Goal: Check status: Check status

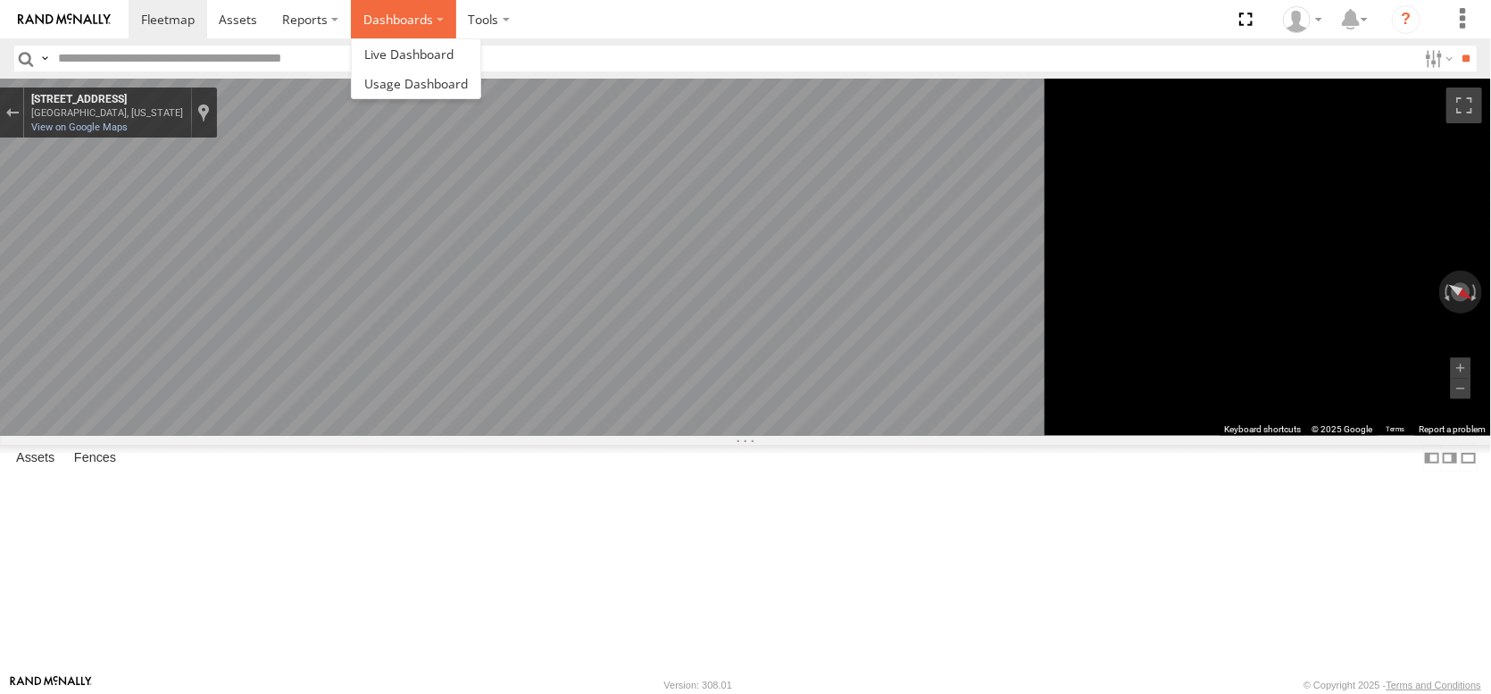
click at [456, 16] on label "Dashboards" at bounding box center [403, 19] width 105 height 38
click at [454, 52] on span at bounding box center [408, 54] width 89 height 17
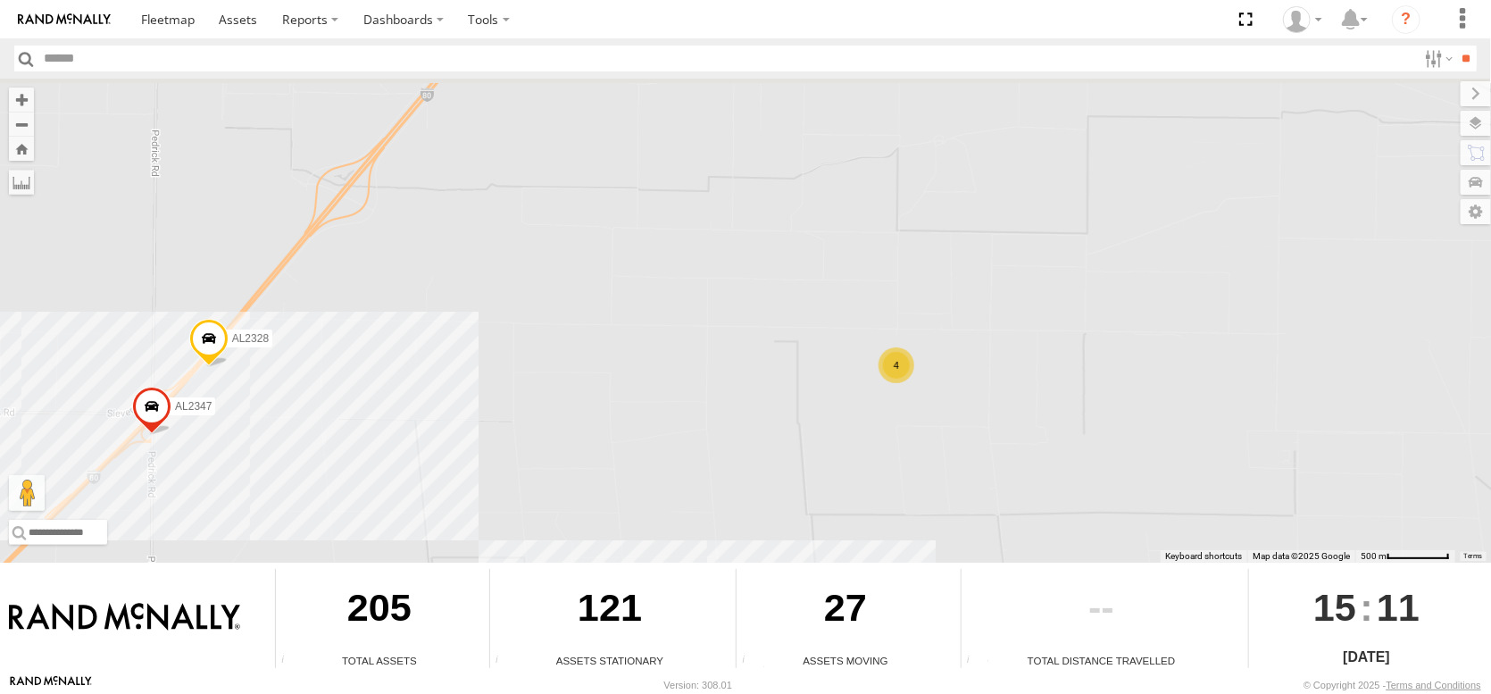
drag, startPoint x: 800, startPoint y: 231, endPoint x: 839, endPoint y: 521, distance: 291.9
click at [839, 521] on div "FRONTLOADER JD344H AL2330 AL2123 AL2319 AL2332 PT2431 AL2316 PT2387 AL2250 PT24…" at bounding box center [745, 321] width 1491 height 484
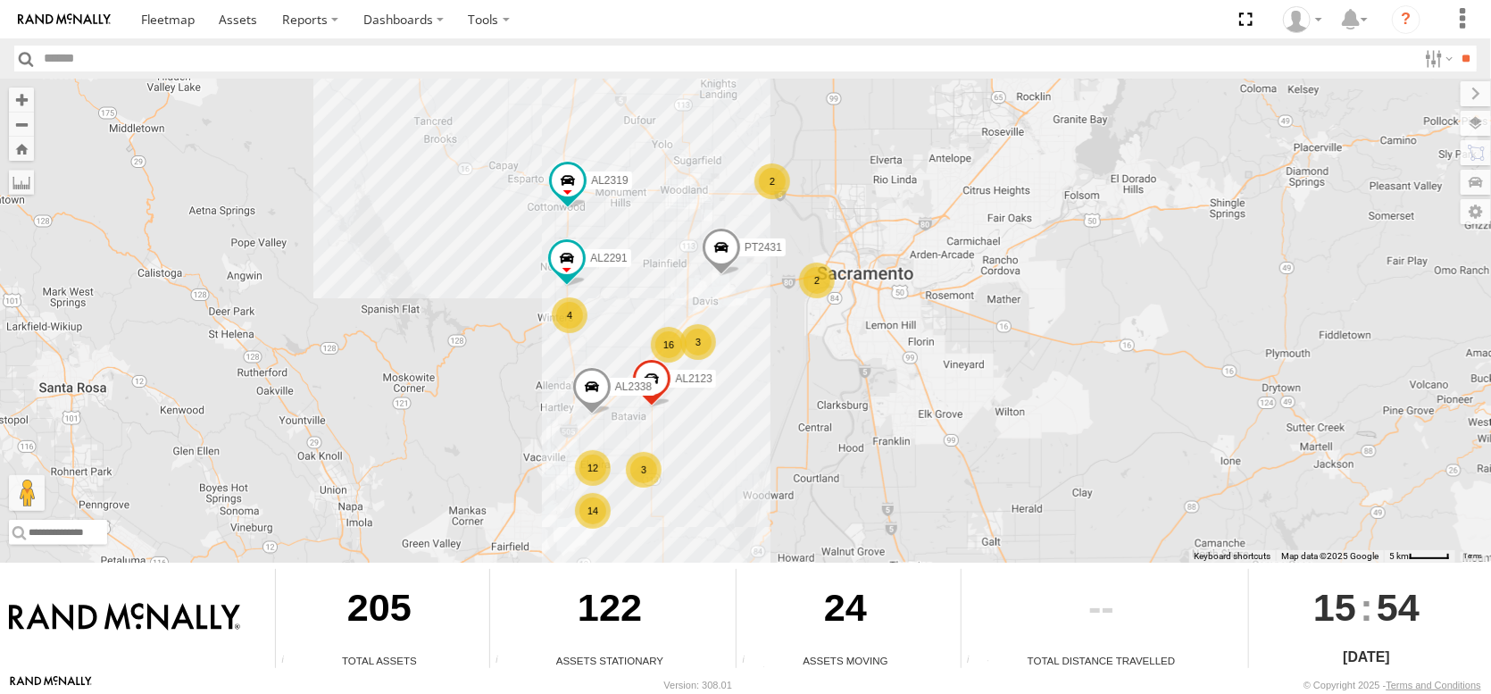
drag, startPoint x: 765, startPoint y: 313, endPoint x: 771, endPoint y: 321, distance: 10.2
click at [771, 321] on div "FRONTLOADER JD344H AL2123 AL2368 AL2245 AL2319 AL2385 PT2431 12 2 14 4 16 3 AL2…" at bounding box center [745, 321] width 1491 height 484
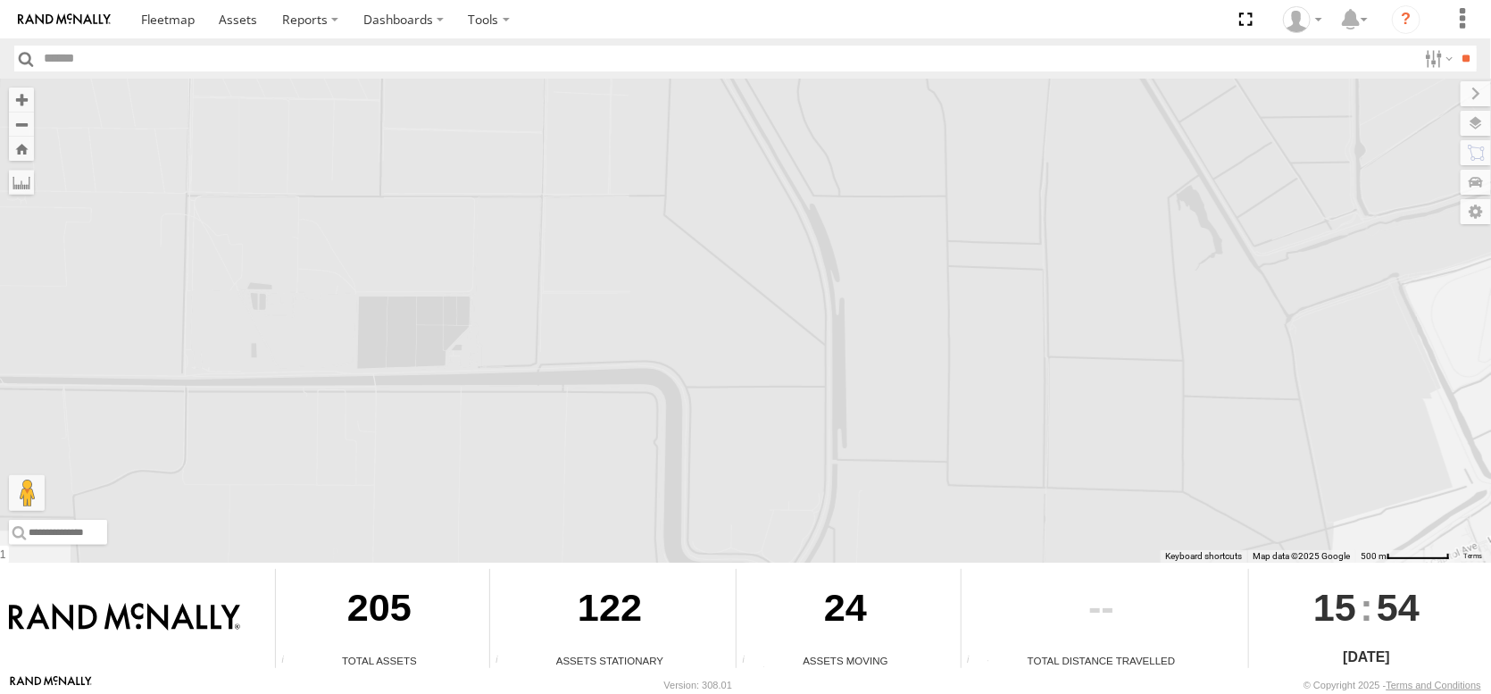
drag, startPoint x: 855, startPoint y: 314, endPoint x: 1065, endPoint y: 478, distance: 265.9
click at [1110, 551] on div "← Move left → Move right ↑ Move up ↓ Move down + Zoom in - Zoom out Home Jump l…" at bounding box center [745, 377] width 1491 height 596
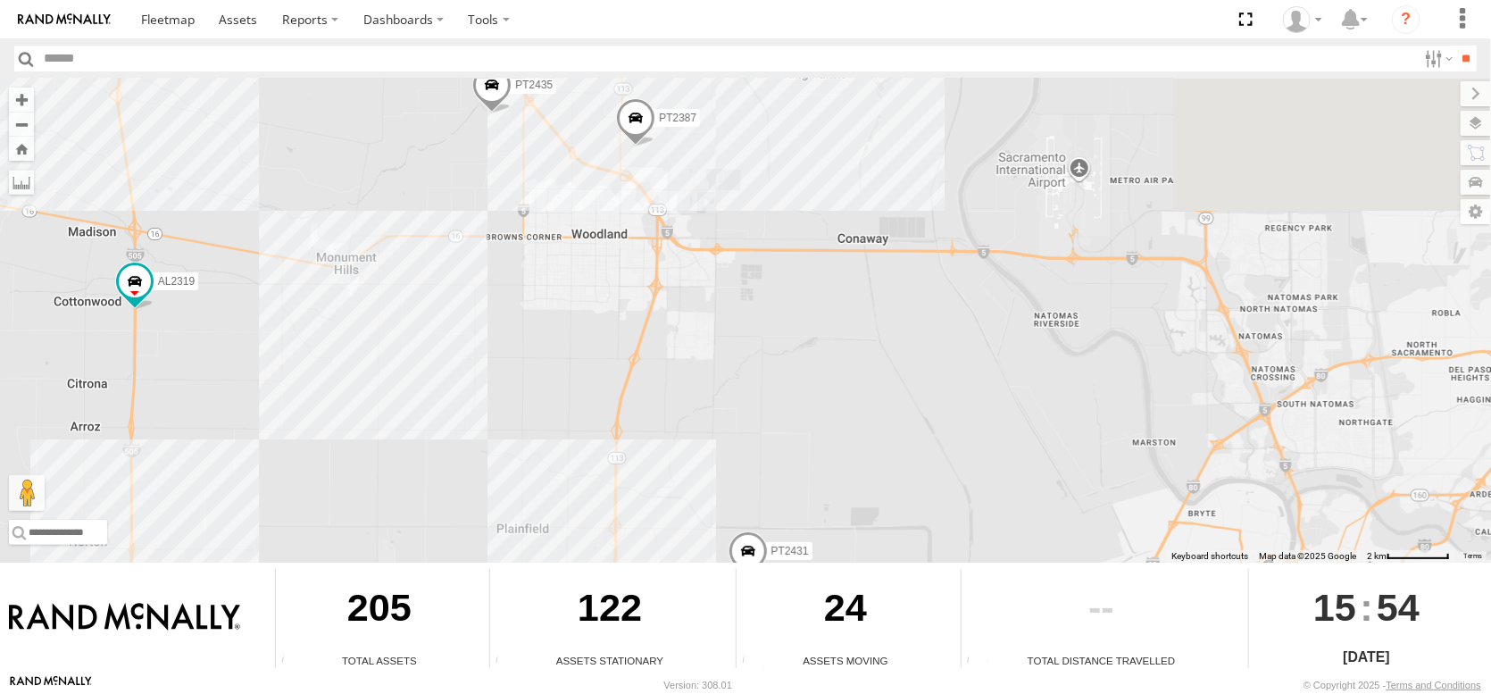
drag, startPoint x: 822, startPoint y: 317, endPoint x: 917, endPoint y: 488, distance: 195.0
click at [917, 488] on div "FRONTLOADER JD344H AL2123 AL2368 AL2245 AL2319 AL2385 PT2431 AL2291 AL2338 PT23…" at bounding box center [745, 321] width 1491 height 484
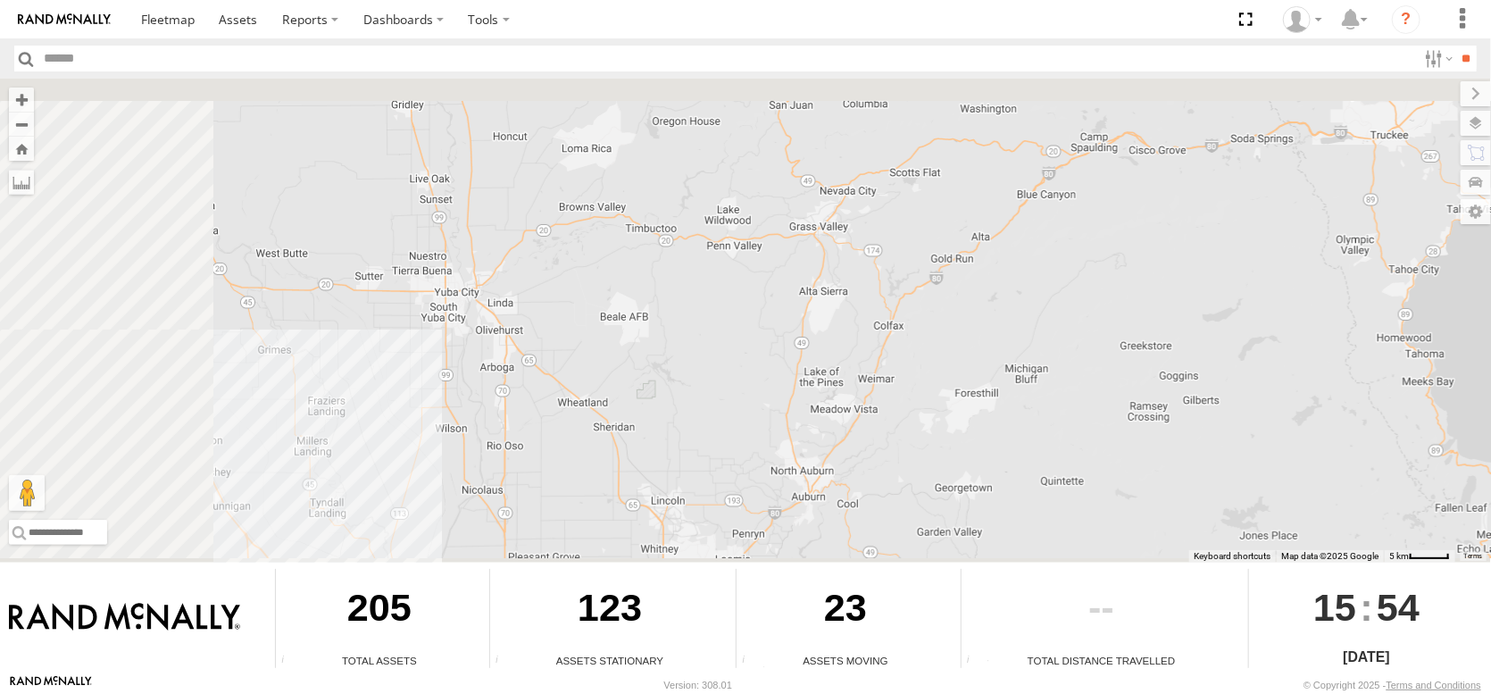
drag, startPoint x: 554, startPoint y: 260, endPoint x: 1357, endPoint y: 210, distance: 805.1
click at [1355, 211] on div "FRONTLOADER JD344H" at bounding box center [745, 321] width 1491 height 484
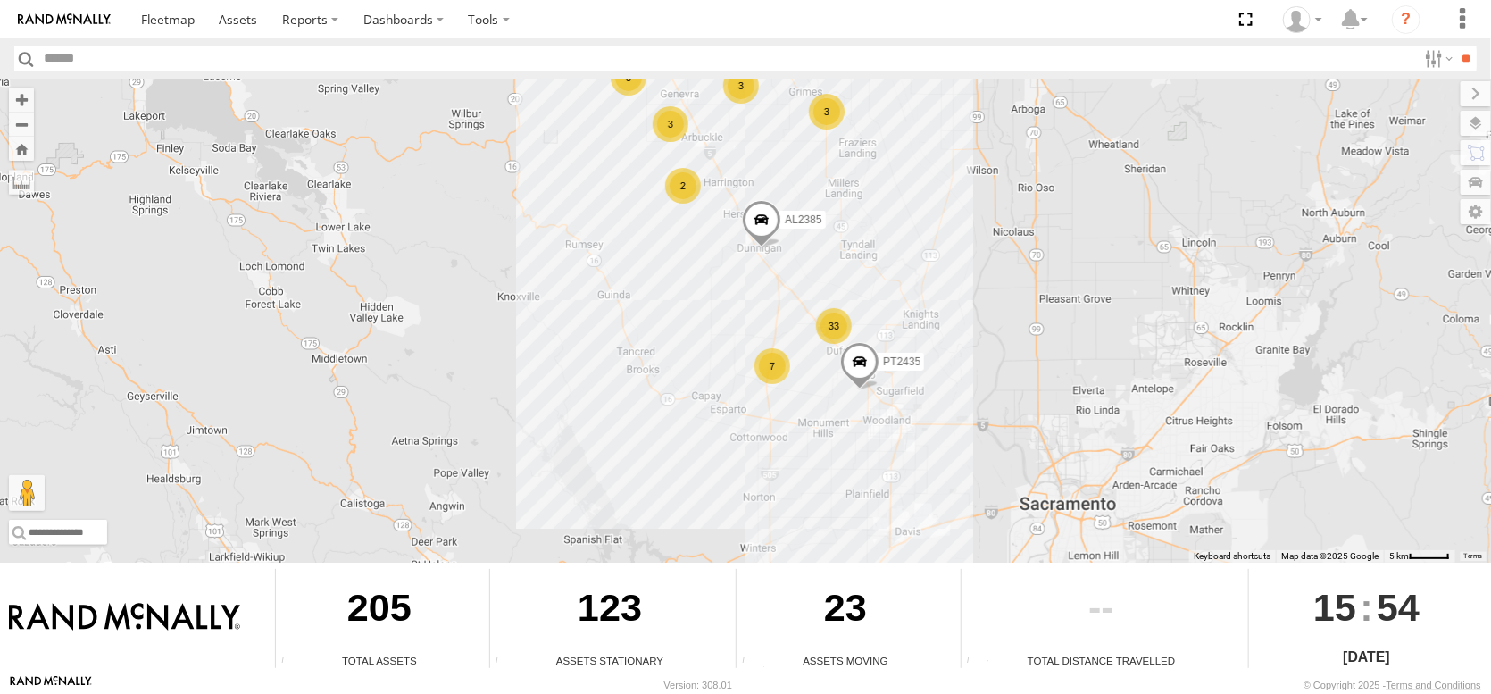
drag, startPoint x: 914, startPoint y: 351, endPoint x: 1184, endPoint y: 175, distance: 321.9
click at [1183, 175] on div "FRONTLOADER JD344H AL2346 3 33 7 2 5 5 3 3 AL2385 3 AL2294 PT2435" at bounding box center [745, 321] width 1491 height 484
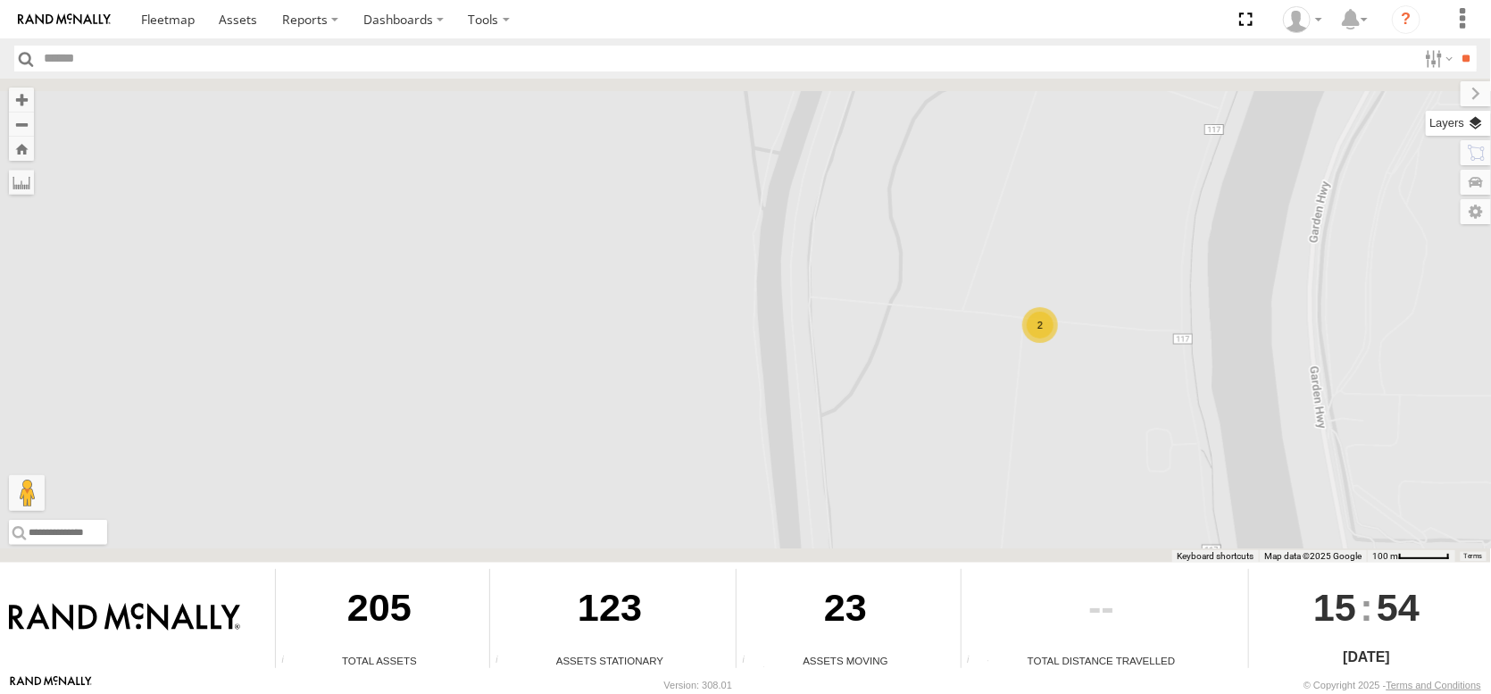
click at [1467, 136] on label at bounding box center [1458, 123] width 65 height 25
click at [0, 0] on span "Basemaps" at bounding box center [0, 0] width 0 height 0
click at [0, 0] on span "Satellite + Roadmap" at bounding box center [0, 0] width 0 height 0
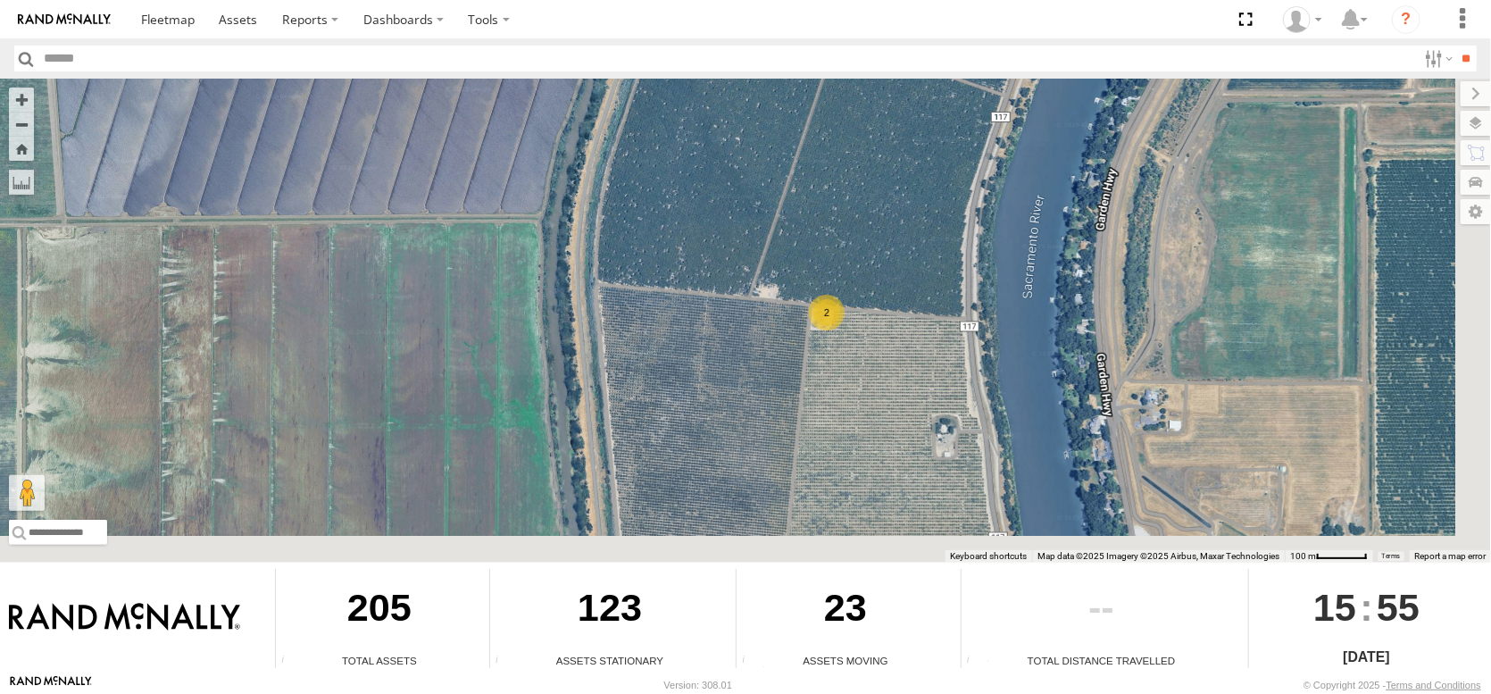
drag, startPoint x: 1058, startPoint y: 379, endPoint x: 845, endPoint y: 366, distance: 213.8
click at [845, 366] on div "FRONTLOADER JD344H AL2346 AL2385 AL2294 PT2435 AL2291 PT2387 AL2319 PT2431 AL23…" at bounding box center [745, 321] width 1491 height 484
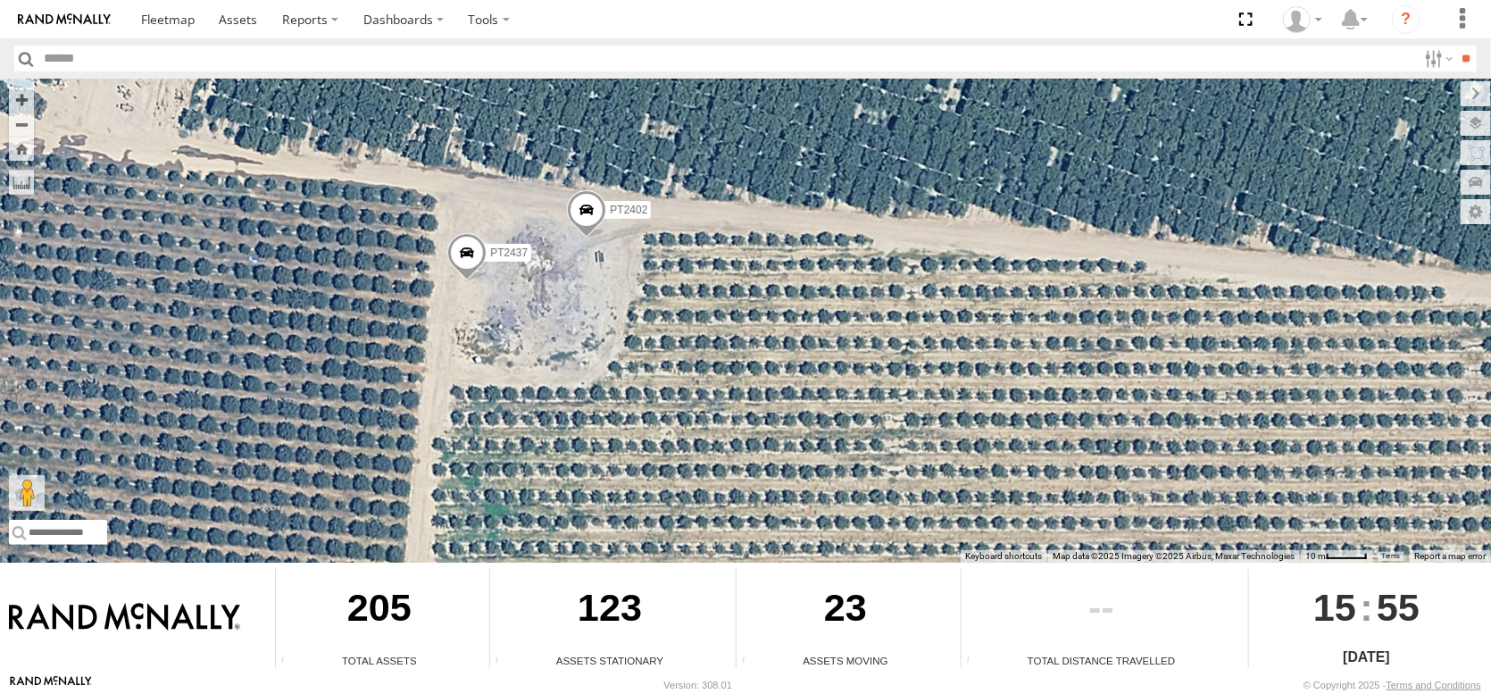
drag, startPoint x: 962, startPoint y: 291, endPoint x: 746, endPoint y: 303, distance: 215.5
click at [746, 303] on div "FRONTLOADER JD344H AL2346 AL2385 AL2294 PT2435 AL2291 PT2387 AL2319 PT2431 AL23…" at bounding box center [745, 321] width 1491 height 484
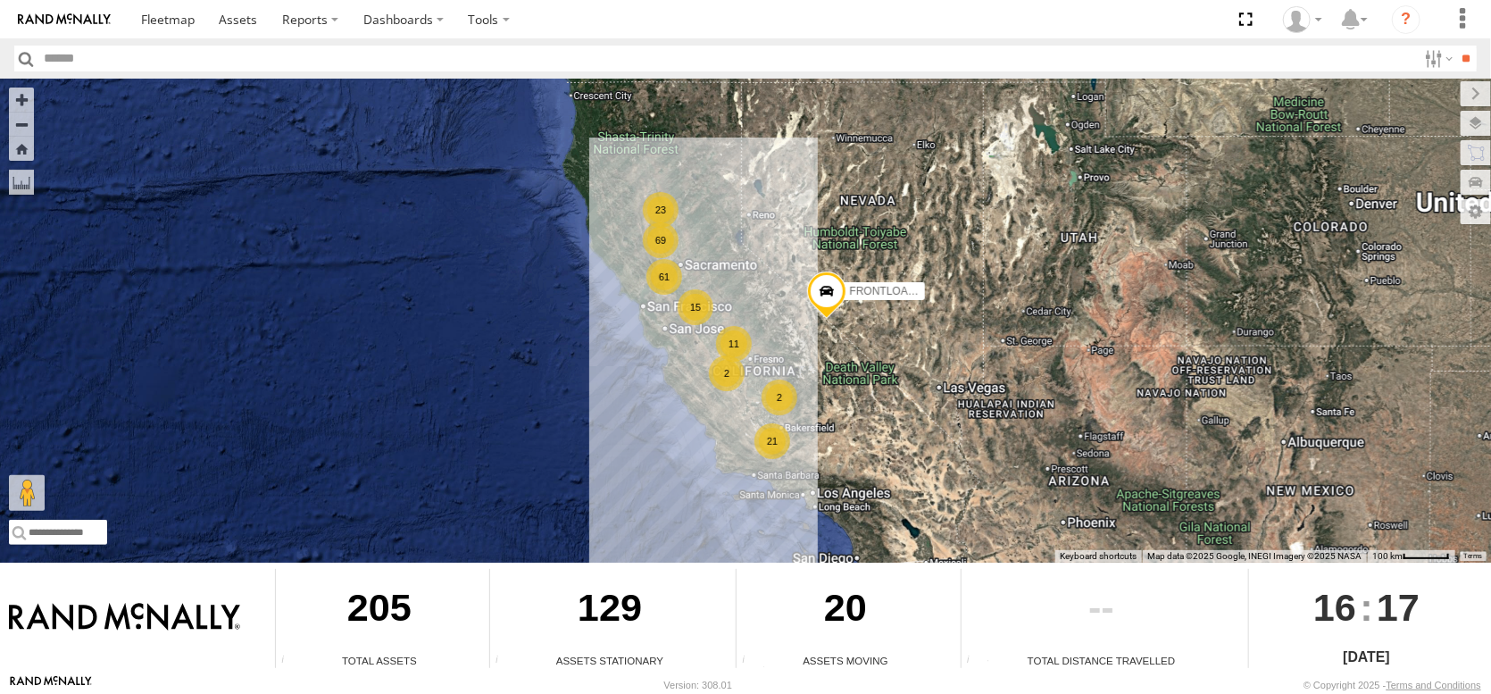
drag, startPoint x: 0, startPoint y: 0, endPoint x: 1488, endPoint y: 290, distance: 1515.5
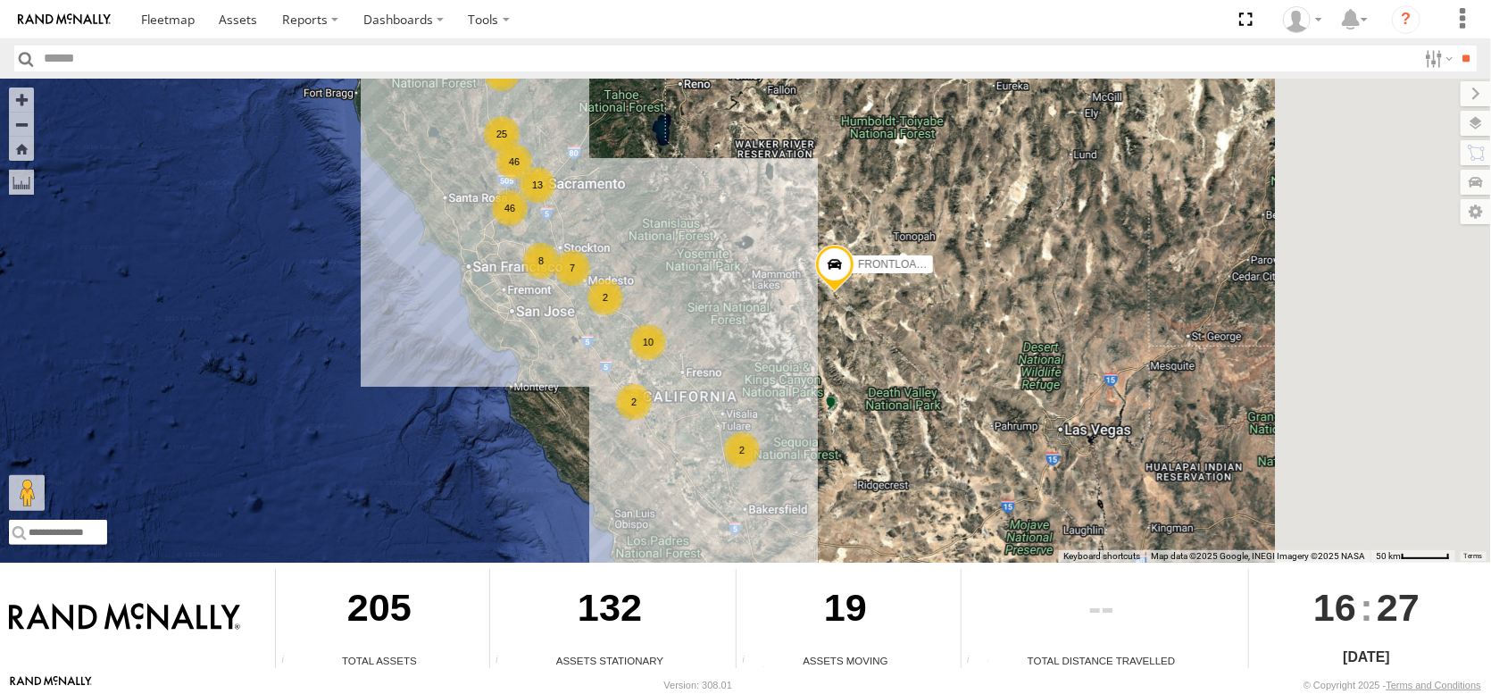
drag, startPoint x: 773, startPoint y: 271, endPoint x: 438, endPoint y: 154, distance: 355.8
click at [438, 154] on div "FRONTLOADER JD344H 46 22 25 13 8 46 10 2 2 7 2" at bounding box center [745, 321] width 1491 height 484
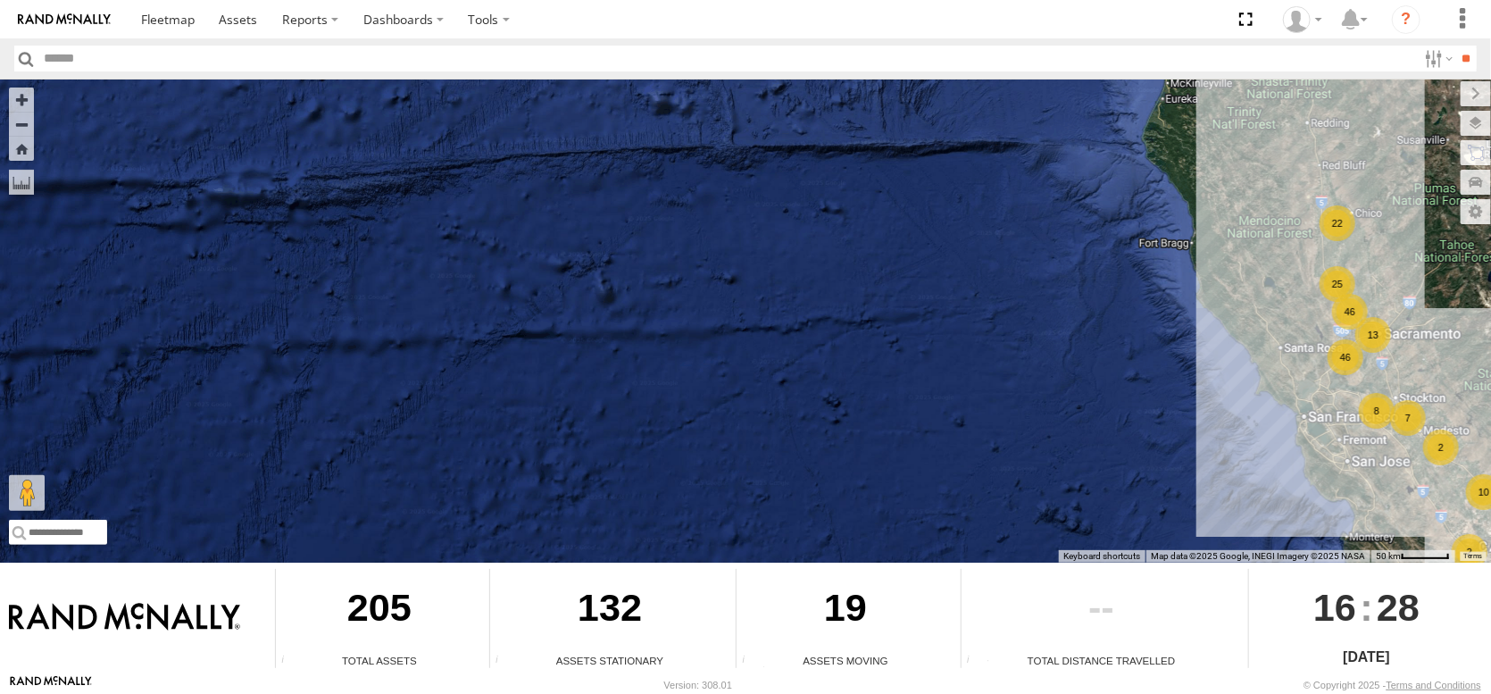
drag, startPoint x: 0, startPoint y: 182, endPoint x: 0, endPoint y: 523, distance: 341.1
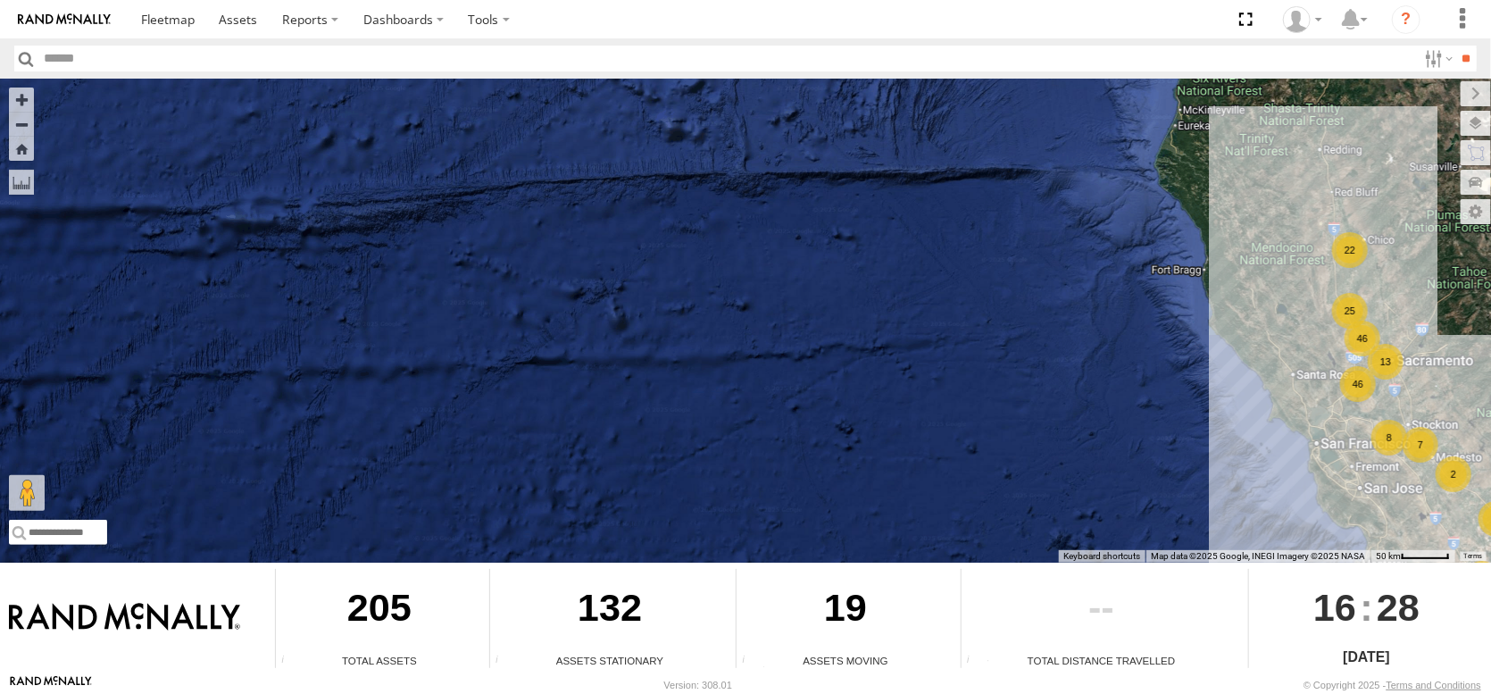
drag, startPoint x: 0, startPoint y: 520, endPoint x: 16, endPoint y: 538, distance: 24.0
click at [16, 538] on div "← Move left → Move right ↑ Move up ↓ Move down + Zoom in - Zoom out Home Jump l…" at bounding box center [745, 377] width 1491 height 596
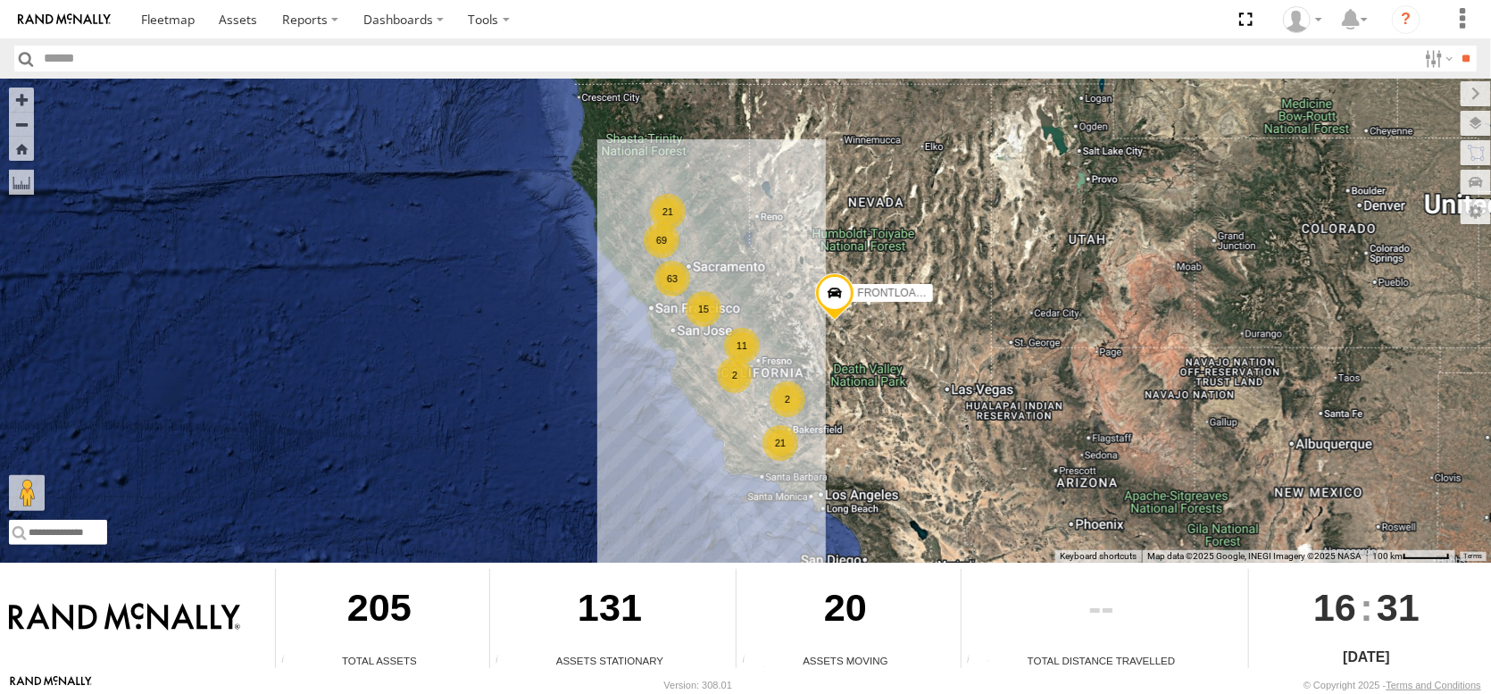
drag, startPoint x: 7, startPoint y: 270, endPoint x: 20, endPoint y: 271, distance: 12.6
click at [8, 270] on div "63 21 69 21 11 2 FRONTLOADER JD344H 15 2" at bounding box center [745, 321] width 1491 height 484
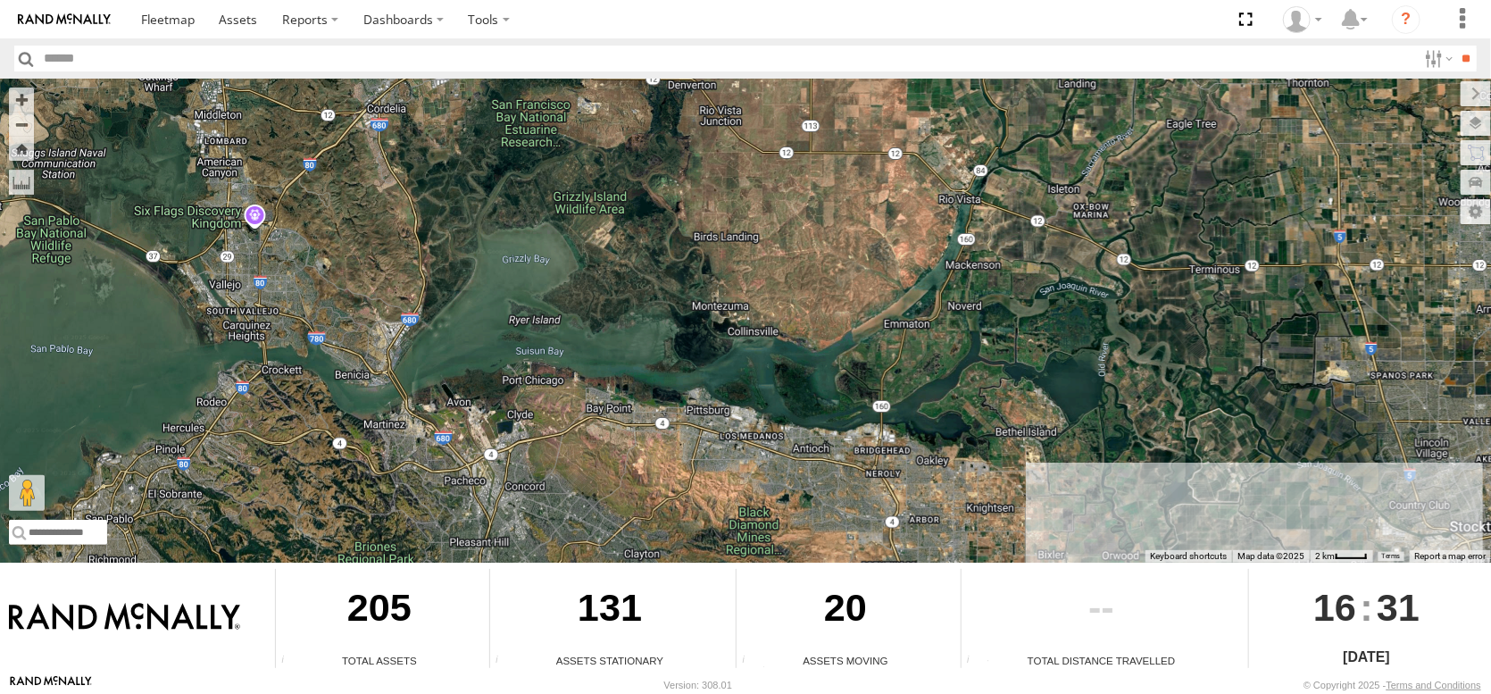
drag, startPoint x: 658, startPoint y: 237, endPoint x: 723, endPoint y: 339, distance: 121.6
click at [717, 346] on div "FRONTLOADER JD344H AL2368 AL2245 AL2123 AL2348" at bounding box center [745, 321] width 1491 height 484
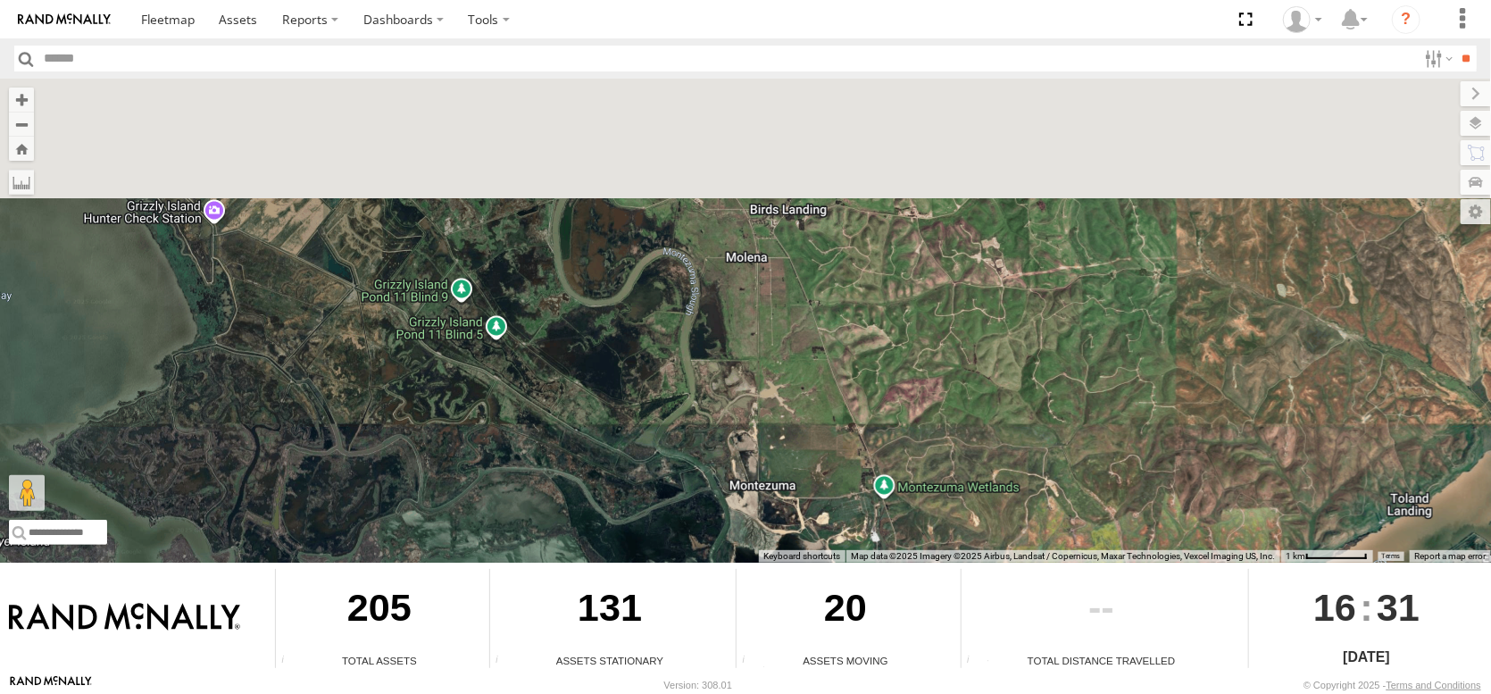
drag, startPoint x: 796, startPoint y: 285, endPoint x: 804, endPoint y: 328, distance: 43.6
click at [796, 470] on div "FRONTLOADER JD344H AL2368 AL2245 AL2123 AL2348" at bounding box center [745, 321] width 1491 height 484
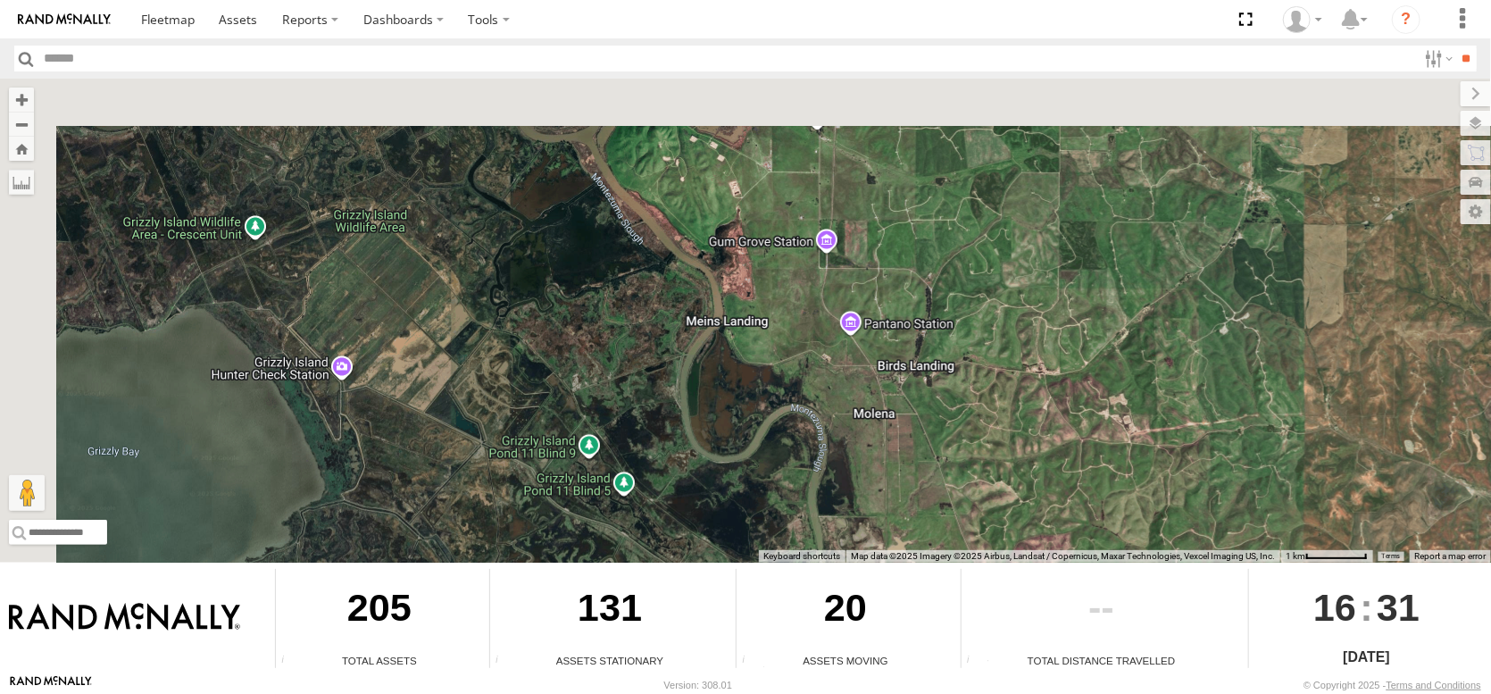
drag, startPoint x: 804, startPoint y: 348, endPoint x: 913, endPoint y: 481, distance: 172.5
click at [913, 481] on div "FRONTLOADER JD344H AL2368 AL2245 AL2123 AL2348" at bounding box center [745, 321] width 1491 height 484
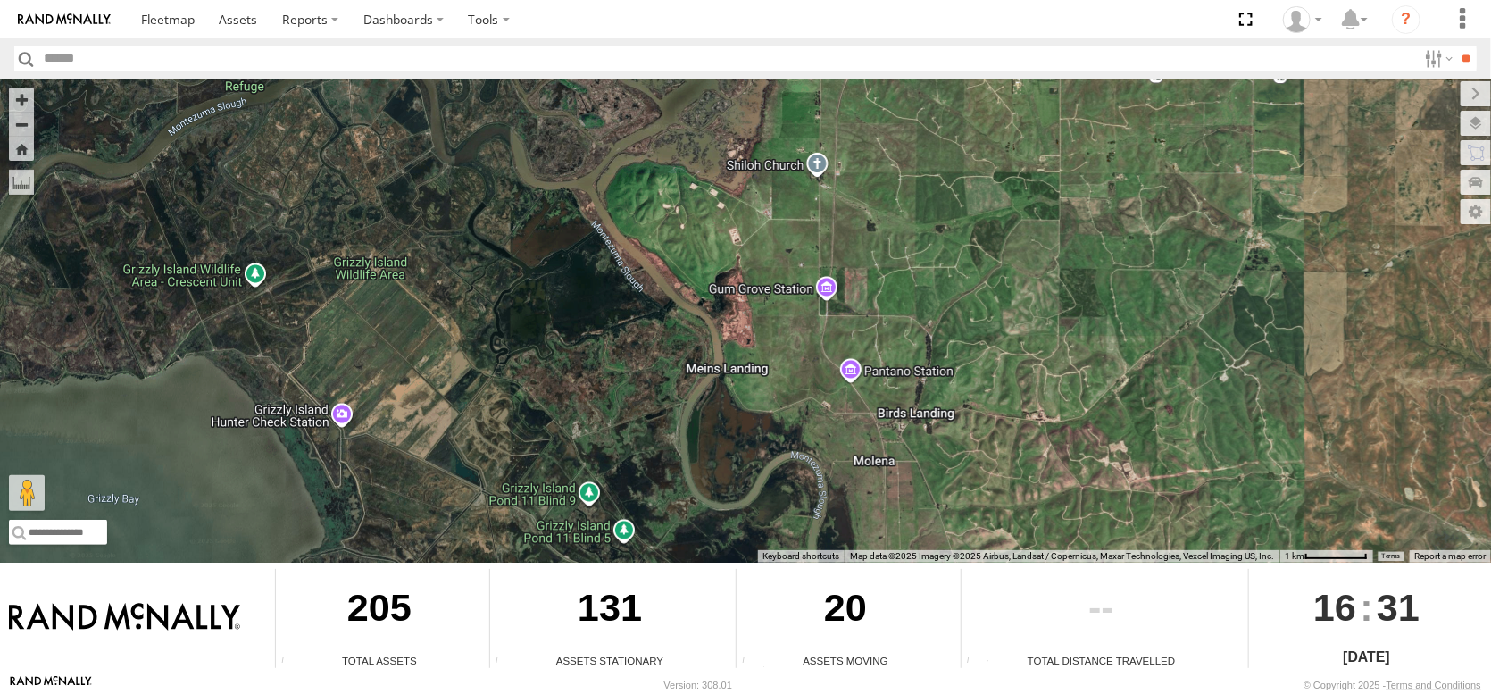
drag, startPoint x: 768, startPoint y: 285, endPoint x: 826, endPoint y: 558, distance: 279.3
click at [825, 563] on div "← Move left → Move right ↑ Move up ↓ Move down + Zoom in - Zoom out Home Jump l…" at bounding box center [745, 377] width 1491 height 596
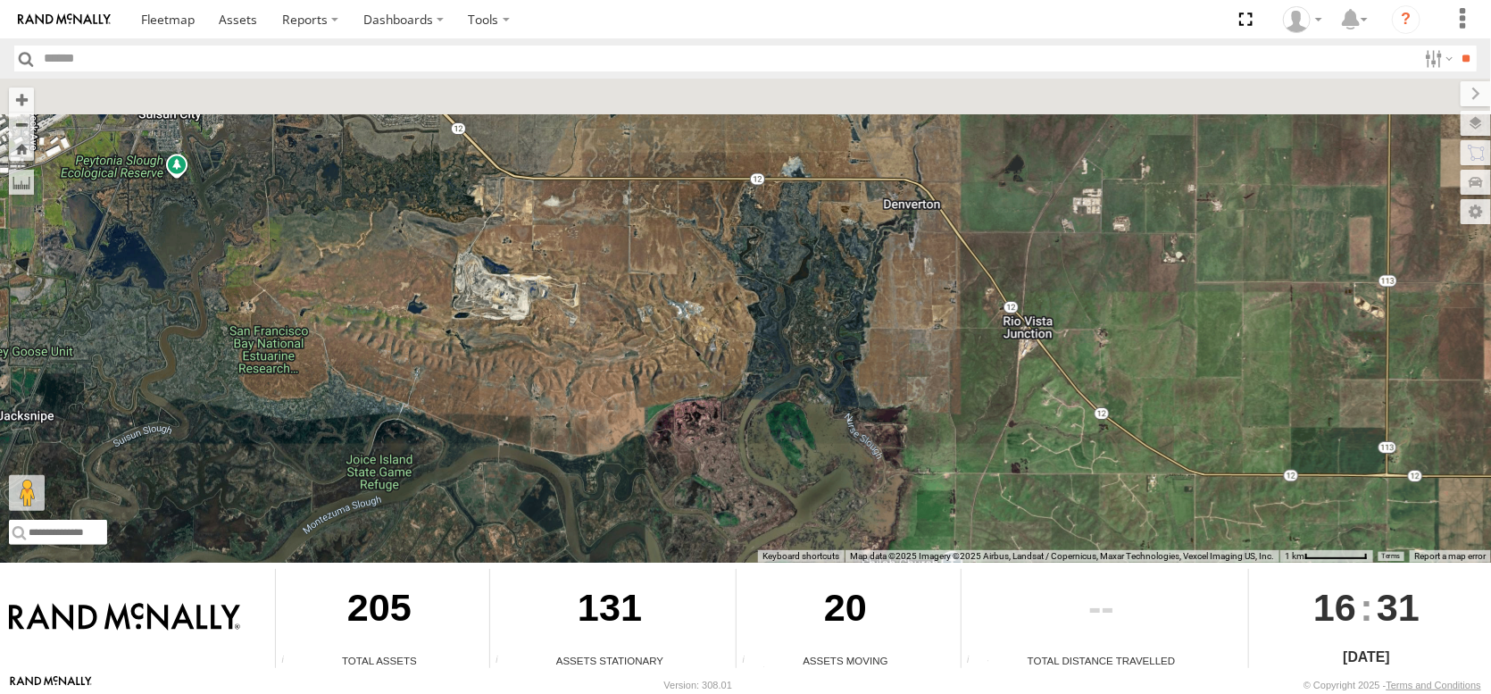
drag, startPoint x: 720, startPoint y: 299, endPoint x: 830, endPoint y: 528, distance: 254.0
click at [830, 547] on div "← Move left → Move right ↑ Move up ↓ Move down + Zoom in - Zoom out Home Jump l…" at bounding box center [745, 377] width 1491 height 596
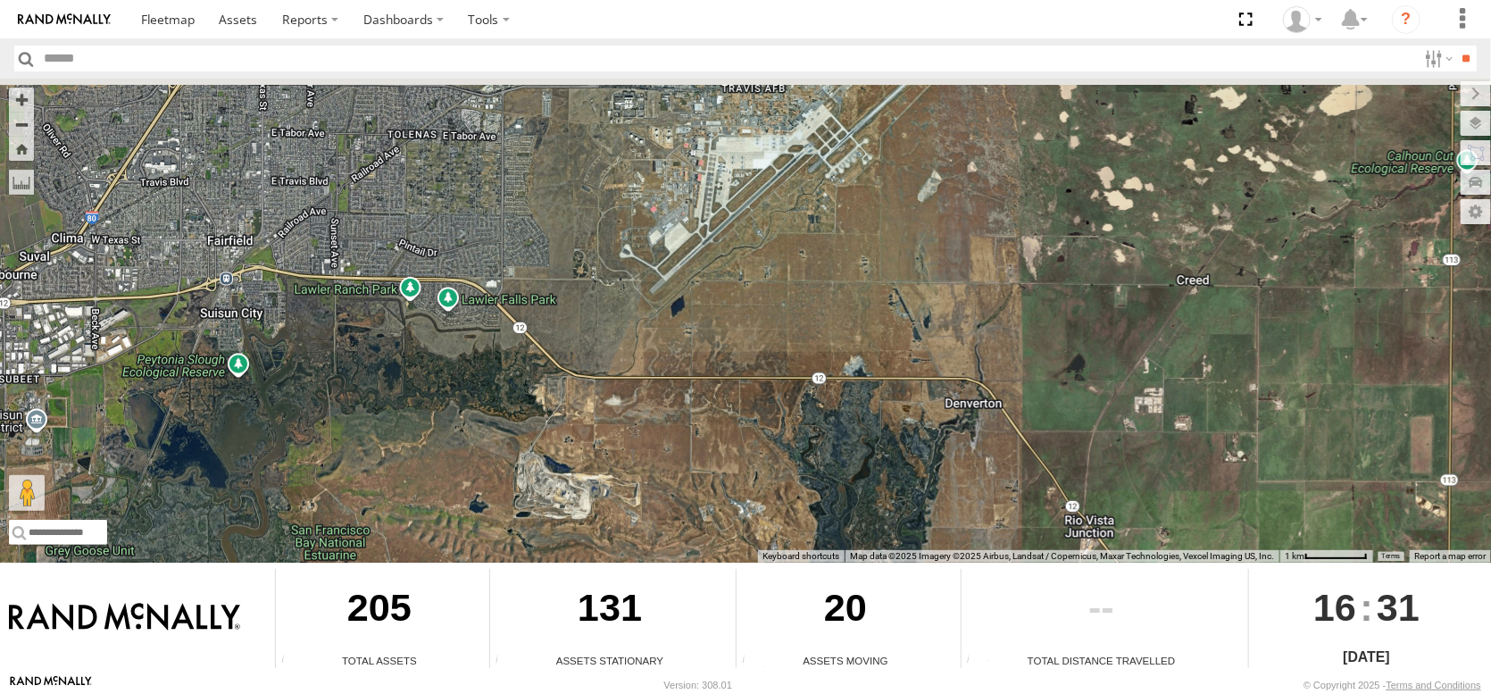
drag, startPoint x: 738, startPoint y: 304, endPoint x: 719, endPoint y: 550, distance: 247.1
click at [720, 568] on div "← Move left → Move right ↑ Move up ↓ Move down + Zoom in - Zoom out Home Jump l…" at bounding box center [745, 377] width 1491 height 596
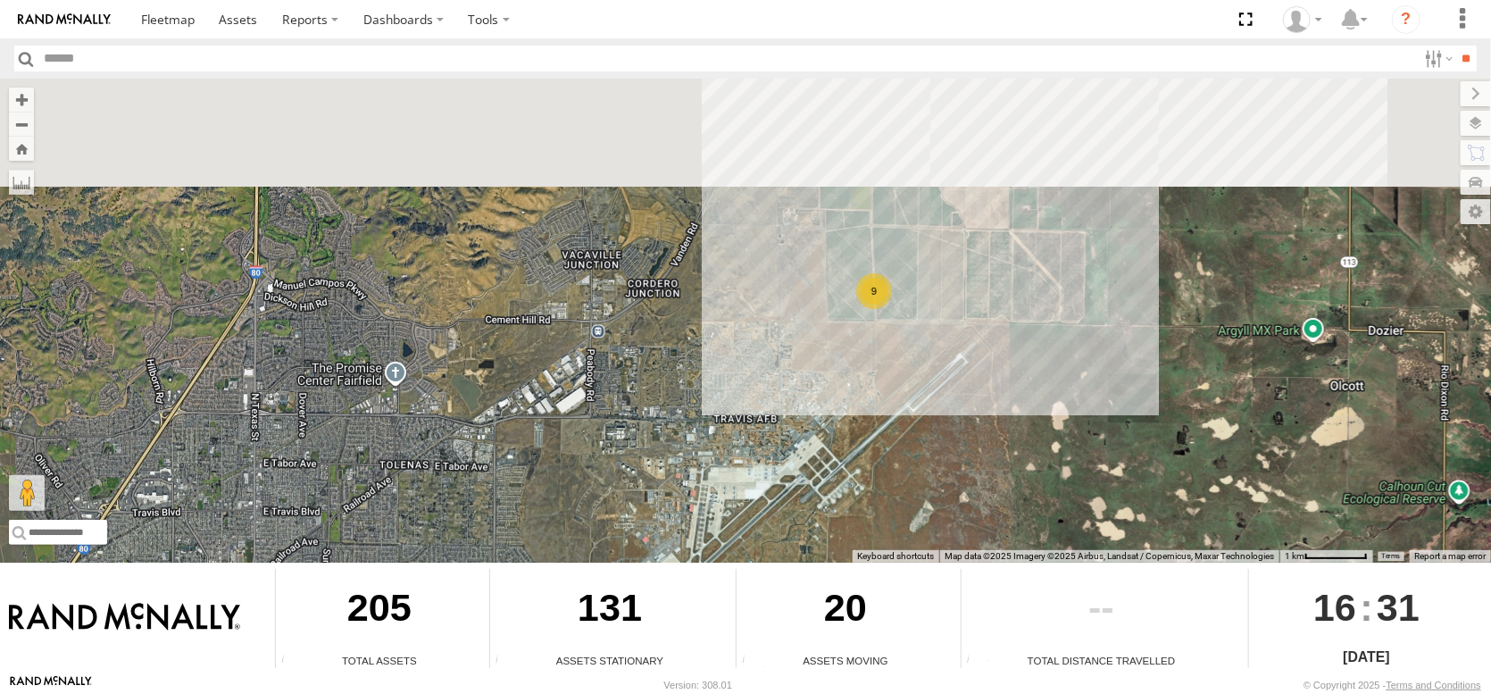
drag, startPoint x: 861, startPoint y: 314, endPoint x: 866, endPoint y: 381, distance: 67.2
click at [876, 418] on div "FRONTLOADER JD344H AL2368 AL2245 AL2123 AL2348 9" at bounding box center [745, 321] width 1491 height 484
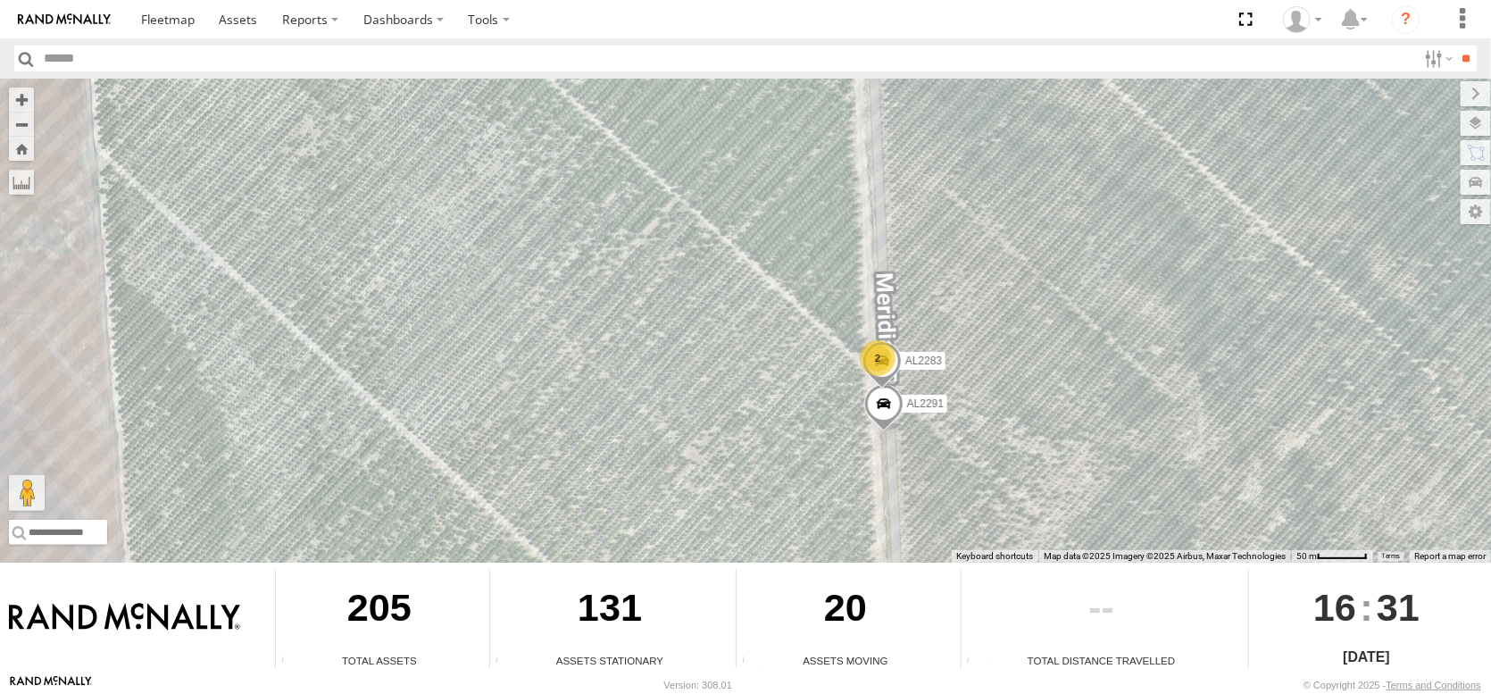
drag, startPoint x: 998, startPoint y: 447, endPoint x: 1006, endPoint y: 548, distance: 101.2
click at [1000, 556] on div "← Move left → Move right ↑ Move up ↓ Move down + Zoom in - Zoom out Home Jump l…" at bounding box center [745, 377] width 1491 height 596
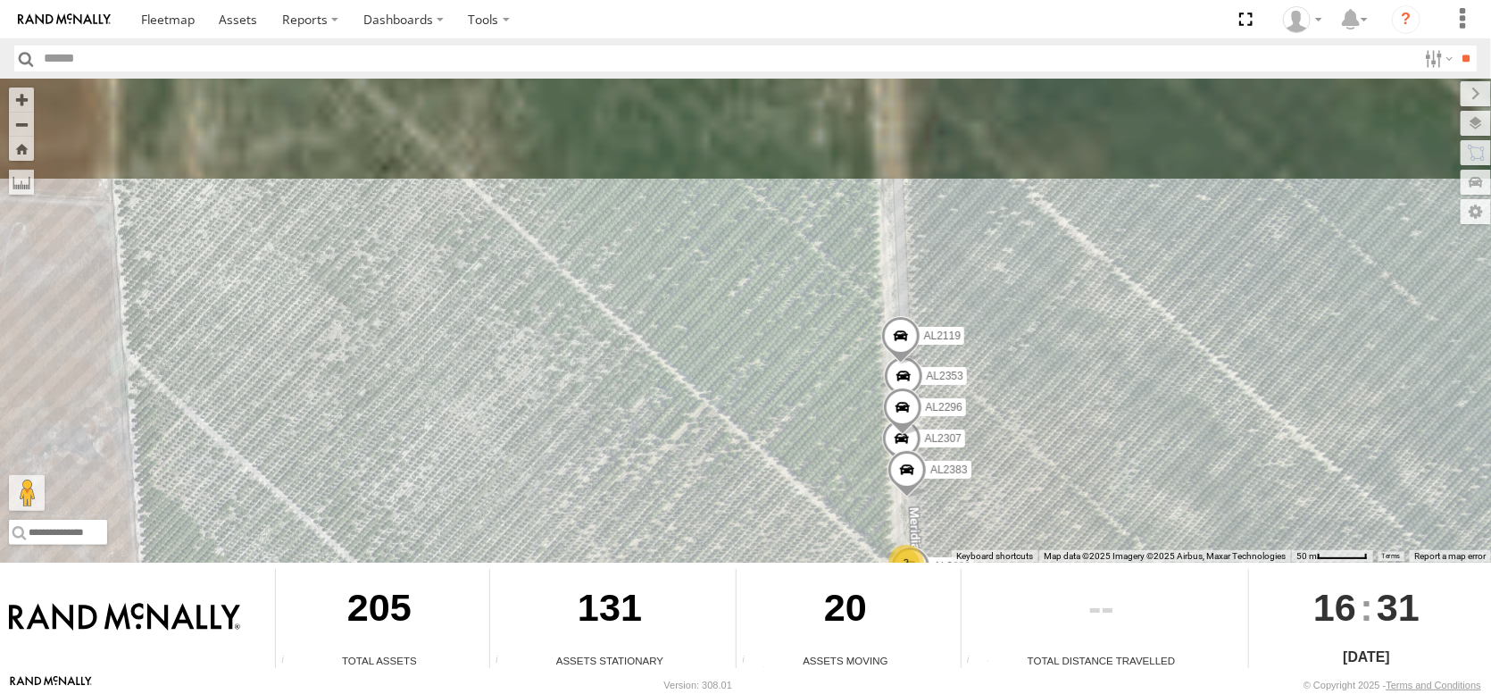
drag, startPoint x: 1036, startPoint y: 304, endPoint x: 1059, endPoint y: 368, distance: 67.5
click at [1047, 519] on div "FRONTLOADER JD344H AL2368 AL2245 AL2123 AL2348 AL2284 AL2265 AL2291 2 AL2283 AL…" at bounding box center [745, 321] width 1491 height 484
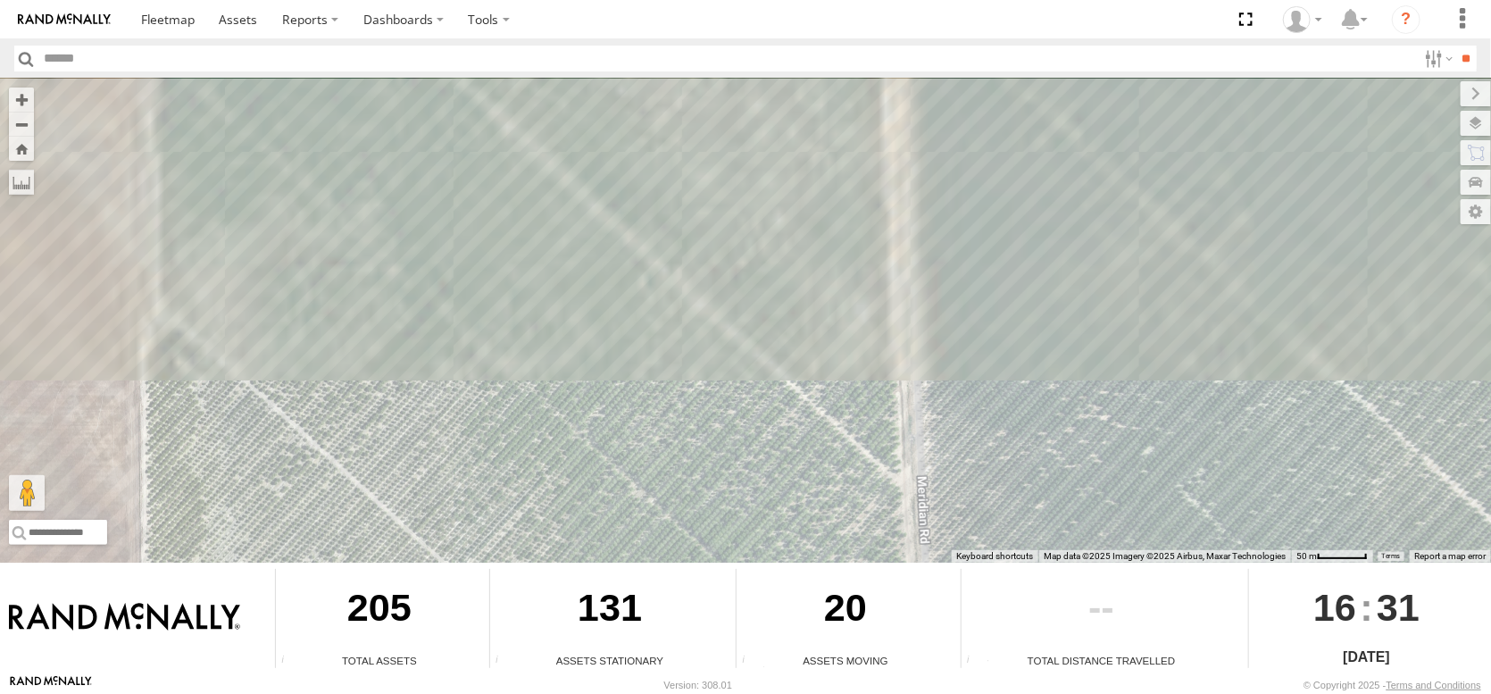
drag, startPoint x: 1062, startPoint y: 278, endPoint x: 1079, endPoint y: 471, distance: 194.5
click at [1083, 487] on div "FRONTLOADER JD344H AL2368 AL2245 AL2123 AL2348 AL2284 AL2265 AL2291 2 AL2283 AL…" at bounding box center [745, 321] width 1491 height 484
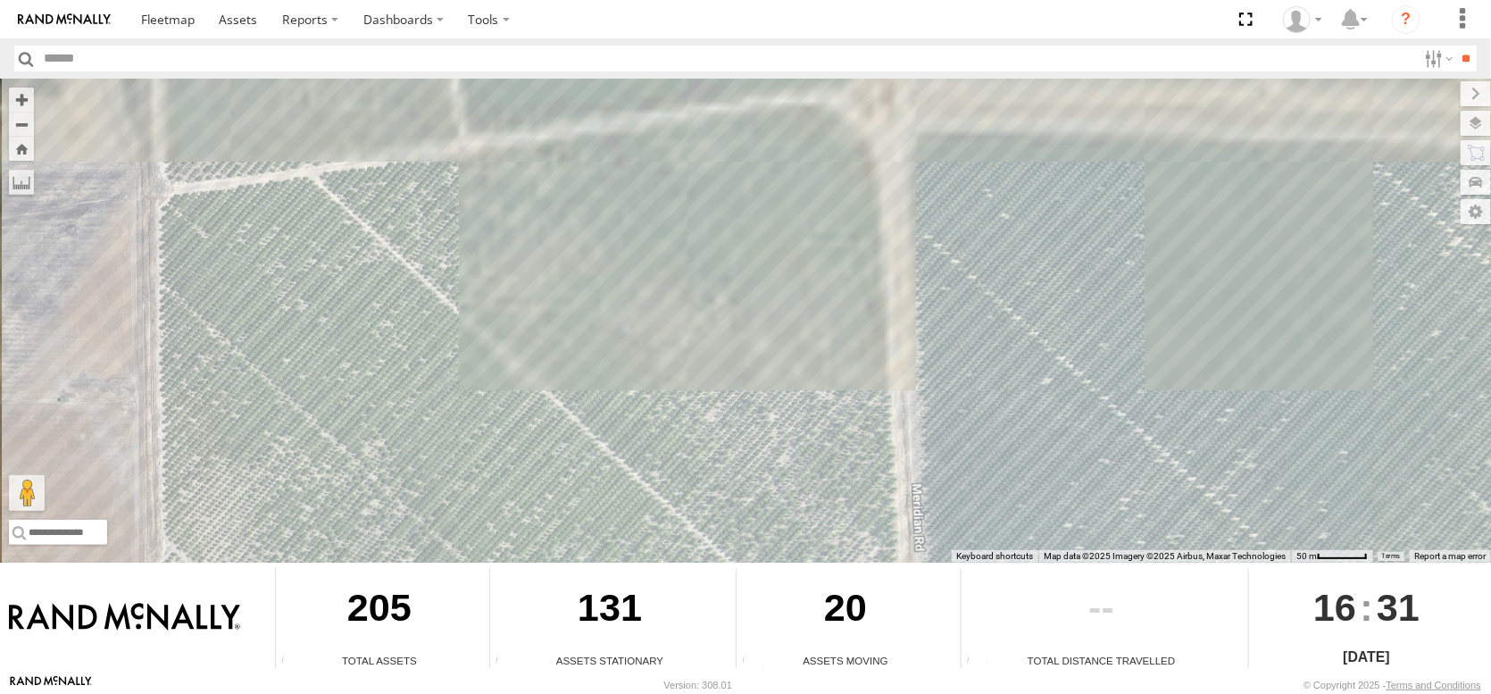
drag, startPoint x: 1029, startPoint y: 239, endPoint x: 1031, endPoint y: 426, distance: 186.6
click at [1031, 428] on div "FRONTLOADER JD344H AL2368 AL2245 AL2123 AL2348 AL2284 AL2265 AL2291 2 AL2283 AL…" at bounding box center [745, 321] width 1491 height 484
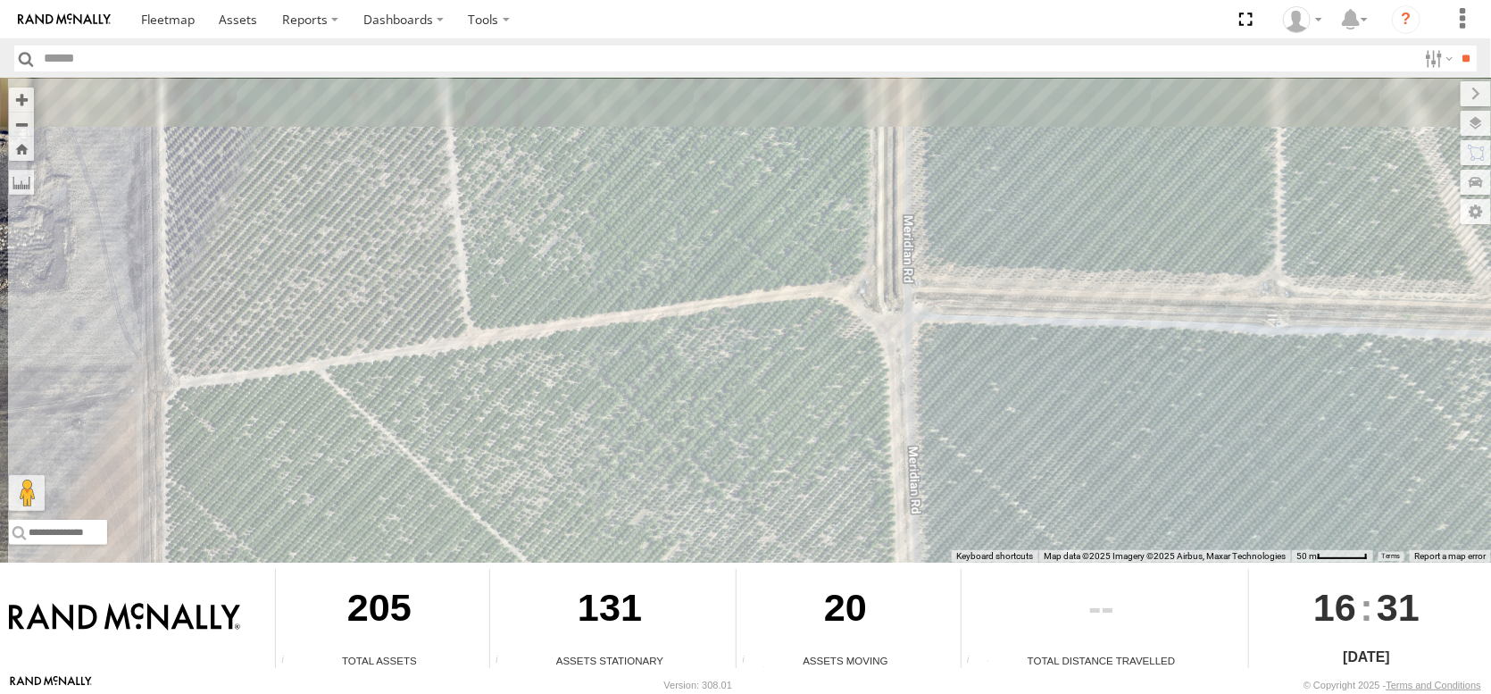
drag, startPoint x: 996, startPoint y: 281, endPoint x: 1004, endPoint y: 407, distance: 126.2
click at [1004, 407] on div "FRONTLOADER JD344H AL2368 AL2245 AL2123 AL2348 AL2284 AL2265 AL2291 2 AL2283 AL…" at bounding box center [745, 321] width 1491 height 484
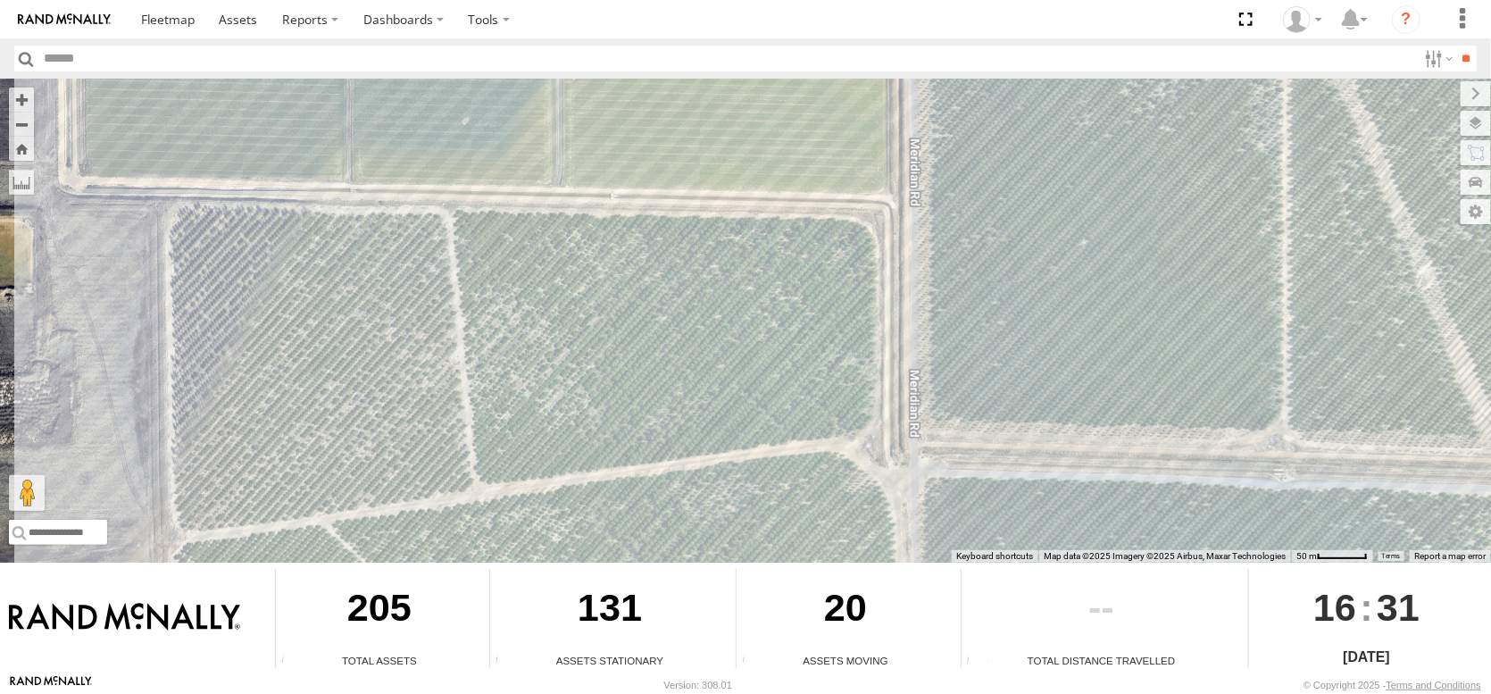
drag, startPoint x: 940, startPoint y: 161, endPoint x: 938, endPoint y: 350, distance: 189.3
click at [938, 356] on div "FRONTLOADER JD344H AL2368 AL2245 AL2123 AL2348 AL2284 AL2265 AL2291 2 AL2283 AL…" at bounding box center [745, 321] width 1491 height 484
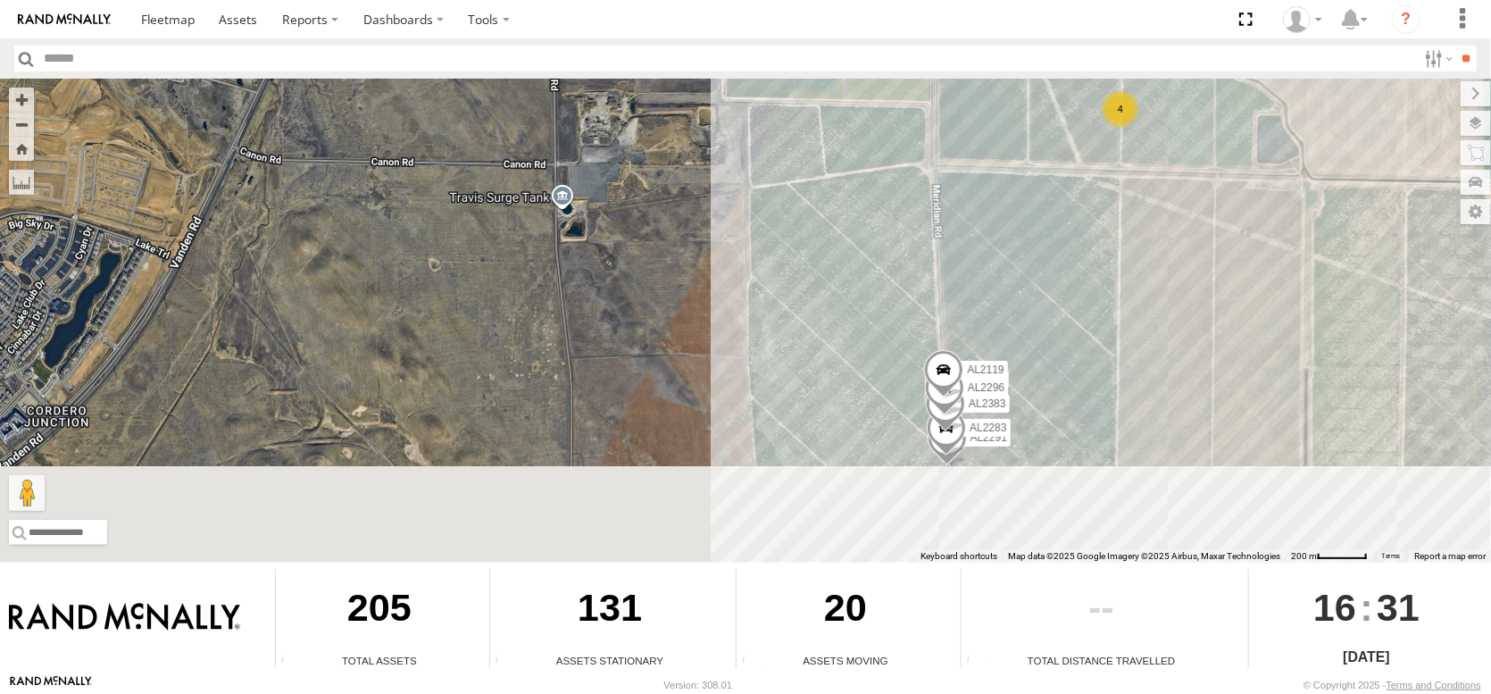
drag, startPoint x: 1114, startPoint y: 374, endPoint x: 1088, endPoint y: 134, distance: 241.6
click at [1088, 135] on div "FRONTLOADER JD344H AL2368 AL2245 AL2123 AL2348 AL2284 AL2265 AL2291 AL2283 AL23…" at bounding box center [745, 321] width 1491 height 484
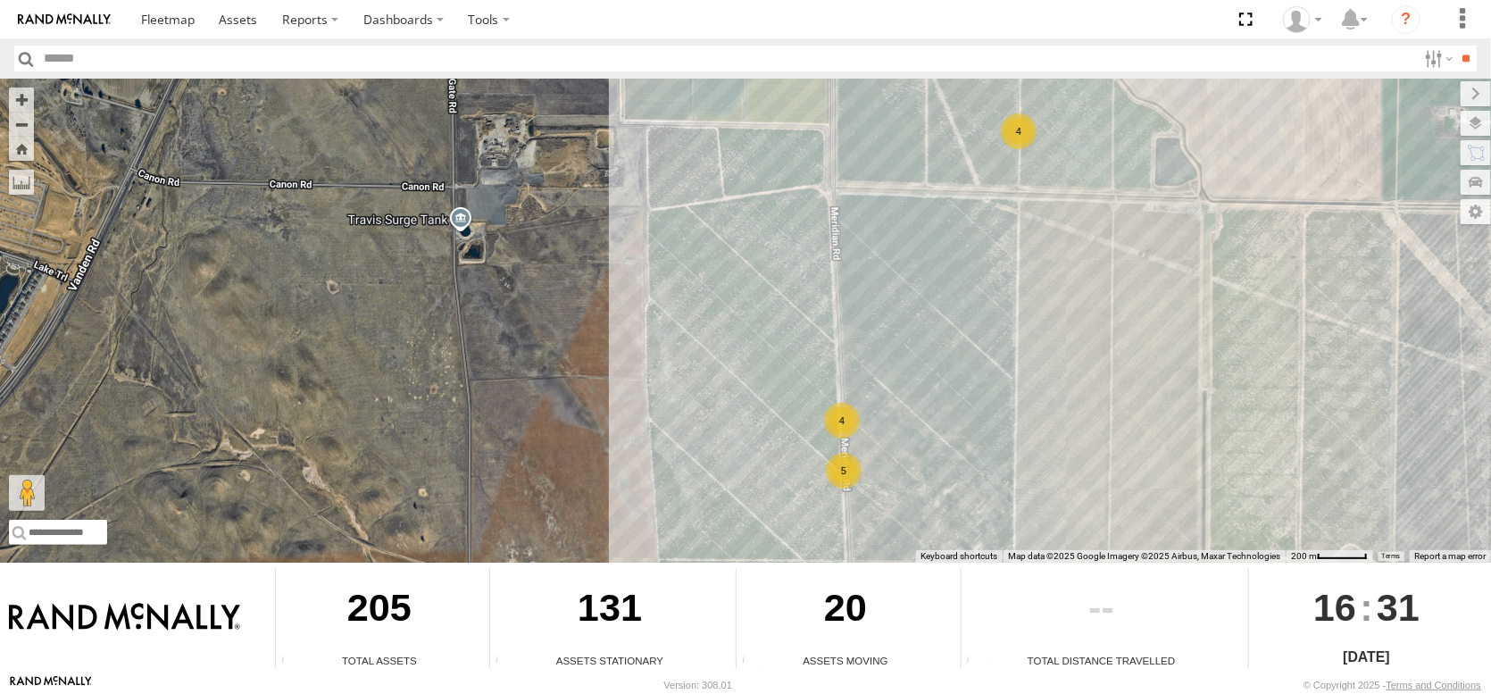
drag, startPoint x: 1084, startPoint y: 326, endPoint x: 1014, endPoint y: 414, distance: 112.5
click at [1014, 414] on div "FRONTLOADER JD344H AL2368 AL2245 AL2123 AL2348 AL2284 AL2265 4 4 5" at bounding box center [745, 321] width 1491 height 484
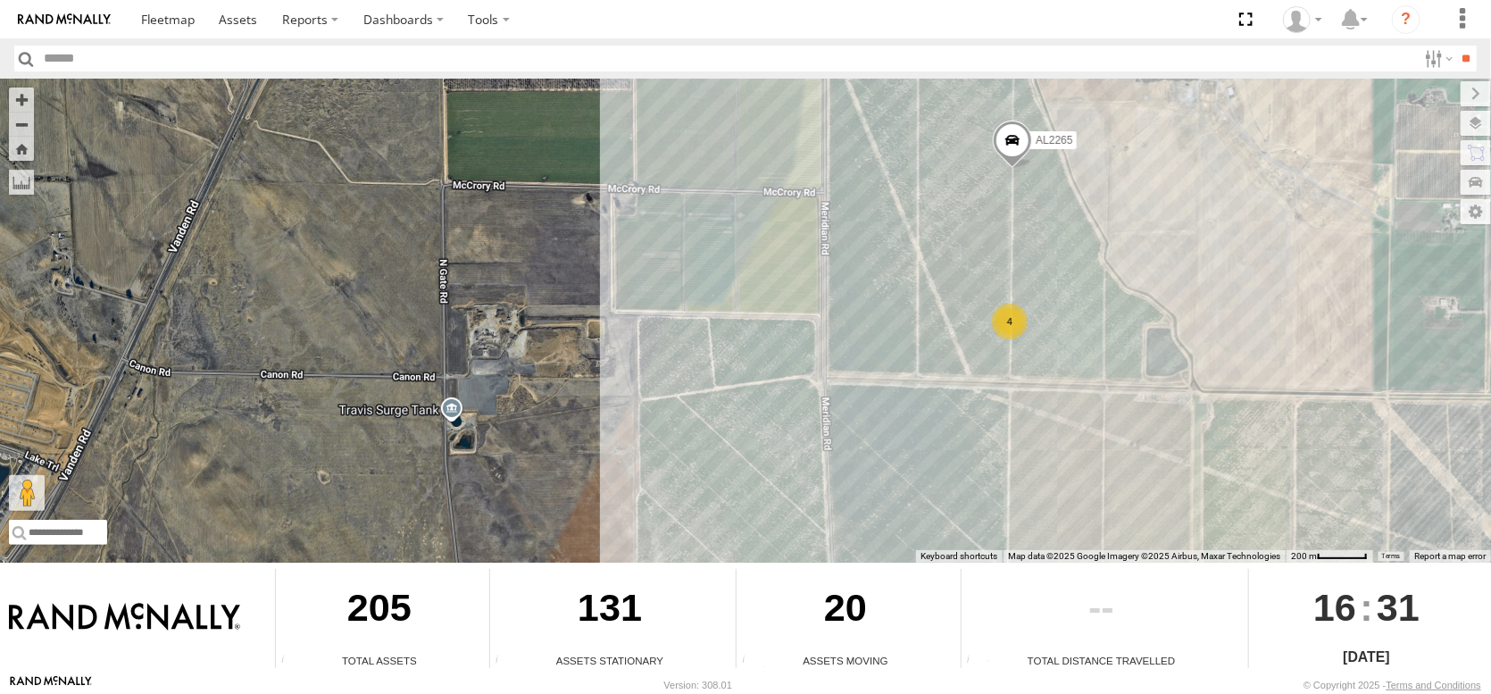
drag, startPoint x: 1059, startPoint y: 302, endPoint x: 1113, endPoint y: 401, distance: 112.7
click at [1113, 401] on div "FRONTLOADER JD344H AL2368 AL2245 AL2123 AL2348 AL2284 AL2265 4 4 5" at bounding box center [745, 321] width 1491 height 484
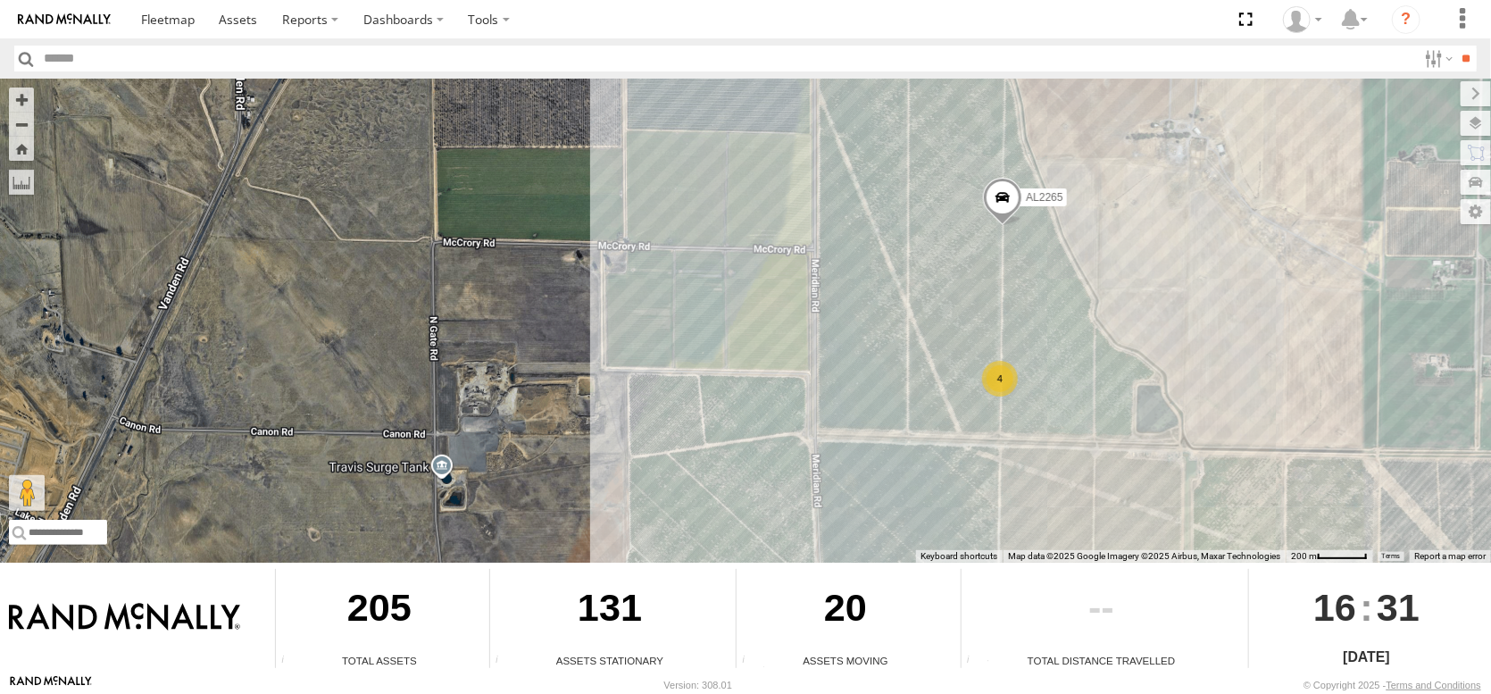
drag, startPoint x: 1087, startPoint y: 372, endPoint x: 1067, endPoint y: 405, distance: 38.4
click at [1067, 405] on div "FRONTLOADER JD344H AL2368 AL2245 AL2123 AL2348 AL2284 AL2265 4 4 5" at bounding box center [745, 321] width 1491 height 484
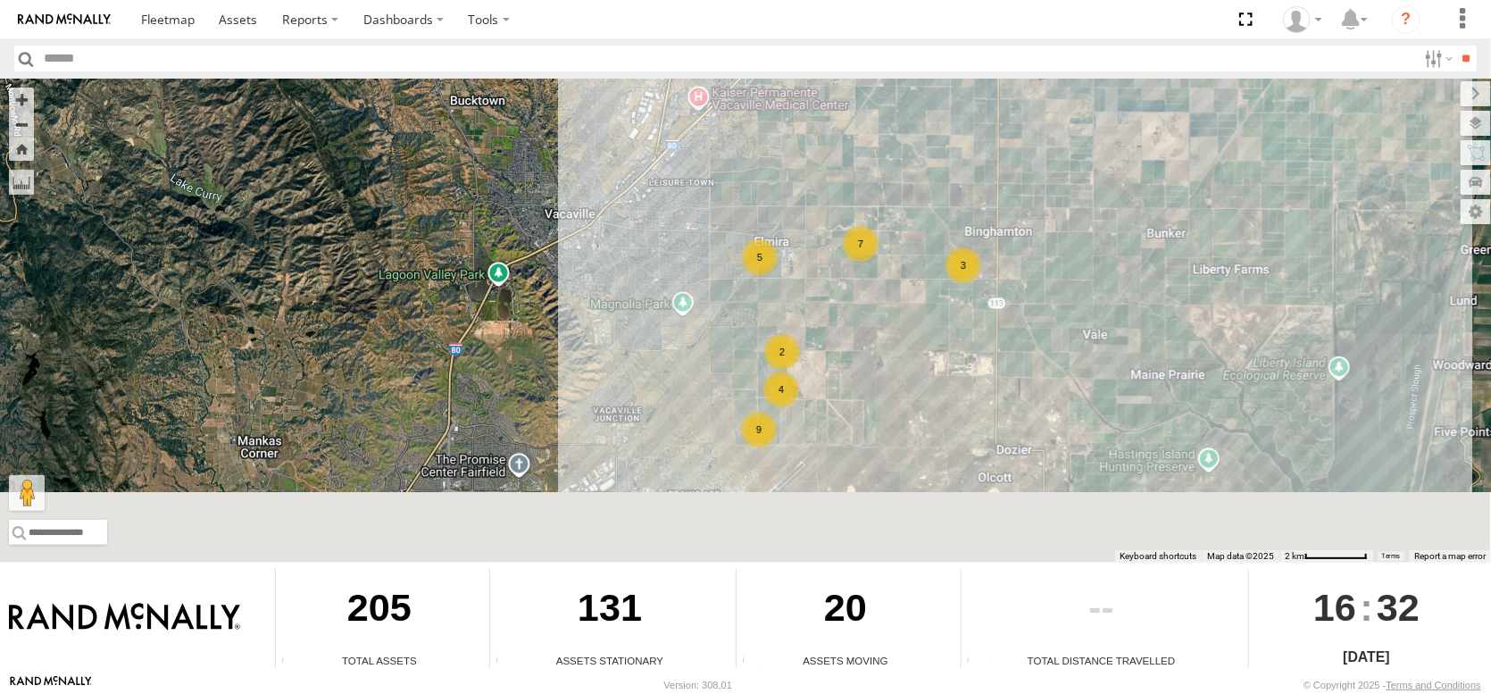
drag, startPoint x: 853, startPoint y: 360, endPoint x: 880, endPoint y: 297, distance: 68.4
click at [893, 288] on div "FRONTLOADER JD344H AL2368 AL2245 AL2123 AL2348 PT2431 AL2364 5 2 9 7 4 3" at bounding box center [745, 321] width 1491 height 484
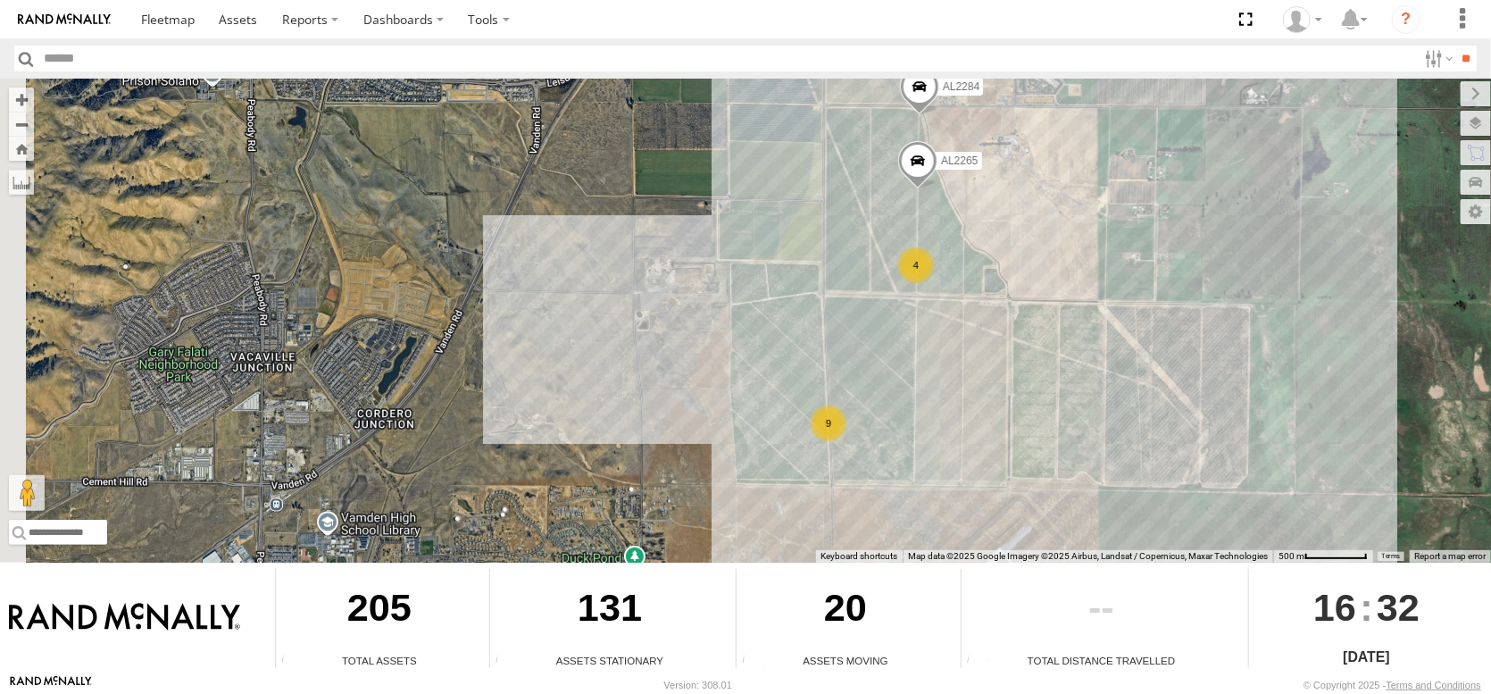
drag, startPoint x: 993, startPoint y: 302, endPoint x: 1102, endPoint y: 488, distance: 215.3
click at [1102, 488] on div "FRONTLOADER JD344H AL2368 AL2245 AL2123 AL2348 PT2431 AL2364 AL2284 AL2265 9 4" at bounding box center [745, 321] width 1491 height 484
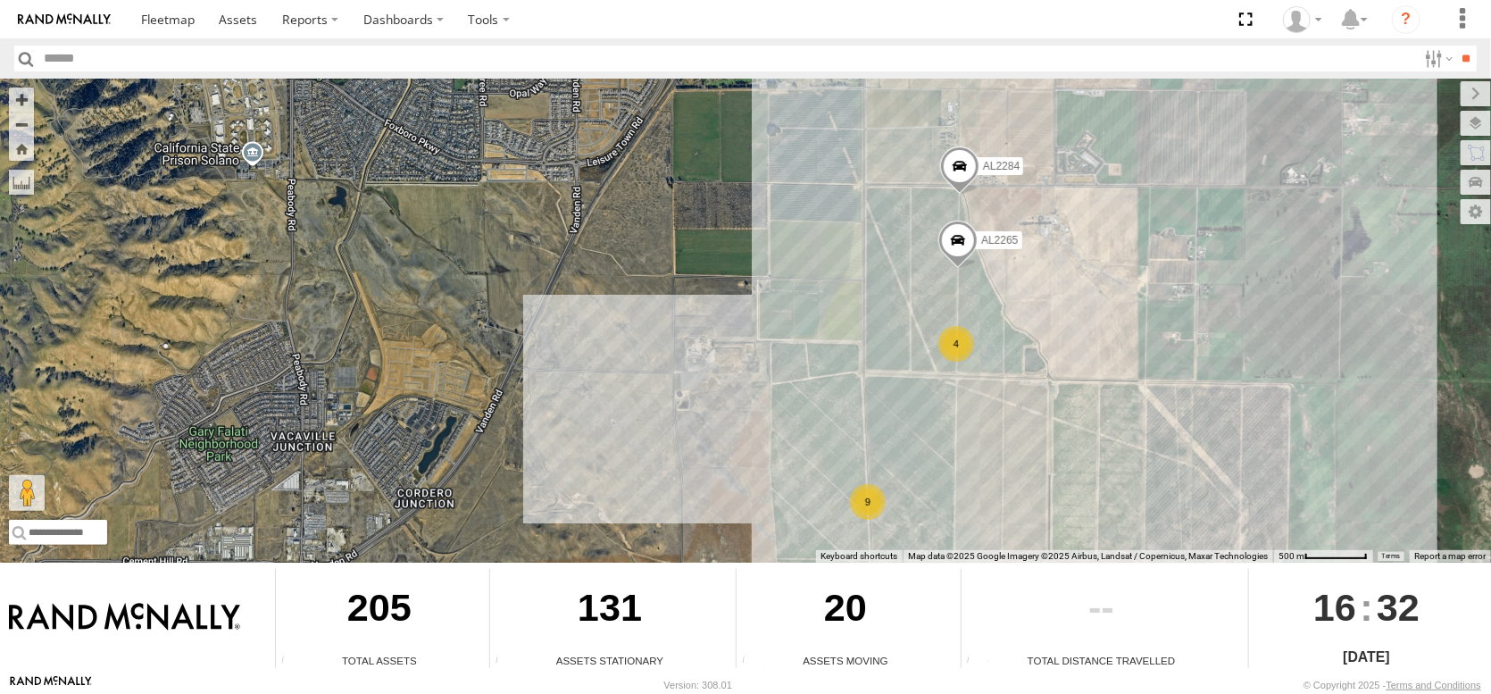
click at [971, 152] on span at bounding box center [959, 170] width 39 height 48
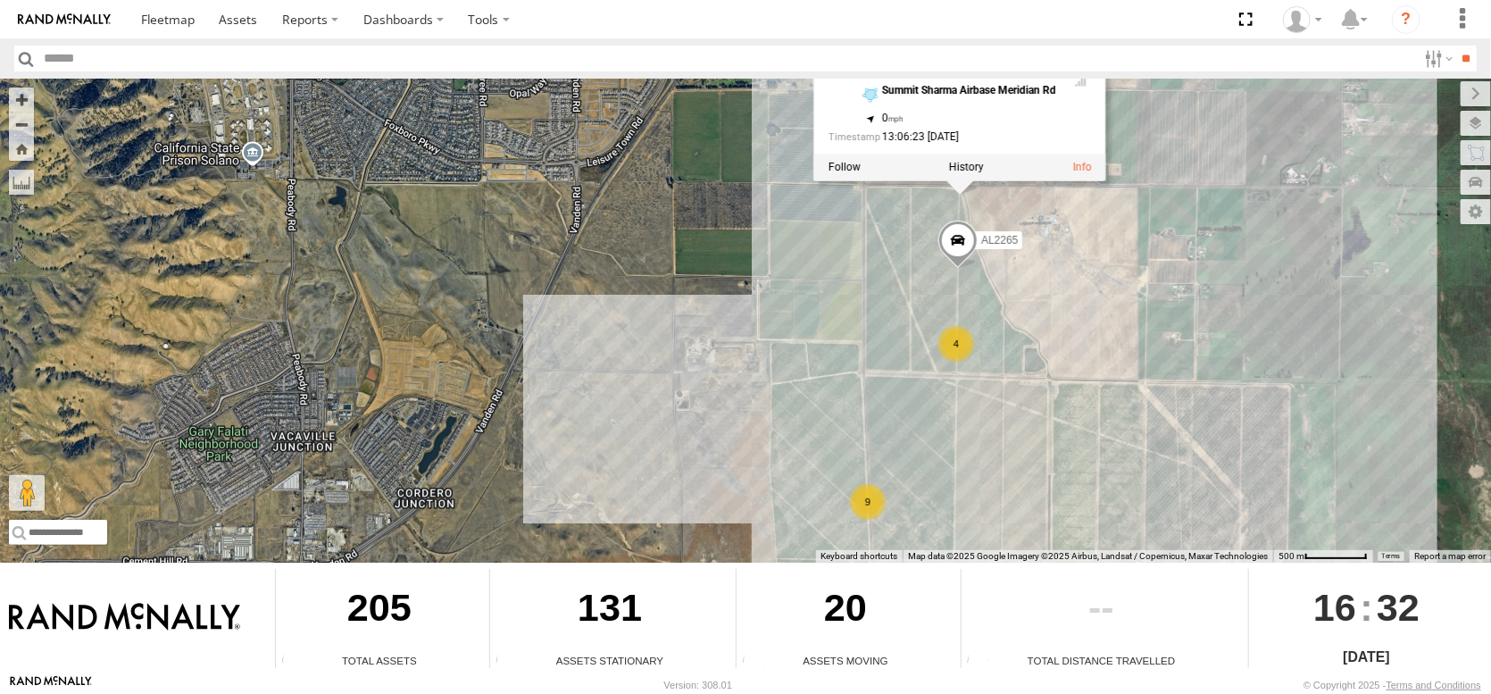
click at [967, 225] on span at bounding box center [957, 245] width 39 height 48
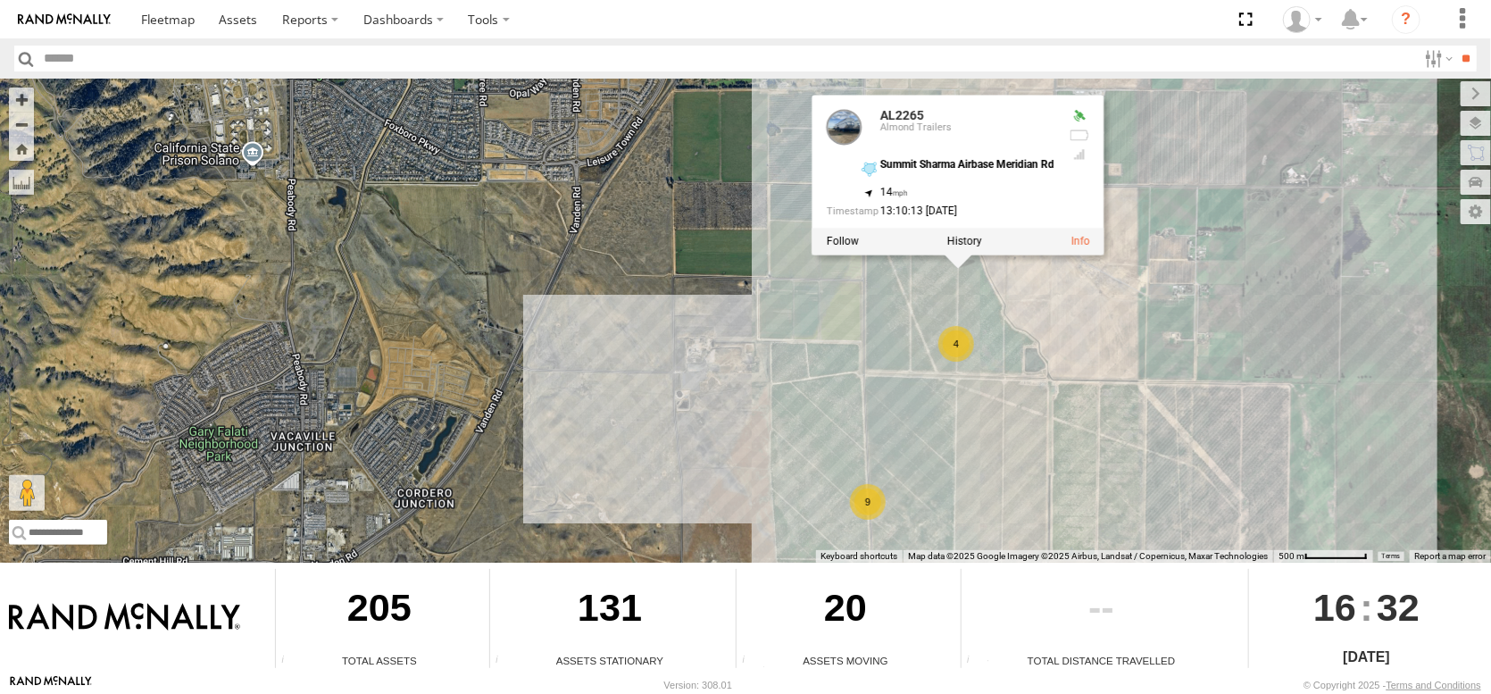
click at [1067, 312] on div "FRONTLOADER JD344H AL2368 AL2245 AL2123 AL2348 PT2431 AL2364 AL2284 AL2265 9 4 …" at bounding box center [745, 321] width 1491 height 484
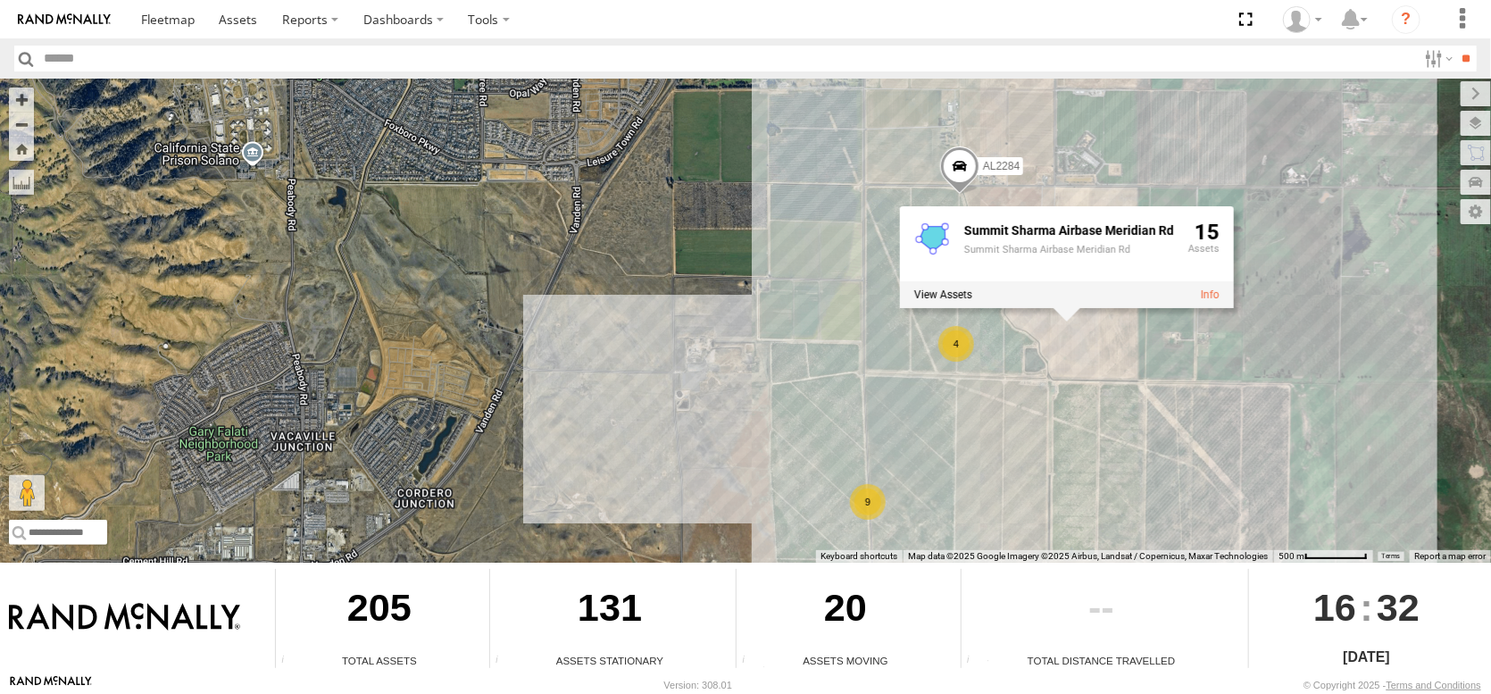
click at [968, 165] on span at bounding box center [959, 170] width 39 height 48
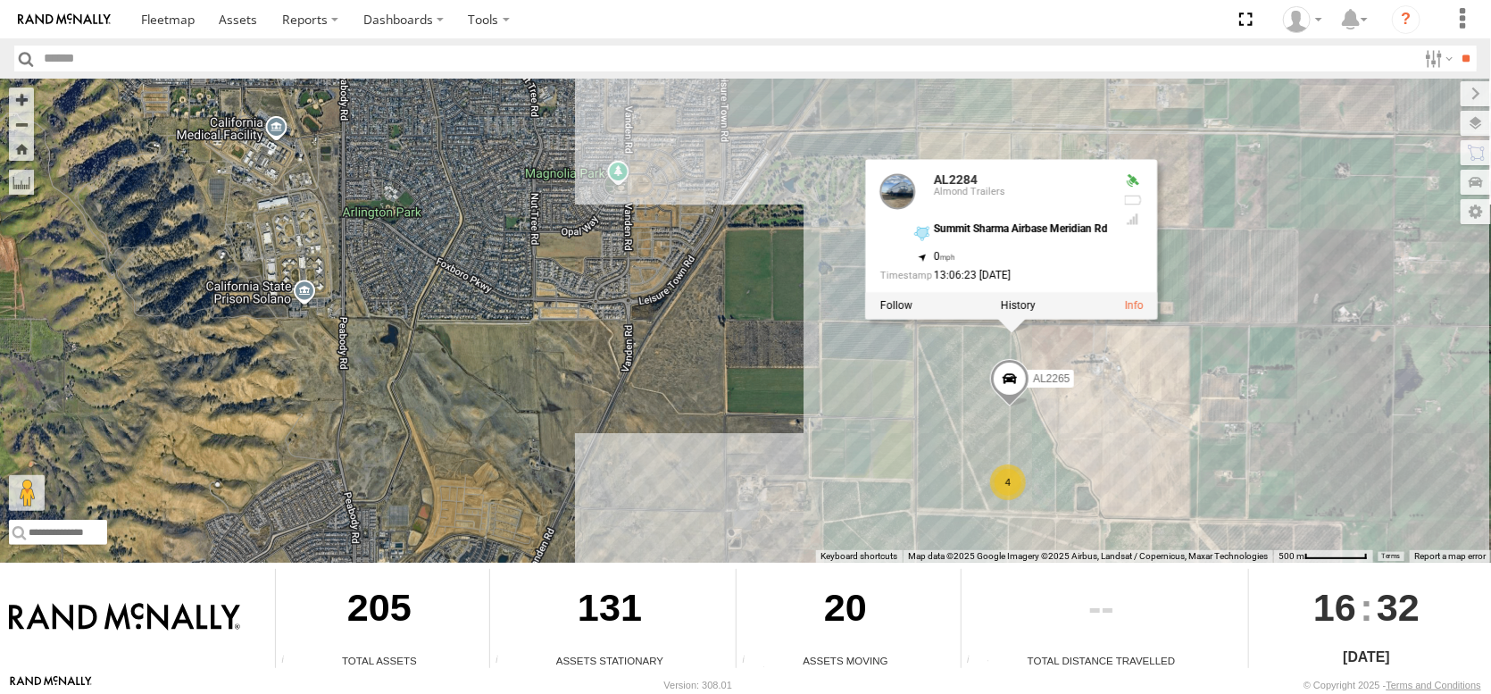
drag, startPoint x: 1065, startPoint y: 272, endPoint x: 1122, endPoint y: 423, distance: 161.4
click at [1122, 423] on div "FRONTLOADER JD344H AL2368 AL2245 AL2123 AL2348 PT2431 AL2364 AL2284 AL2265 9 4 …" at bounding box center [745, 321] width 1491 height 484
click at [1007, 470] on div "4" at bounding box center [1008, 482] width 36 height 36
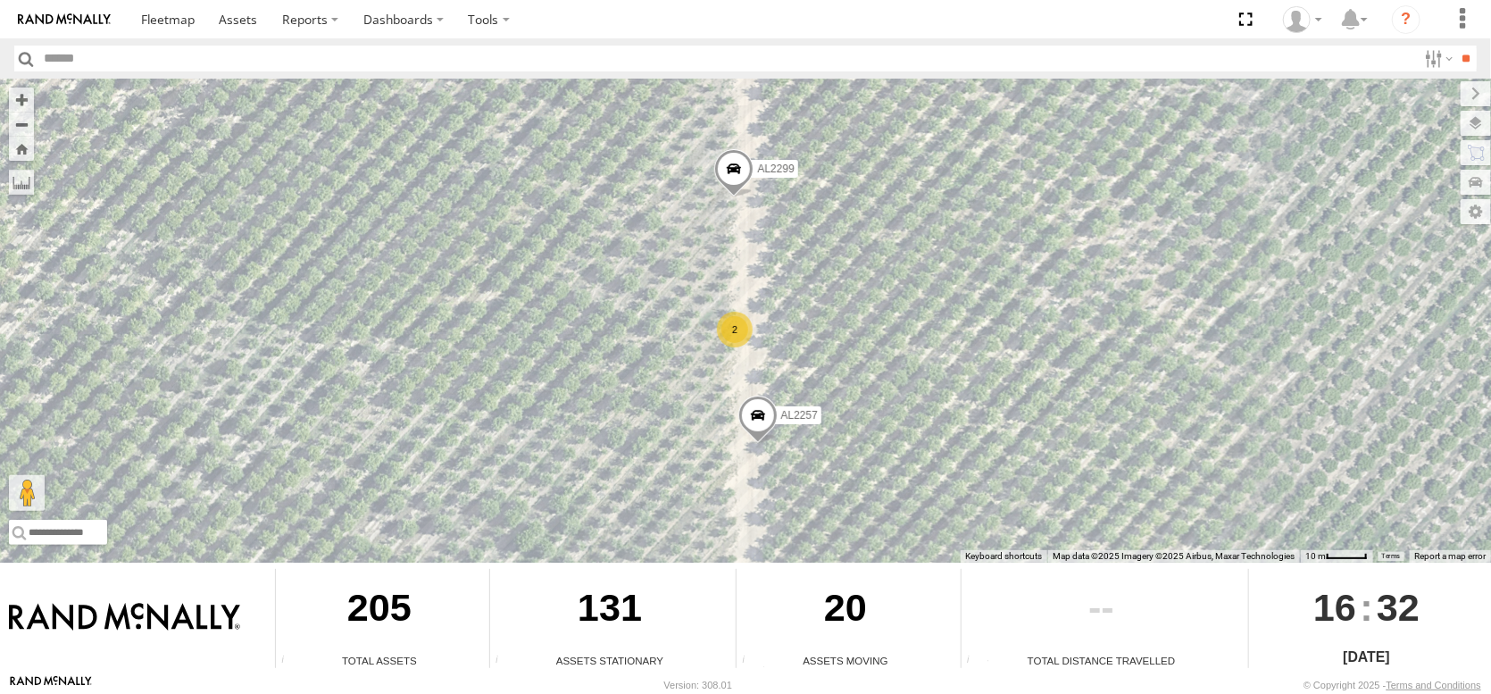
click at [729, 157] on span at bounding box center [733, 173] width 39 height 48
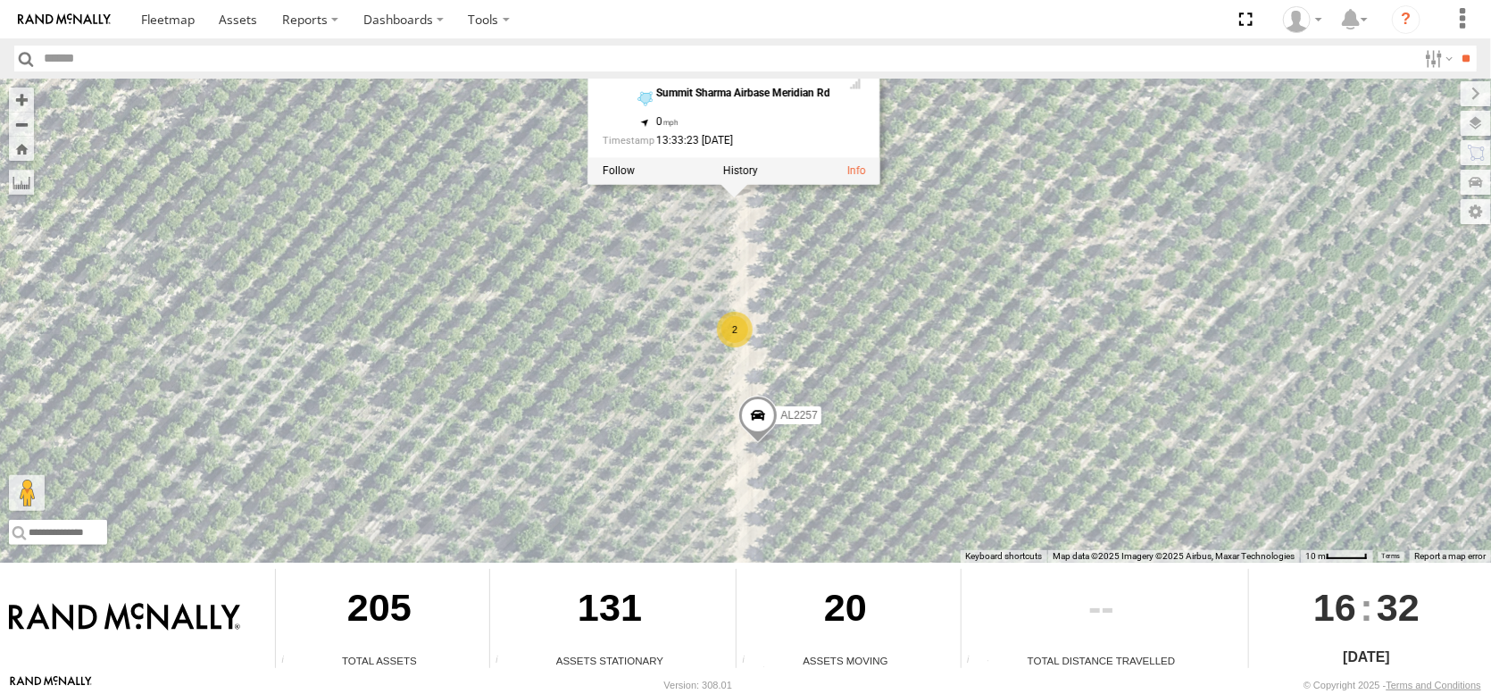
click at [729, 312] on div "2" at bounding box center [735, 330] width 36 height 36
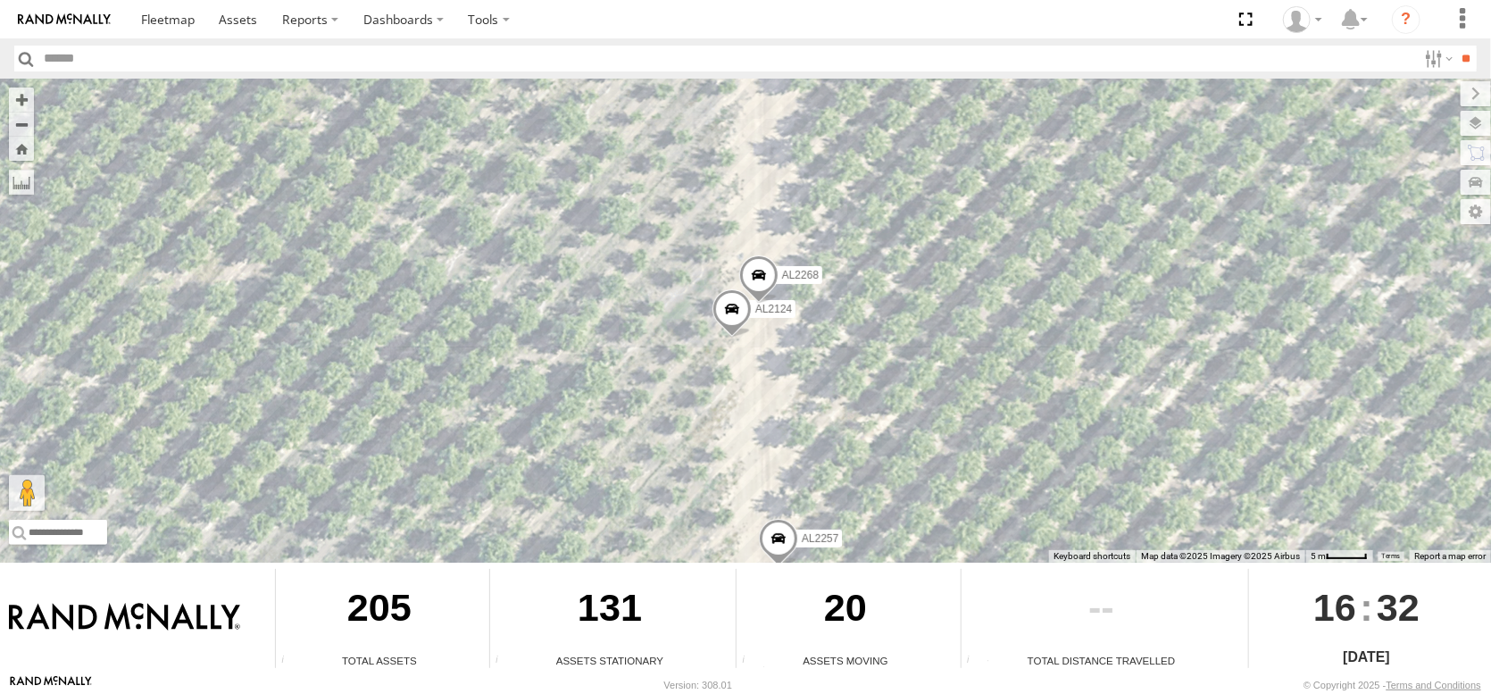
click at [741, 304] on span at bounding box center [732, 313] width 39 height 48
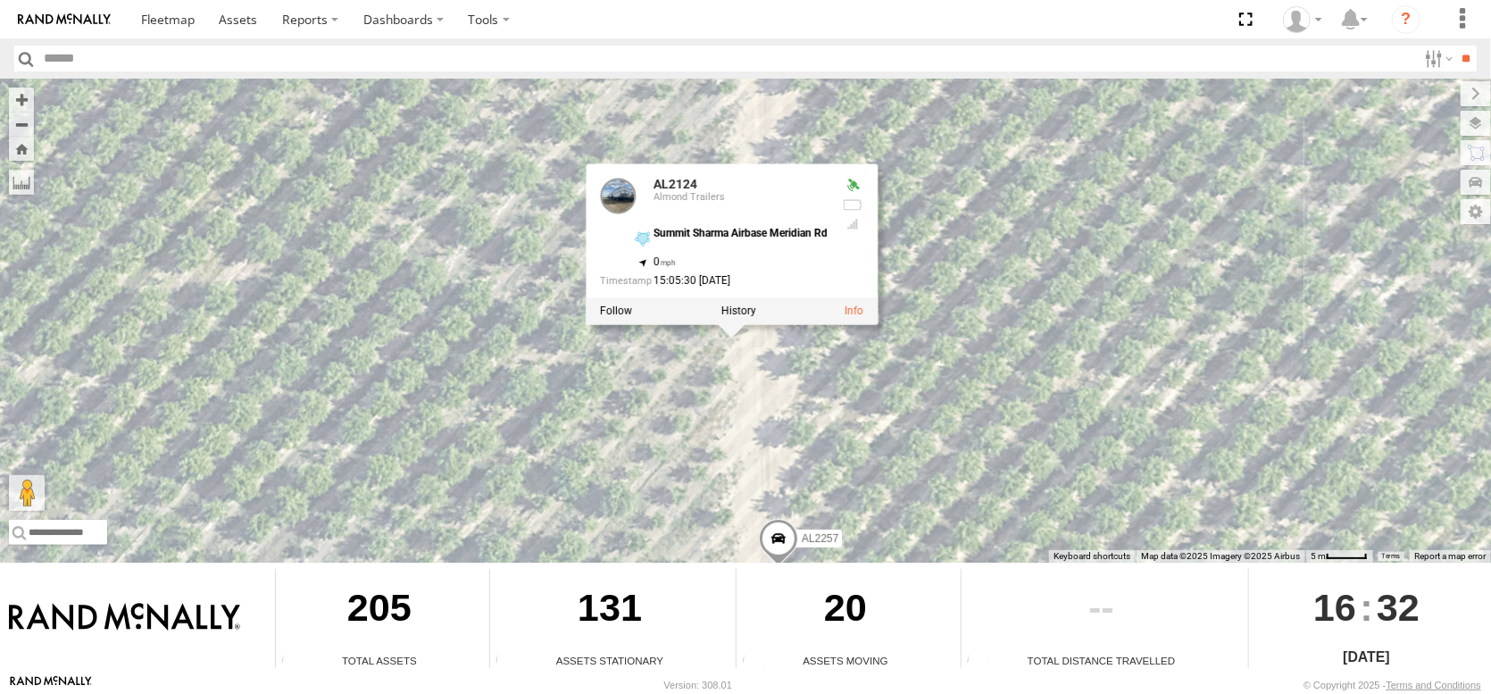
click at [946, 314] on div "FRONTLOADER JD344H AL2368 AL2245 AL2123 AL2348 PT2431 AL2364 AL2284 AL2265 AL22…" at bounding box center [745, 321] width 1491 height 484
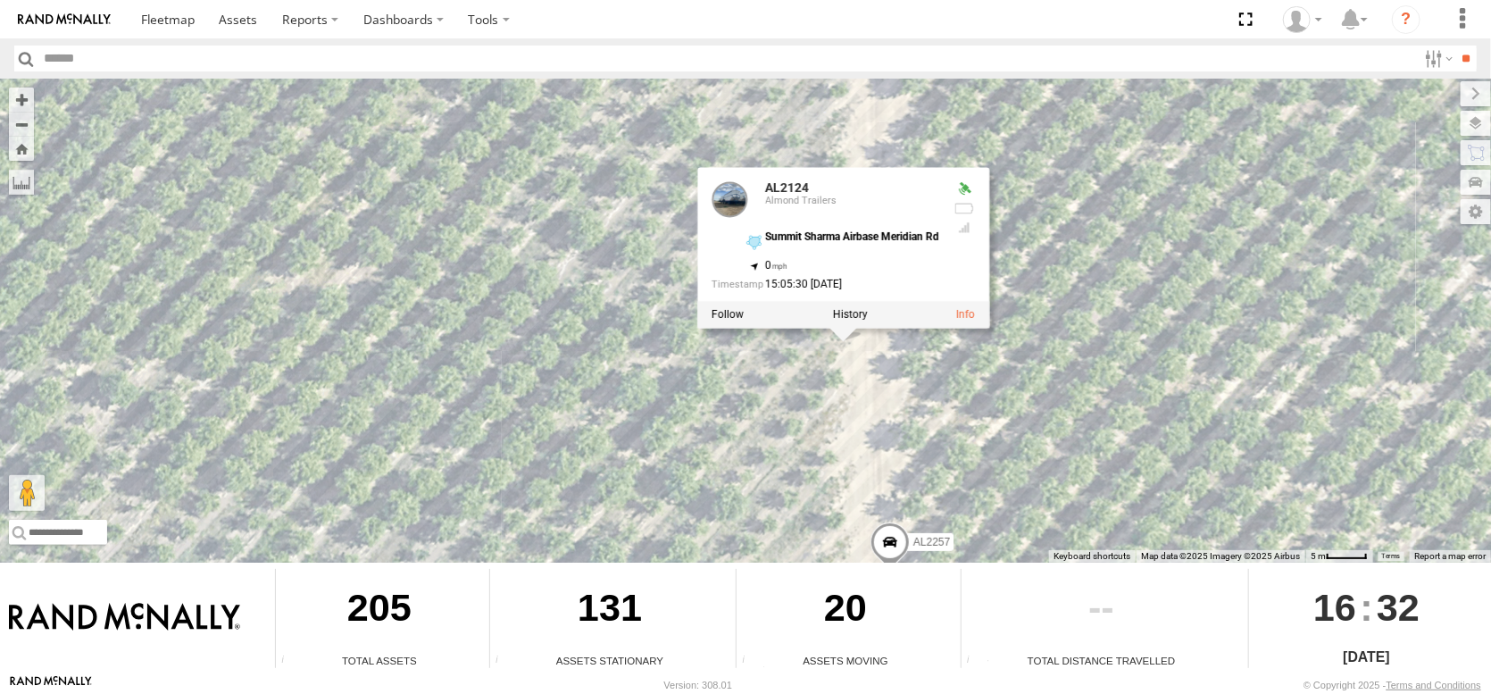
click at [1109, 296] on div "FRONTLOADER JD344H AL2368 AL2245 AL2123 AL2348 PT2431 AL2364 AL2284 AL2265 AL22…" at bounding box center [745, 321] width 1491 height 484
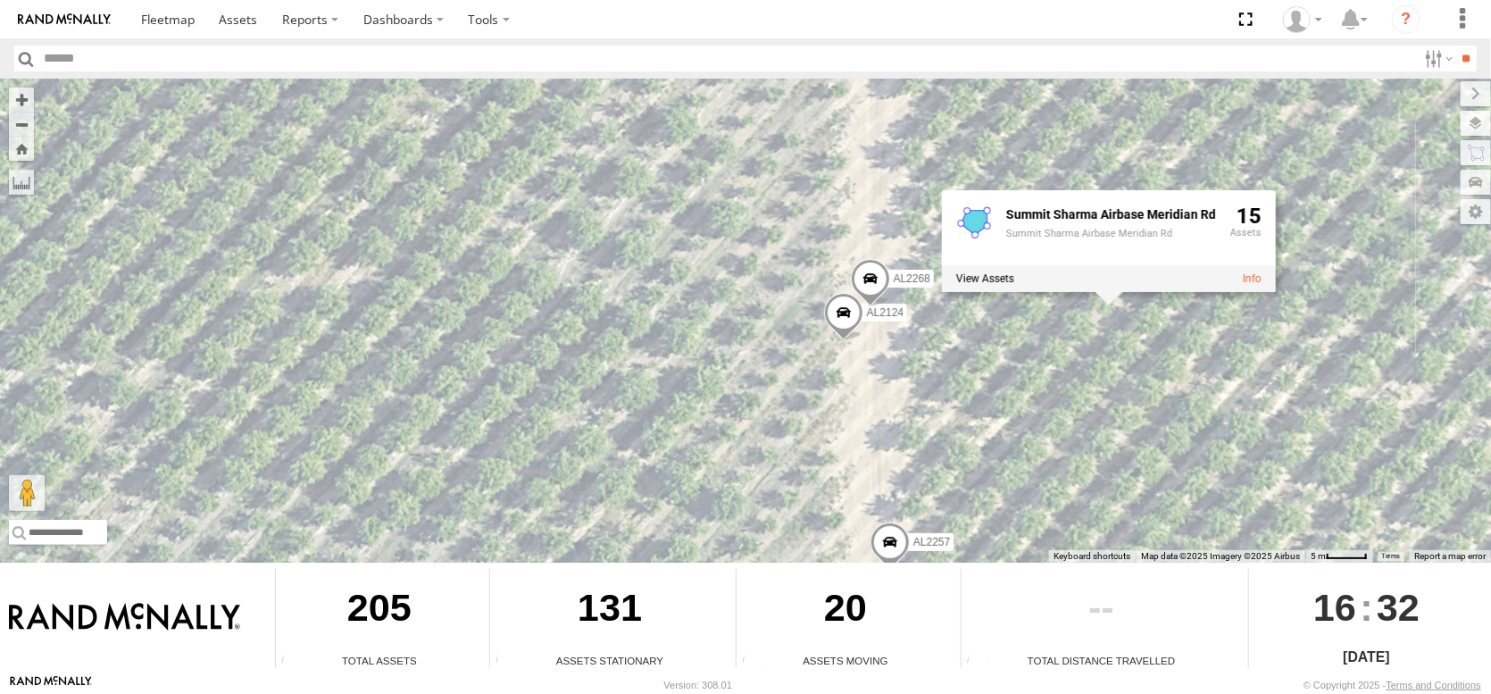
click at [880, 260] on span at bounding box center [870, 283] width 39 height 48
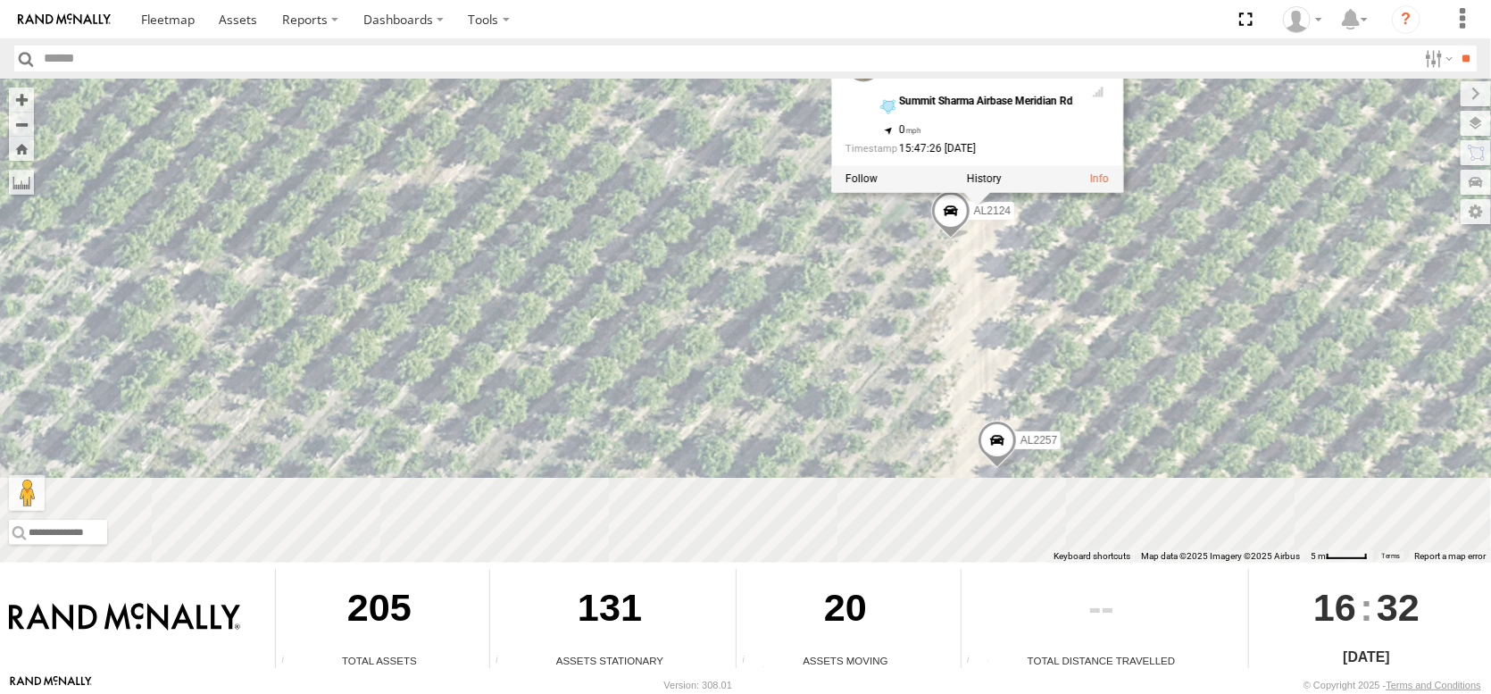
drag, startPoint x: 993, startPoint y: 392, endPoint x: 1161, endPoint y: 141, distance: 301.9
click at [1159, 131] on div "FRONTLOADER JD344H AL2368 AL2245 AL2123 AL2348 PT2431 AL2364 AL2284 AL2265 AL22…" at bounding box center [745, 321] width 1491 height 484
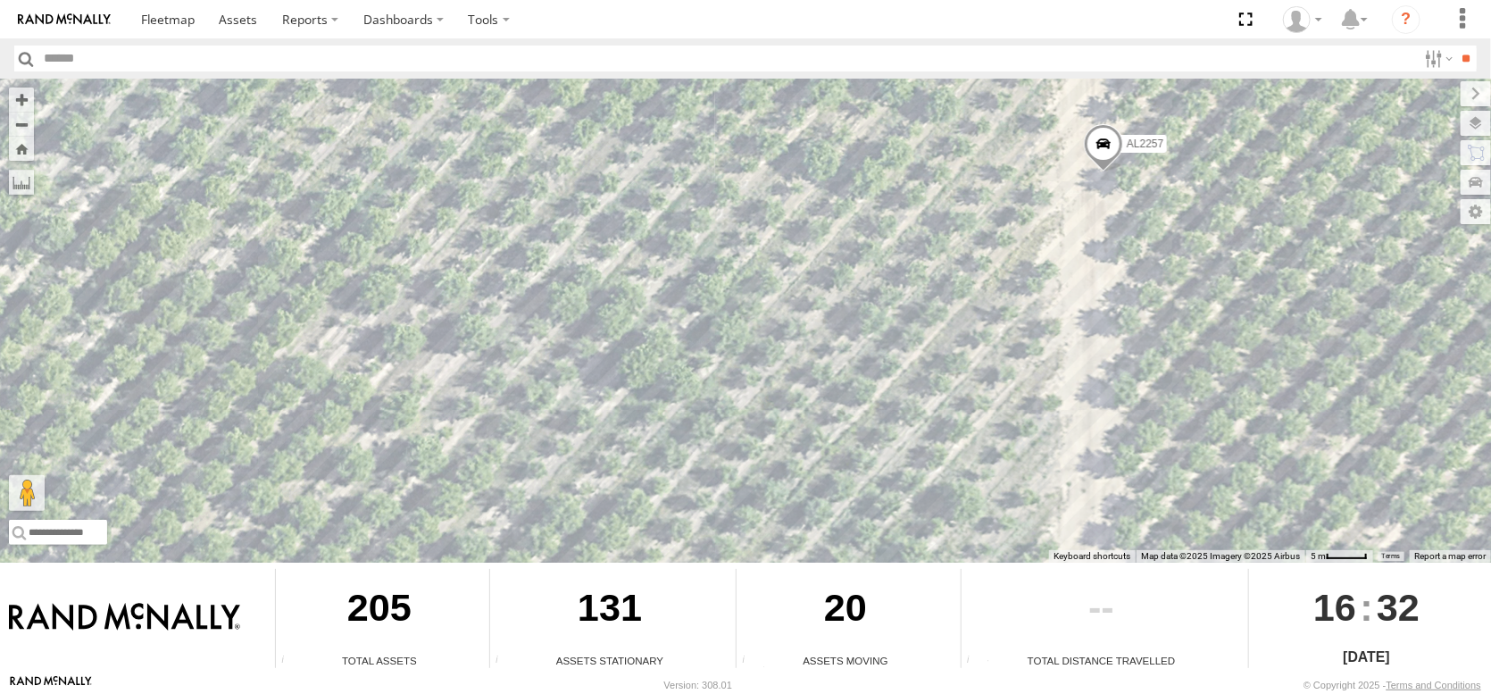
click at [1119, 139] on span at bounding box center [1103, 148] width 39 height 48
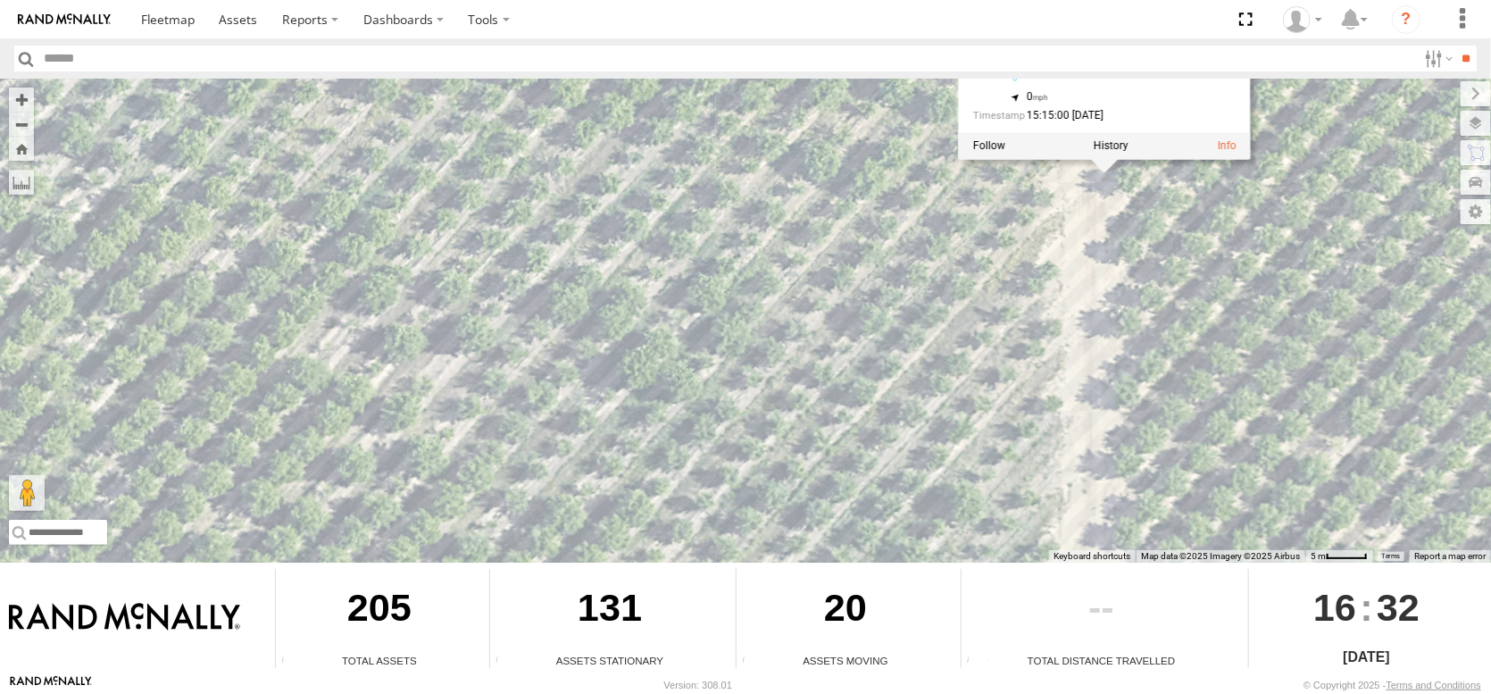
click at [1143, 221] on div "FRONTLOADER JD344H AL2368 AL2245 AL2123 AL2348 PT2431 AL2364 AL2284 AL2265 AL22…" at bounding box center [745, 321] width 1491 height 484
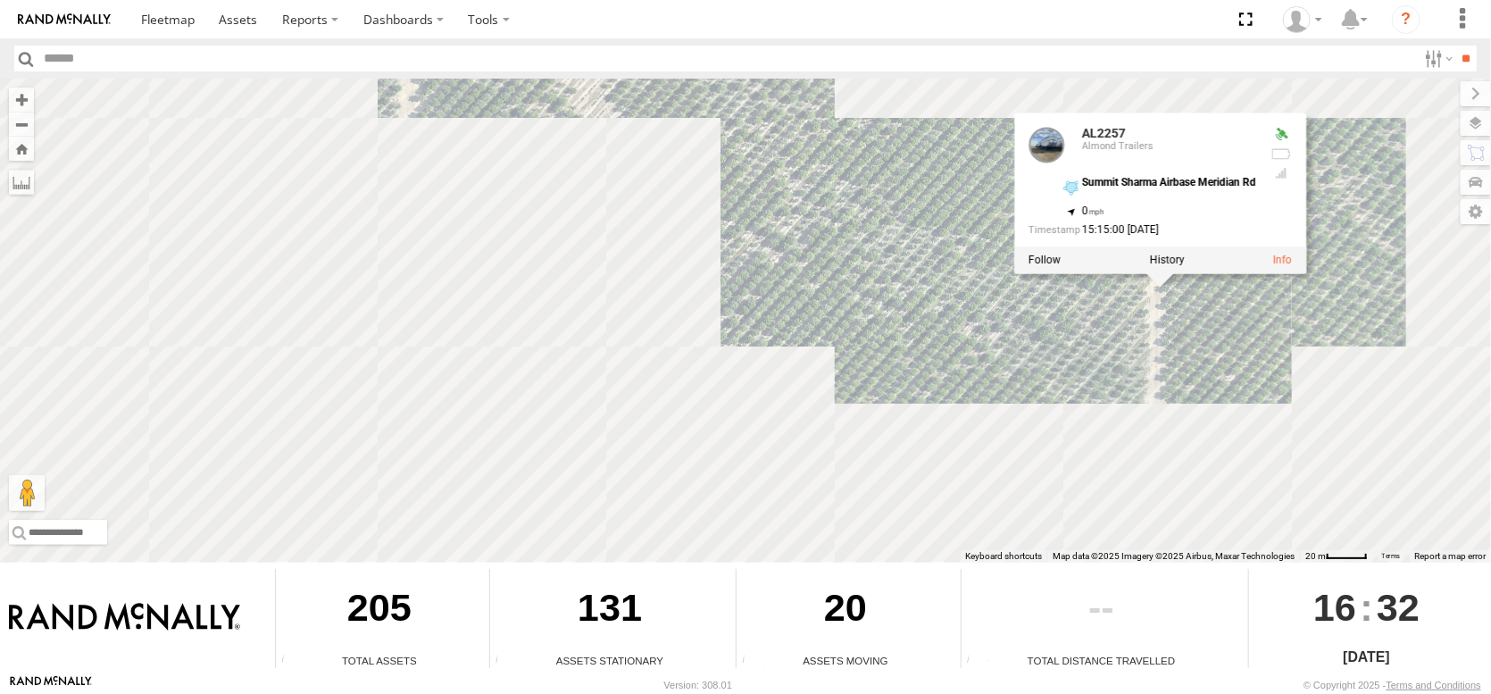
click at [1082, 301] on div "FRONTLOADER JD344H AL2368 AL2245 AL2123 AL2348 PT2431 AL2364 AL2284 AL2265 AL22…" at bounding box center [745, 321] width 1491 height 484
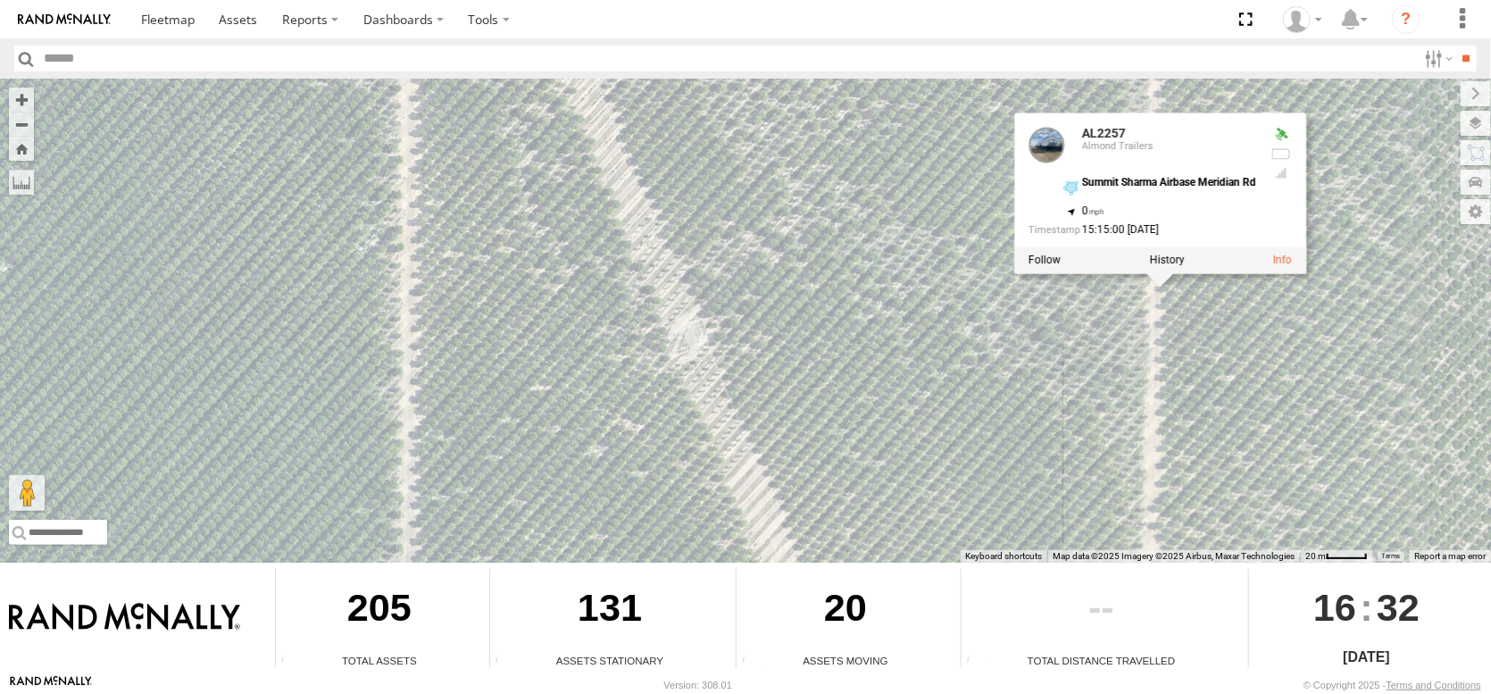
click at [1083, 369] on div "FRONTLOADER JD344H AL2368 AL2245 AL2123 AL2348 PT2431 AL2364 AL2284 AL2265 AL22…" at bounding box center [745, 321] width 1491 height 484
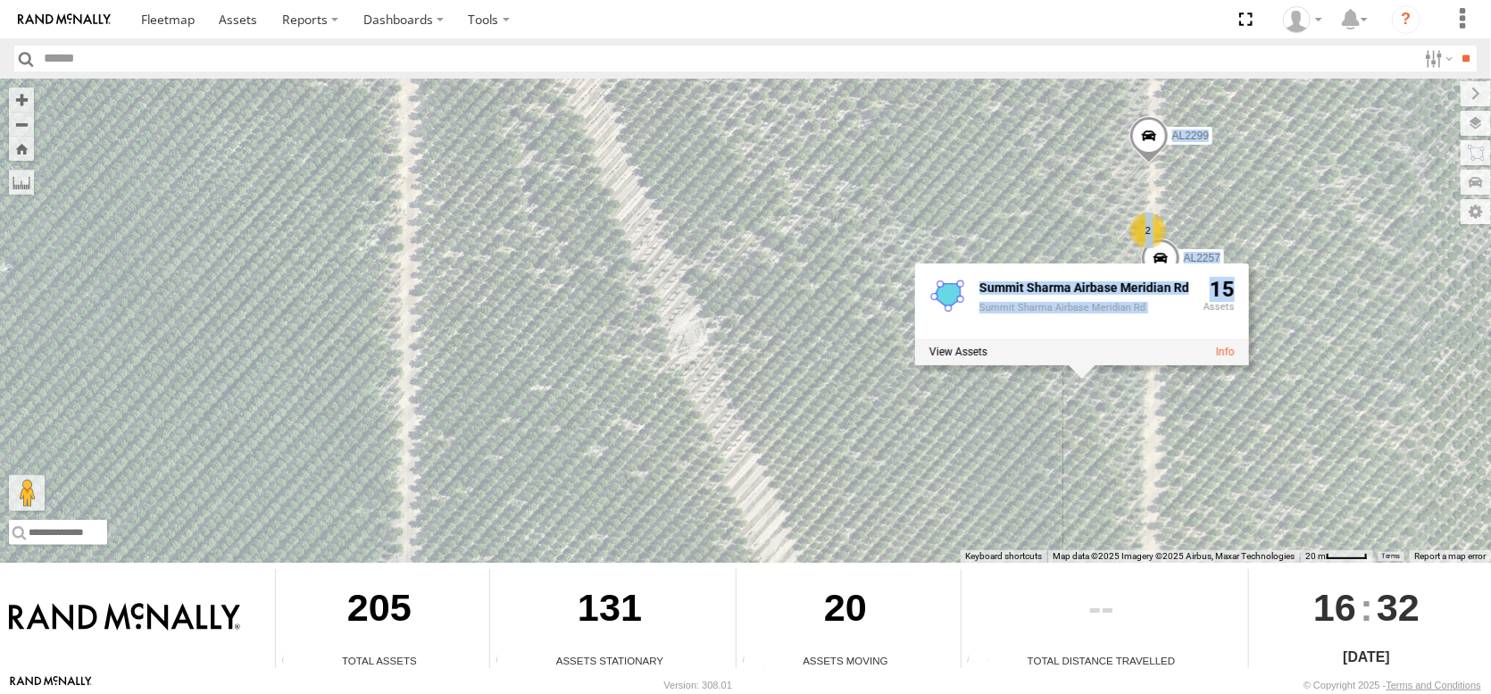
click at [1083, 365] on div "Summit Sharma Airbase Meridian Rd Summit Sharma Airbase Meridian Rd 15" at bounding box center [1082, 314] width 334 height 102
click at [1091, 401] on div "FRONTLOADER JD344H AL2368 AL2245 AL2123 AL2348 PT2431 AL2364 AL2284 AL2265 AL22…" at bounding box center [745, 321] width 1491 height 484
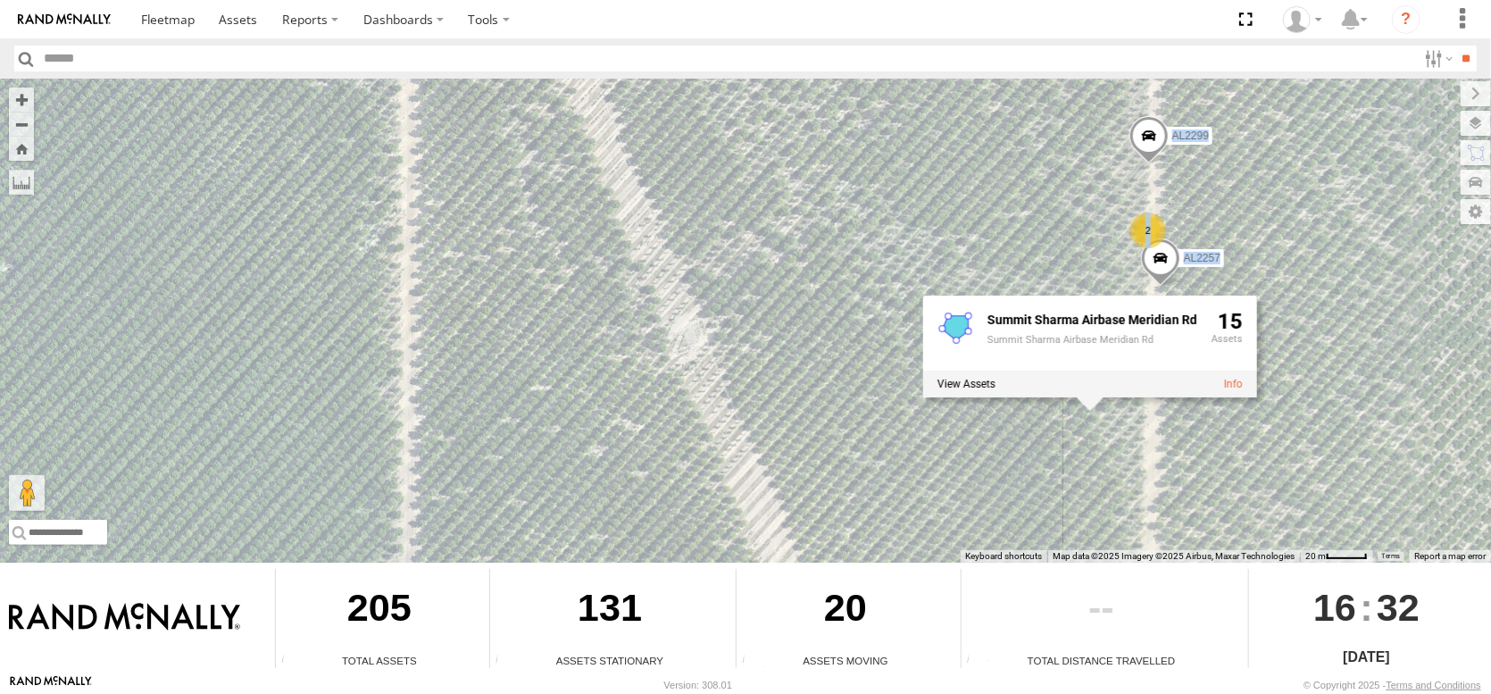
click at [1093, 397] on div "Summit Sharma Airbase Meridian Rd Summit Sharma Airbase Meridian Rd 15" at bounding box center [1090, 347] width 334 height 102
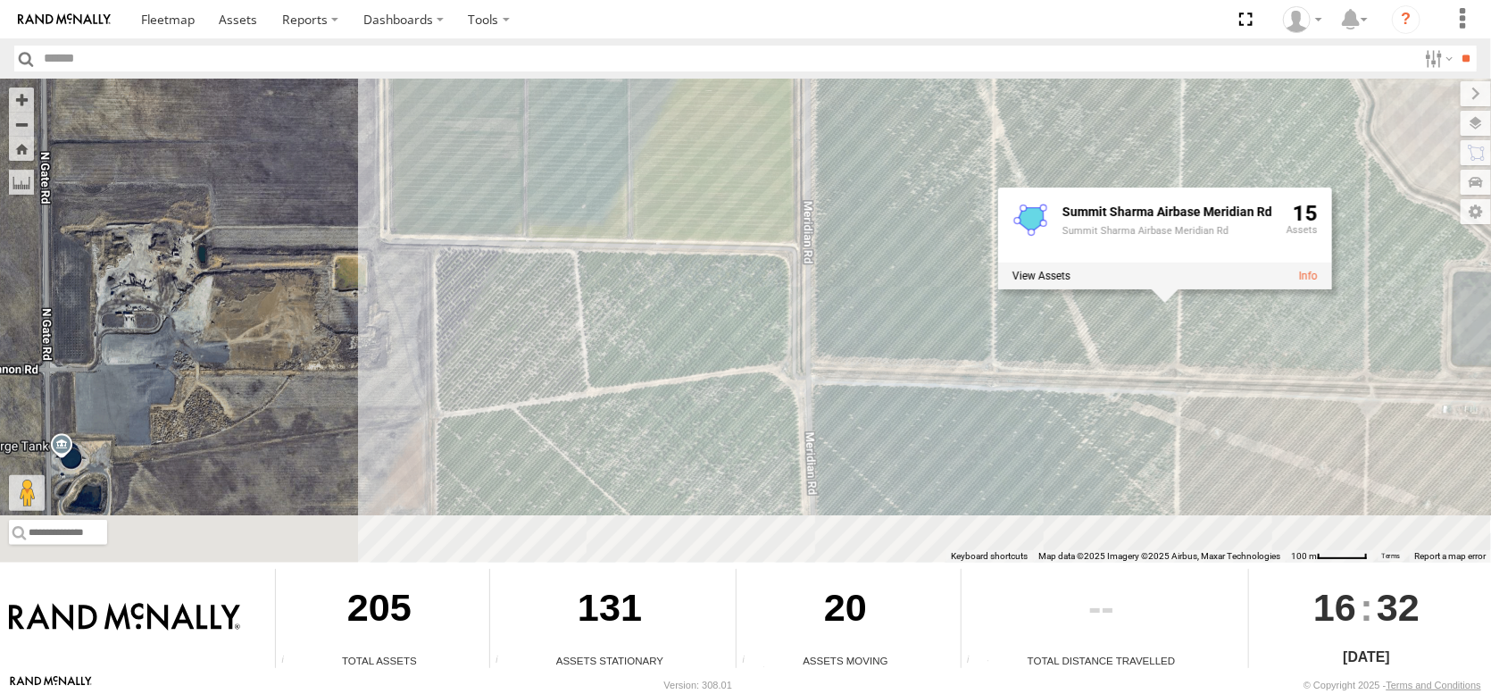
drag, startPoint x: 1026, startPoint y: 429, endPoint x: 954, endPoint y: 209, distance: 232.1
click at [954, 216] on div "FRONTLOADER JD344H AL2368 AL2245 AL2123 AL2348 PT2431 AL2364 AL2284 AL2265 4 Su…" at bounding box center [745, 321] width 1491 height 484
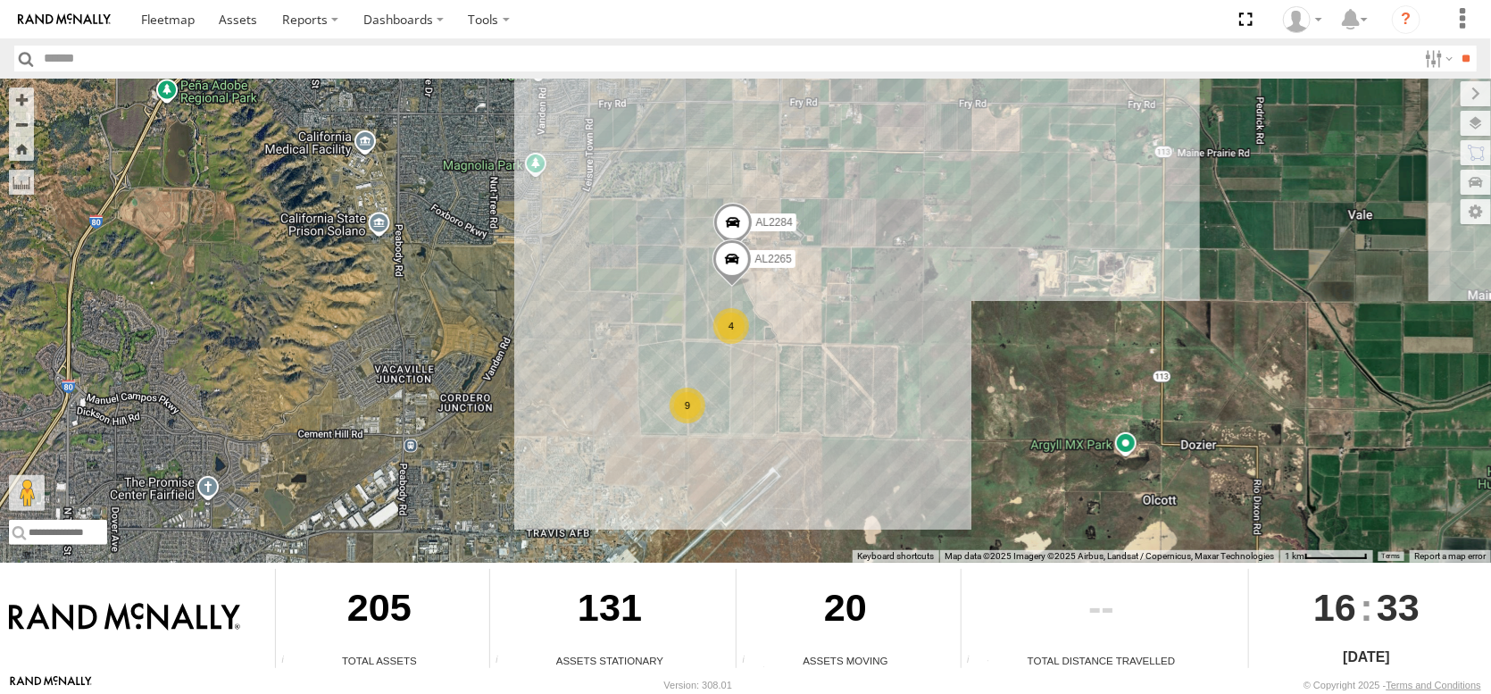
drag, startPoint x: 609, startPoint y: 173, endPoint x: 745, endPoint y: 303, distance: 187.6
click at [745, 303] on div "FRONTLOADER JD344H AL2123 AL2368 AL2245 AL2348 AL2284 9 AL2265 4" at bounding box center [745, 321] width 1491 height 484
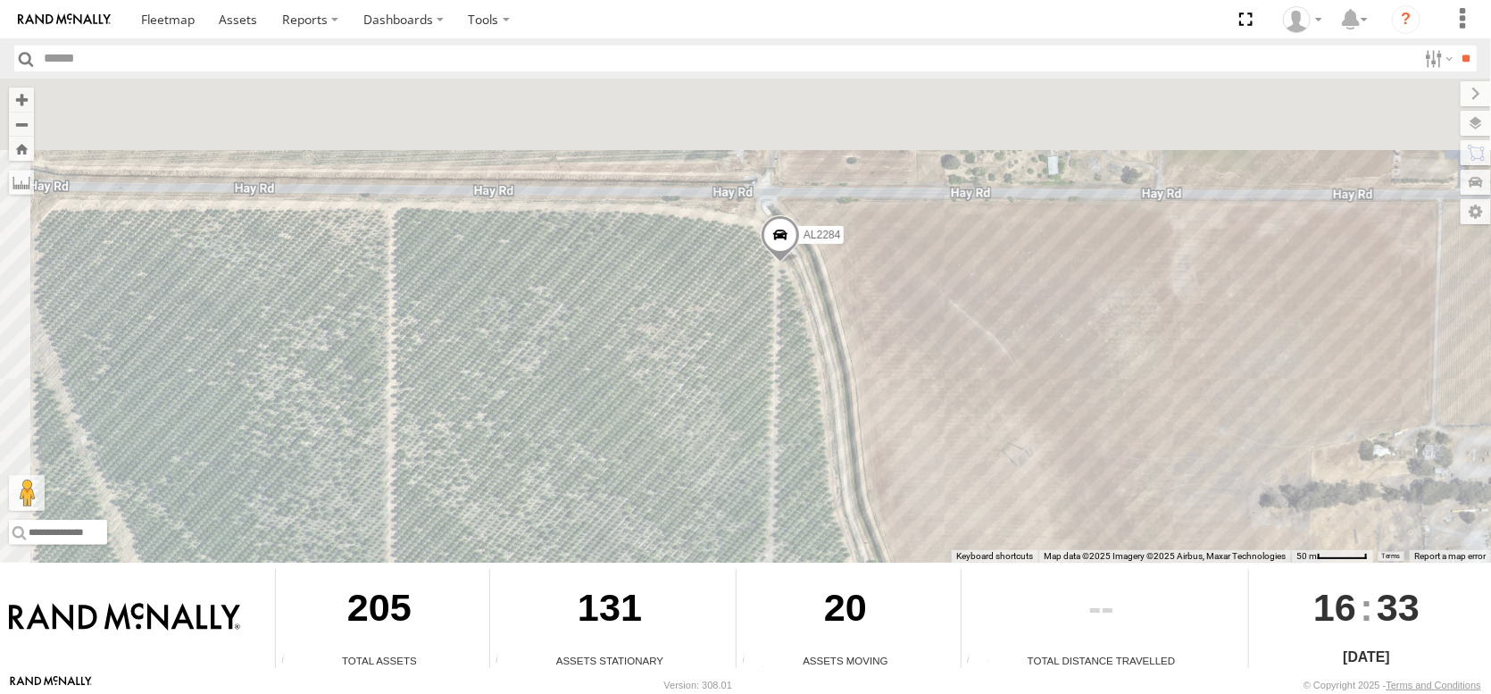
drag, startPoint x: 675, startPoint y: 209, endPoint x: 754, endPoint y: 337, distance: 150.4
click at [754, 337] on div "FRONTLOADER JD344H AL2123 AL2368 AL2245 AL2348 AL2284 AL2265" at bounding box center [745, 321] width 1491 height 484
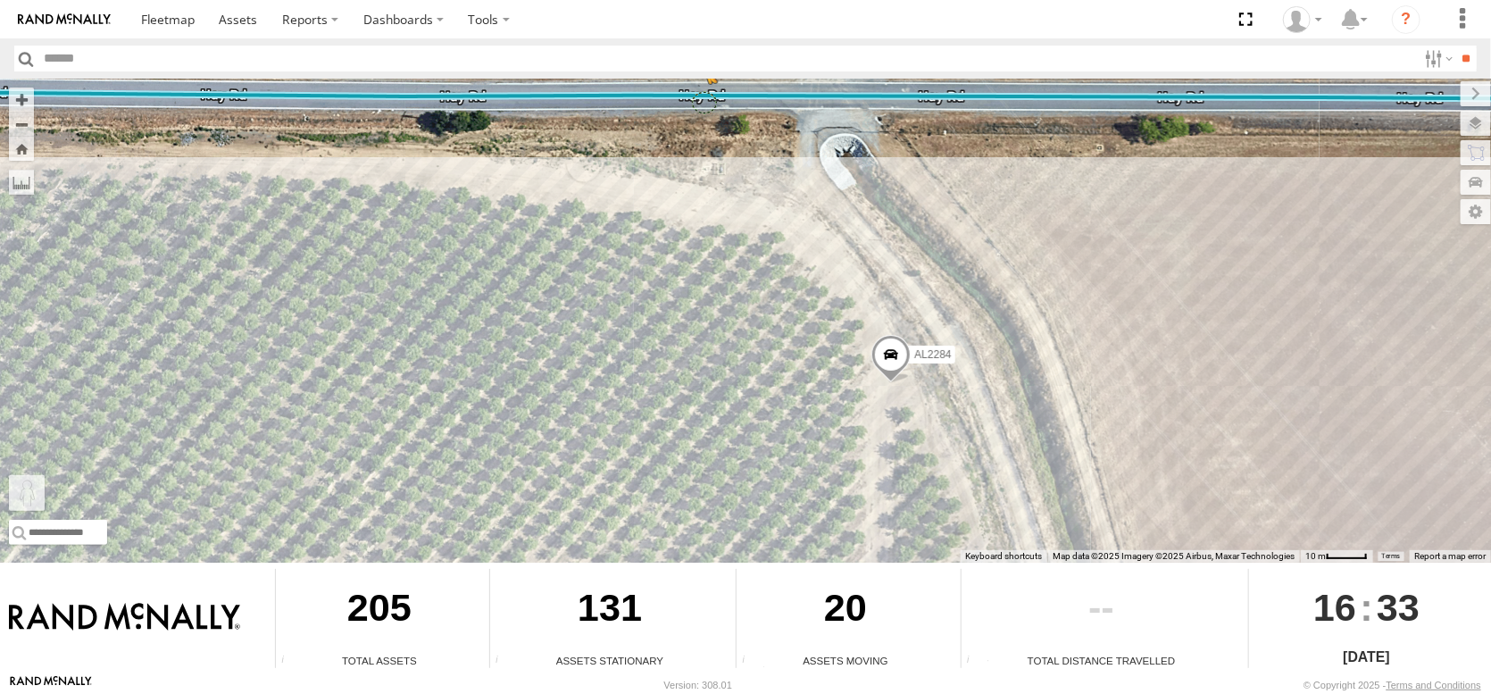
drag, startPoint x: 11, startPoint y: 446, endPoint x: 704, endPoint y: 91, distance: 779.5
click at [704, 91] on div "FRONTLOADER JD344H AL2123 AL2368 AL2245 AL2348 AL2284 AL2265 To activate drag w…" at bounding box center [745, 321] width 1491 height 484
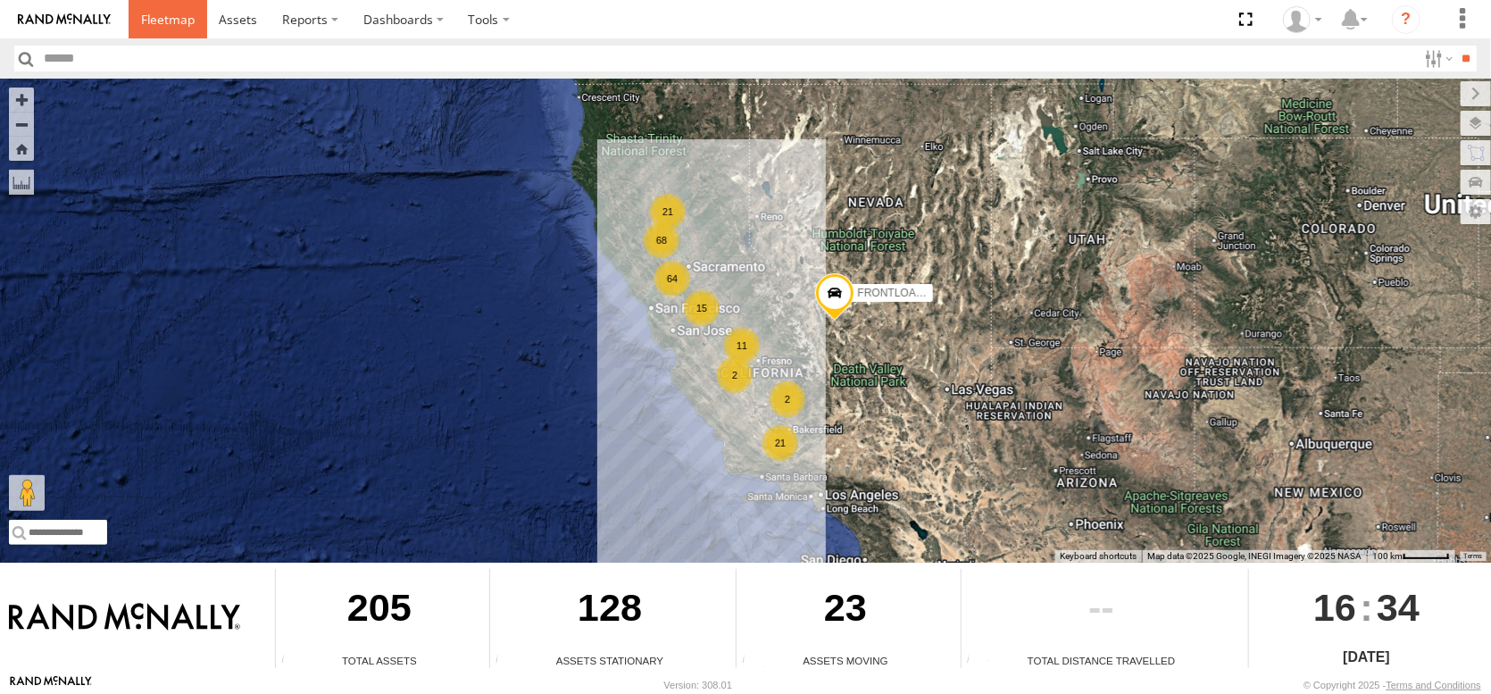
click at [195, 23] on span at bounding box center [168, 19] width 54 height 17
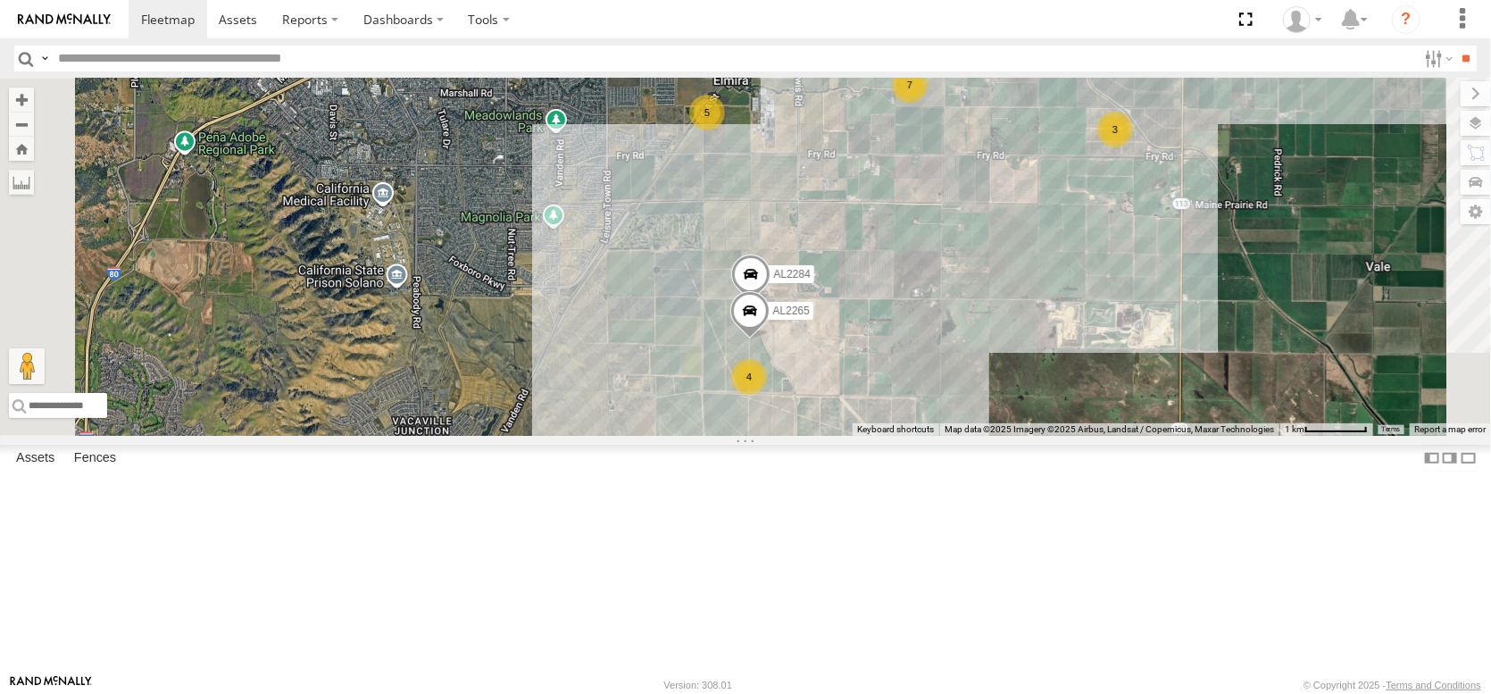
drag, startPoint x: 1080, startPoint y: 499, endPoint x: 1086, endPoint y: 429, distance: 70.7
click at [1086, 429] on div "FRONTLOADER JD344H AL2368 AL2245 AL2123 PT2431 AL2364 PT2387 AL2269 AL2332 5 AL…" at bounding box center [745, 257] width 1491 height 357
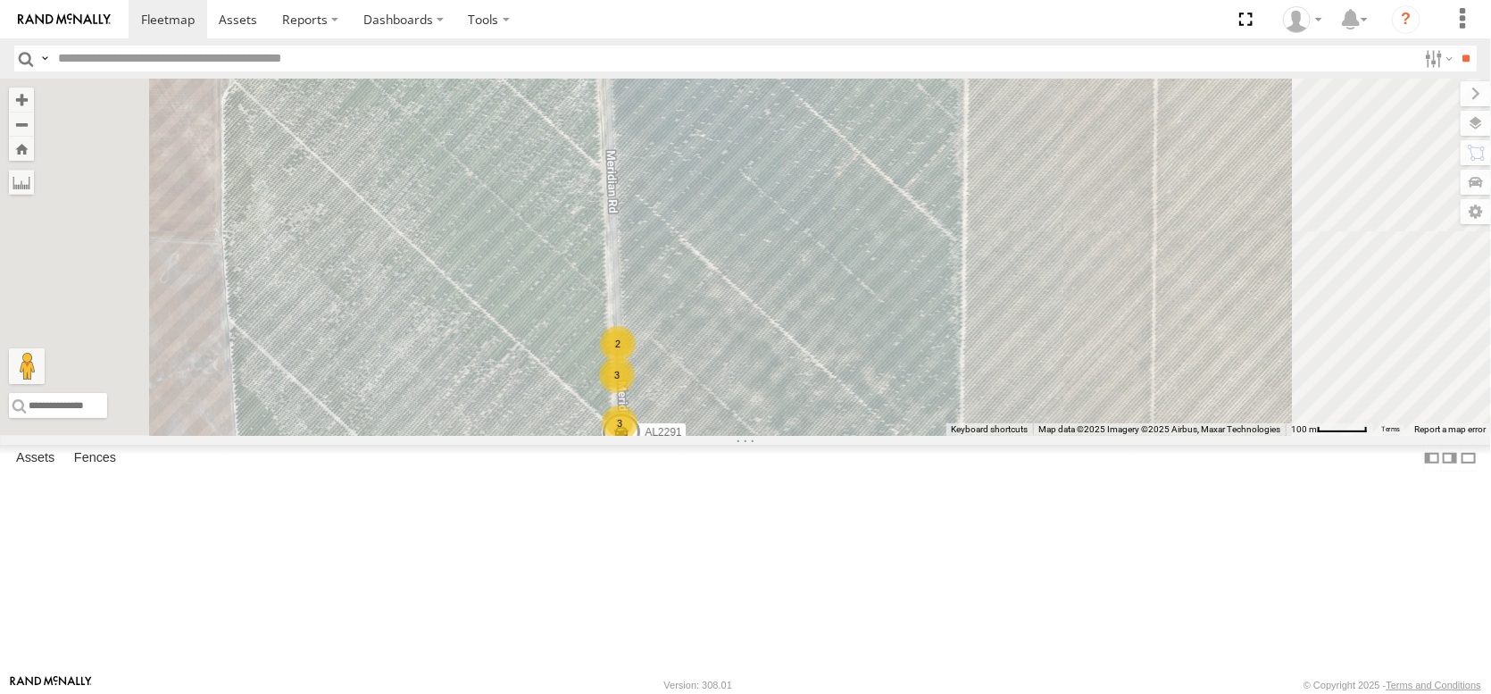
drag, startPoint x: 895, startPoint y: 530, endPoint x: 898, endPoint y: 453, distance: 77.8
click at [898, 436] on div "FRONTLOADER JD344H AL2368 AL2245 AL2123 PT2431 AL2364 PT2387 AL2269 AL2332 AL22…" at bounding box center [745, 257] width 1491 height 357
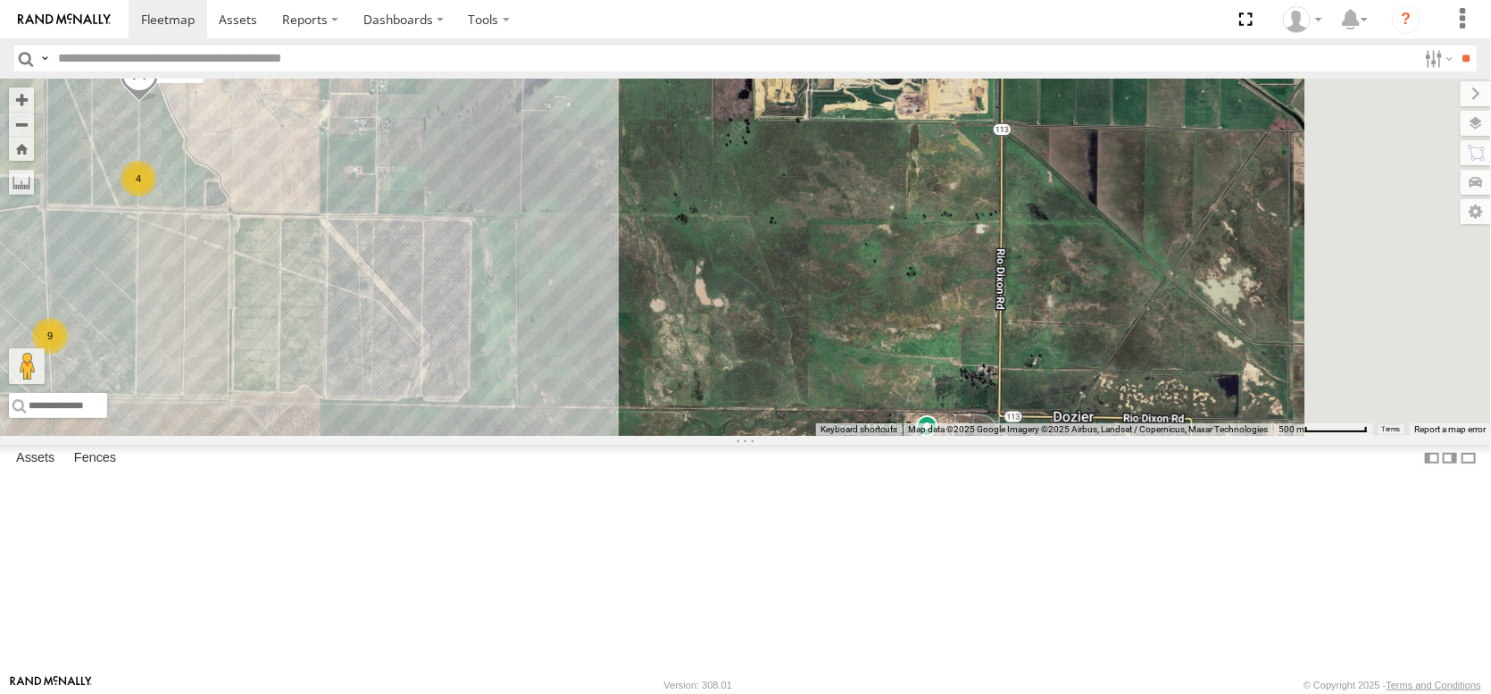
drag, startPoint x: 1148, startPoint y: 417, endPoint x: 794, endPoint y: 421, distance: 354.5
click at [794, 421] on div "FRONTLOADER JD344H AL2368 AL2245 AL2123 PT2431 AL2364 PT2387 AL2269 AL2332 AL22…" at bounding box center [745, 257] width 1491 height 357
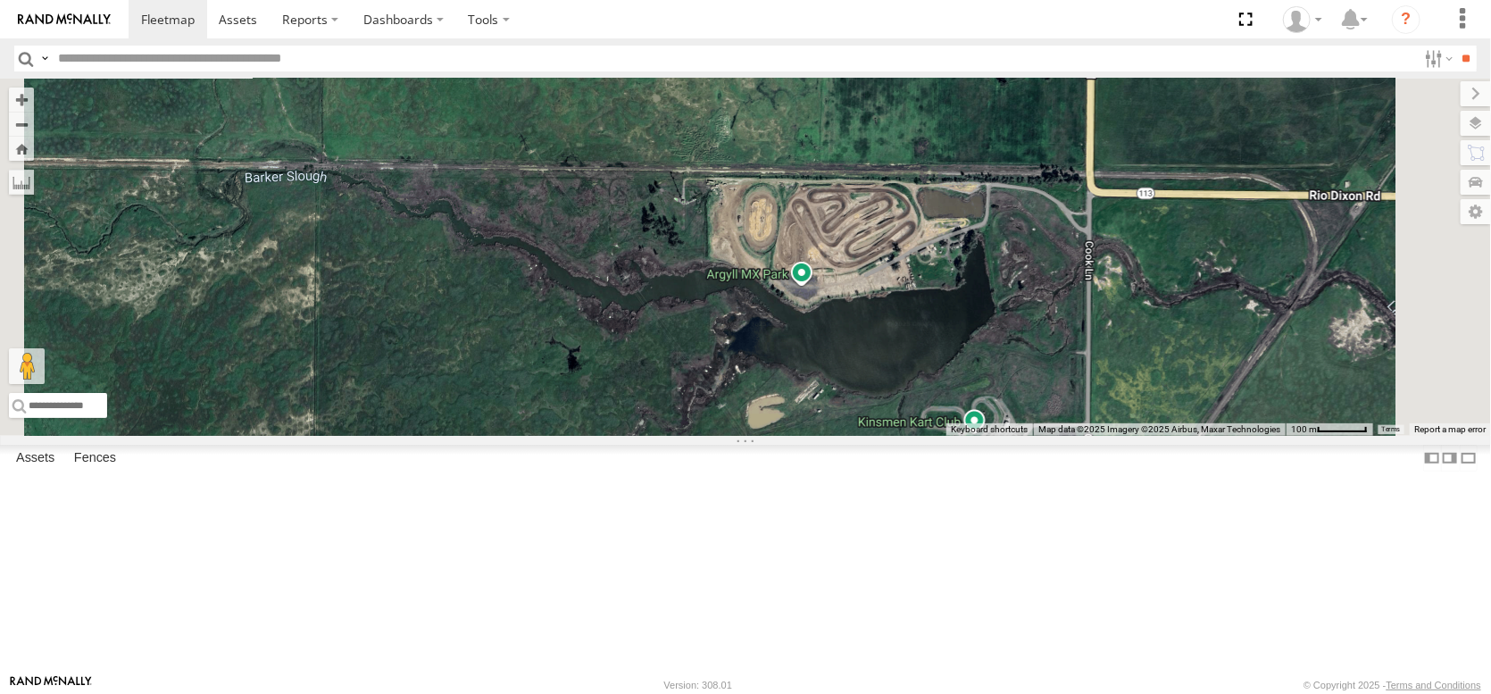
drag, startPoint x: 1211, startPoint y: 602, endPoint x: 1152, endPoint y: 522, distance: 98.9
click at [1166, 436] on div "FRONTLOADER JD344H AL2368 AL2245 AL2123 PT2431 AL2364 PT2387 AL2269 AL2332 AL22…" at bounding box center [745, 257] width 1491 height 357
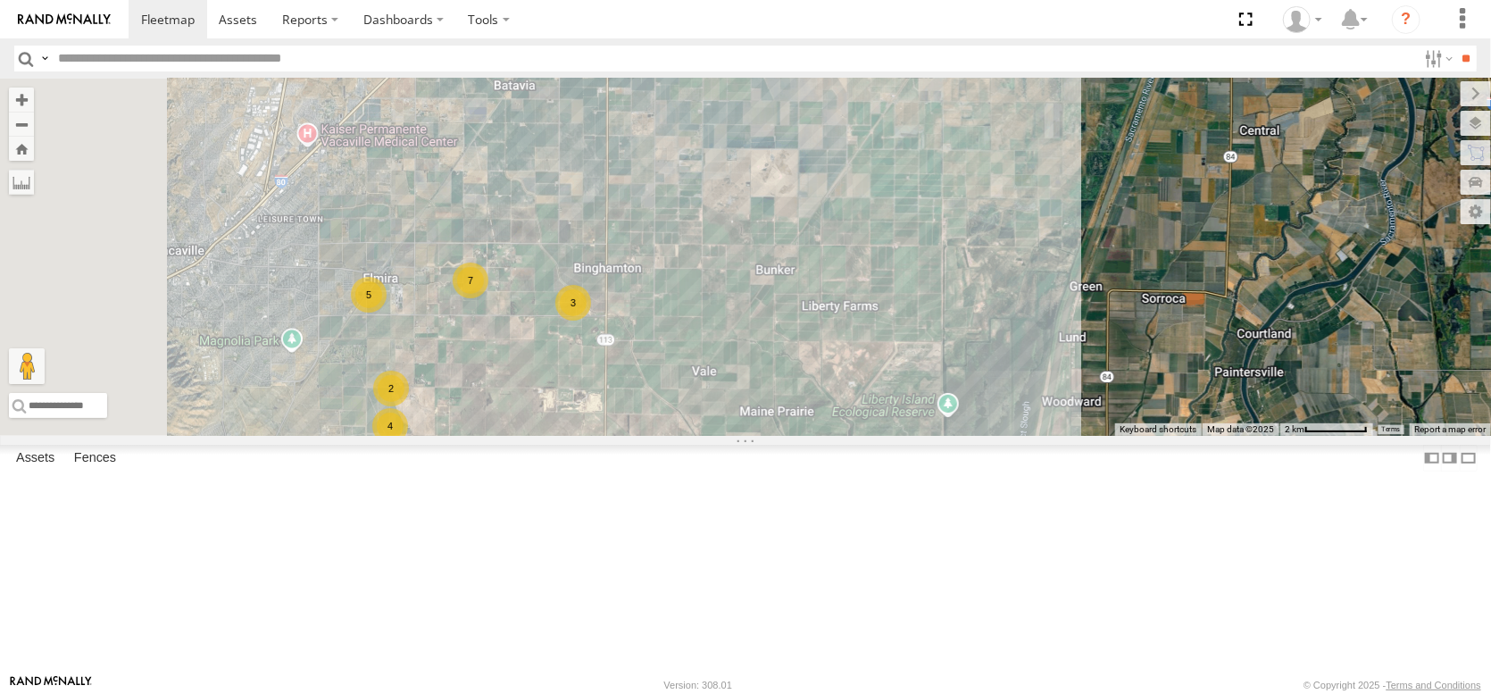
drag, startPoint x: 800, startPoint y: 463, endPoint x: 858, endPoint y: 615, distance: 162.5
click at [877, 436] on div "FRONTLOADER JD344H AL2368 AL2245 AL2123 PT2431 AL2364 PT2387 AL2269 AL2332 5 2 …" at bounding box center [745, 257] width 1491 height 357
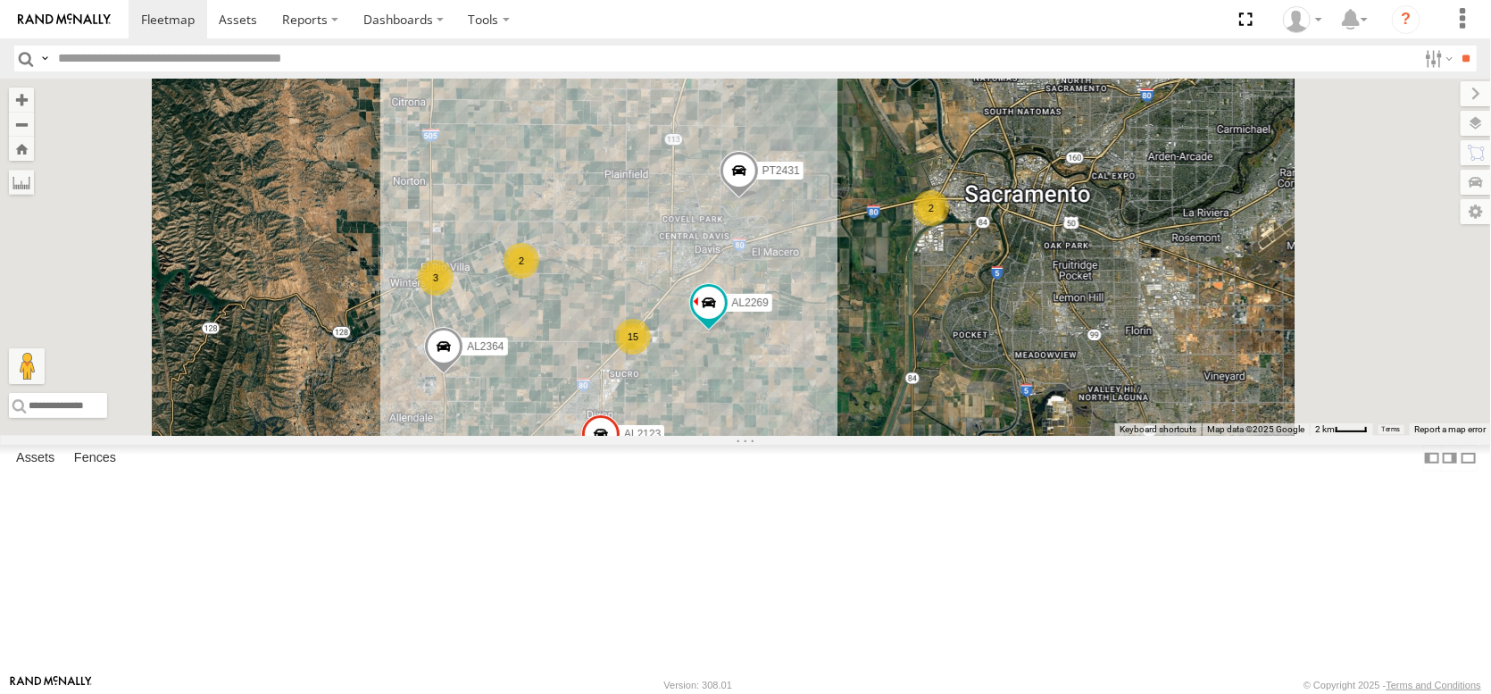
drag, startPoint x: 957, startPoint y: 504, endPoint x: 946, endPoint y: 589, distance: 86.5
click at [946, 436] on div "FRONTLOADER JD344H AL2368 AL2245 AL2123 PT2431 AL2364 PT2387 AL2269 AL2332 5 2 …" at bounding box center [745, 257] width 1491 height 357
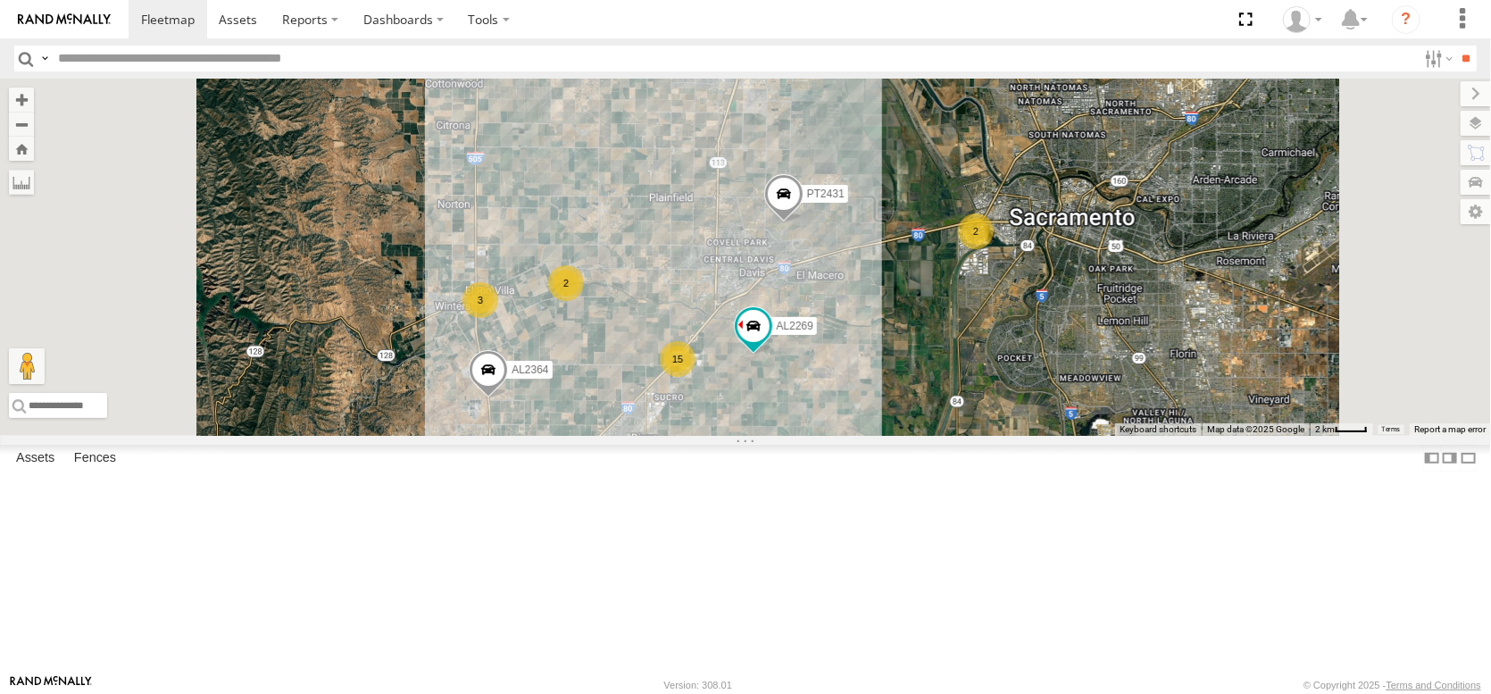
drag, startPoint x: 834, startPoint y: 468, endPoint x: 928, endPoint y: 346, distance: 153.4
click at [924, 352] on div "FRONTLOADER JD344H AL2368 AL2245 AL2123 PT2431 AL2364 PT2387 AL2269 AL2332 PT24…" at bounding box center [745, 257] width 1491 height 357
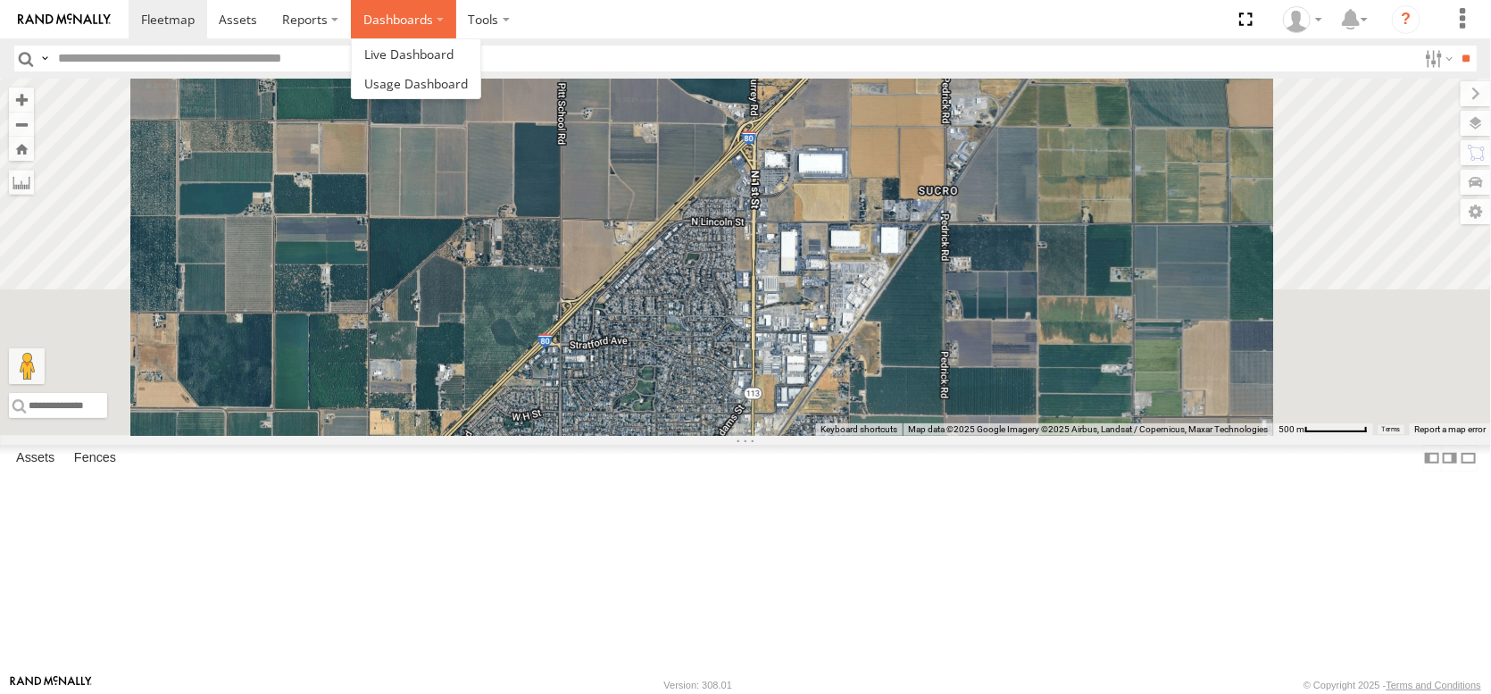
click at [456, 28] on label "Dashboards" at bounding box center [403, 19] width 105 height 38
click at [454, 60] on span at bounding box center [408, 54] width 89 height 17
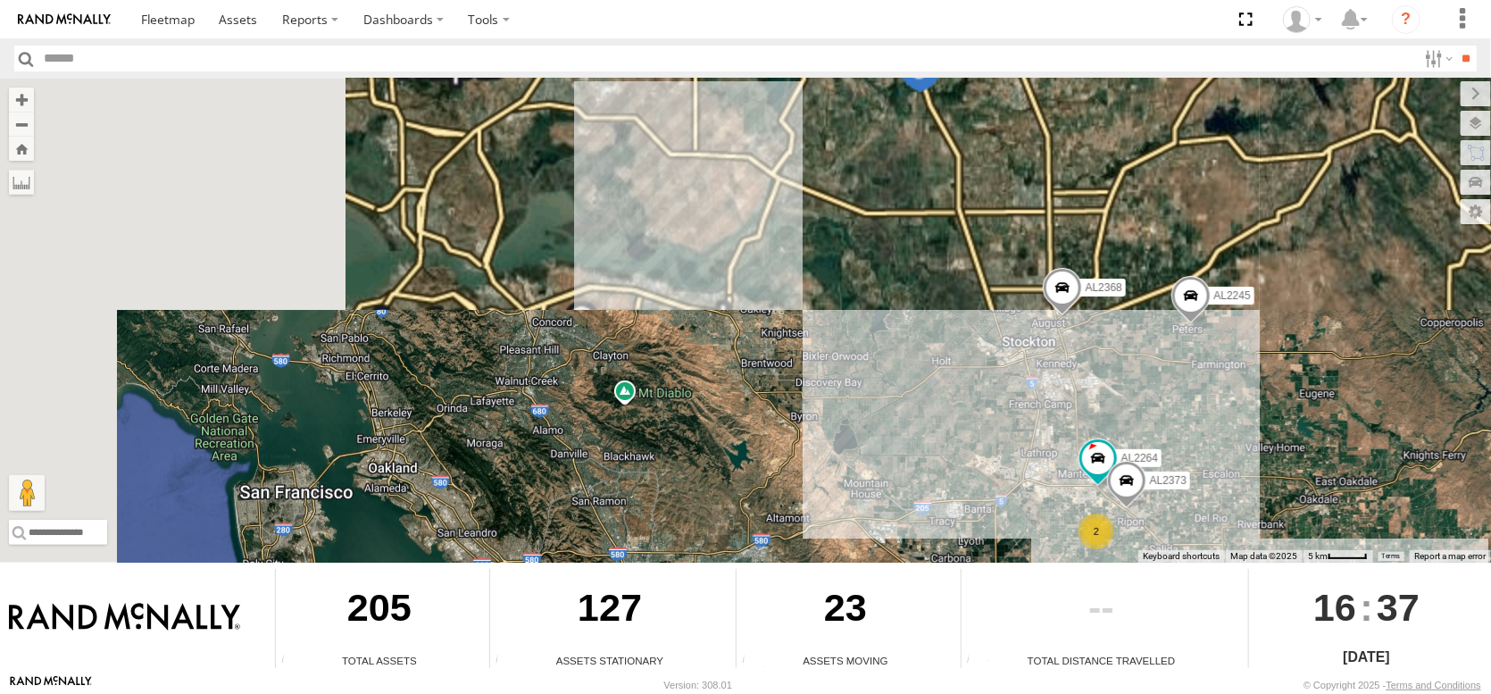
drag, startPoint x: 768, startPoint y: 324, endPoint x: 1082, endPoint y: 720, distance: 505.2
click at [1082, 693] on html at bounding box center [745, 347] width 1491 height 694
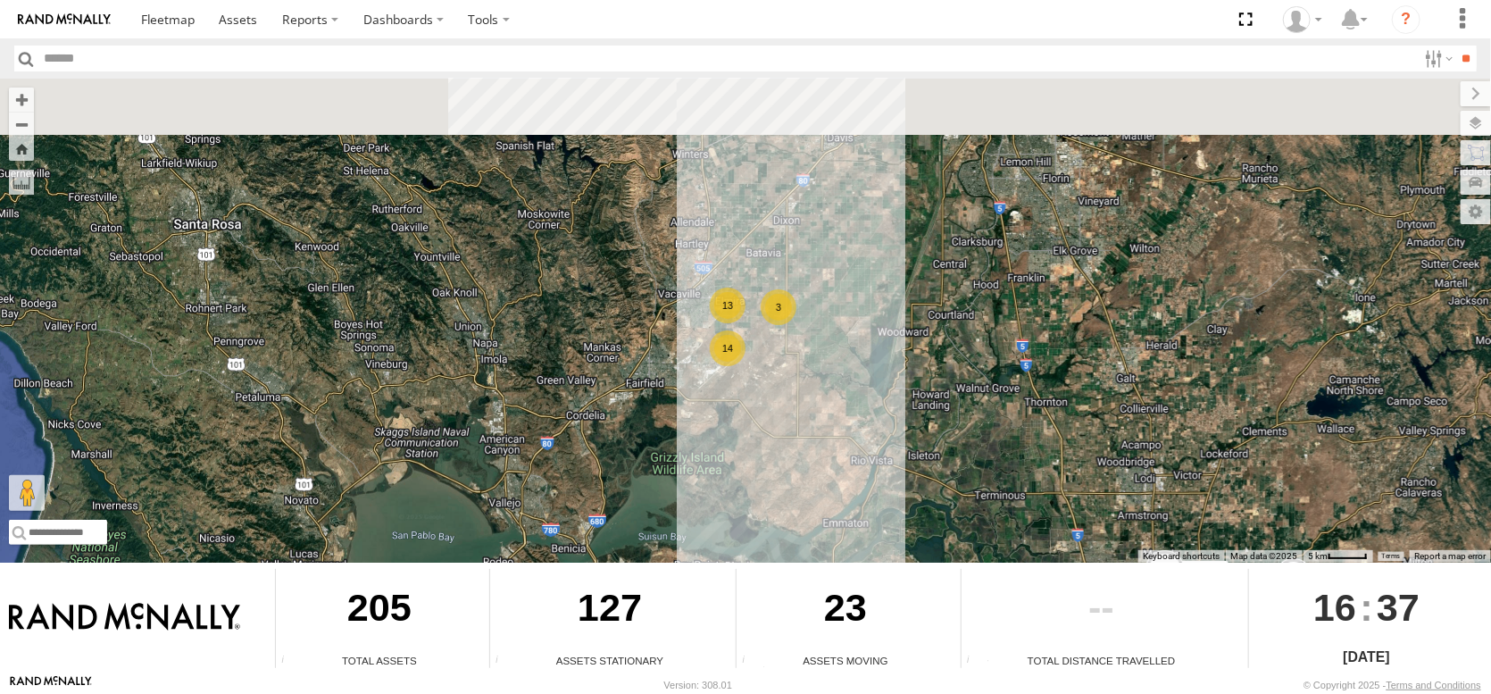
drag, startPoint x: 907, startPoint y: 440, endPoint x: 956, endPoint y: 678, distance: 242.5
click at [956, 678] on body "?" at bounding box center [745, 347] width 1491 height 694
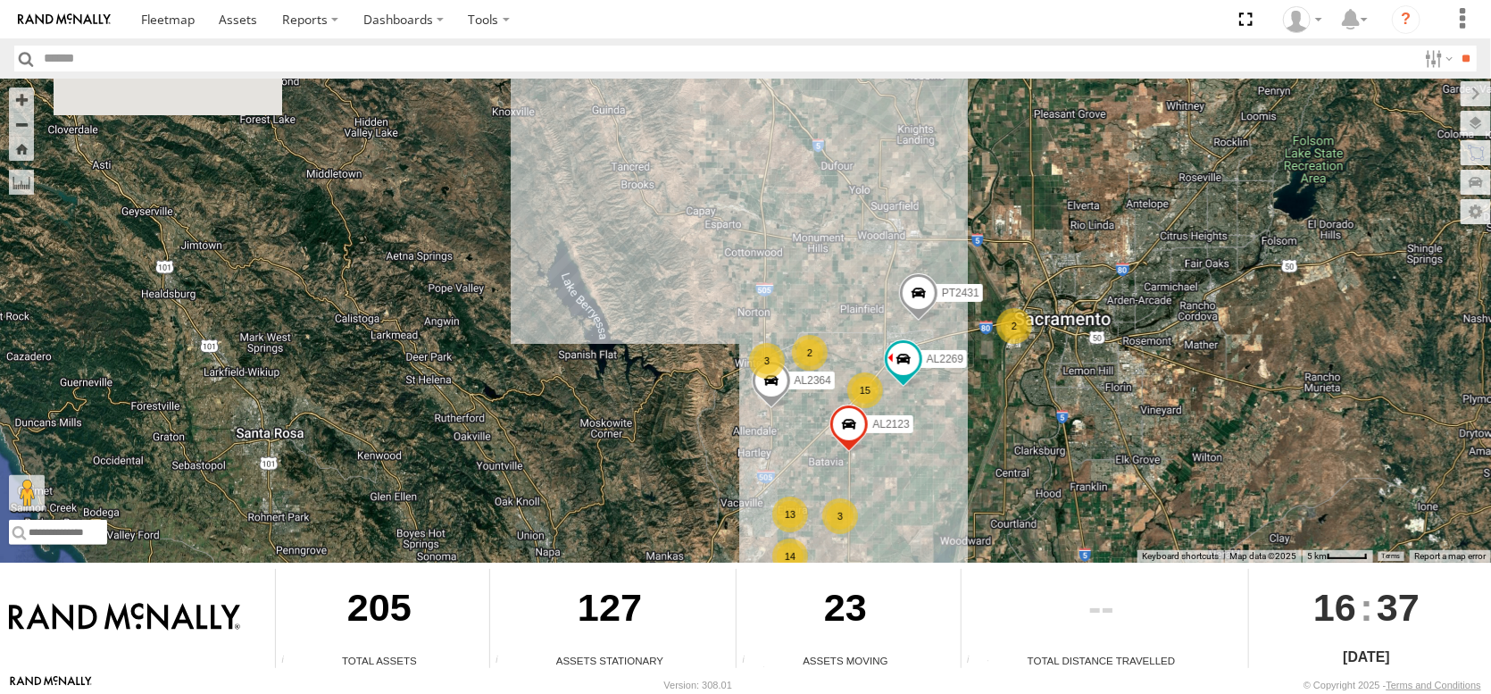
drag, startPoint x: 648, startPoint y: 371, endPoint x: 725, endPoint y: 584, distance: 226.8
click at [725, 584] on div "← Move left → Move right ↑ Move up ↓ Move down + Zoom in - Zoom out Home Jump l…" at bounding box center [745, 377] width 1491 height 596
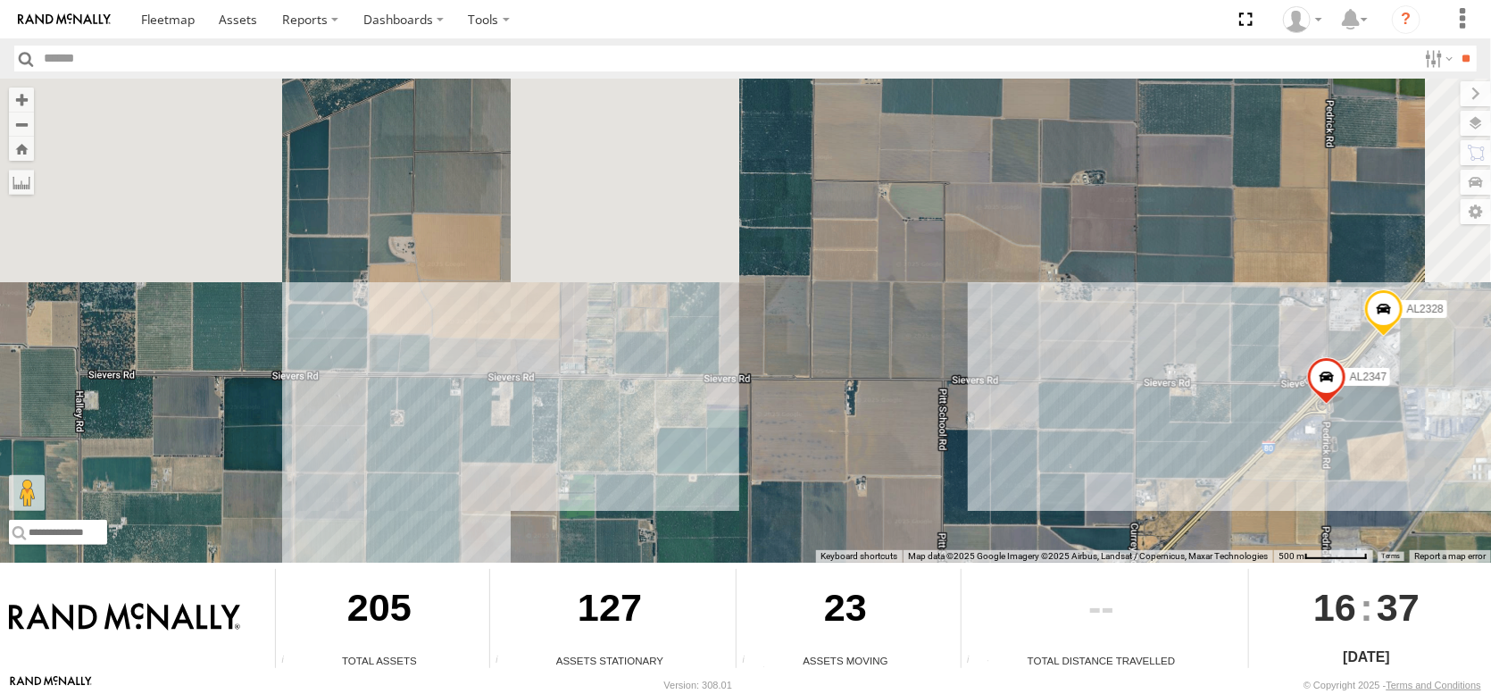
drag, startPoint x: 1118, startPoint y: 415, endPoint x: 1017, endPoint y: 548, distance: 167.0
click at [1038, 582] on div "← Move left → Move right ↑ Move up ↓ Move down + Zoom in - Zoom out Home Jump l…" at bounding box center [745, 377] width 1491 height 596
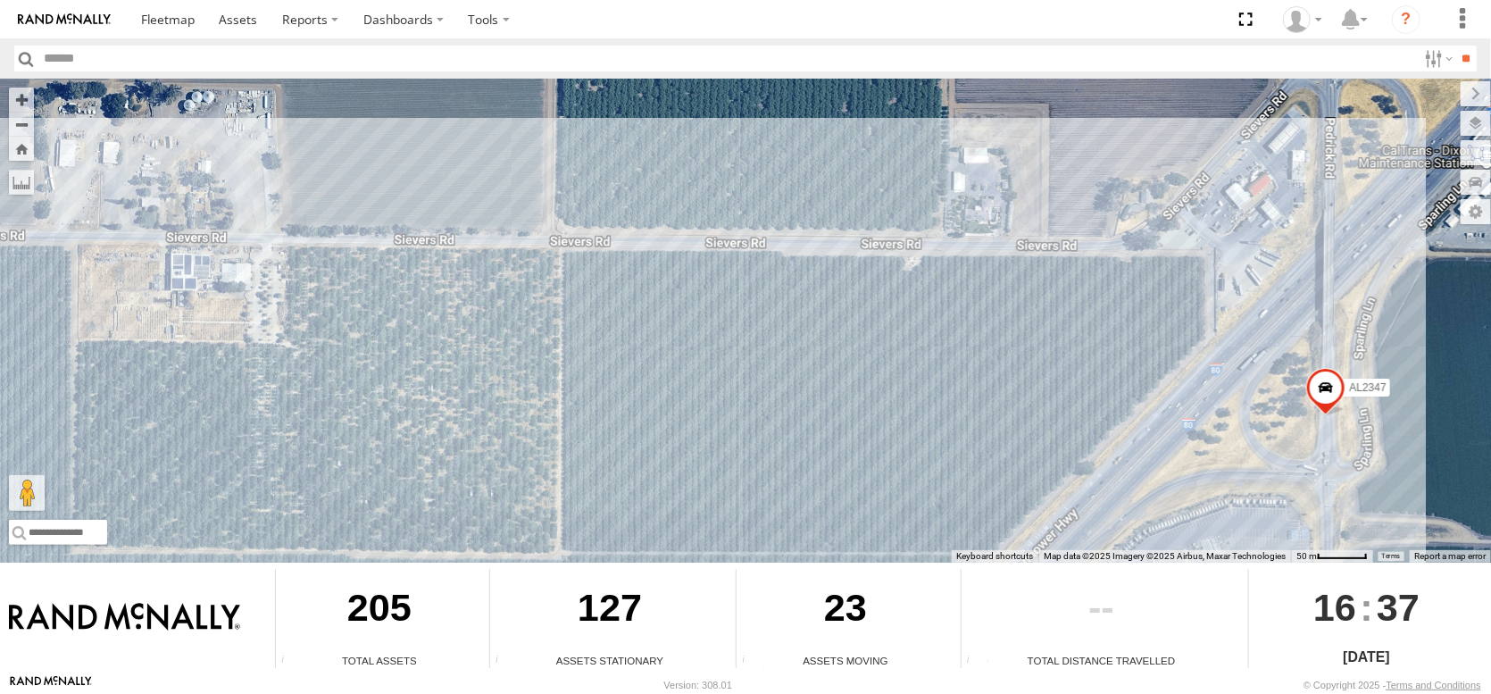
click at [1276, 403] on div "FRONTLOADER JD344H AL2368 AL2245 AL2348 AL2367 AL2264 AL2318 AL2373 AL2123 AL23…" at bounding box center [745, 321] width 1491 height 484
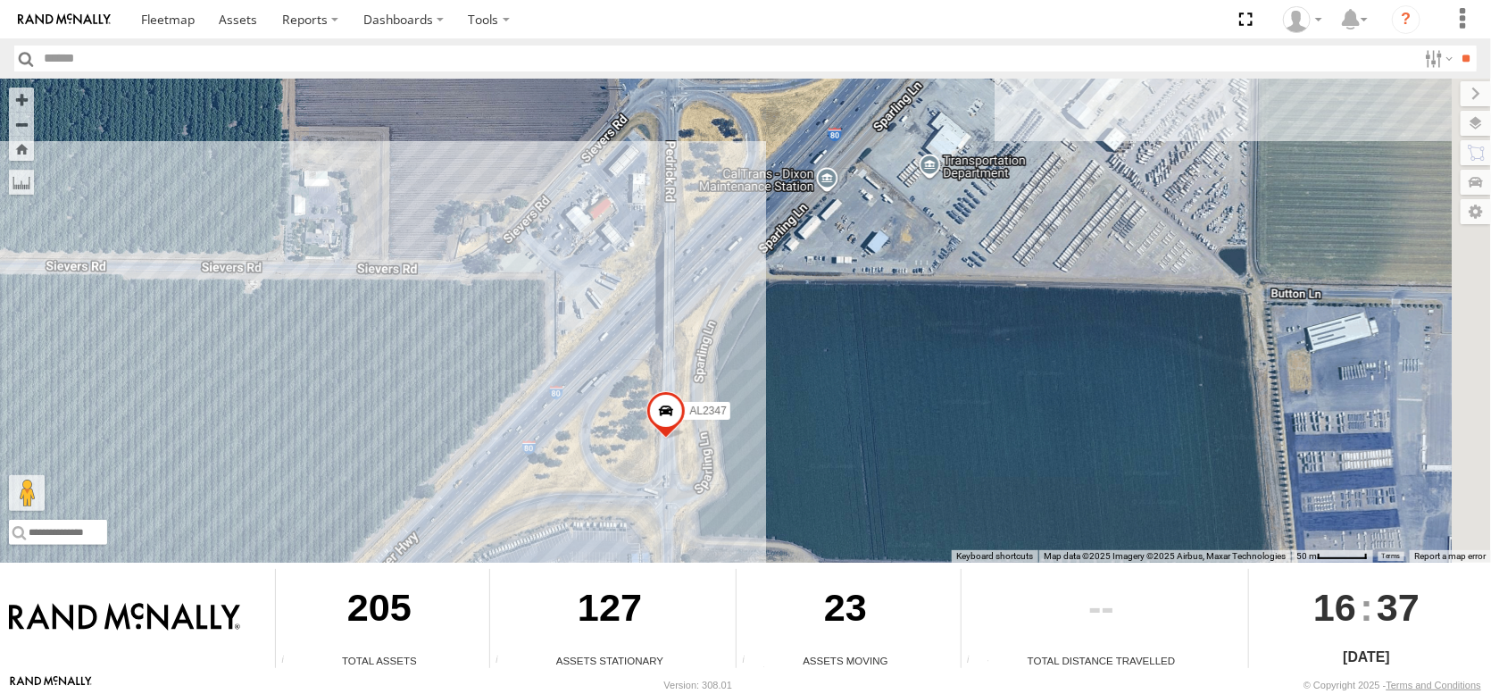
drag, startPoint x: 1295, startPoint y: 400, endPoint x: 643, endPoint y: 416, distance: 652.0
click at [646, 417] on span at bounding box center [665, 415] width 39 height 48
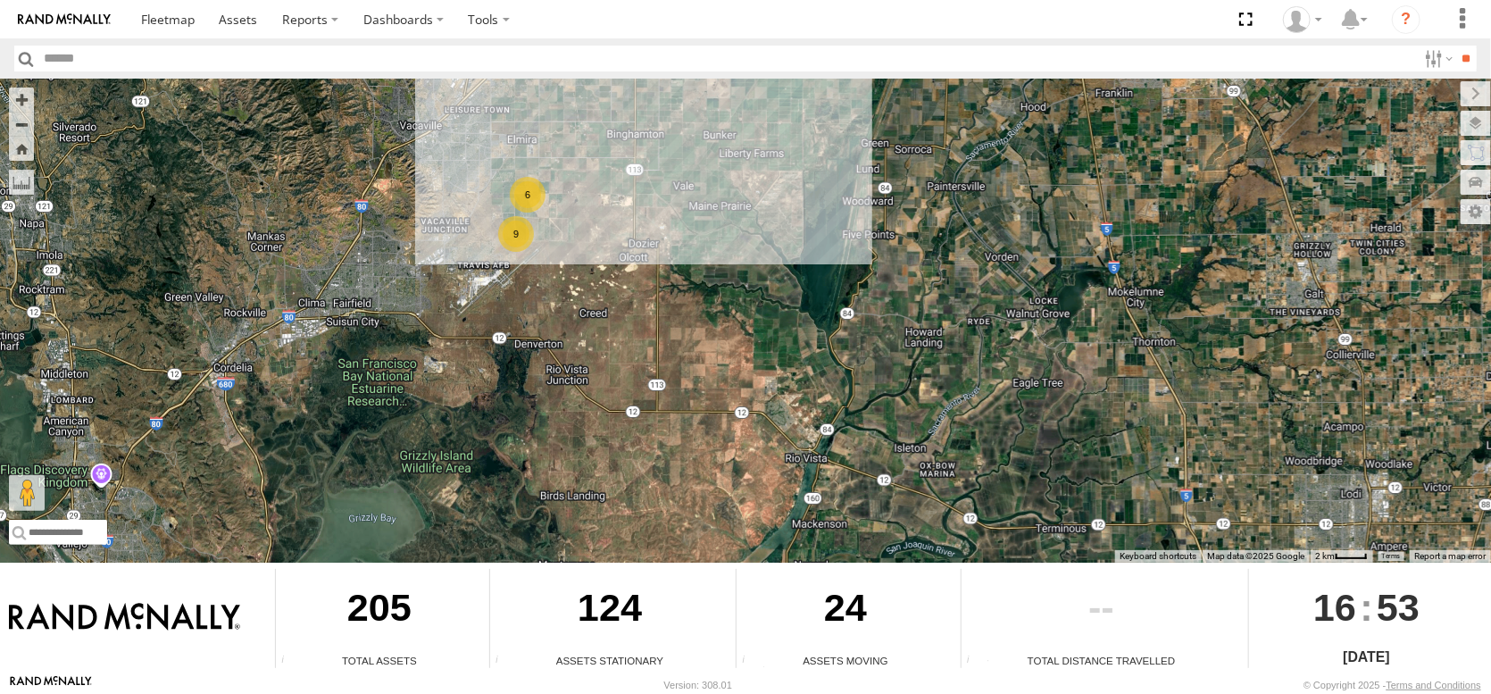
drag, startPoint x: 684, startPoint y: 227, endPoint x: 801, endPoint y: 409, distance: 216.5
click at [801, 409] on div "FRONTLOADER JD344H AL2245 6 9" at bounding box center [745, 321] width 1491 height 484
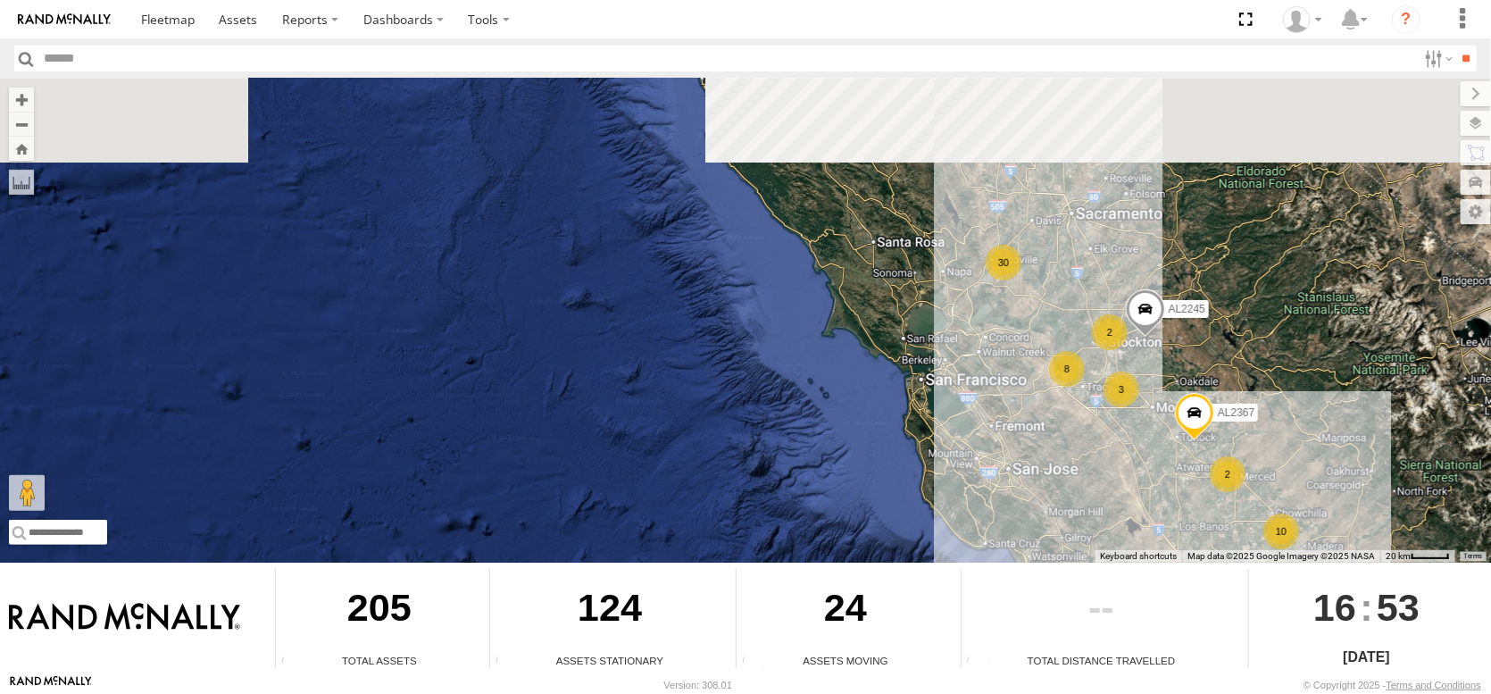
drag, startPoint x: 1036, startPoint y: 278, endPoint x: 997, endPoint y: 558, distance: 283.0
click at [1005, 576] on div "← Move left → Move right ↑ Move up ↓ Move down + Zoom in - Zoom out Home Jump l…" at bounding box center [745, 377] width 1491 height 596
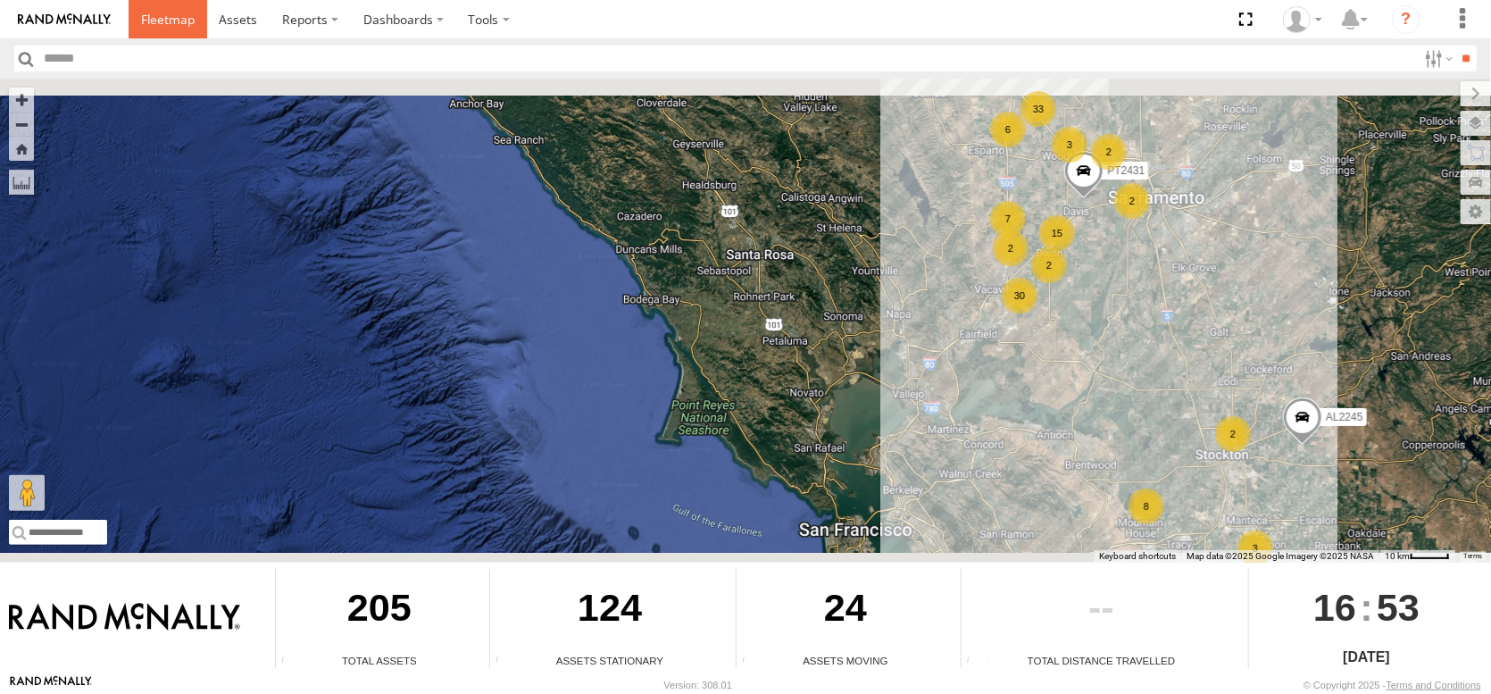
click at [195, 16] on span at bounding box center [168, 19] width 54 height 17
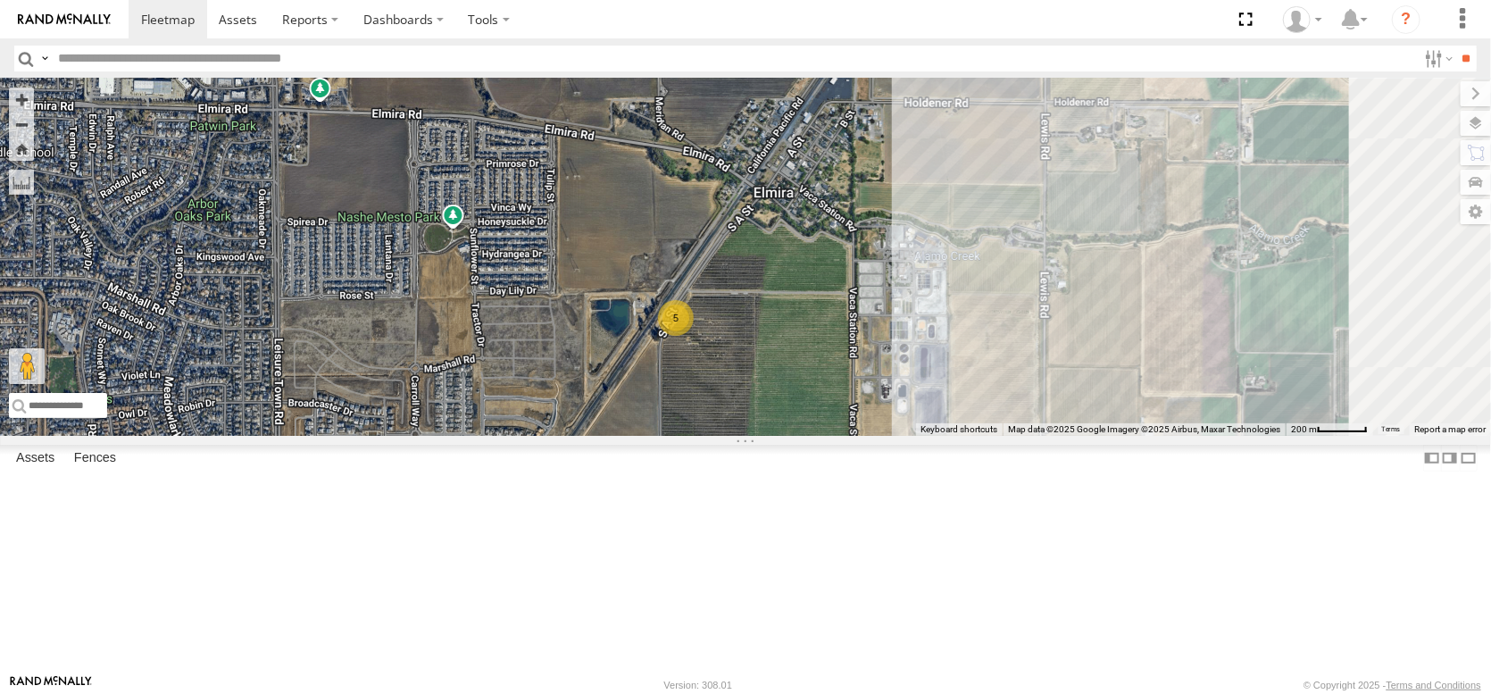
drag, startPoint x: 854, startPoint y: 280, endPoint x: 820, endPoint y: 401, distance: 125.5
click at [820, 401] on div "FRONTLOADER JD344H AL2123 AL2278 AL2379 AL2284 AL2265 5" at bounding box center [745, 257] width 1491 height 357
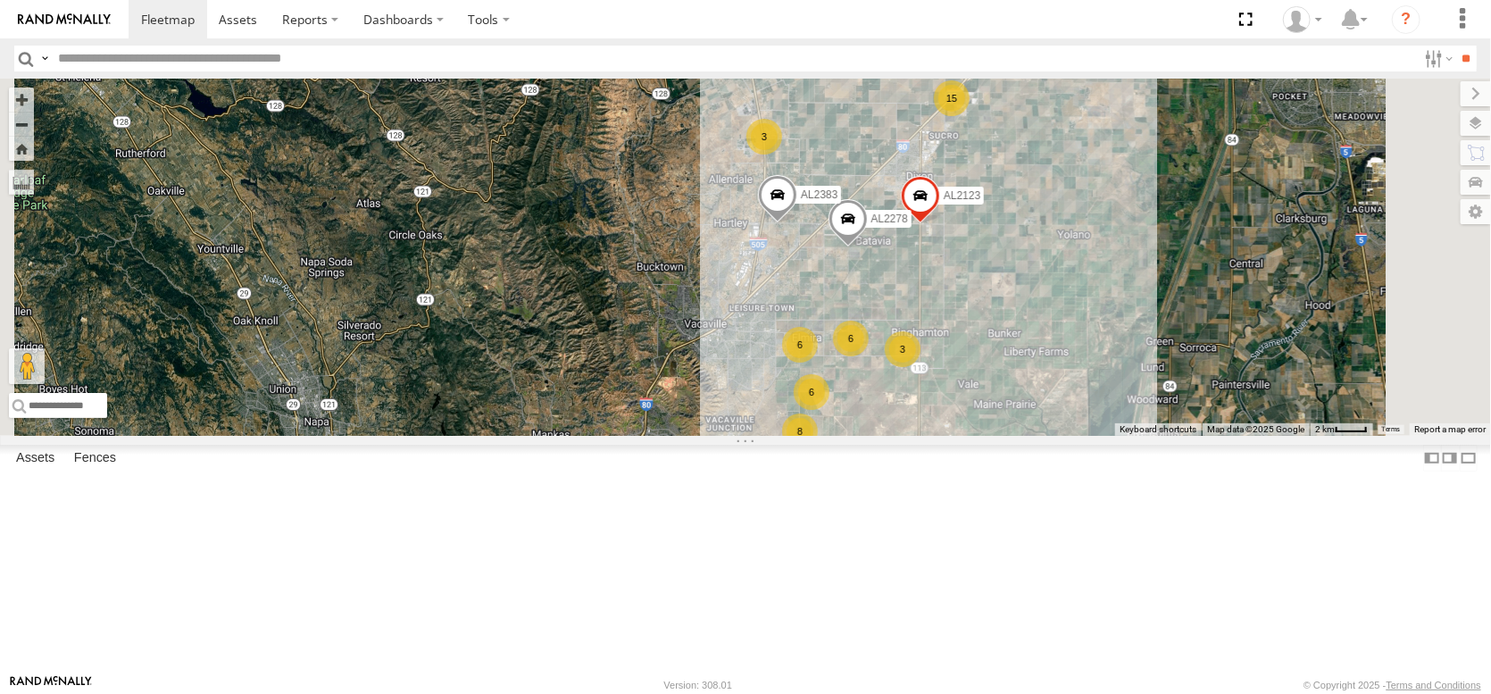
drag, startPoint x: 954, startPoint y: 434, endPoint x: 955, endPoint y: 454, distance: 20.6
click at [955, 436] on div "FRONTLOADER JD344H AL2123 AL2278 AL2383 6 6 8 3 15 3 6 3 3" at bounding box center [745, 257] width 1491 height 357
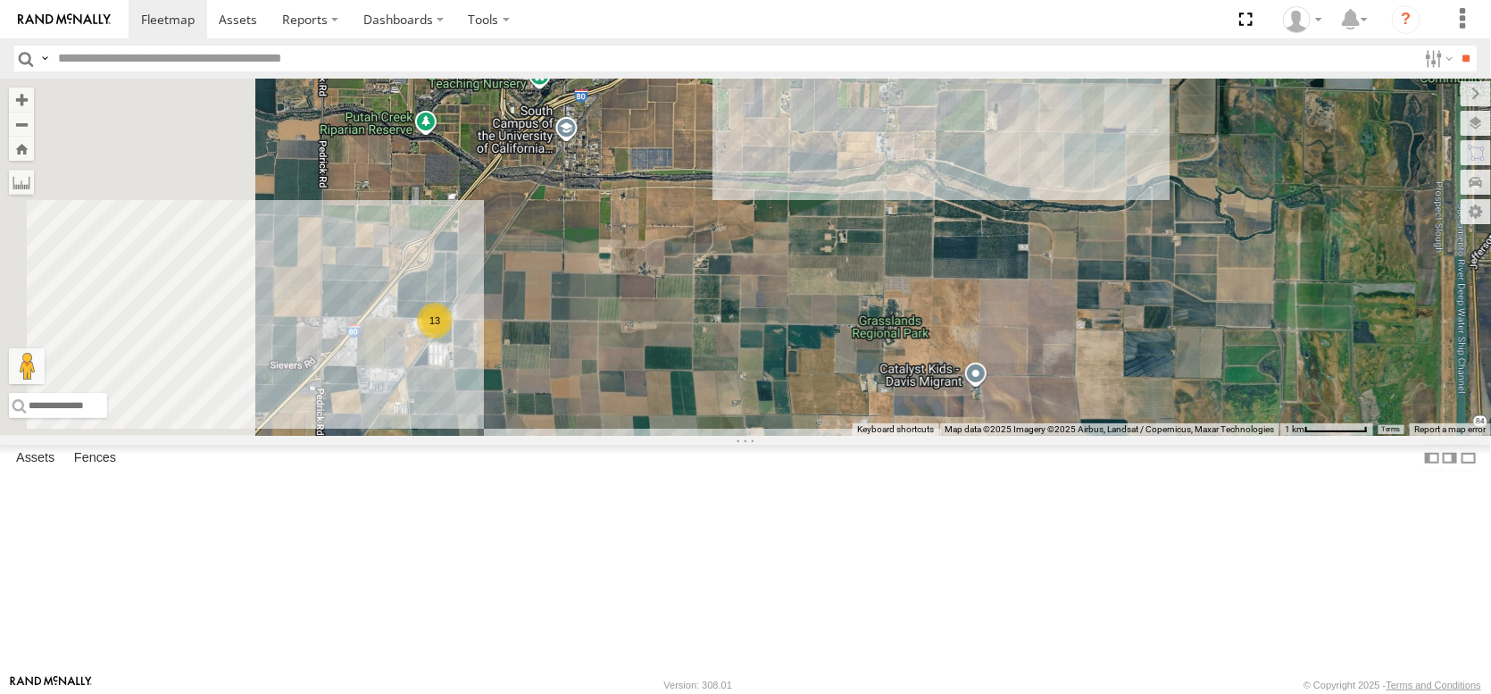
drag, startPoint x: 887, startPoint y: 418, endPoint x: 1153, endPoint y: 392, distance: 267.3
click at [1153, 392] on div "AL2123 AL2383 AL2250 PT2431 AL2264 PT2435 AL2278 13" at bounding box center [745, 257] width 1491 height 357
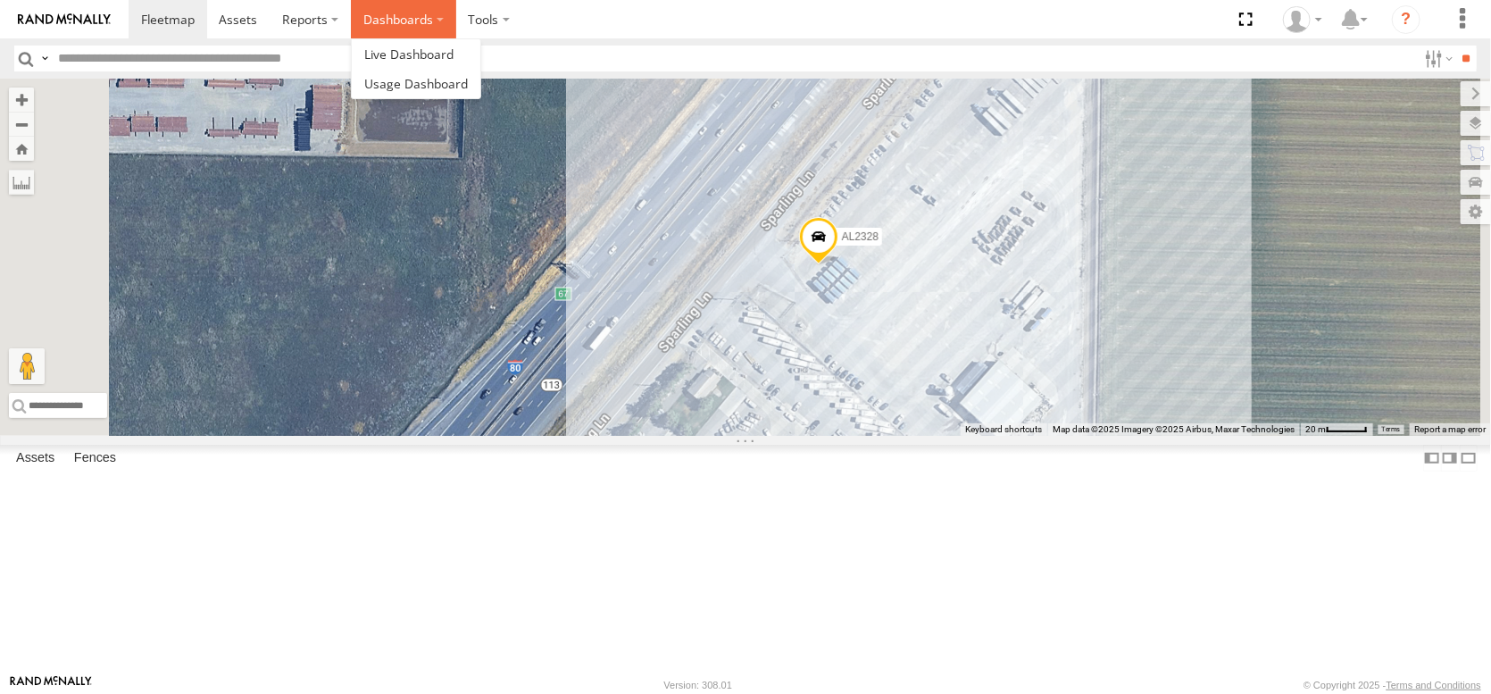
click at [456, 21] on label "Dashboards" at bounding box center [403, 19] width 105 height 38
click at [454, 53] on span at bounding box center [408, 54] width 89 height 17
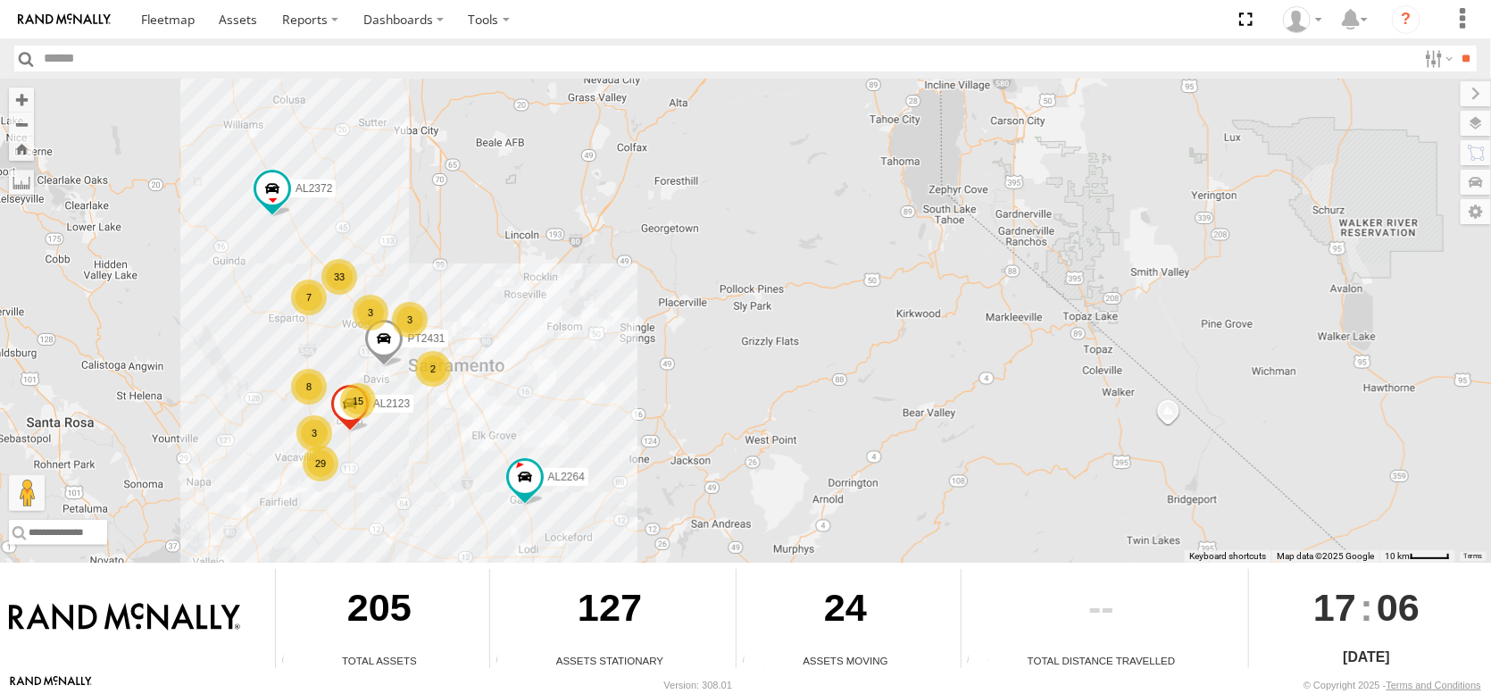
drag, startPoint x: 351, startPoint y: 258, endPoint x: 427, endPoint y: 436, distance: 193.2
click at [427, 436] on div "FRONTLOADER JD344H AL2122 AL2264 AL2368 AL2245 AL2348 AL2372 29 2 8 33 7 AL2123…" at bounding box center [745, 321] width 1491 height 484
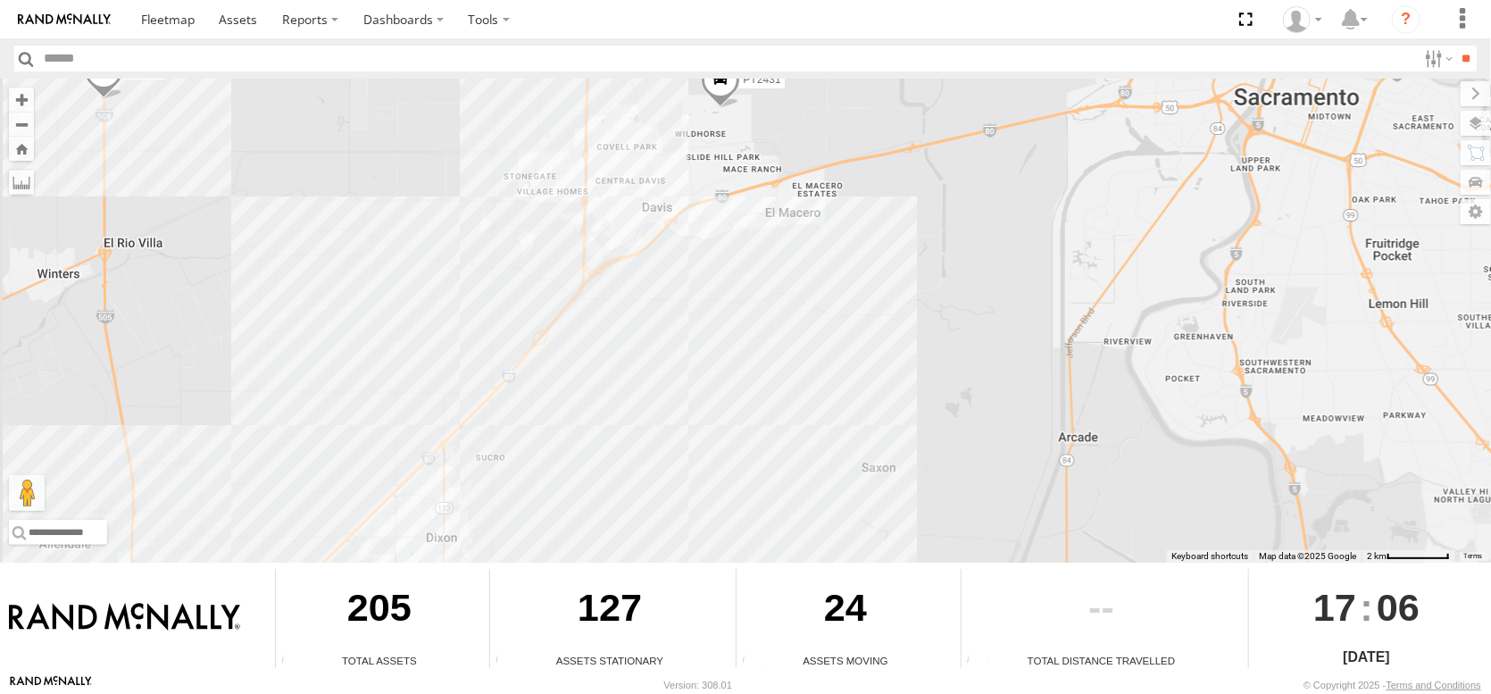
drag, startPoint x: 416, startPoint y: 412, endPoint x: 1033, endPoint y: 619, distance: 650.8
click at [1033, 619] on div "← Move left → Move right ↑ Move up ↓ Move down + Zoom in - Zoom out Home Jump l…" at bounding box center [745, 377] width 1491 height 596
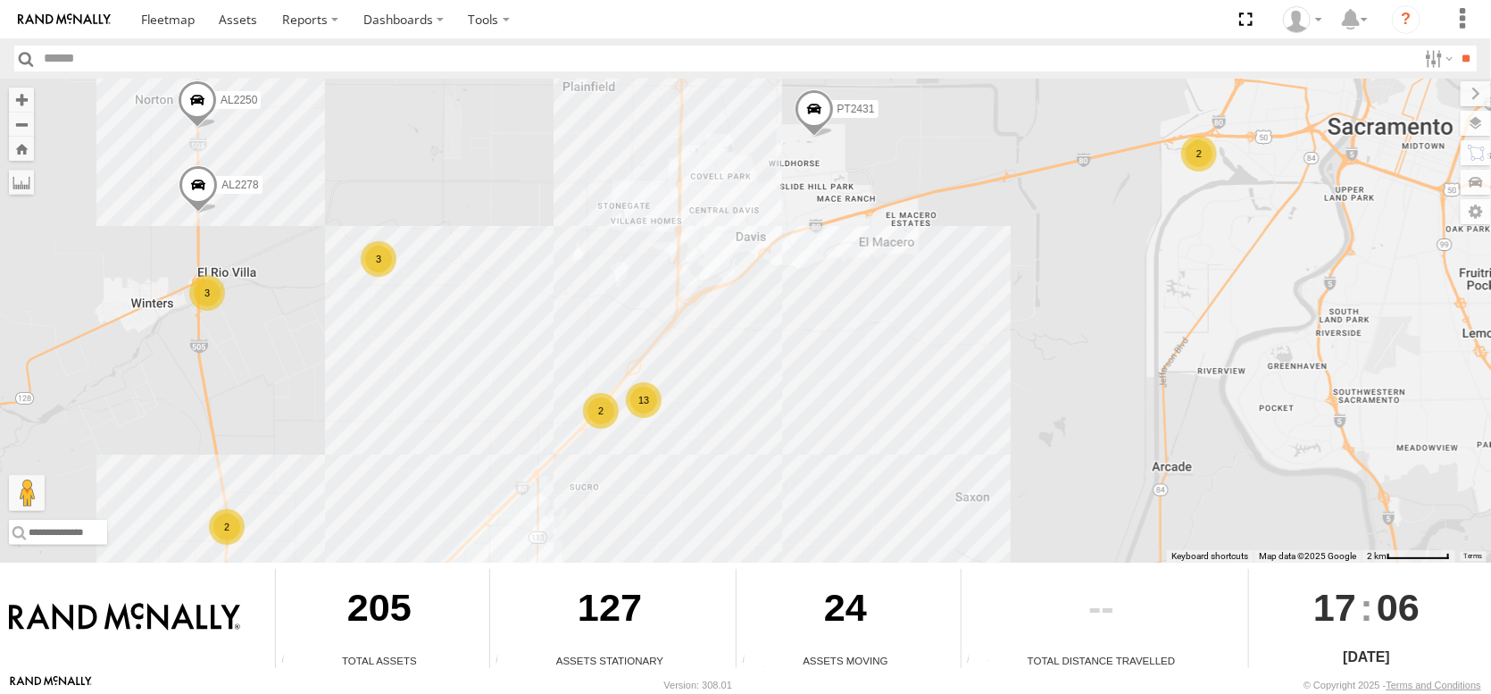
drag, startPoint x: 541, startPoint y: 481, endPoint x: 634, endPoint y: 510, distance: 97.2
click at [634, 510] on div "FRONTLOADER JD344H AL2122 AL2264 AL2368 AL2245 AL2348 AL2372 AL2123 PT2431 AL23…" at bounding box center [745, 321] width 1491 height 484
click at [654, 502] on div "FRONTLOADER JD344H AL2122 AL2264 AL2368 AL2245 AL2348 AL2372 AL2123 PT2431 AL23…" at bounding box center [745, 321] width 1491 height 484
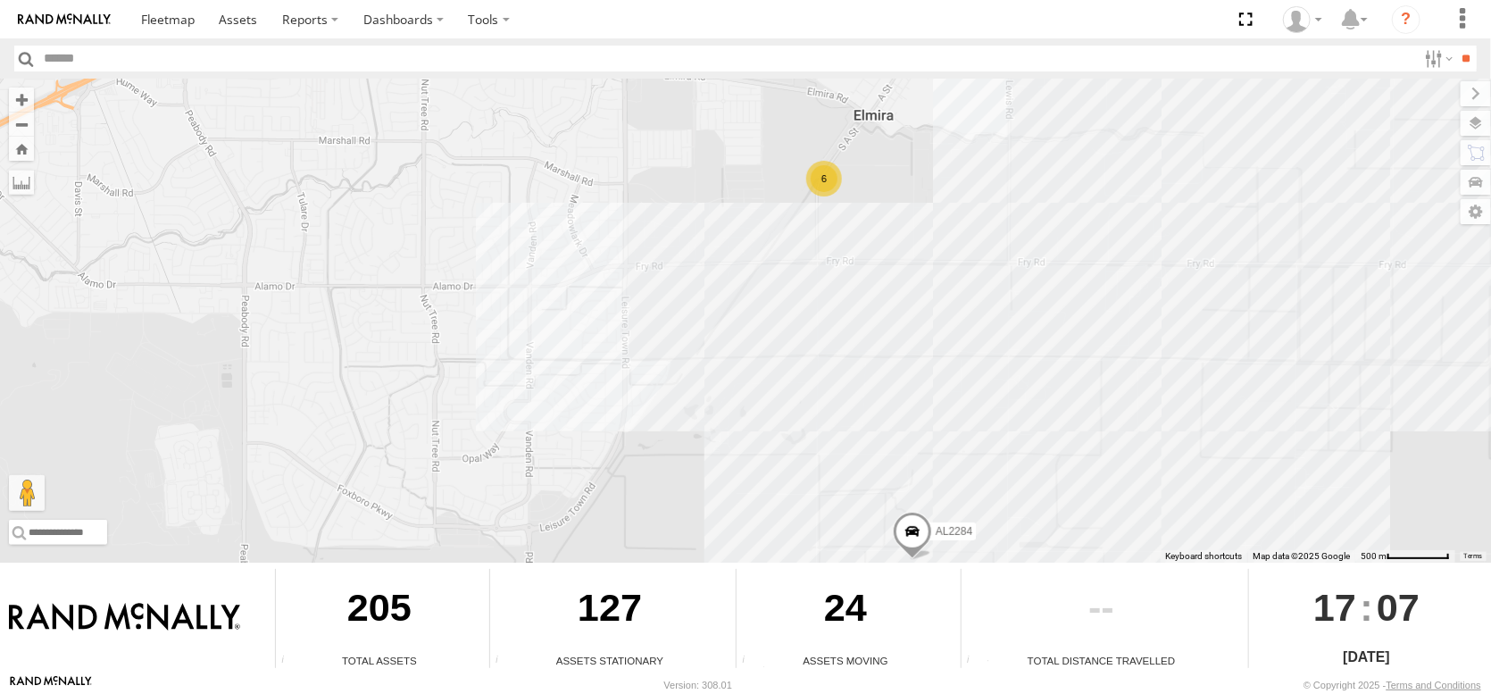
drag, startPoint x: 863, startPoint y: 165, endPoint x: 880, endPoint y: 313, distance: 148.4
click at [880, 313] on div "AL2123 AL2383 AL2264 AL2363 AL2379 AL2284 AL2265 6" at bounding box center [745, 321] width 1491 height 484
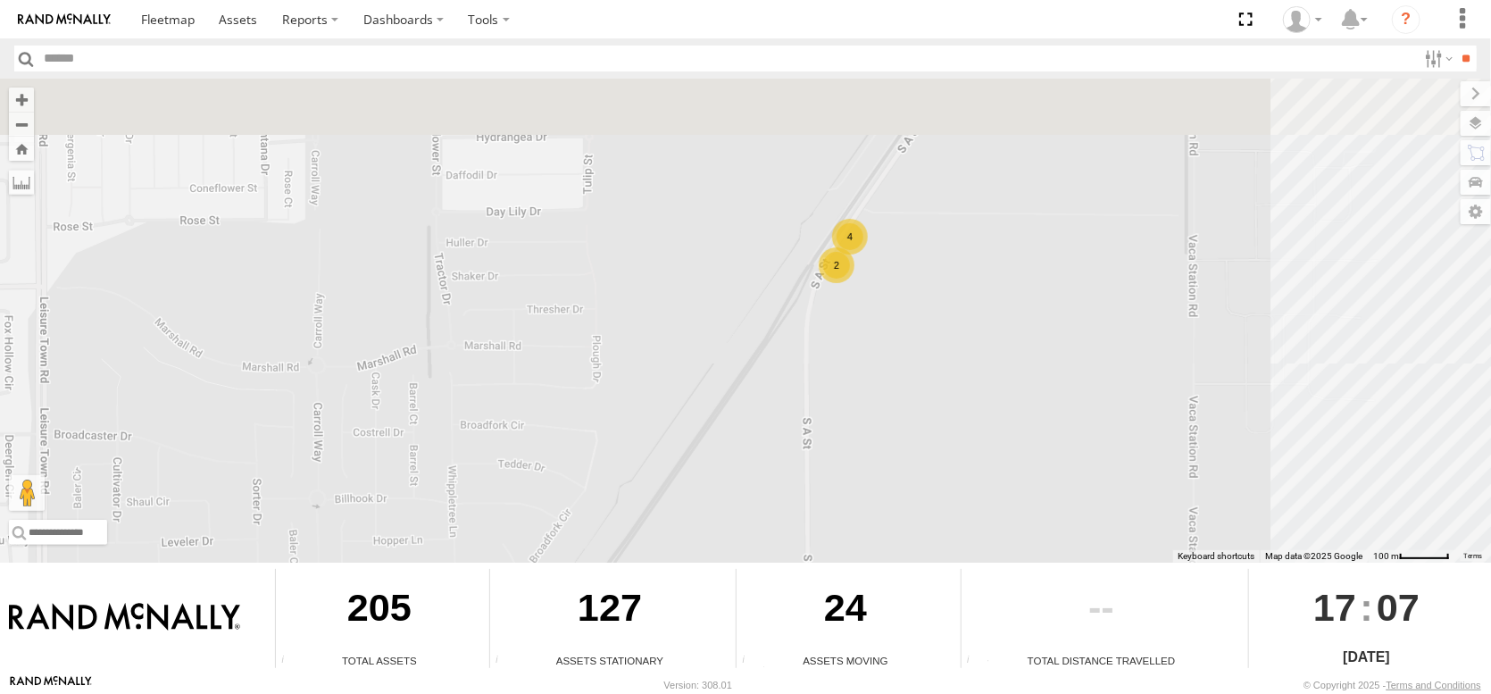
drag, startPoint x: 964, startPoint y: 257, endPoint x: 976, endPoint y: 296, distance: 41.0
click at [976, 296] on div "AL2123 AL2383 AL2264 AL2363 AL2379 AL2284 AL2265 2 4" at bounding box center [745, 321] width 1491 height 484
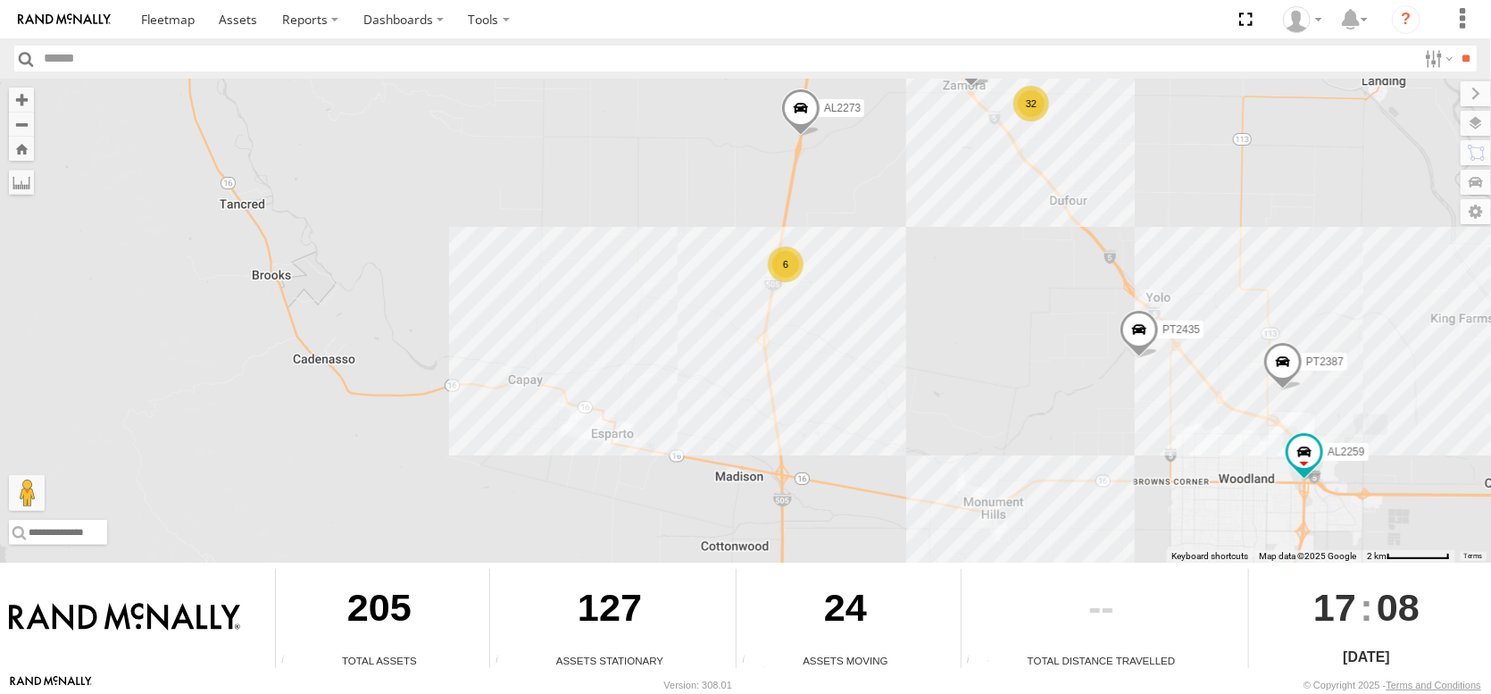
drag, startPoint x: 772, startPoint y: 427, endPoint x: 863, endPoint y: 223, distance: 222.7
click at [862, 224] on div "FRONTLOADER JD344H AL2122 AL2123 AL2383 AL2363 AL2250 AL2273 PT2435 AL2372 PT24…" at bounding box center [745, 321] width 1491 height 484
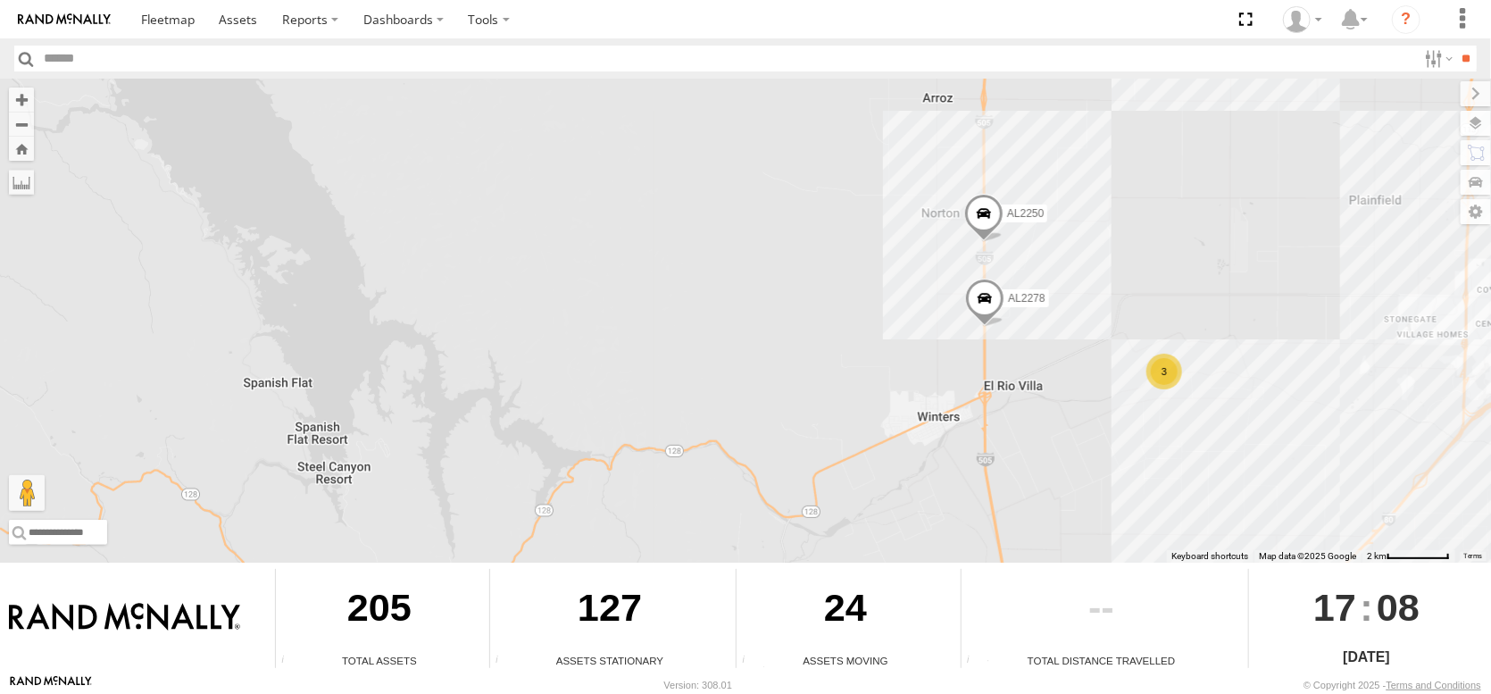
drag, startPoint x: 852, startPoint y: 416, endPoint x: 886, endPoint y: 221, distance: 198.5
click at [886, 221] on div "FRONTLOADER JD344H AL2122 AL2123 AL2383 AL2363 AL2250 AL2273 PT2435 AL2372 PT24…" at bounding box center [745, 321] width 1491 height 484
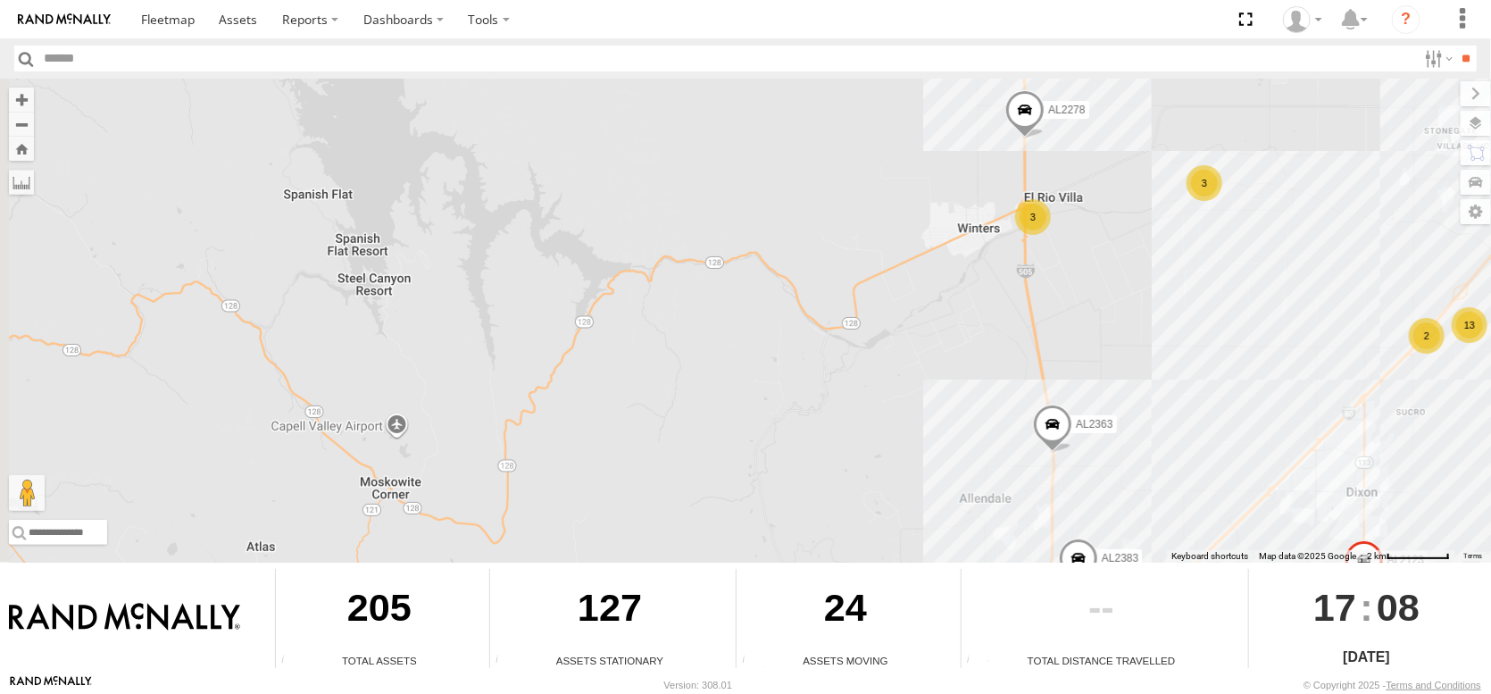
drag, startPoint x: 937, startPoint y: 273, endPoint x: 946, endPoint y: 206, distance: 67.7
click at [946, 207] on div "FRONTLOADER JD344H AL2122 AL2123 AL2383 AL2363 AL2250 AL2273 PT2435 AL2372 PT24…" at bounding box center [745, 321] width 1491 height 484
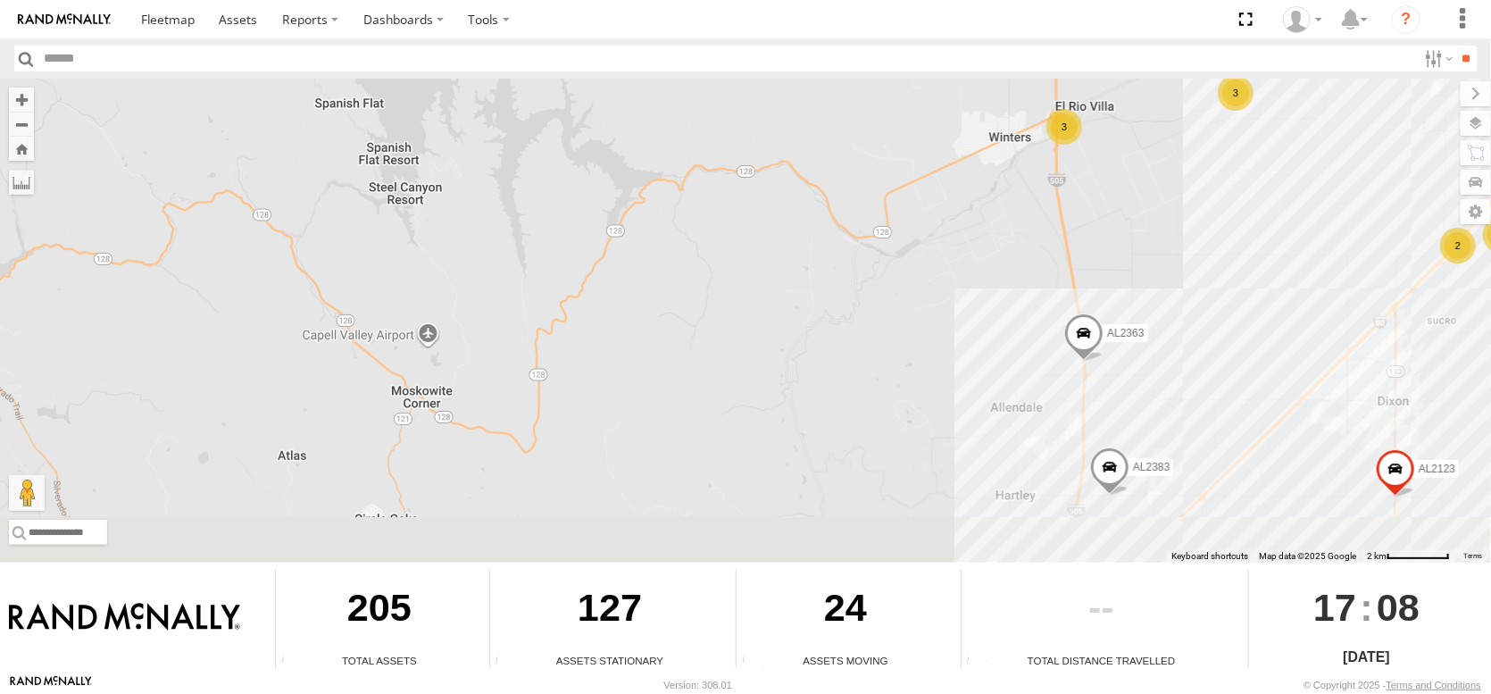
drag, startPoint x: 1003, startPoint y: 364, endPoint x: 1057, endPoint y: 216, distance: 157.9
click at [1057, 216] on div "FRONTLOADER JD344H AL2122 AL2123 AL2383 AL2363 AL2250 AL2273 PT2435 AL2372 PT24…" at bounding box center [745, 321] width 1491 height 484
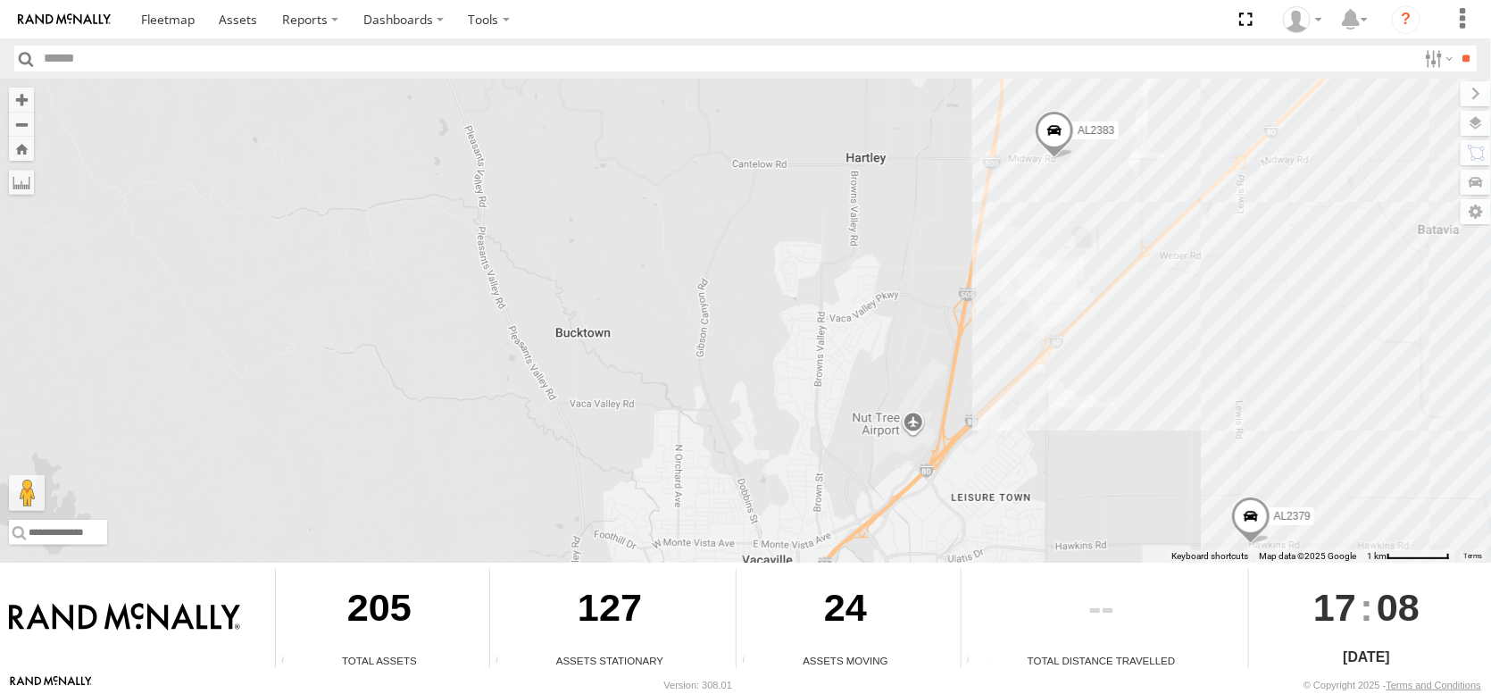
drag, startPoint x: 1273, startPoint y: 422, endPoint x: 1237, endPoint y: 236, distance: 190.2
click at [1237, 237] on div "FRONTLOADER JD344H AL2122 AL2123 AL2383 AL2363 AL2250 AL2273 PT2435 AL2372 PT24…" at bounding box center [745, 321] width 1491 height 484
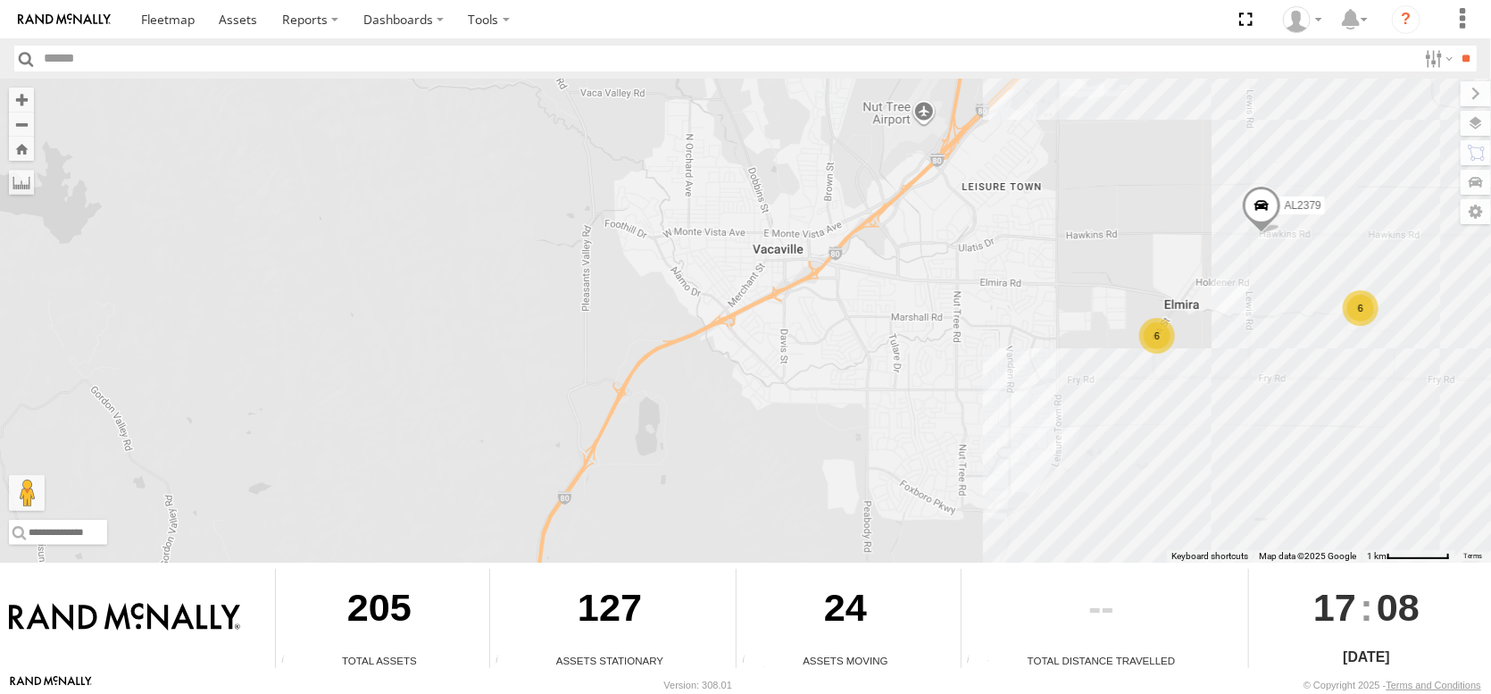
drag, startPoint x: 1135, startPoint y: 488, endPoint x: 1194, endPoint y: 338, distance: 161.2
click at [1194, 338] on div "FRONTLOADER JD344H AL2122 AL2123 AL2383 AL2363 AL2250 AL2273 PT2435 AL2372 PT24…" at bounding box center [745, 321] width 1491 height 484
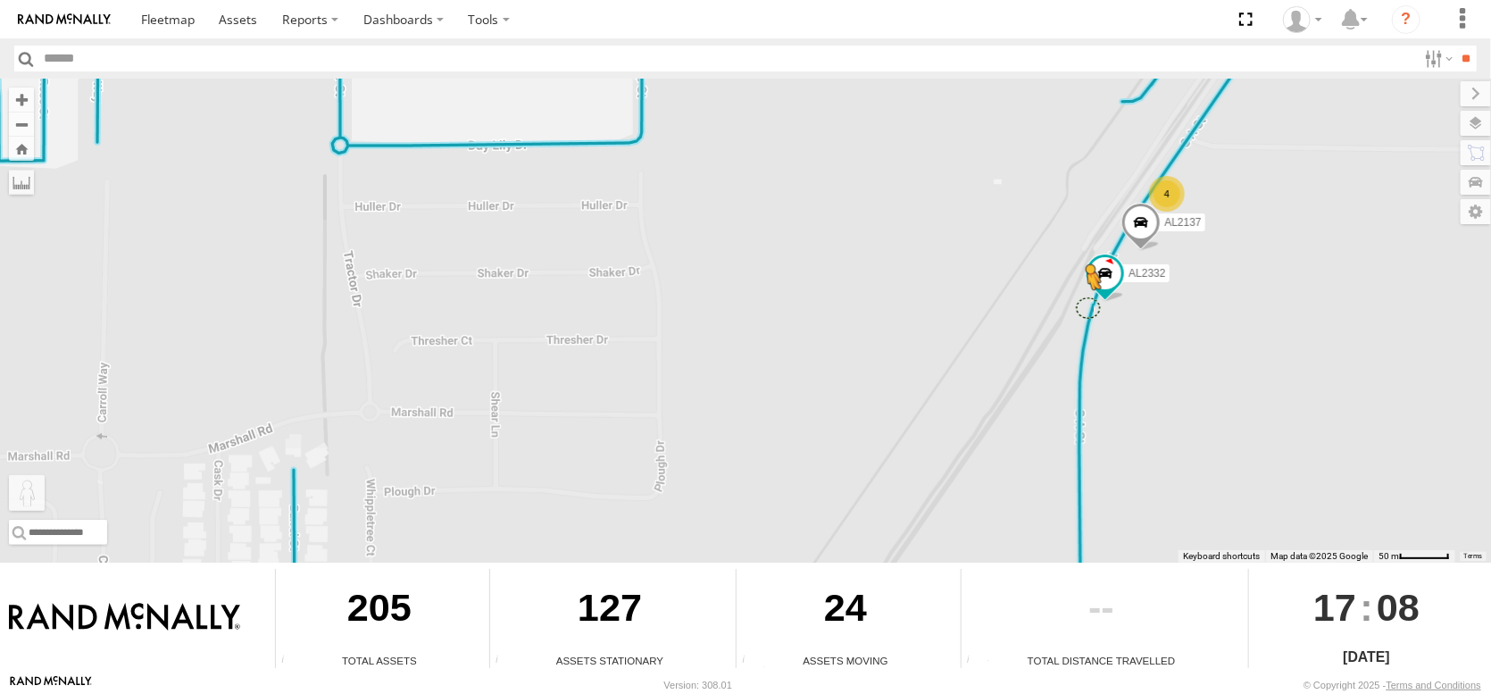
drag, startPoint x: 25, startPoint y: 456, endPoint x: 1083, endPoint y: 294, distance: 1070.4
click at [1088, 296] on div "FRONTLOADER JD344H AL2122 AL2123 AL2383 AL2363 AL2250 AL2273 PT2435 AL2372 PT24…" at bounding box center [745, 321] width 1491 height 484
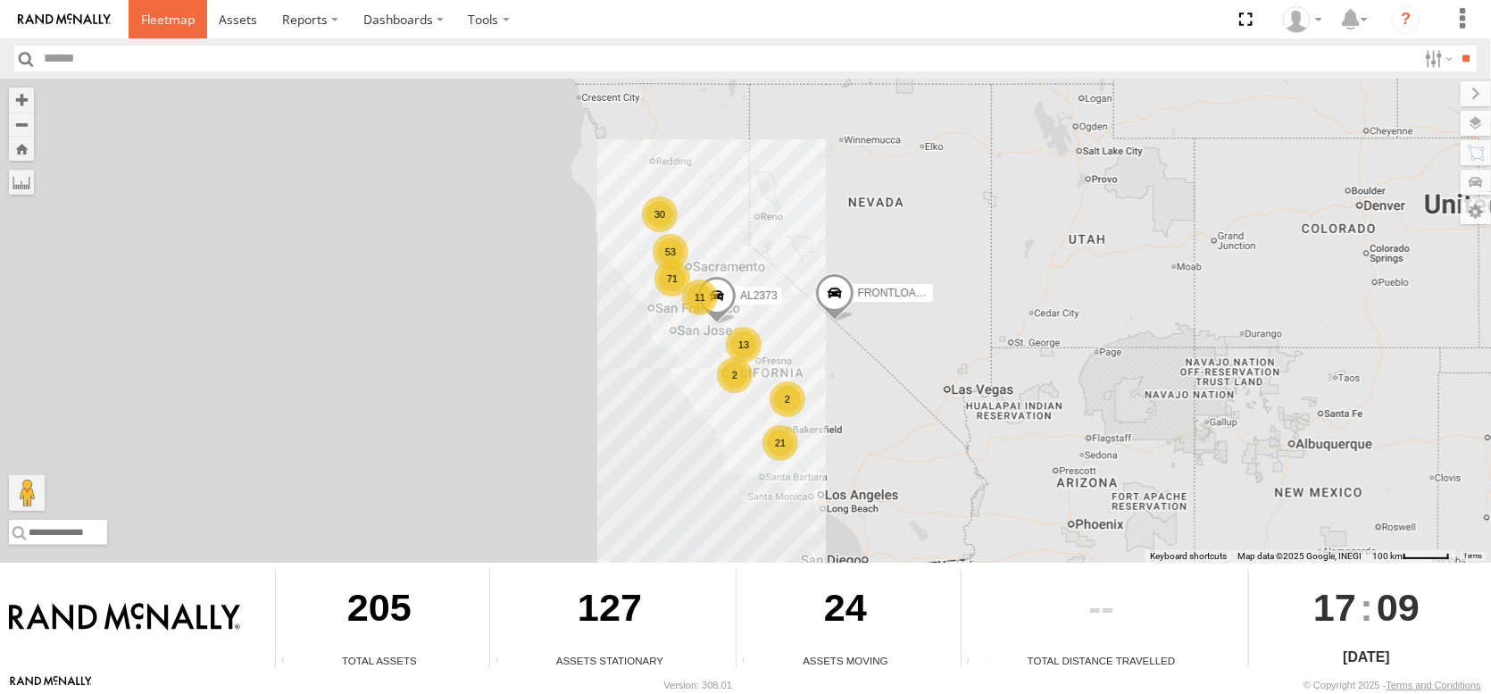
click at [195, 15] on span at bounding box center [168, 19] width 54 height 17
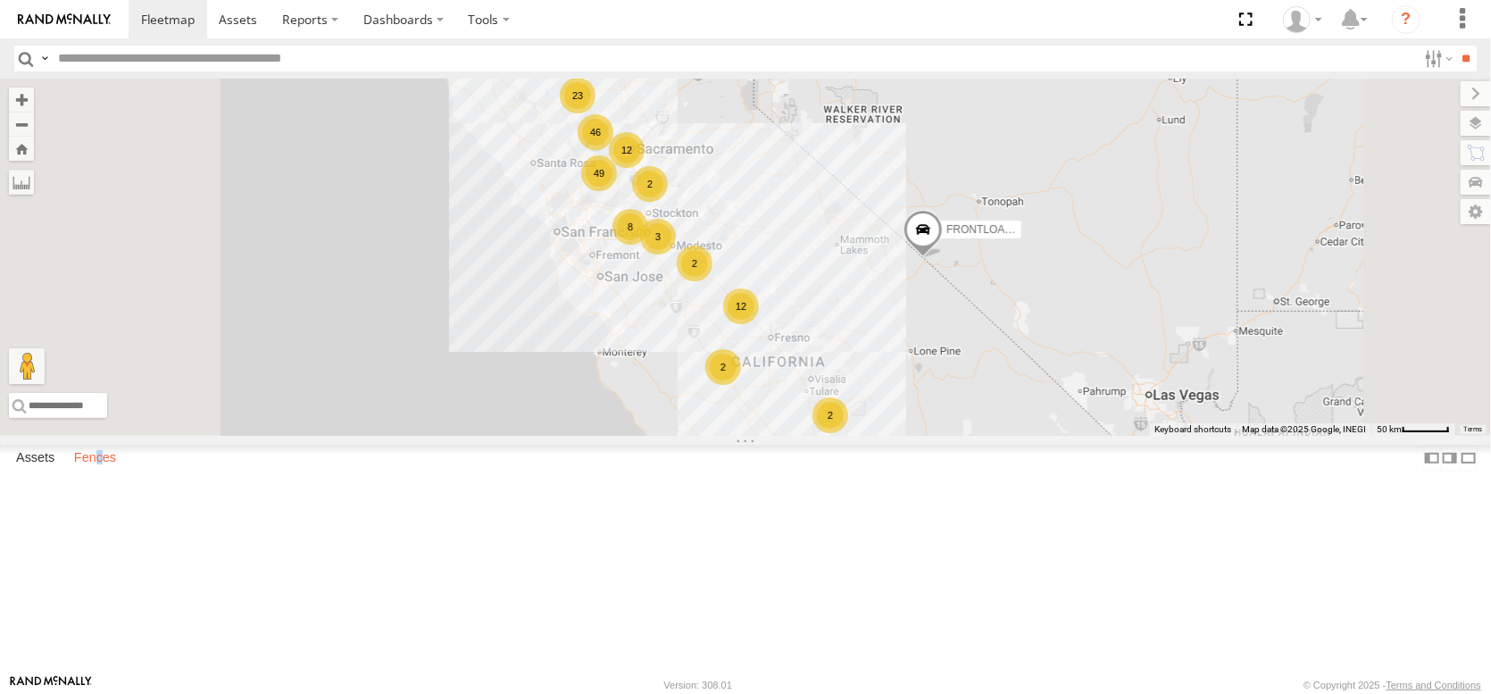
click at [125, 471] on label "Fences" at bounding box center [95, 458] width 60 height 25
click at [119, 471] on label "Fences" at bounding box center [95, 458] width 60 height 25
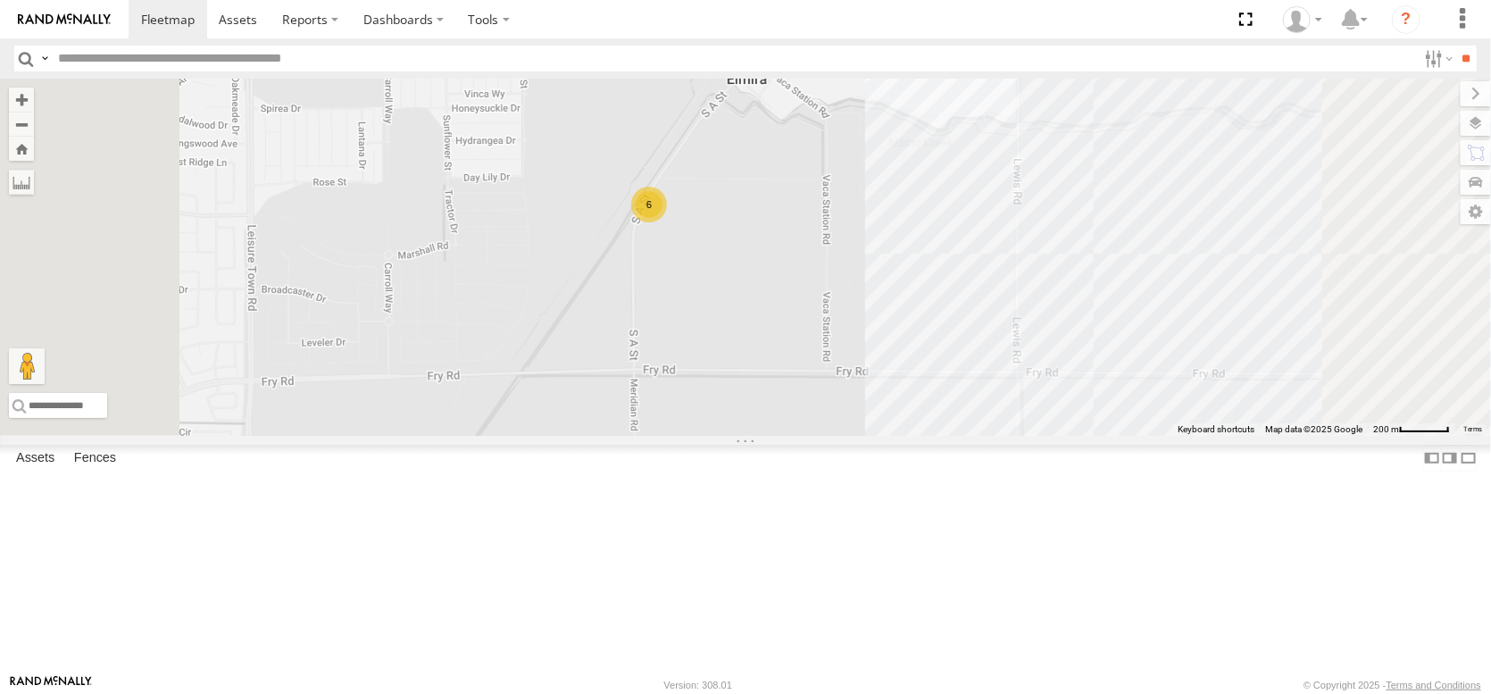
drag, startPoint x: 1116, startPoint y: 310, endPoint x: 1001, endPoint y: 471, distance: 197.7
click at [1001, 436] on div "FRONTLOADER JD344H AL2122 AL2264 AL2368 AL2245 AL2348 AL2372 AL2123 PT2431 AL23…" at bounding box center [745, 257] width 1491 height 357
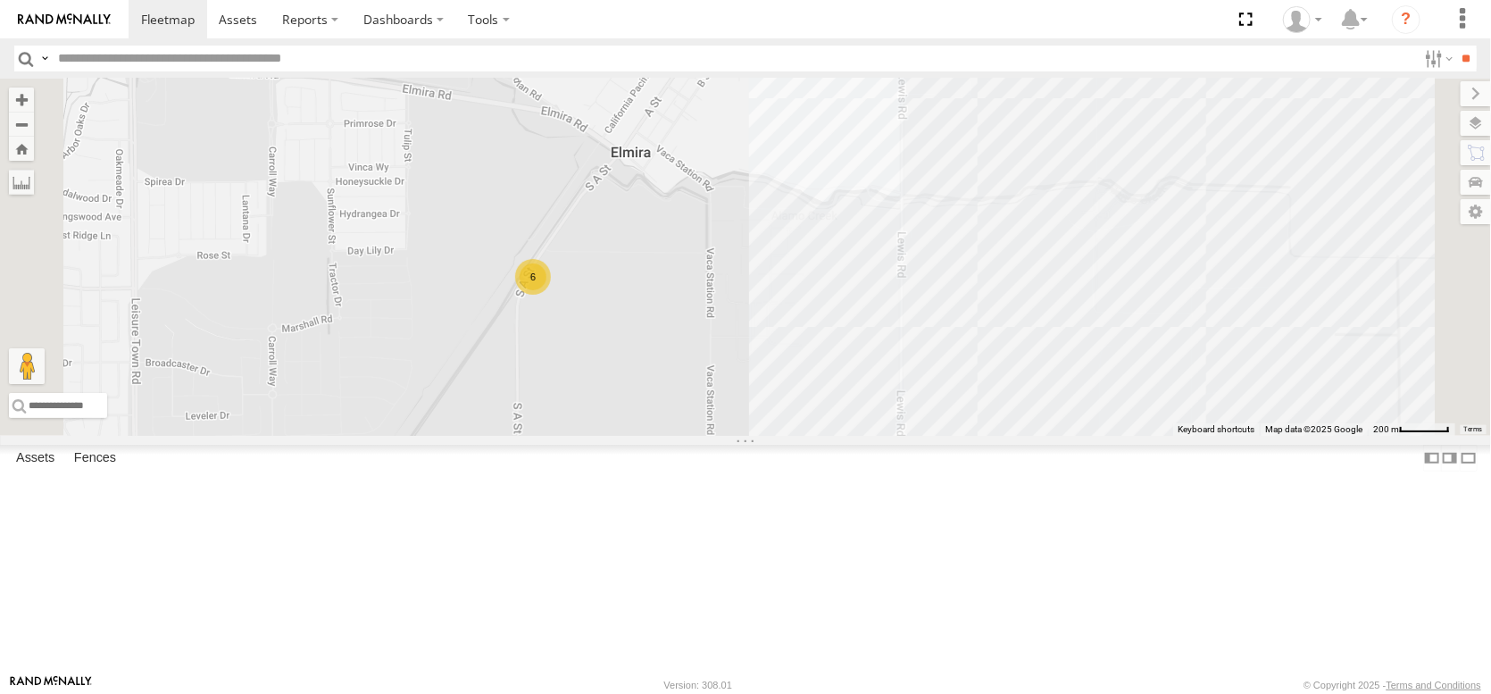
drag, startPoint x: 952, startPoint y: 480, endPoint x: 960, endPoint y: 373, distance: 107.4
click at [960, 373] on div "FRONTLOADER JD344H AL2122 AL2264 AL2368 AL2245 AL2348 AL2372 AL2123 PT2431 AL23…" at bounding box center [745, 257] width 1491 height 357
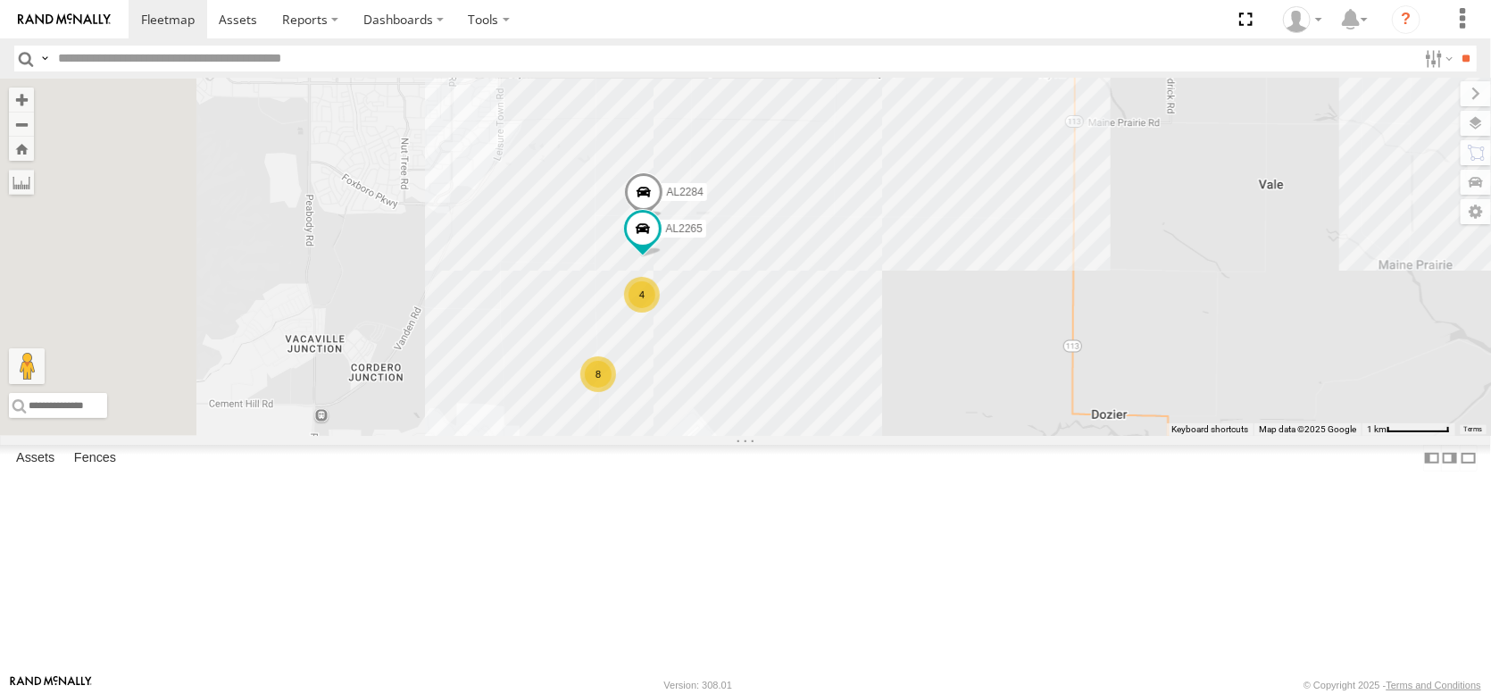
drag, startPoint x: 855, startPoint y: 555, endPoint x: 971, endPoint y: 350, distance: 235.9
click at [971, 350] on div "AL2379 6 AL2284 8 AL2265 6 4 3" at bounding box center [745, 257] width 1491 height 357
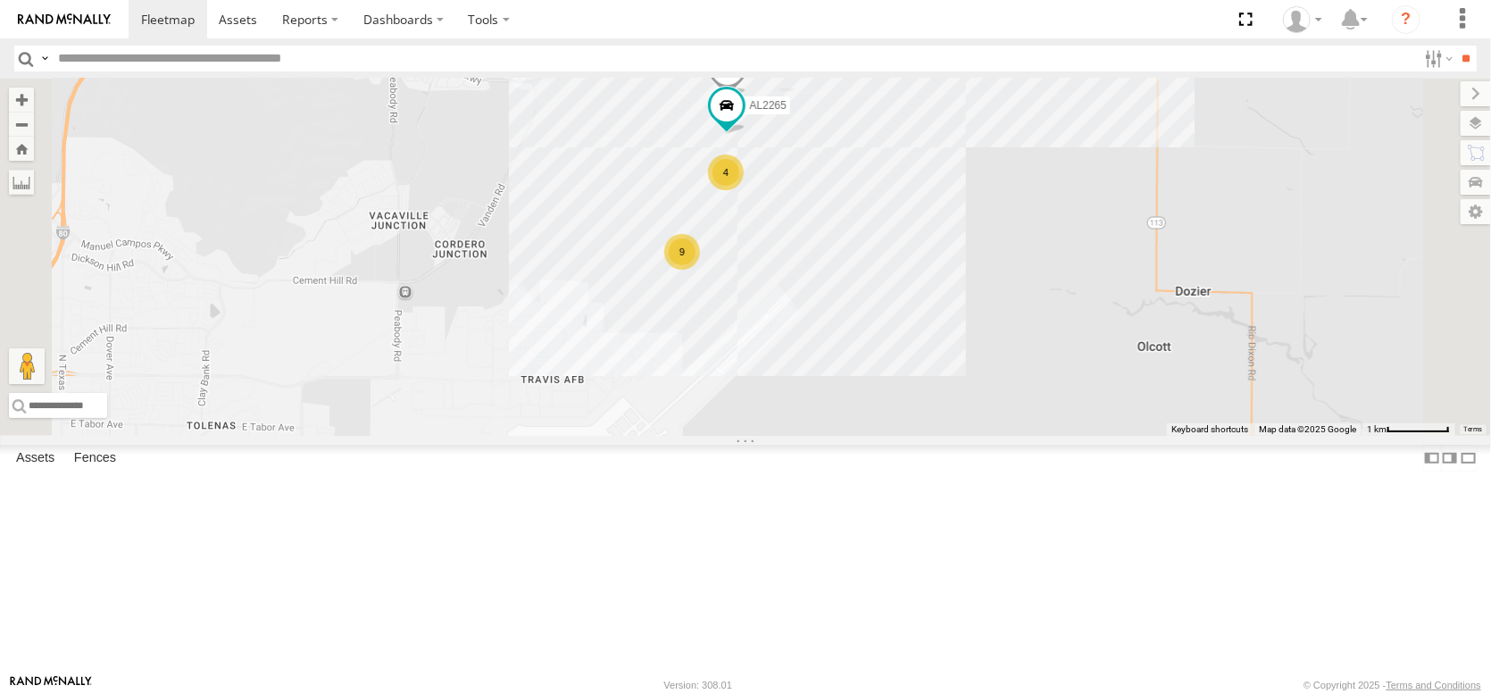
drag, startPoint x: 940, startPoint y: 165, endPoint x: 938, endPoint y: 362, distance: 196.4
click at [744, 190] on div "4" at bounding box center [726, 172] width 36 height 36
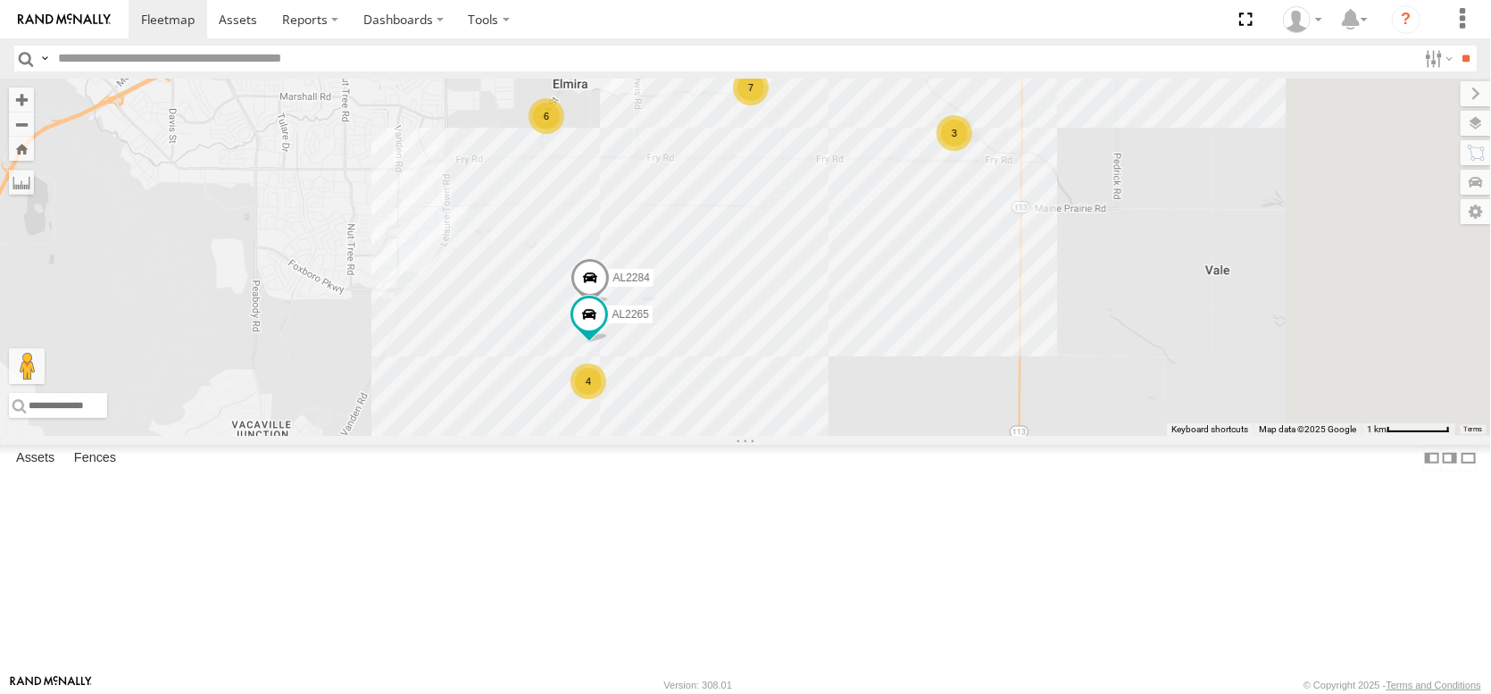
drag, startPoint x: 1141, startPoint y: 226, endPoint x: 946, endPoint y: 414, distance: 270.9
click at [946, 415] on div "AL2284 AL2265 9 4 6 7 3" at bounding box center [745, 257] width 1491 height 357
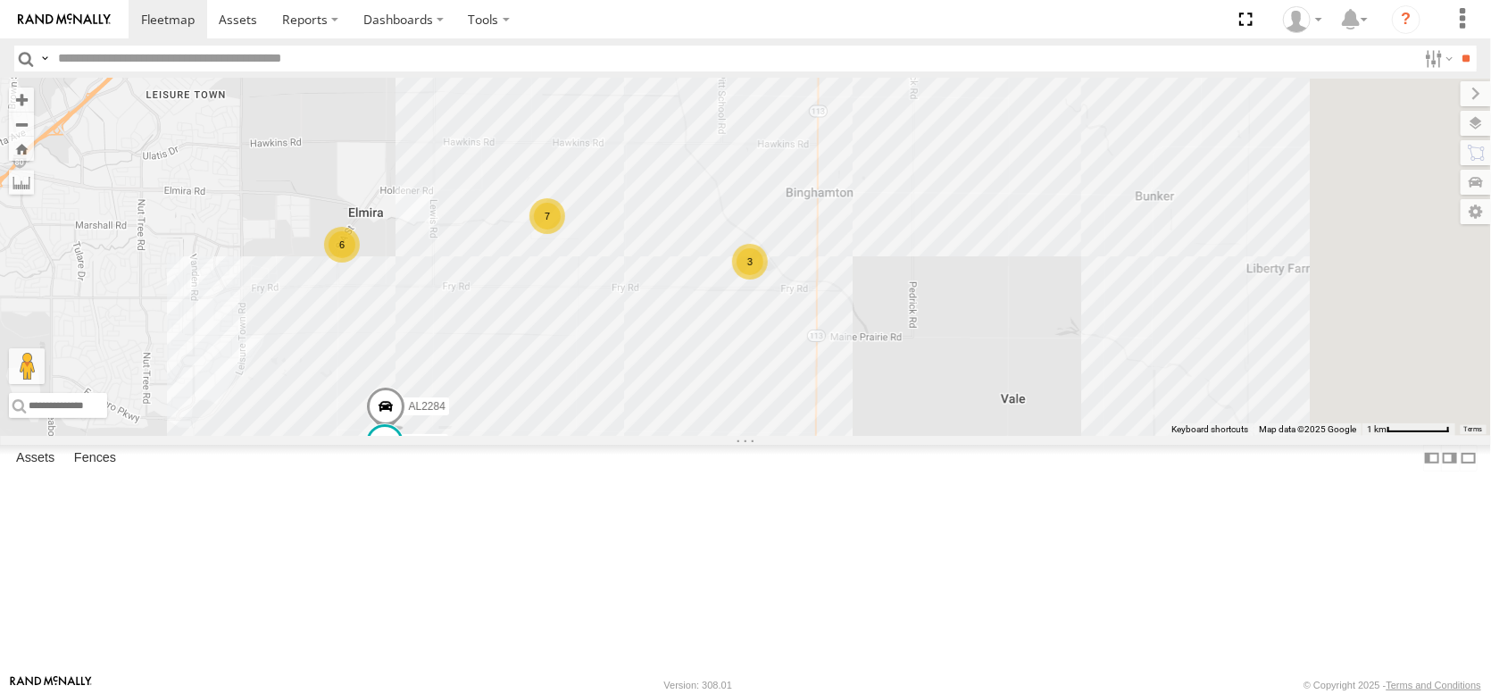
drag, startPoint x: 1025, startPoint y: 410, endPoint x: 885, endPoint y: 487, distance: 159.8
click at [885, 436] on div "AL2284 AL2265 9 4 6 7 3" at bounding box center [745, 257] width 1491 height 357
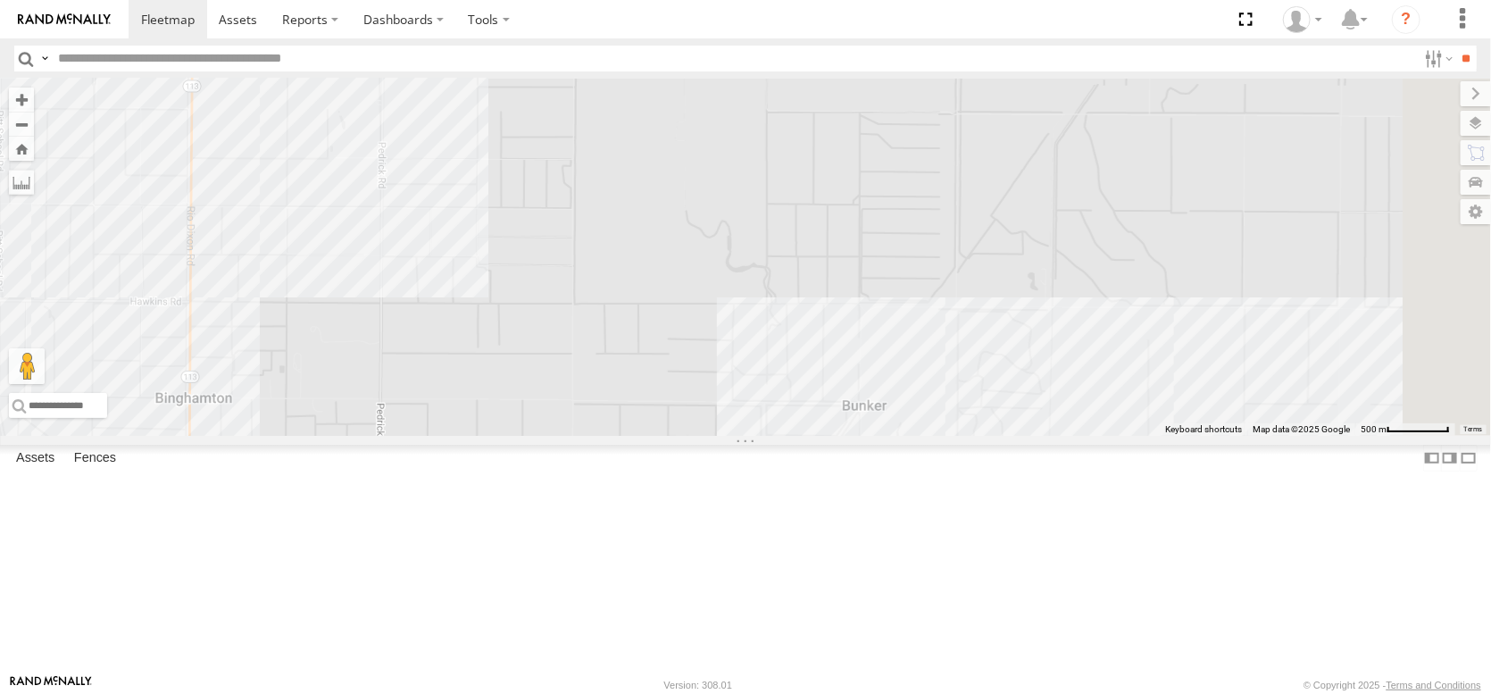
drag, startPoint x: 1014, startPoint y: 279, endPoint x: 552, endPoint y: 494, distance: 510.1
click at [552, 436] on div "AL2284 AL2265 2 AL2322" at bounding box center [745, 257] width 1491 height 357
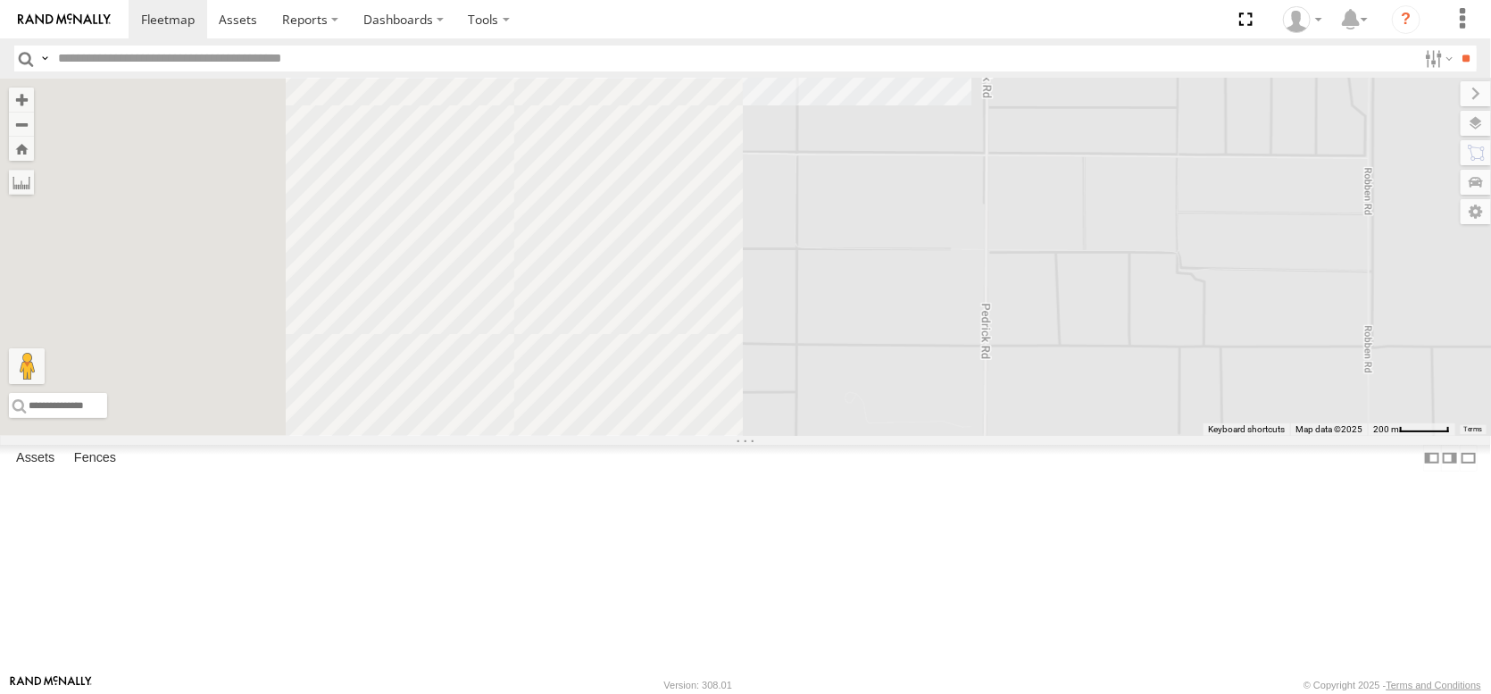
drag, startPoint x: 725, startPoint y: 416, endPoint x: 1446, endPoint y: 451, distance: 722.3
click at [1449, 436] on div "AL2284 AL2265 AL2322" at bounding box center [745, 257] width 1491 height 357
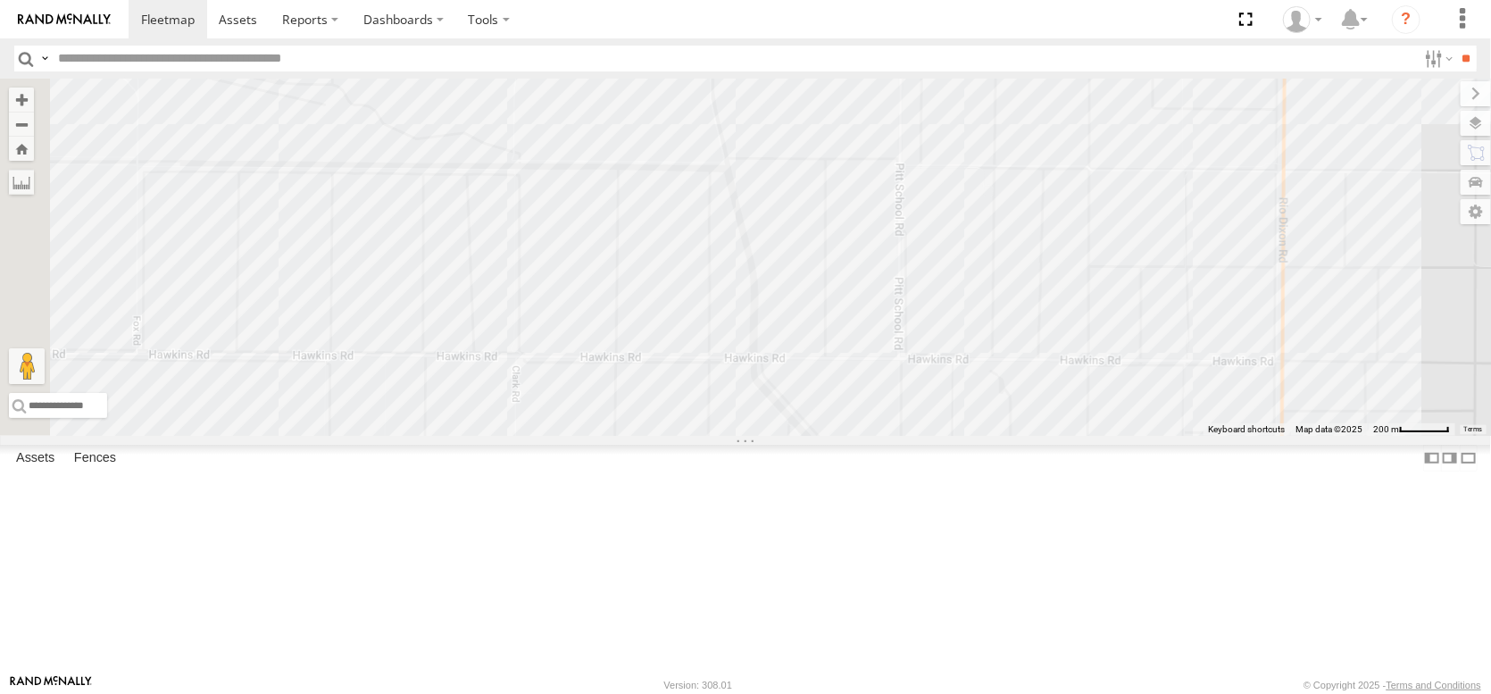
drag, startPoint x: 914, startPoint y: 484, endPoint x: 1363, endPoint y: 499, distance: 449.4
click at [1367, 436] on div "AL2284 AL2265 AL2322" at bounding box center [745, 257] width 1491 height 357
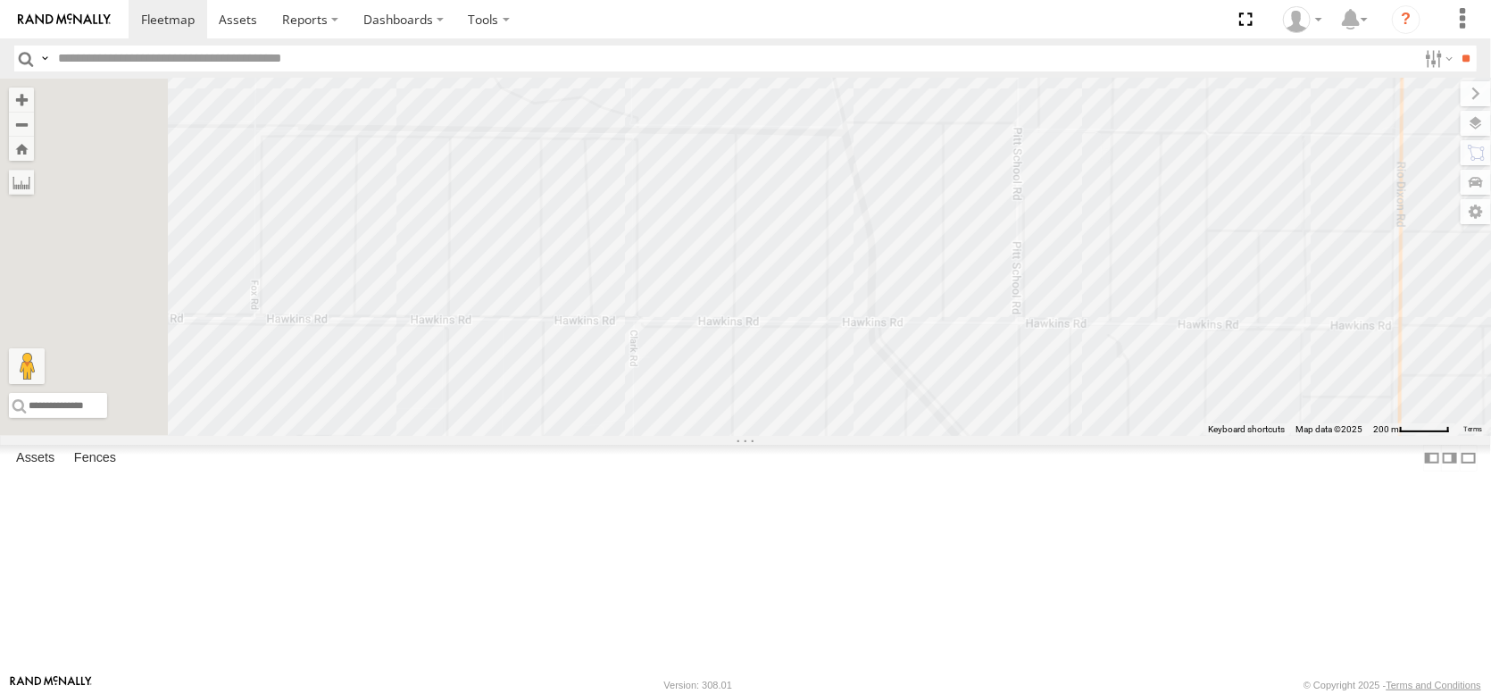
drag, startPoint x: 1008, startPoint y: 467, endPoint x: 1438, endPoint y: 437, distance: 431.4
click at [1438, 436] on div "AL2284 AL2265 AL2322" at bounding box center [745, 257] width 1491 height 357
drag, startPoint x: 888, startPoint y: 404, endPoint x: 1129, endPoint y: 400, distance: 241.1
click at [1129, 400] on div "AL2284 AL2265 AL2322" at bounding box center [745, 257] width 1491 height 357
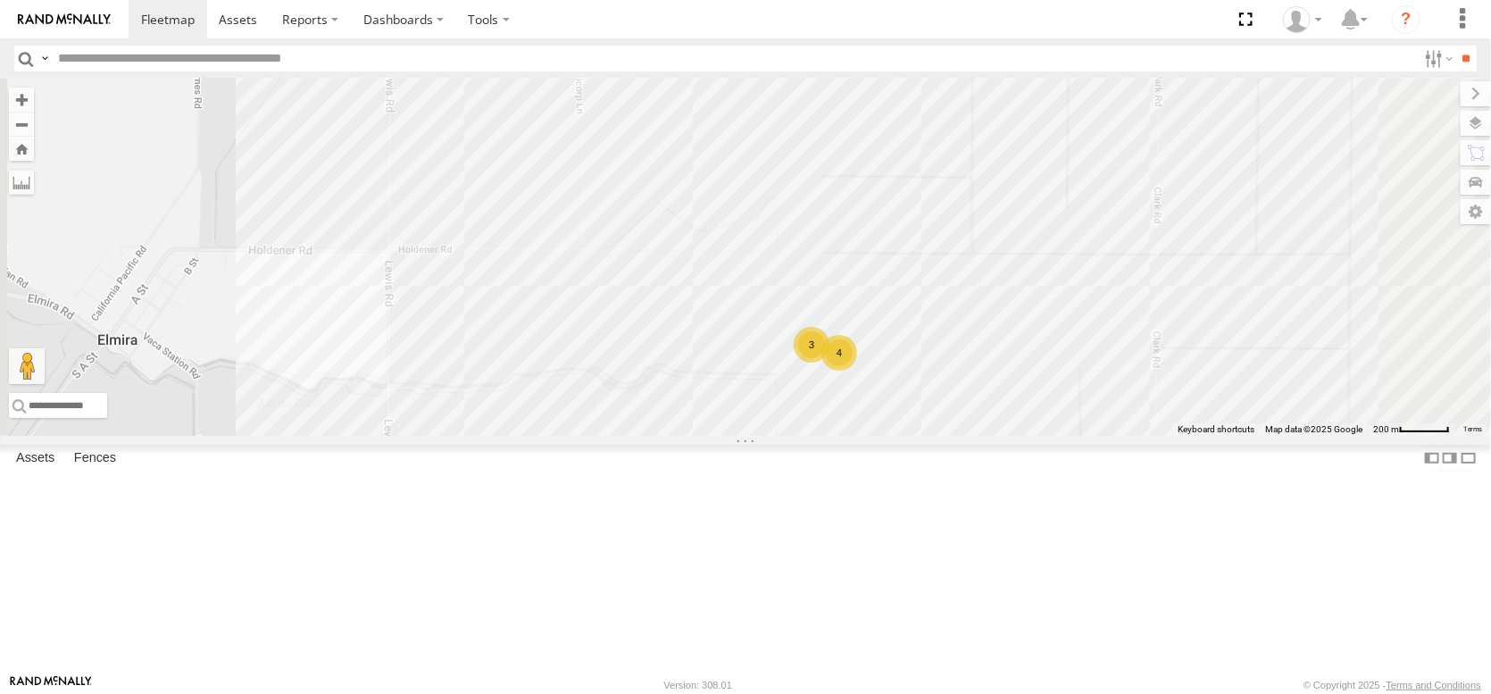
drag, startPoint x: 929, startPoint y: 522, endPoint x: 927, endPoint y: 331, distance: 191.1
click at [928, 346] on div "AL2284 AL2265 AL2322 4 3" at bounding box center [745, 257] width 1491 height 357
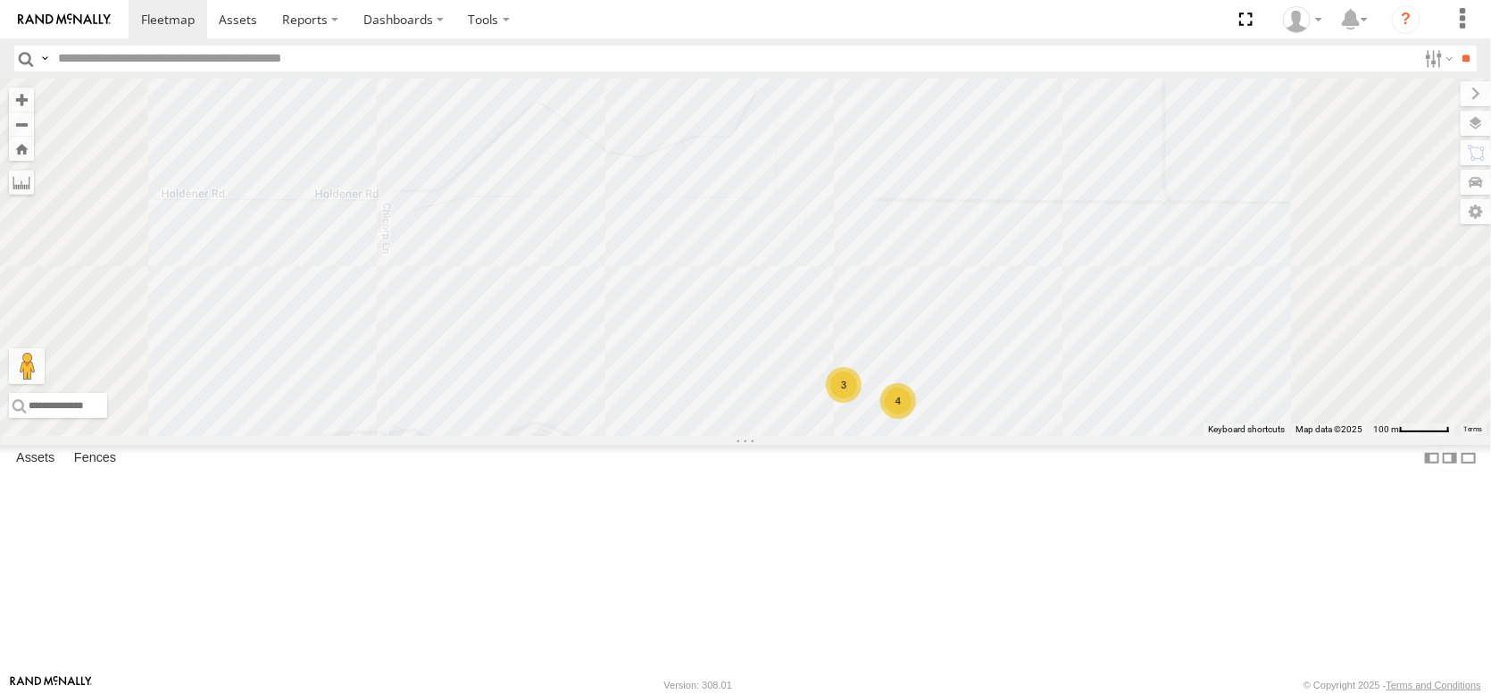
drag, startPoint x: 952, startPoint y: 344, endPoint x: 975, endPoint y: 545, distance: 202.2
click at [975, 436] on div "AL2284 AL2265 AL2322 4 3" at bounding box center [745, 257] width 1491 height 357
click at [1458, 131] on label at bounding box center [1458, 123] width 65 height 25
click at [0, 0] on span "Overlays" at bounding box center [0, 0] width 0 height 0
click at [0, 0] on span "Basemaps" at bounding box center [0, 0] width 0 height 0
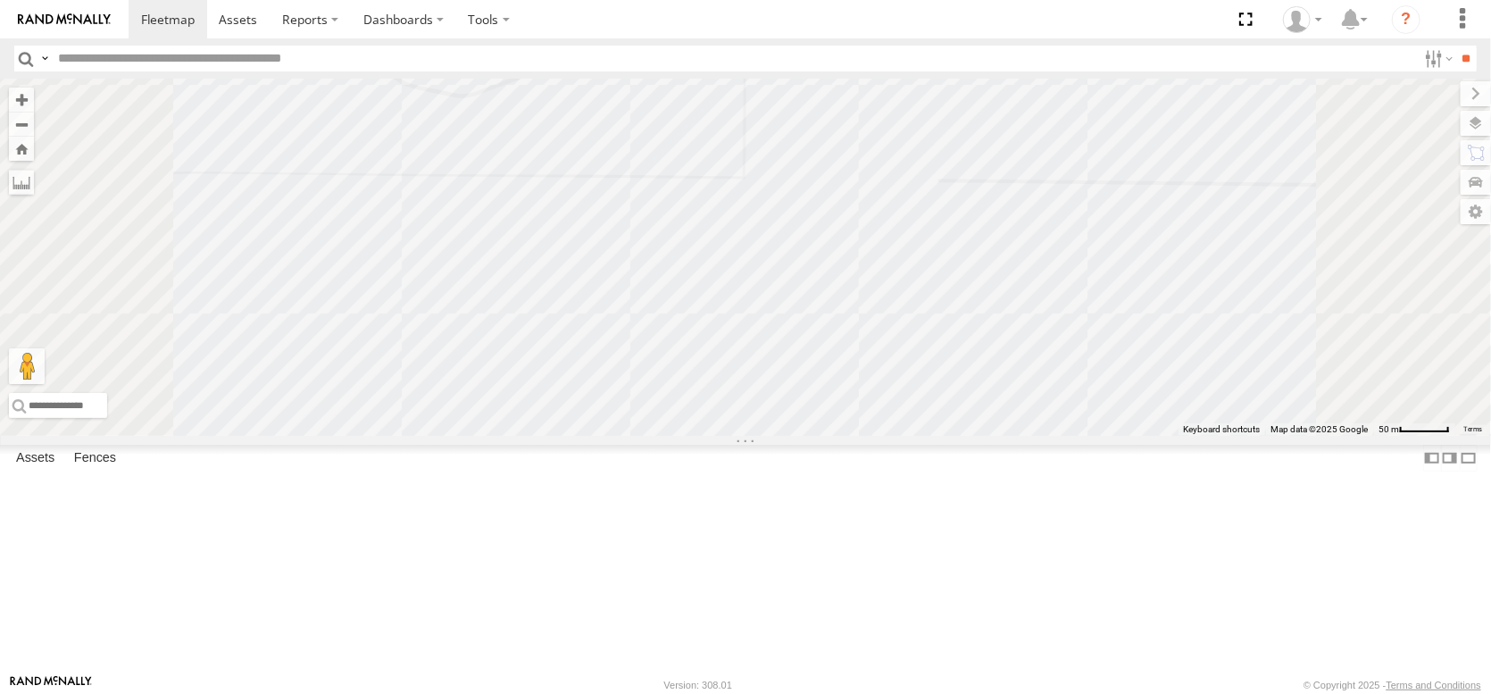
click at [0, 0] on span "Satellite + Roadmap" at bounding box center [0, 0] width 0 height 0
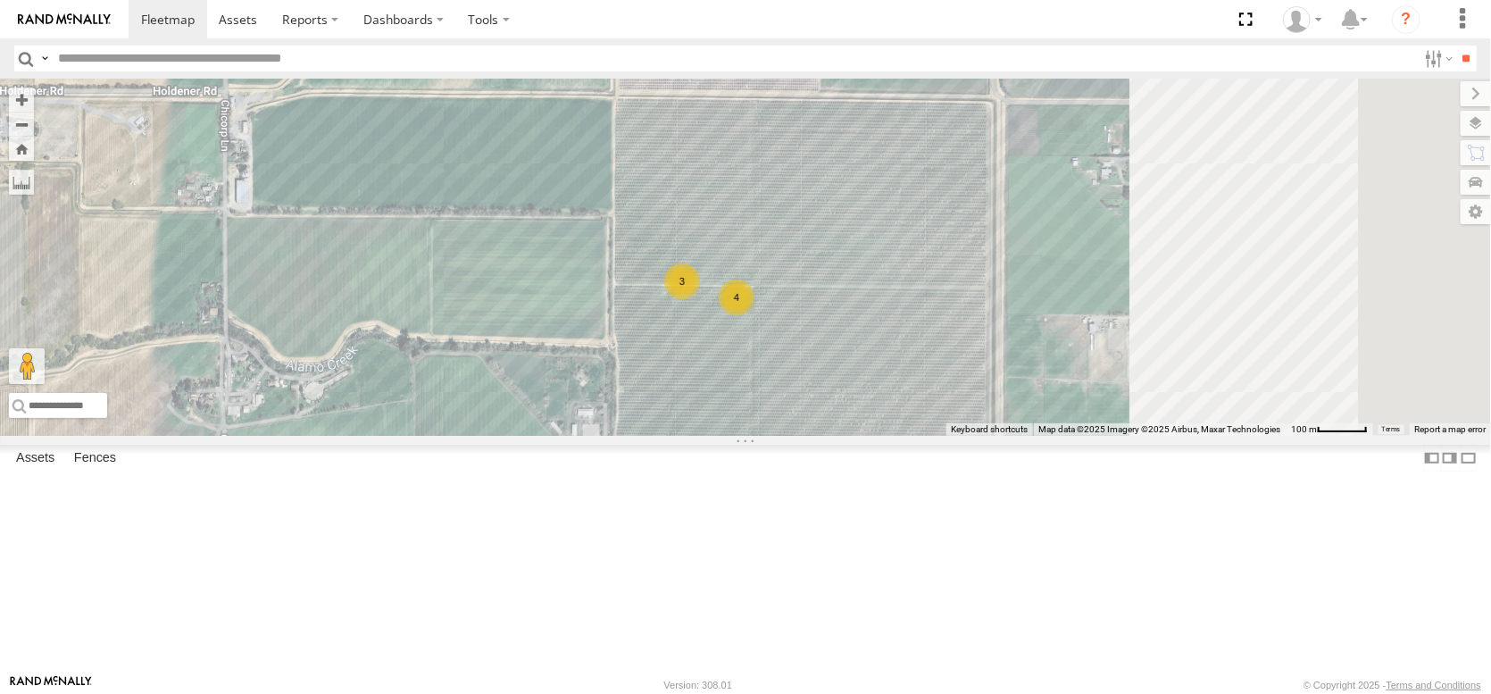
drag, startPoint x: 1099, startPoint y: 342, endPoint x: 923, endPoint y: 231, distance: 207.8
click at [927, 242] on div "AL2284 AL2265 AL2322 4 3" at bounding box center [745, 257] width 1491 height 357
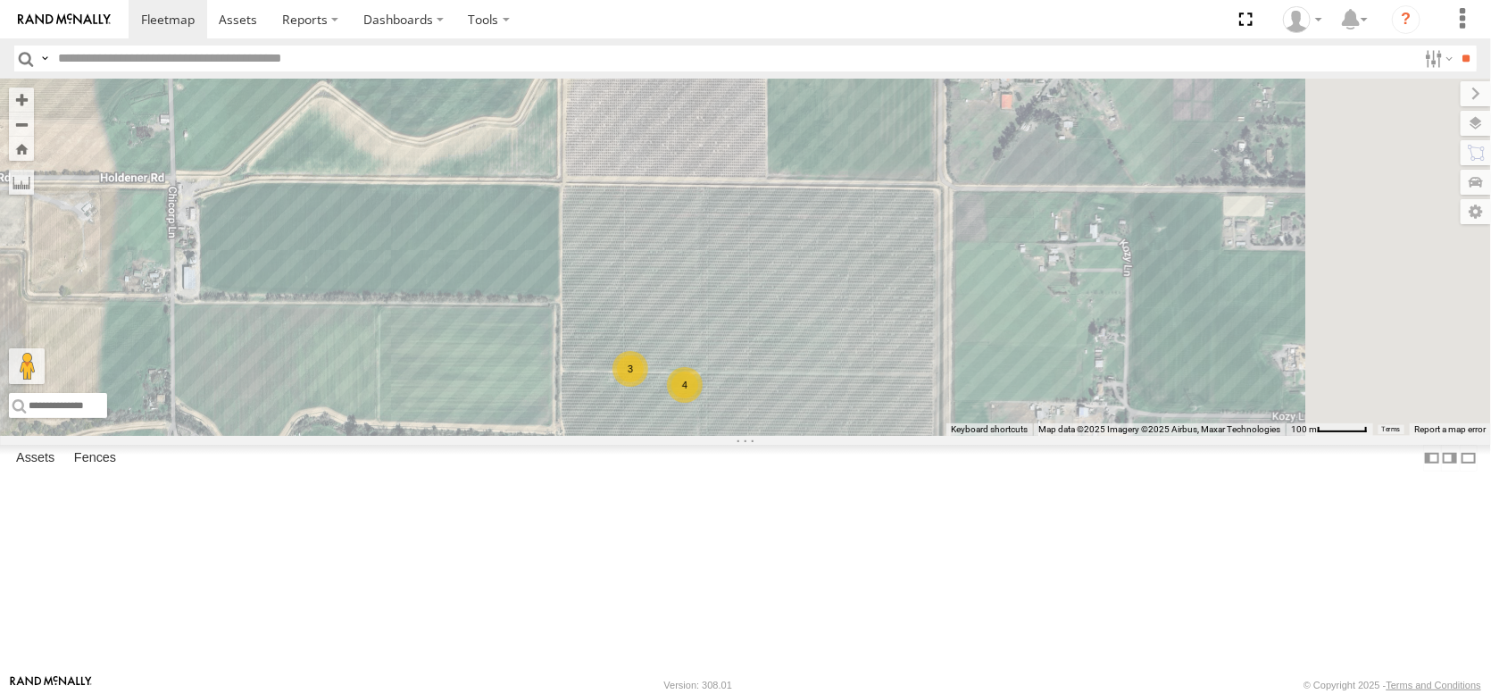
drag, startPoint x: 968, startPoint y: 272, endPoint x: 916, endPoint y: 367, distance: 107.9
click at [918, 373] on div "AL2284 AL2265 AL2322 4 3" at bounding box center [745, 257] width 1491 height 357
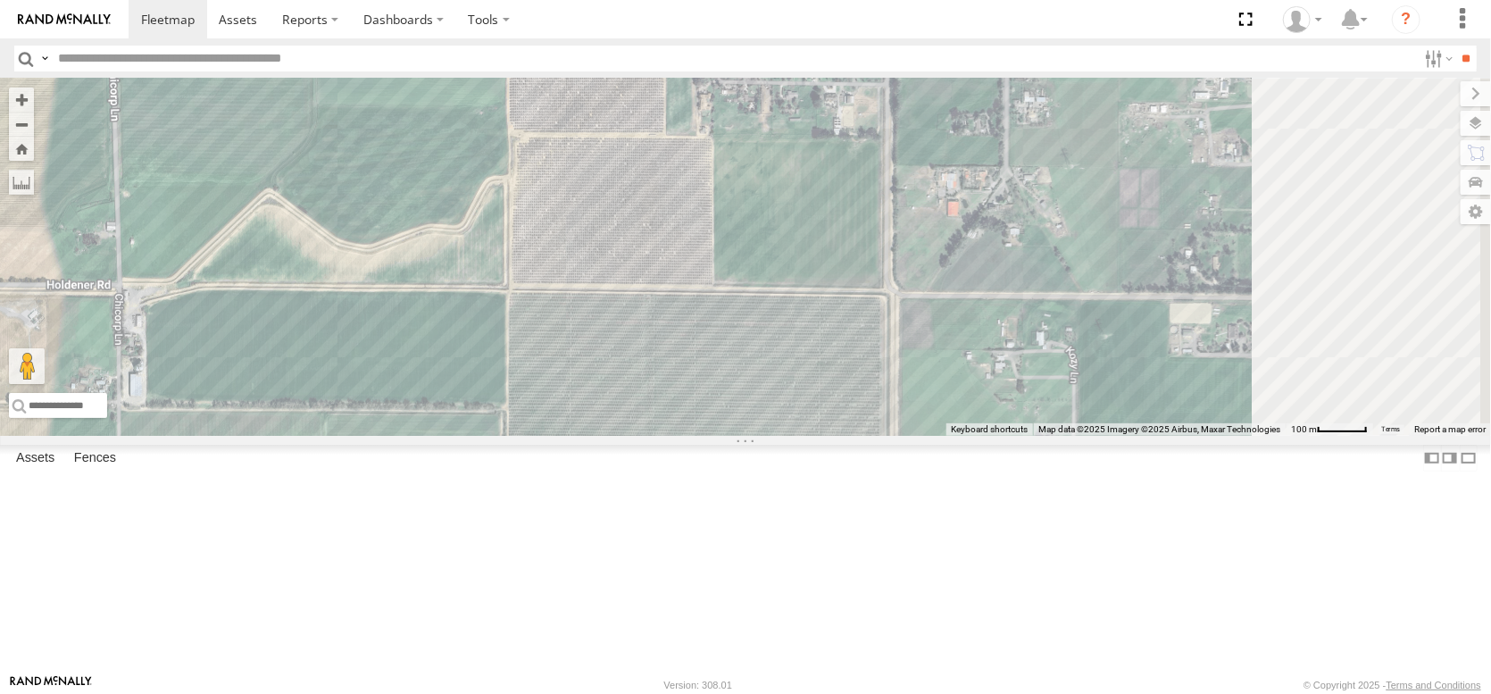
drag, startPoint x: 968, startPoint y: 333, endPoint x: 923, endPoint y: 410, distance: 88.8
click at [923, 410] on div "AL2284 AL2265 AL2322 4 3" at bounding box center [745, 257] width 1491 height 357
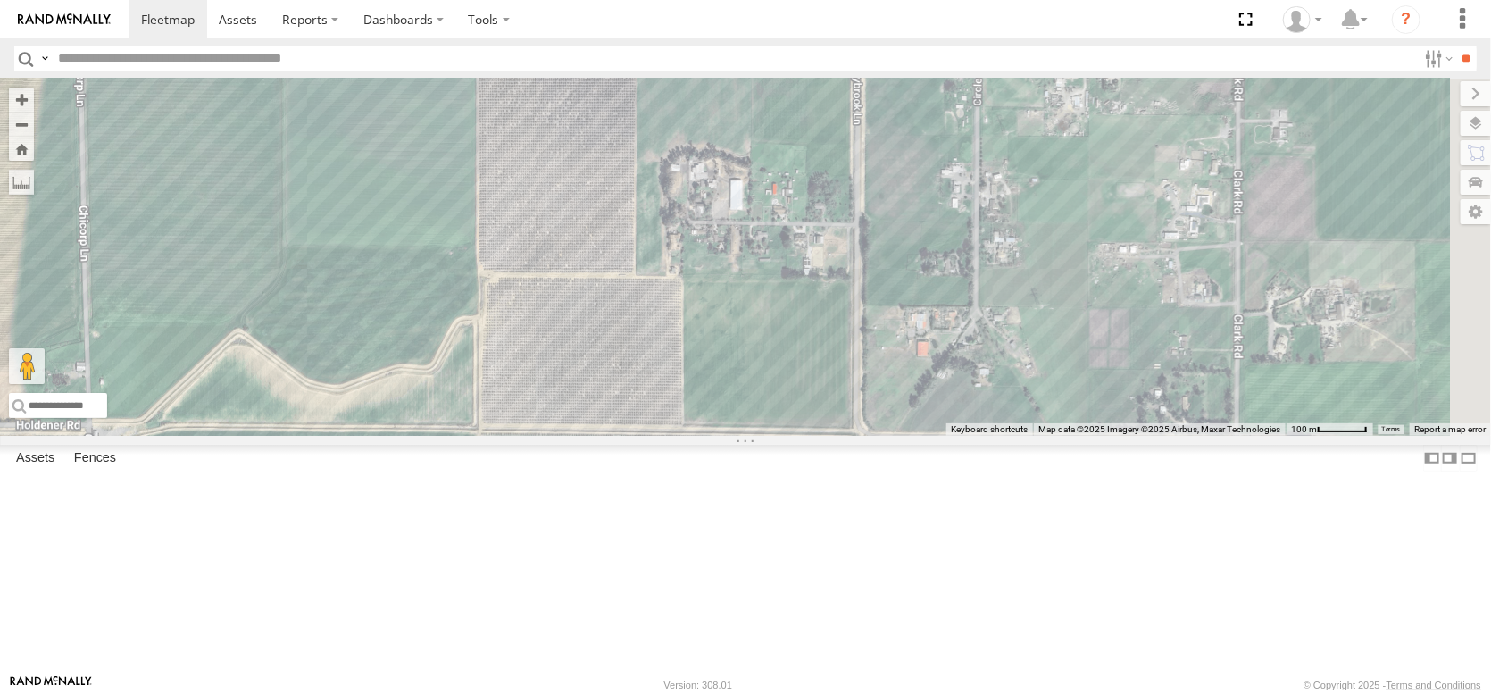
drag, startPoint x: 940, startPoint y: 338, endPoint x: 910, endPoint y: 473, distance: 139.1
click at [908, 436] on div "AL2284 AL2265 AL2322 4 3" at bounding box center [745, 257] width 1491 height 357
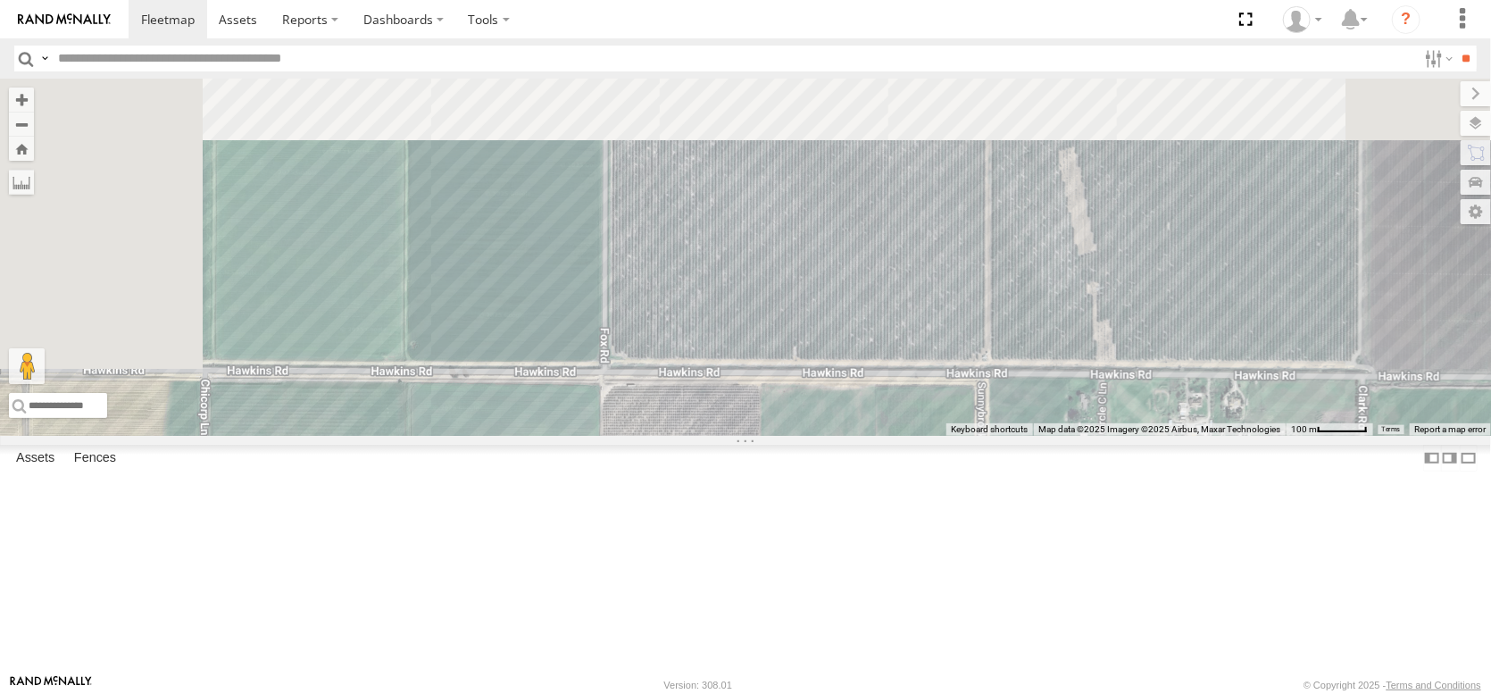
drag, startPoint x: 875, startPoint y: 487, endPoint x: 946, endPoint y: 642, distance: 171.0
click at [946, 436] on div "AL2284 AL2265 AL2322 4 3" at bounding box center [745, 257] width 1491 height 357
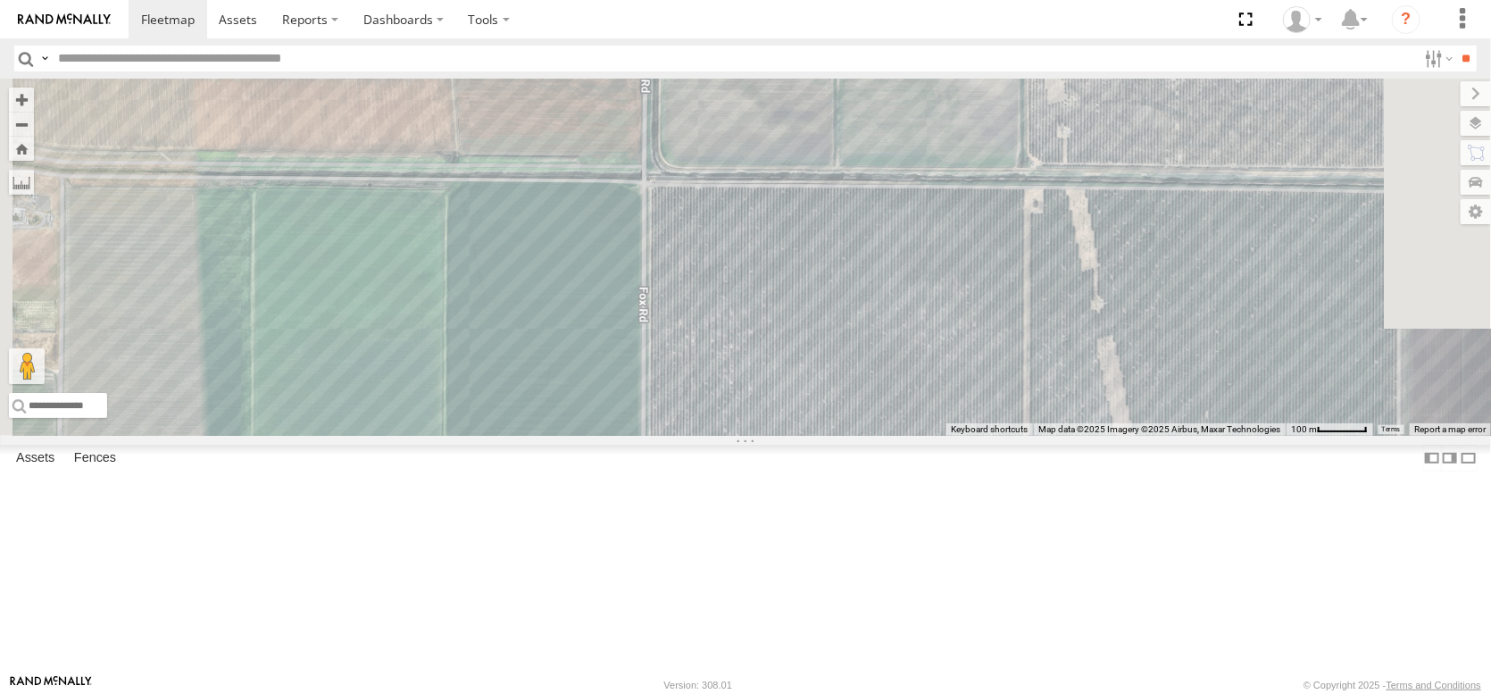
drag, startPoint x: 929, startPoint y: 433, endPoint x: 902, endPoint y: 647, distance: 216.1
click at [904, 436] on div at bounding box center [745, 257] width 1491 height 357
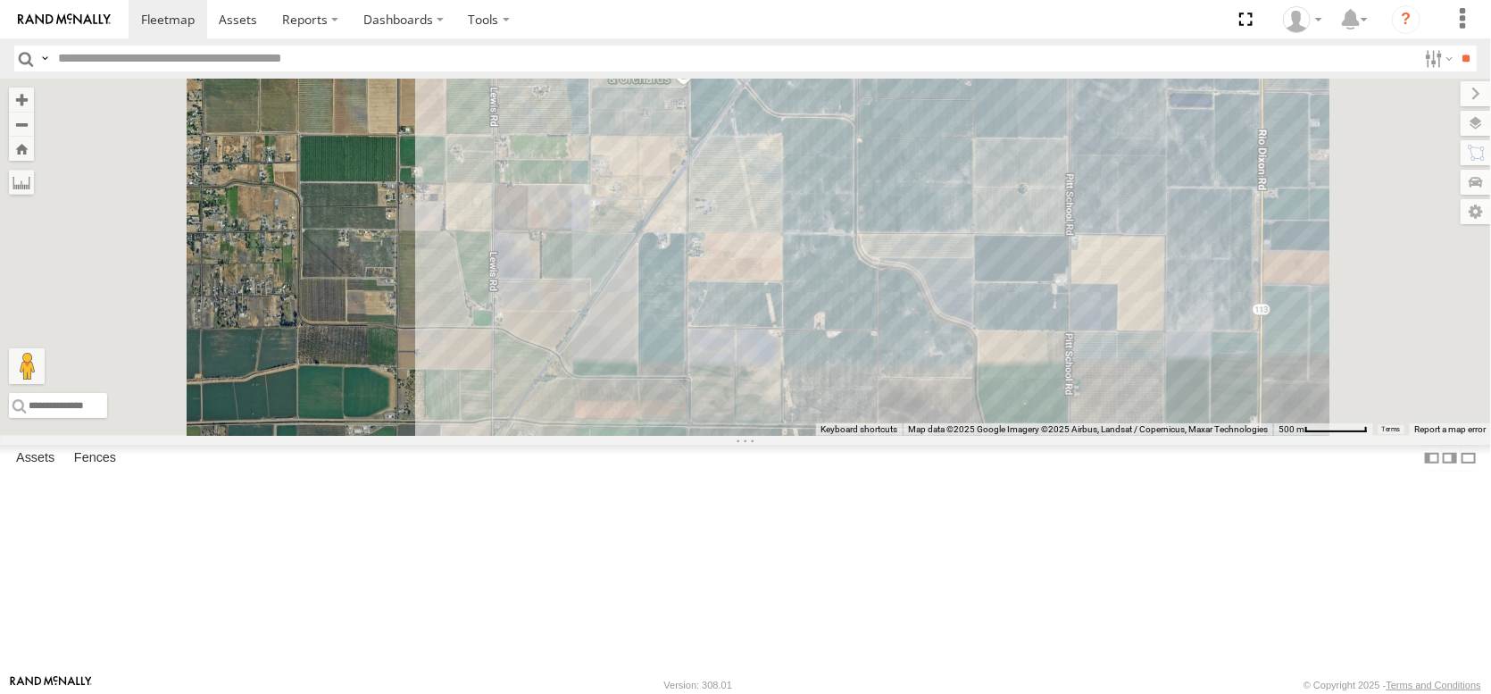
drag, startPoint x: 958, startPoint y: 421, endPoint x: 954, endPoint y: 575, distance: 153.6
click at [954, 436] on div "7" at bounding box center [745, 257] width 1491 height 357
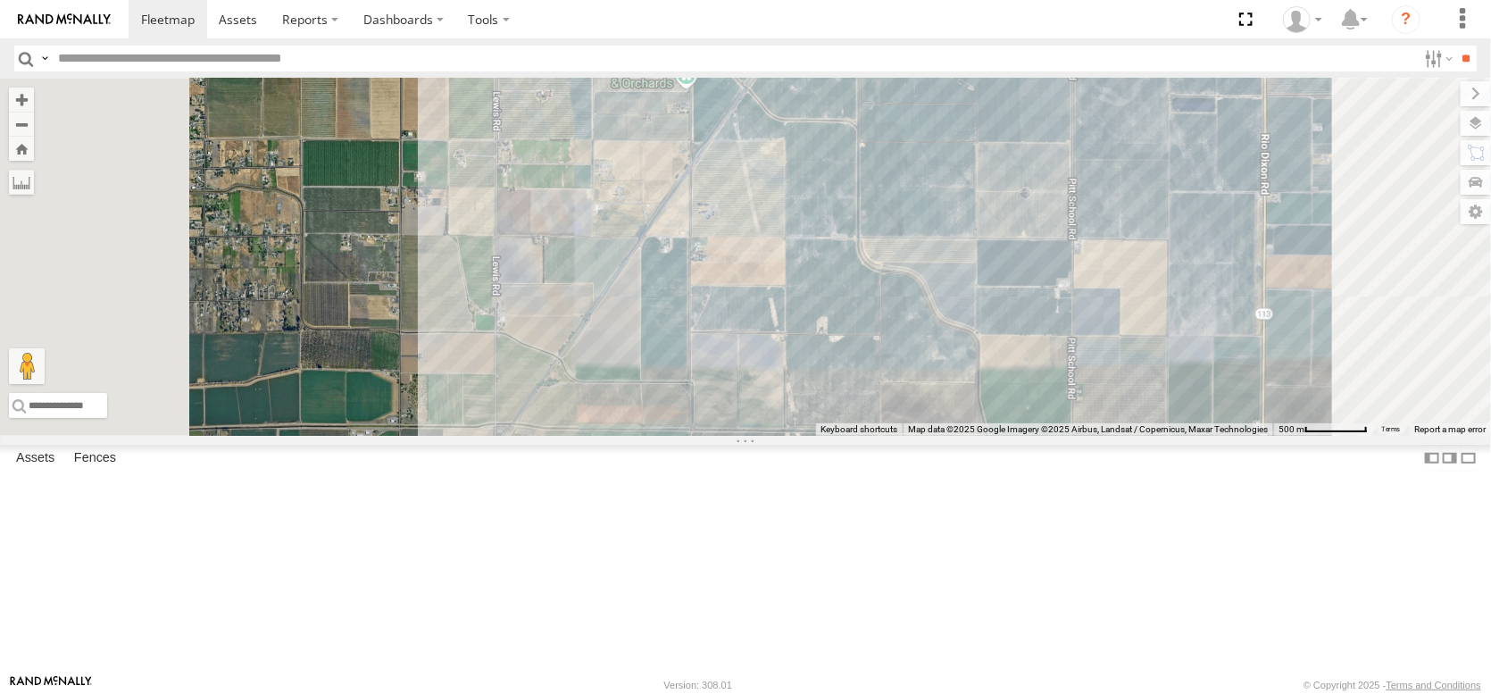
drag, startPoint x: 1034, startPoint y: 613, endPoint x: 1015, endPoint y: 505, distance: 108.8
click at [1016, 436] on div "AL2250 AL2123 AL2383" at bounding box center [745, 257] width 1491 height 357
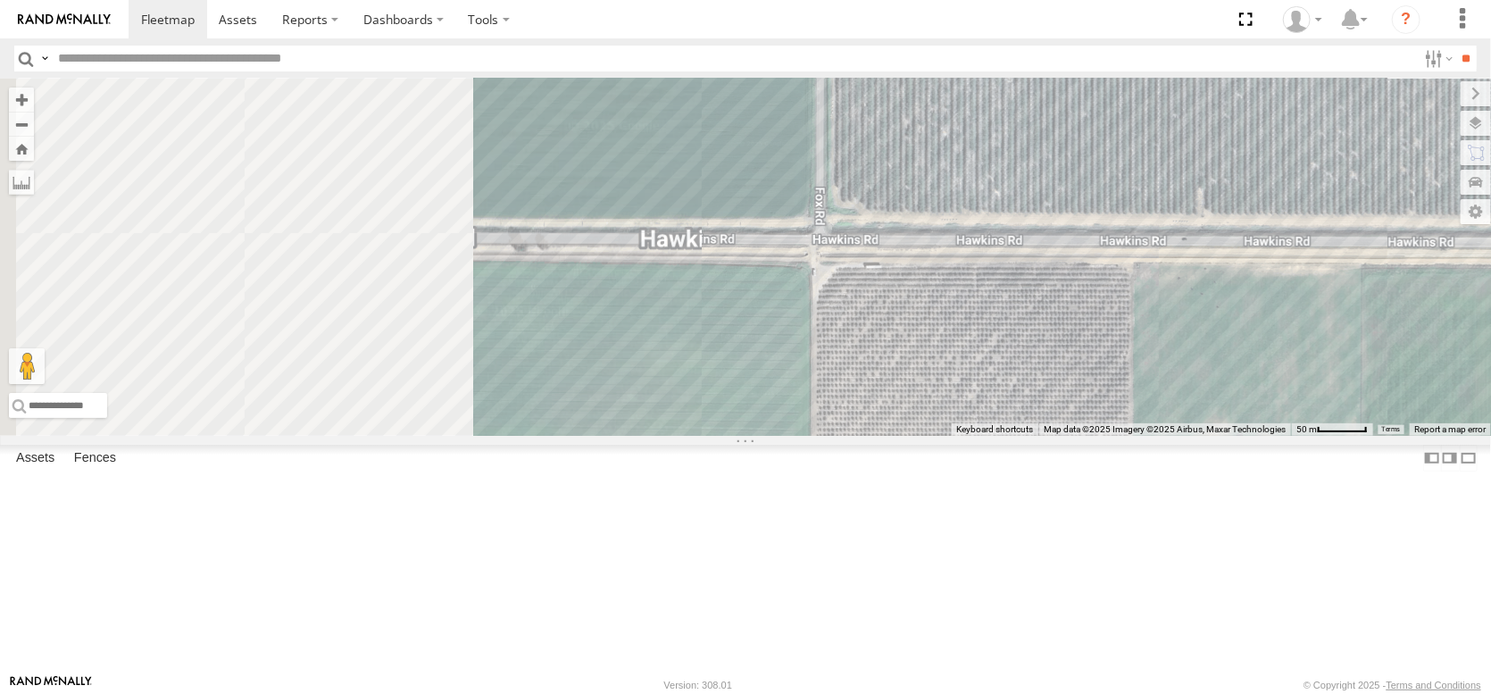
drag, startPoint x: 800, startPoint y: 405, endPoint x: 1083, endPoint y: 411, distance: 283.1
click at [1083, 411] on div "AL2250 AL2123 AL2383" at bounding box center [745, 257] width 1491 height 357
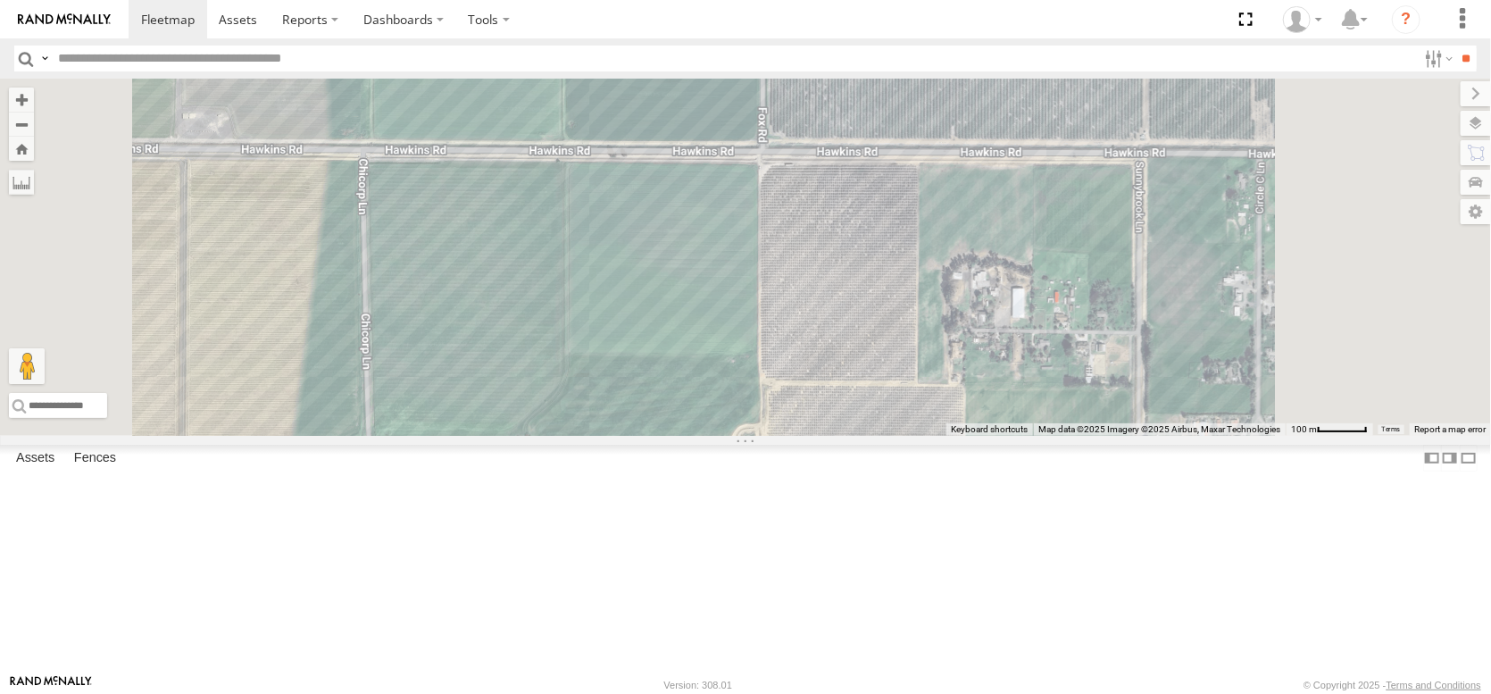
drag, startPoint x: 1048, startPoint y: 461, endPoint x: 980, endPoint y: 342, distance: 136.8
click at [982, 346] on div "AL2250 AL2123 AL2383" at bounding box center [745, 257] width 1491 height 357
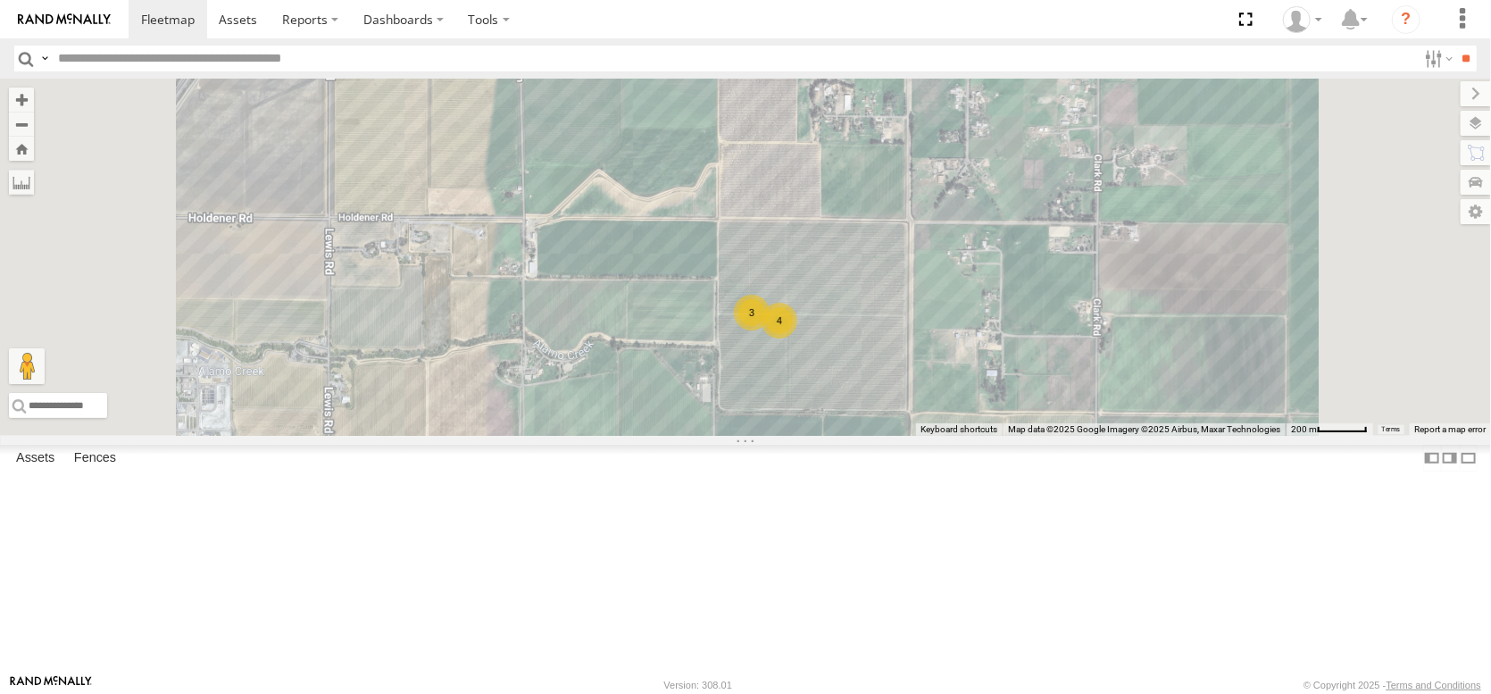
drag, startPoint x: 1018, startPoint y: 528, endPoint x: 985, endPoint y: 376, distance: 155.3
click at [988, 384] on div "AL2250 AL2123 AL2383 4 3" at bounding box center [745, 257] width 1491 height 357
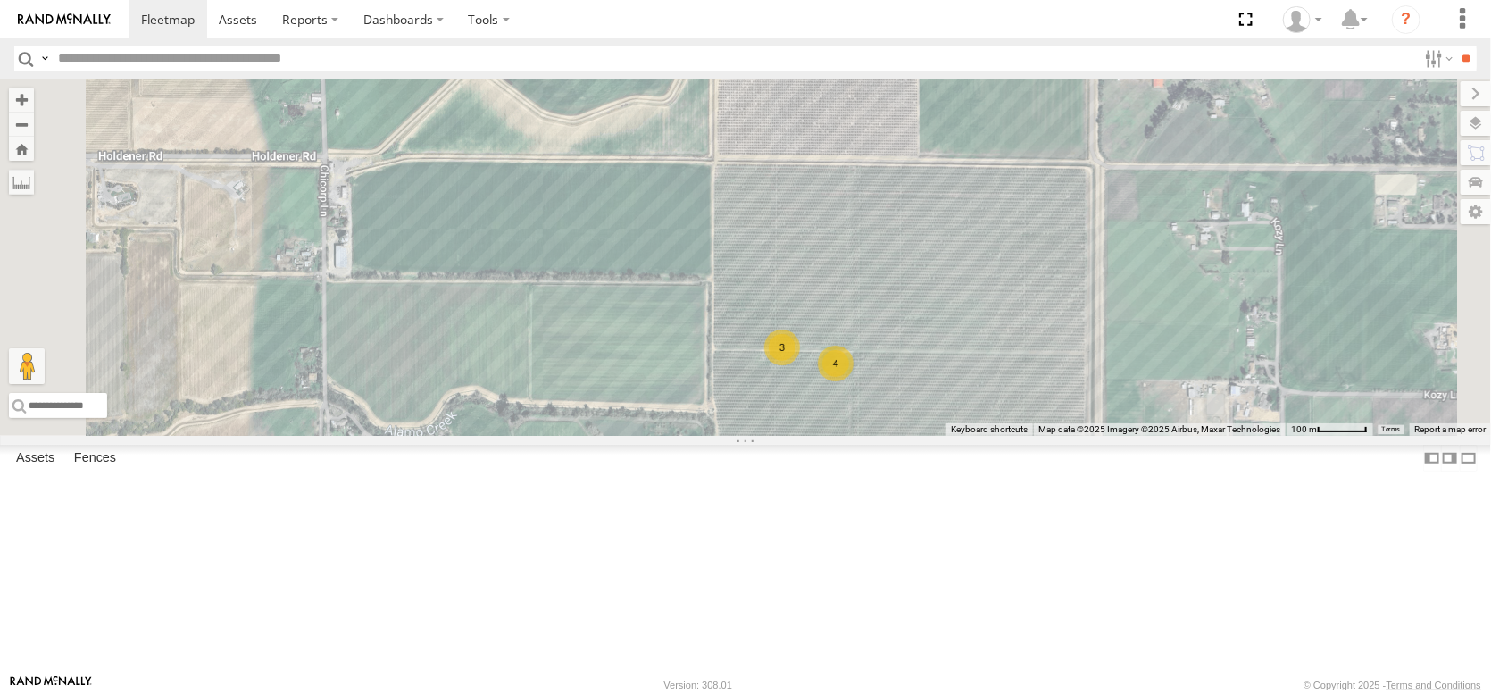
drag, startPoint x: 941, startPoint y: 386, endPoint x: 983, endPoint y: 587, distance: 205.2
click at [983, 436] on div "AL2250 AL2123 AL2383 4 3" at bounding box center [745, 257] width 1491 height 357
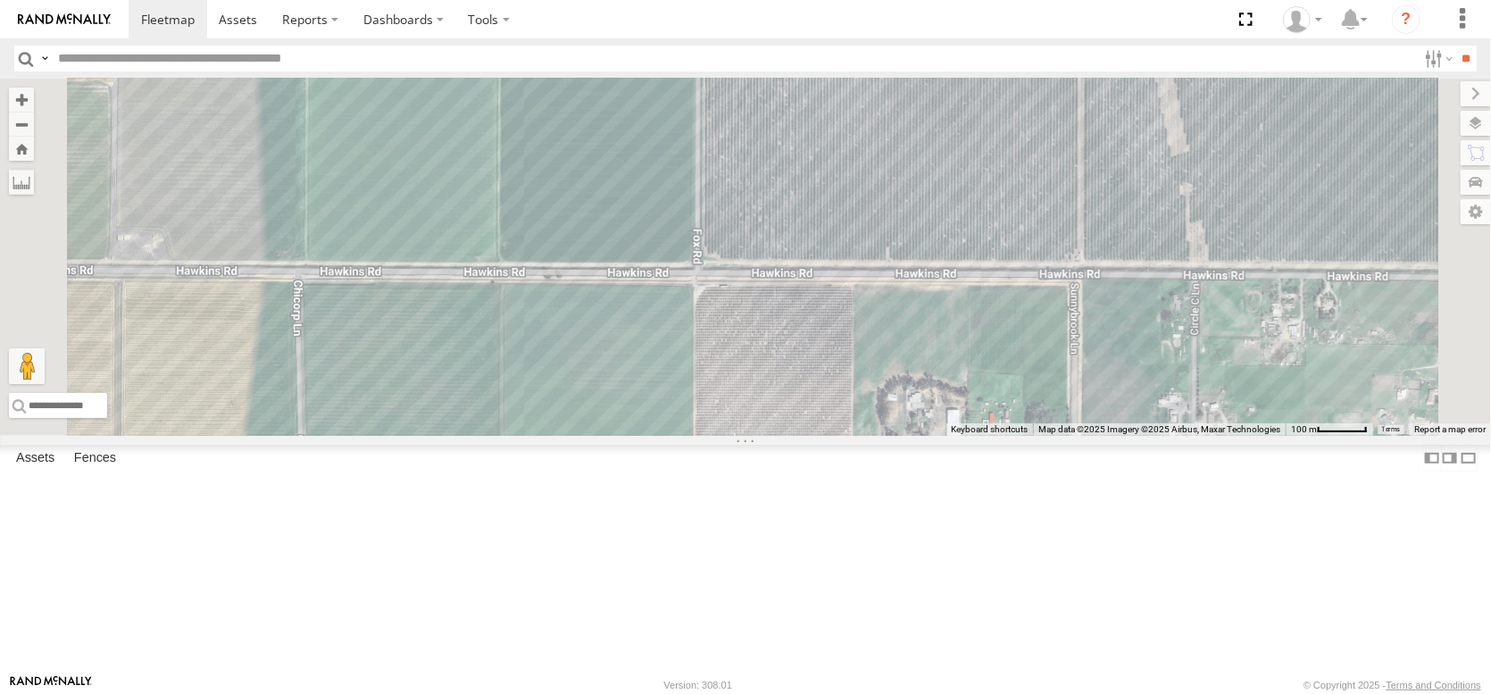
drag, startPoint x: 936, startPoint y: 297, endPoint x: 875, endPoint y: 588, distance: 297.3
click at [875, 436] on div "AL2250 AL2123 AL2383 4 3" at bounding box center [745, 257] width 1491 height 357
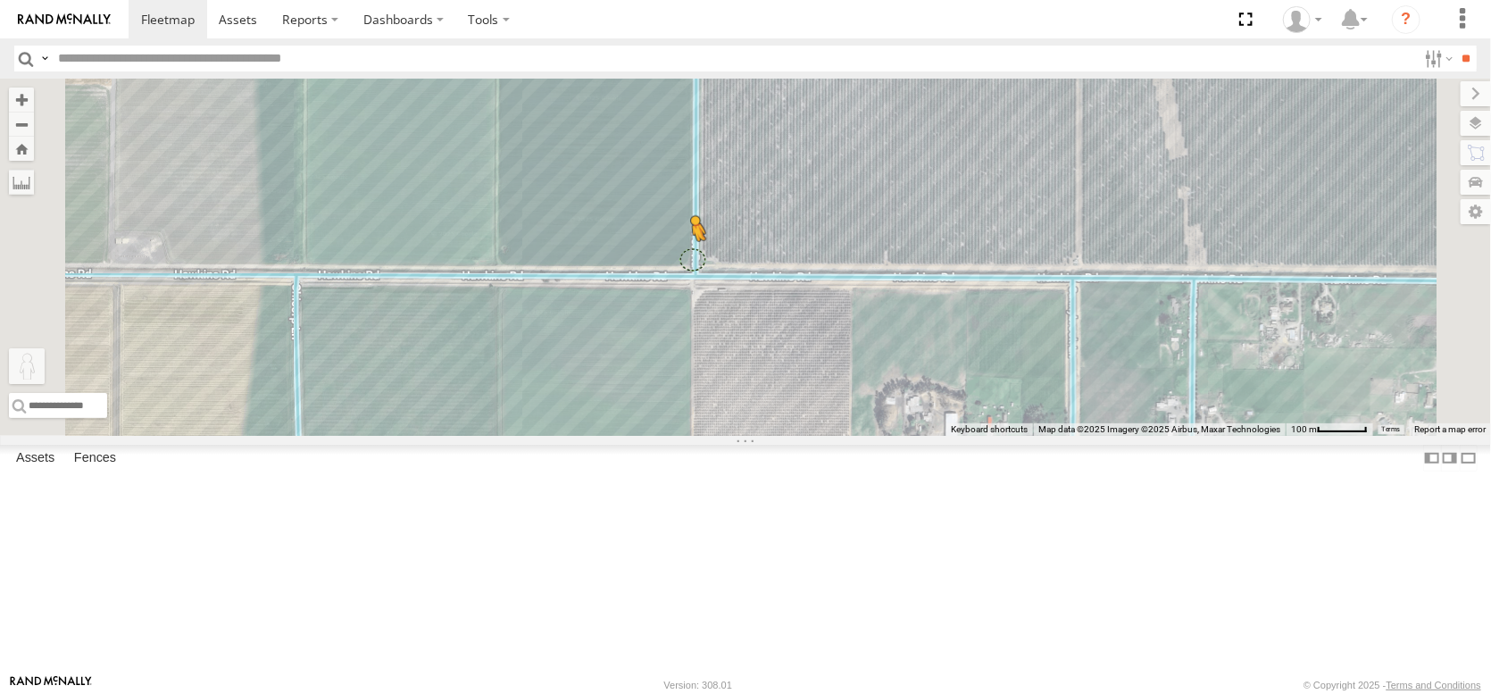
drag, startPoint x: 471, startPoint y: 605, endPoint x: 919, endPoint y: 379, distance: 501.9
click at [919, 379] on div "AL2250 AL2123 AL2383 4 3 To activate drag with keyboard, press Alt + Enter. Onc…" at bounding box center [745, 257] width 1491 height 357
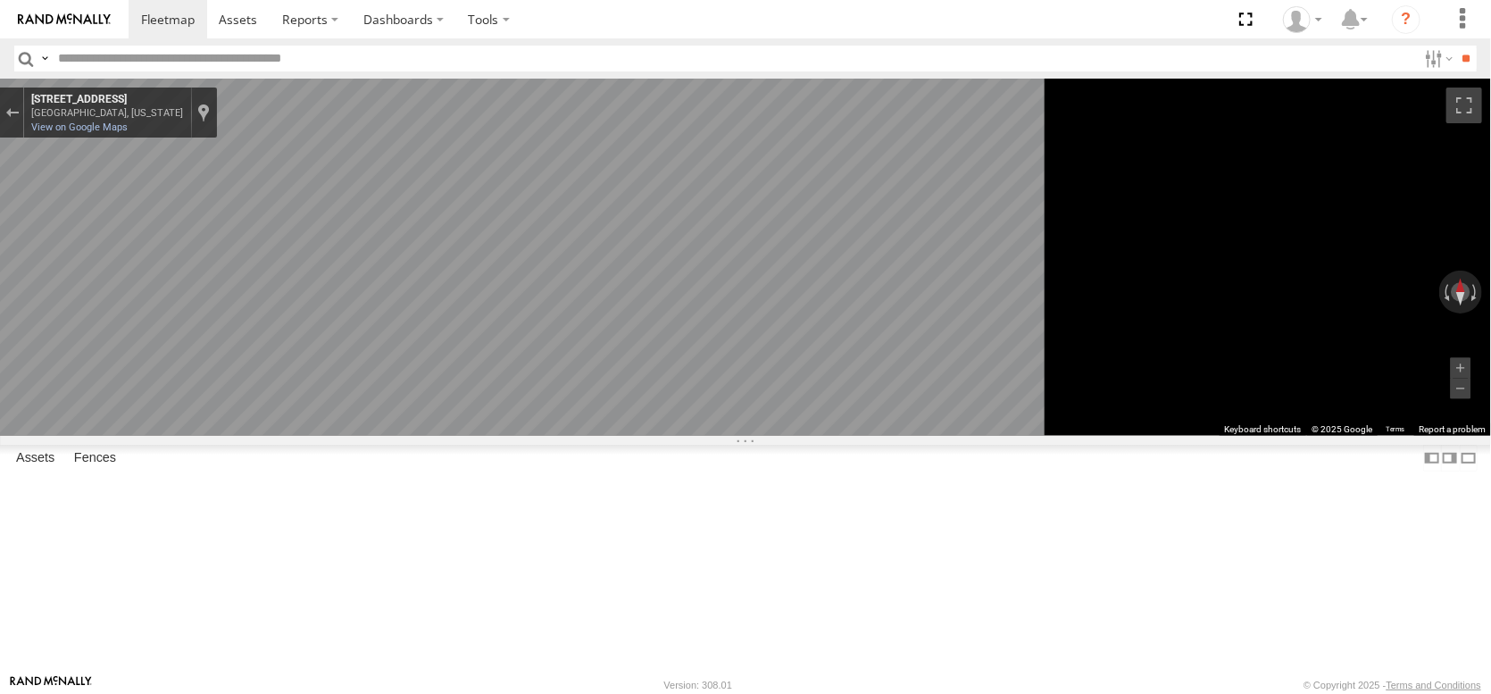
click at [438, 380] on main "← Move left → Move right ↑ Move up ↓ Move down + Zoom in - Zoom out Home Jump l…" at bounding box center [745, 377] width 1491 height 596
click at [23, 113] on button "Exit the Street View" at bounding box center [11, 113] width 23 height 24
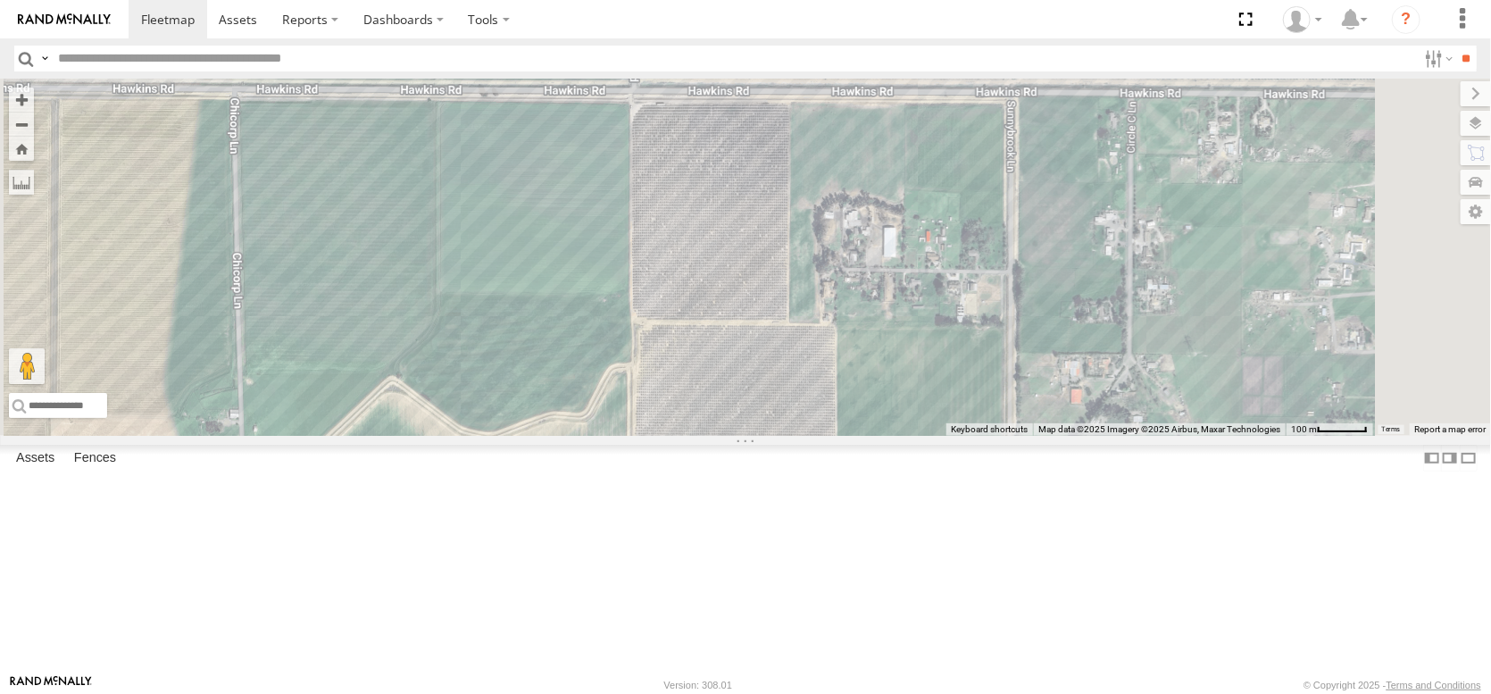
drag, startPoint x: 878, startPoint y: 479, endPoint x: 815, endPoint y: 276, distance: 212.1
click at [815, 279] on div "AL2250 AL2123 AL2383 4 3 Loading..." at bounding box center [745, 257] width 1491 height 357
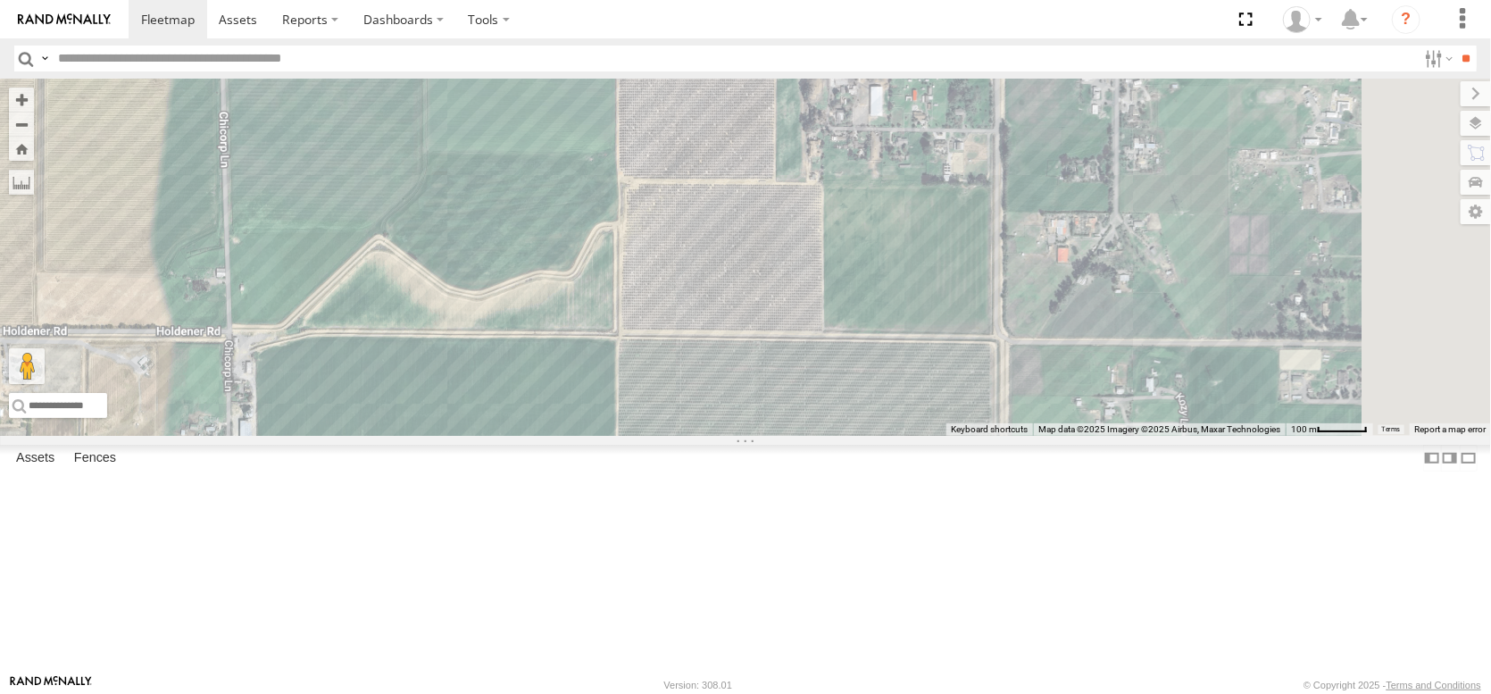
drag, startPoint x: 827, startPoint y: 397, endPoint x: 815, endPoint y: 290, distance: 107.8
click at [817, 296] on div "AL2250 AL2123 AL2383 4 3 Loading..." at bounding box center [745, 257] width 1491 height 357
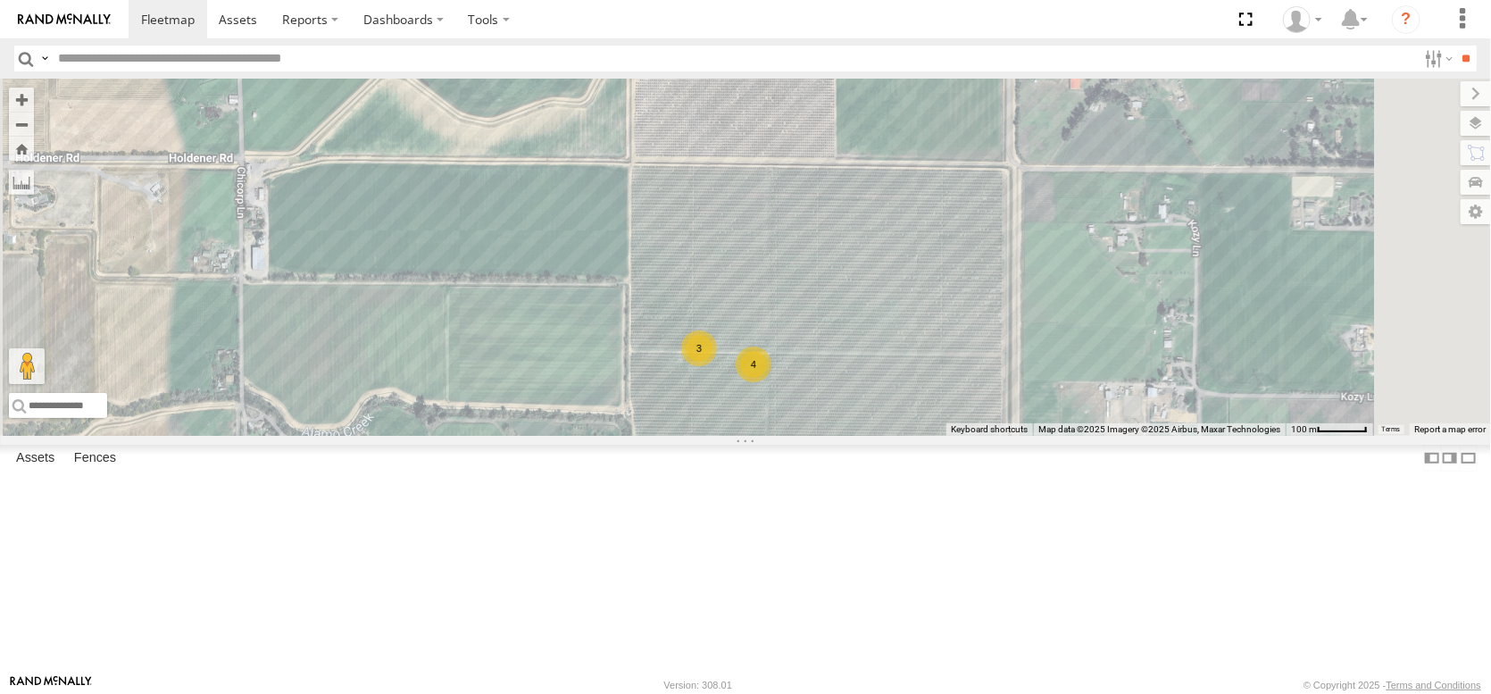
drag, startPoint x: 814, startPoint y: 410, endPoint x: 834, endPoint y: 263, distance: 147.7
click at [836, 265] on div "AL2250 AL2123 AL2383 4 3 Loading..." at bounding box center [745, 257] width 1491 height 357
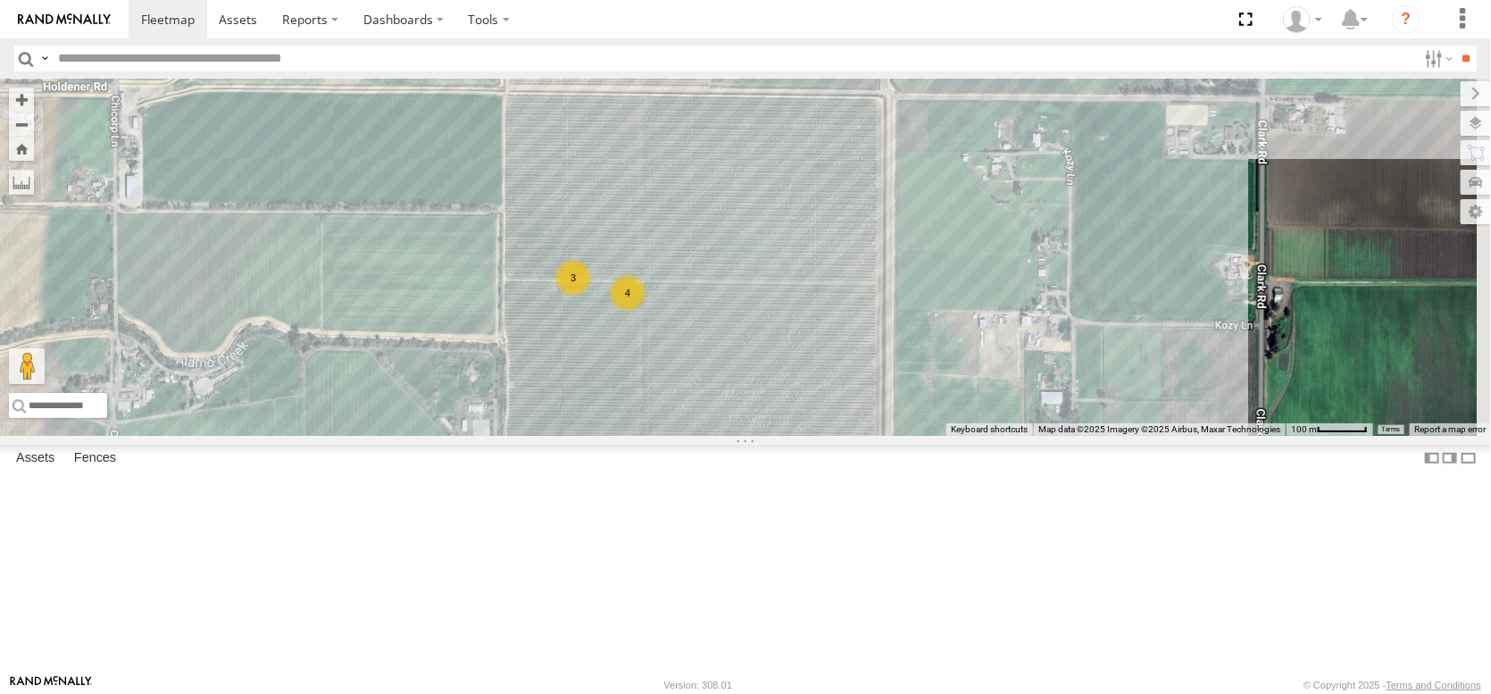
drag, startPoint x: 837, startPoint y: 335, endPoint x: 729, endPoint y: 315, distance: 108.9
click at [729, 315] on div "AL2250 AL2123 AL2383 4 3 Loading..." at bounding box center [745, 257] width 1491 height 357
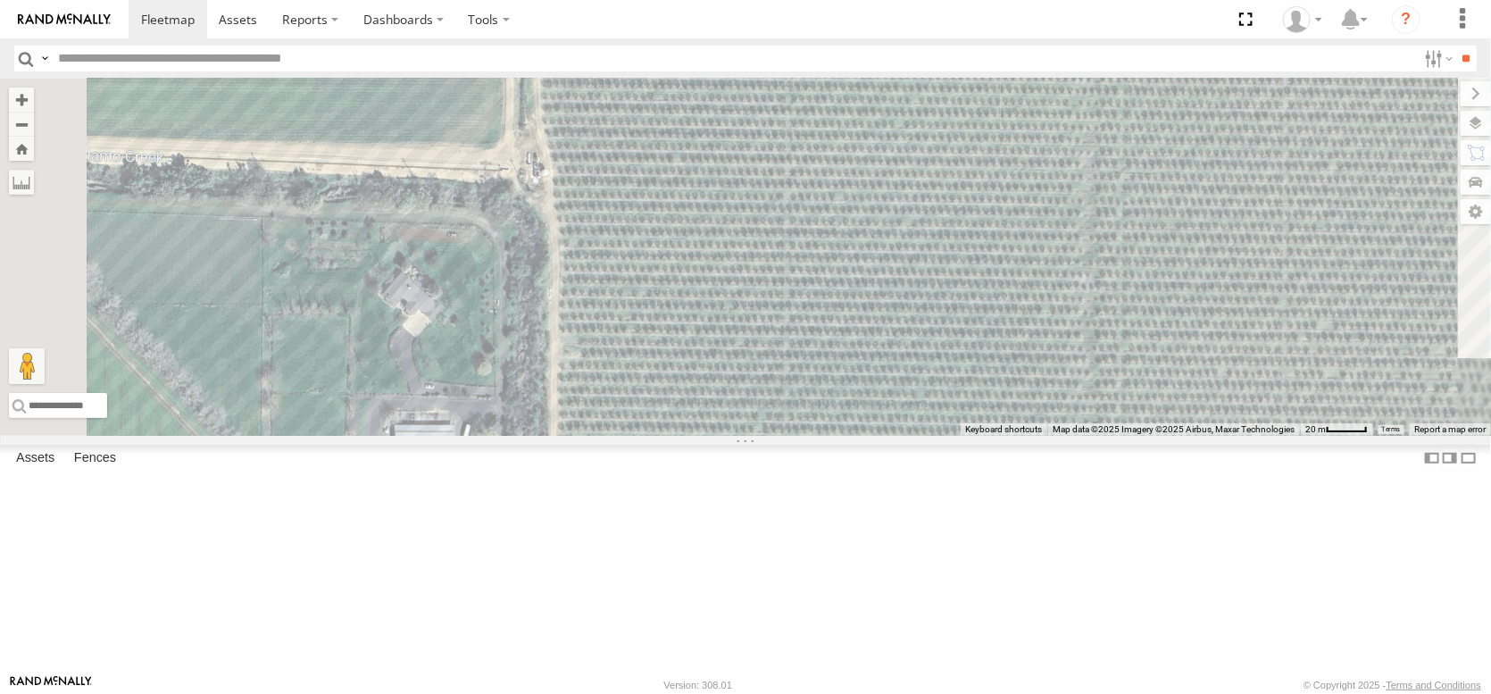
drag, startPoint x: 704, startPoint y: 505, endPoint x: 789, endPoint y: 317, distance: 206.6
click at [788, 323] on div "AL2250 AL2123 AL2383 AL2375 2 AL2228 AL2319 AL2135 AL2285 Loading..." at bounding box center [745, 257] width 1491 height 357
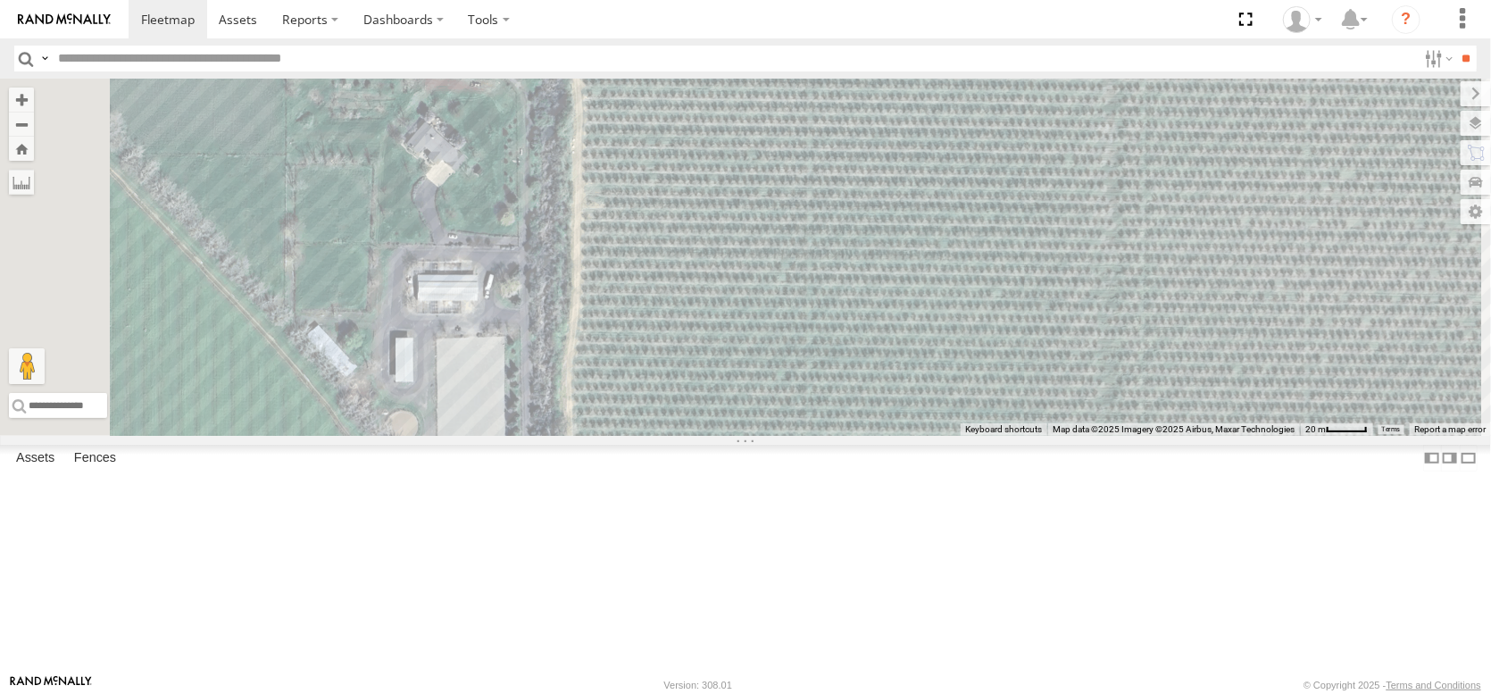
drag, startPoint x: 796, startPoint y: 529, endPoint x: 705, endPoint y: 568, distance: 99.2
click at [705, 436] on div "AL2250 AL2123 AL2383 AL2375 2 AL2228 AL2319 AL2135 AL2285 Loading..." at bounding box center [745, 257] width 1491 height 357
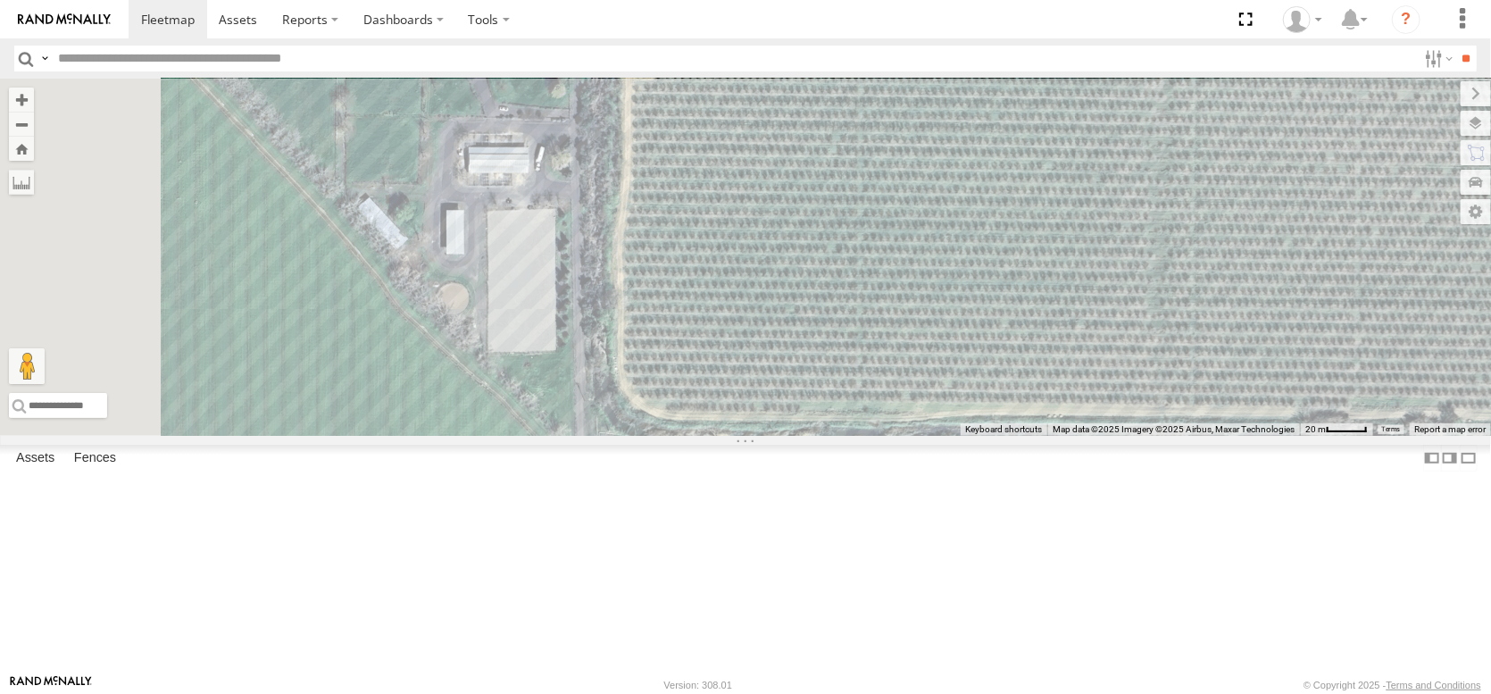
drag, startPoint x: 705, startPoint y: 568, endPoint x: 868, endPoint y: 390, distance: 240.8
click at [868, 390] on div "AL2250 AL2123 AL2383 AL2375 2 AL2228 AL2319 AL2135 AL2285 Loading..." at bounding box center [745, 257] width 1491 height 357
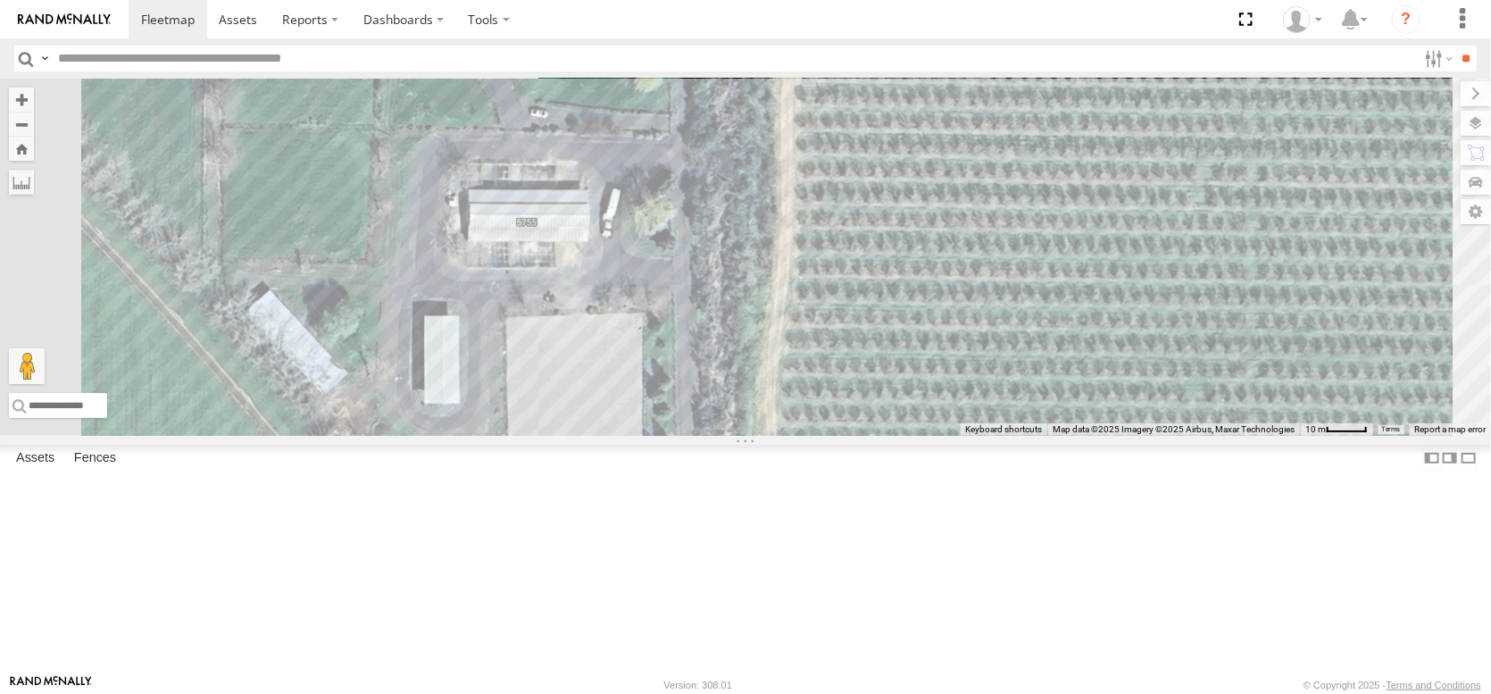
drag, startPoint x: 782, startPoint y: 457, endPoint x: 816, endPoint y: 544, distance: 93.0
click at [822, 436] on div "AL2250 AL2123 AL2383 AL2375 AL2228 AL2319 AL2135 AL2285 Loading..." at bounding box center [745, 257] width 1491 height 357
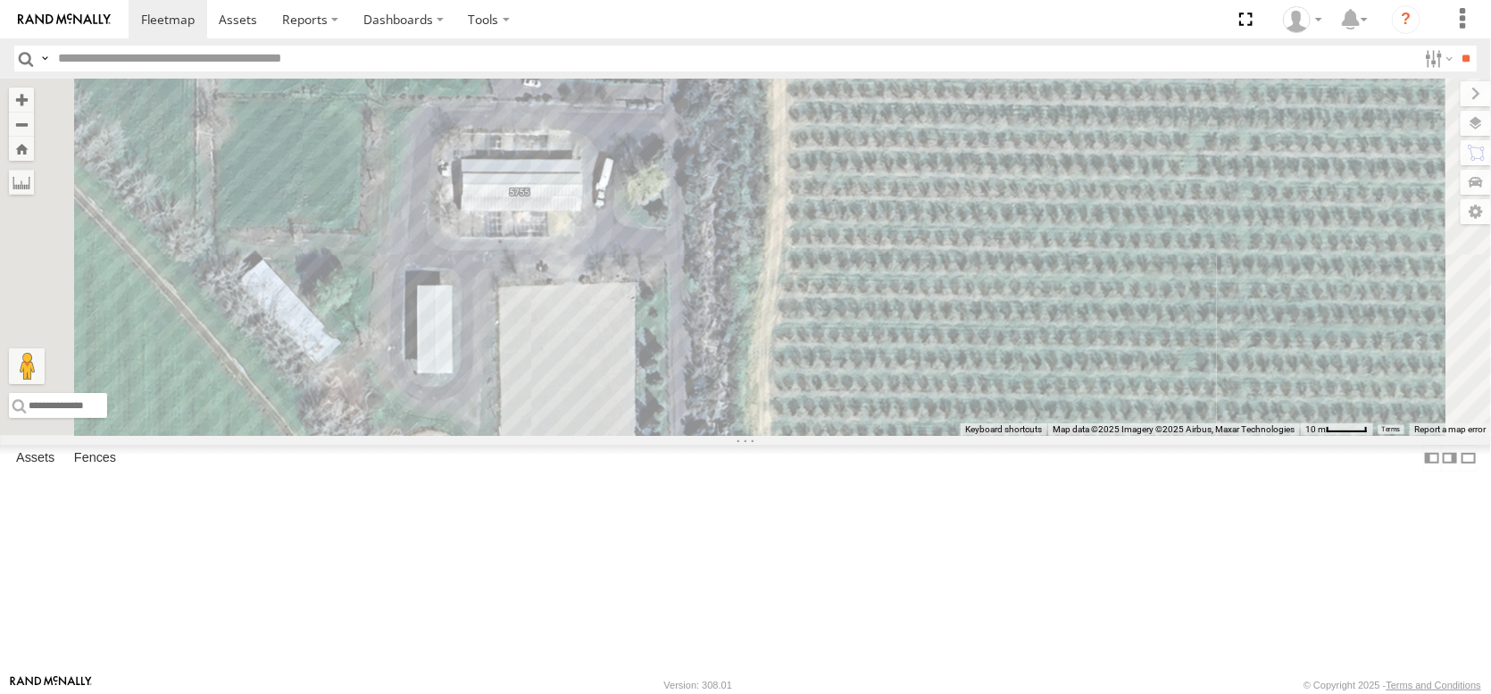
click at [741, 311] on div "AL2250 AL2123 AL2383 AL2375 AL2228 AL2319 AL2135 AL2285 Loading..." at bounding box center [745, 257] width 1491 height 357
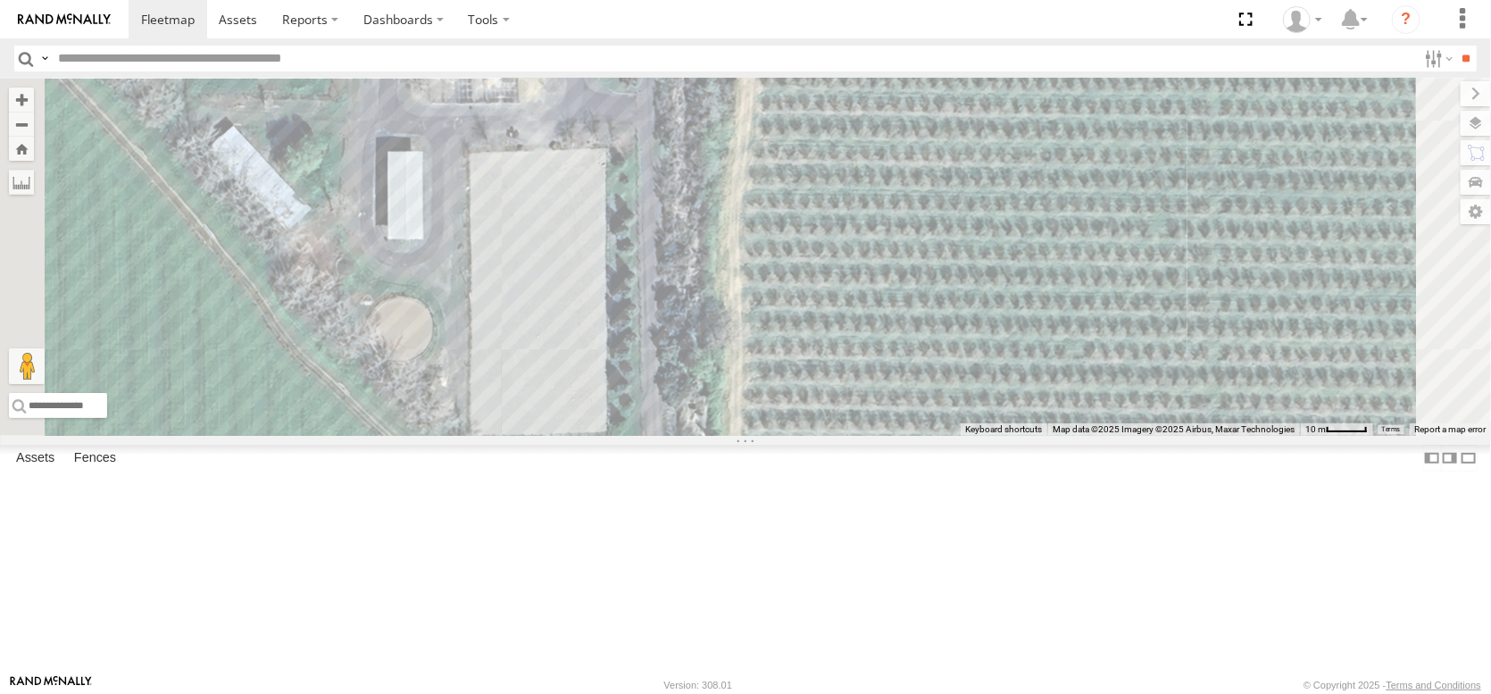
drag, startPoint x: 1013, startPoint y: 539, endPoint x: 977, endPoint y: 314, distance: 227.8
click at [979, 344] on div "AL2250 AL2123 AL2383 AL2375 AL2228 AL2319 AL2135 AL2285 Loading... POMONA FARMS…" at bounding box center [745, 257] width 1491 height 357
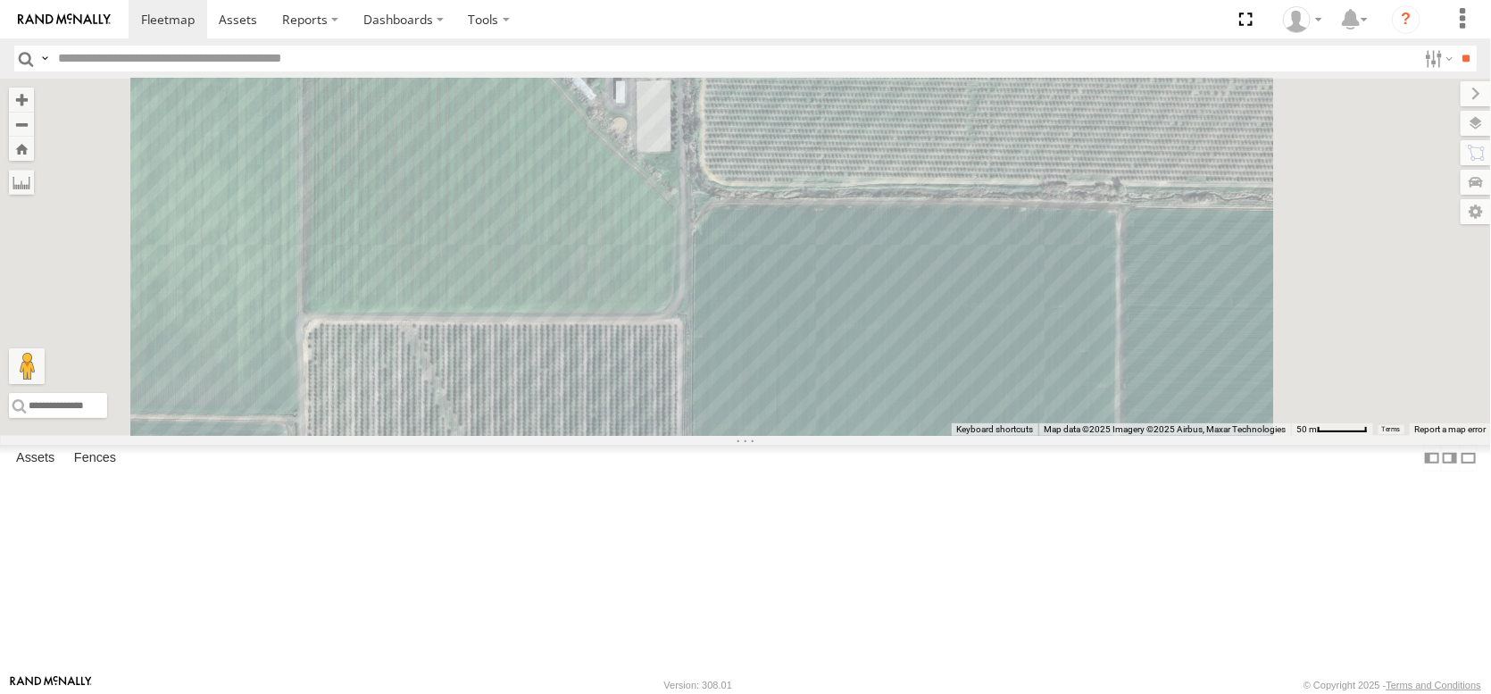
drag, startPoint x: 918, startPoint y: 481, endPoint x: 846, endPoint y: 345, distance: 154.6
click at [854, 365] on div "AL2250 AL2123 AL2383 AL2375 4 2 Loading... POMONA FARMS DIXON POMONA FARMS DIXO…" at bounding box center [745, 257] width 1491 height 357
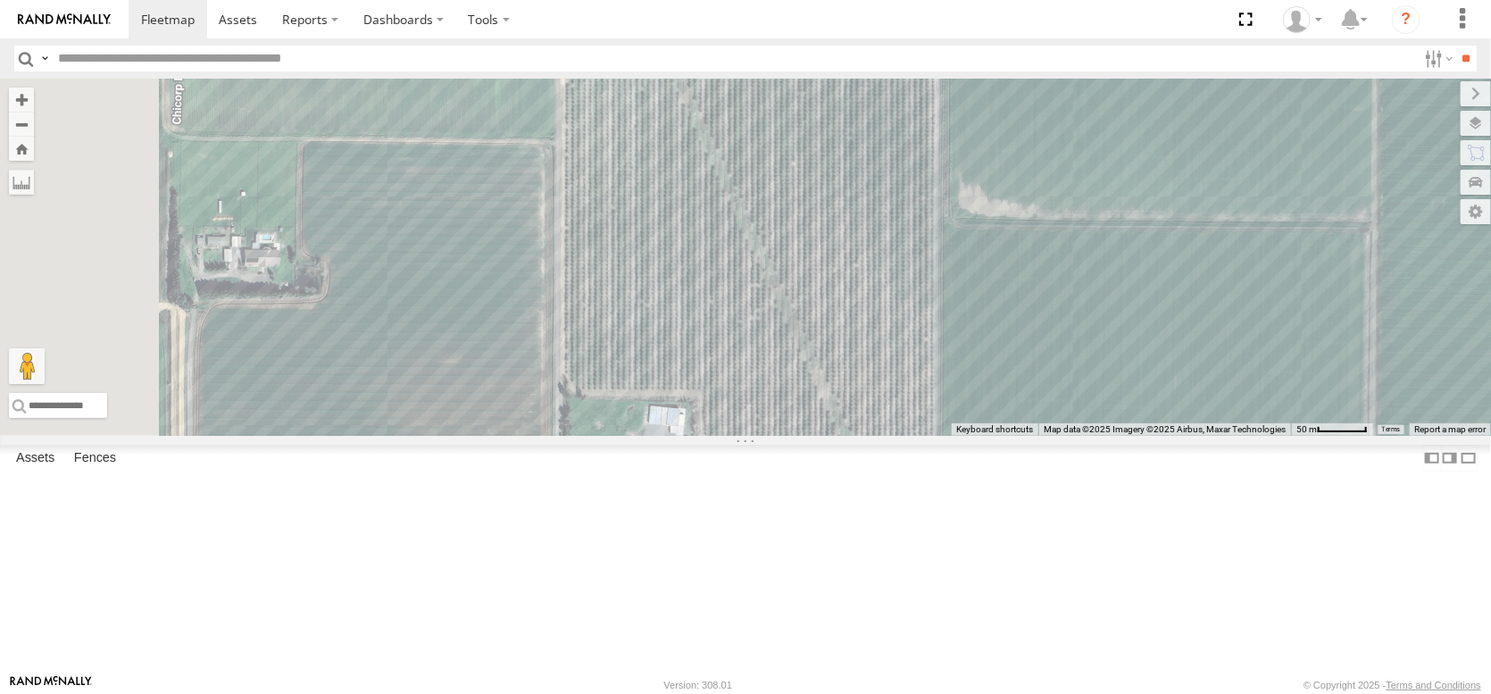
drag, startPoint x: 980, startPoint y: 320, endPoint x: 1124, endPoint y: 319, distance: 143.8
click at [1124, 319] on div "AL2250 AL2123 AL2383 AL2375 4 2 Loading... POMONA FARMS DIXON POMONA FARMS DIXO…" at bounding box center [745, 257] width 1491 height 357
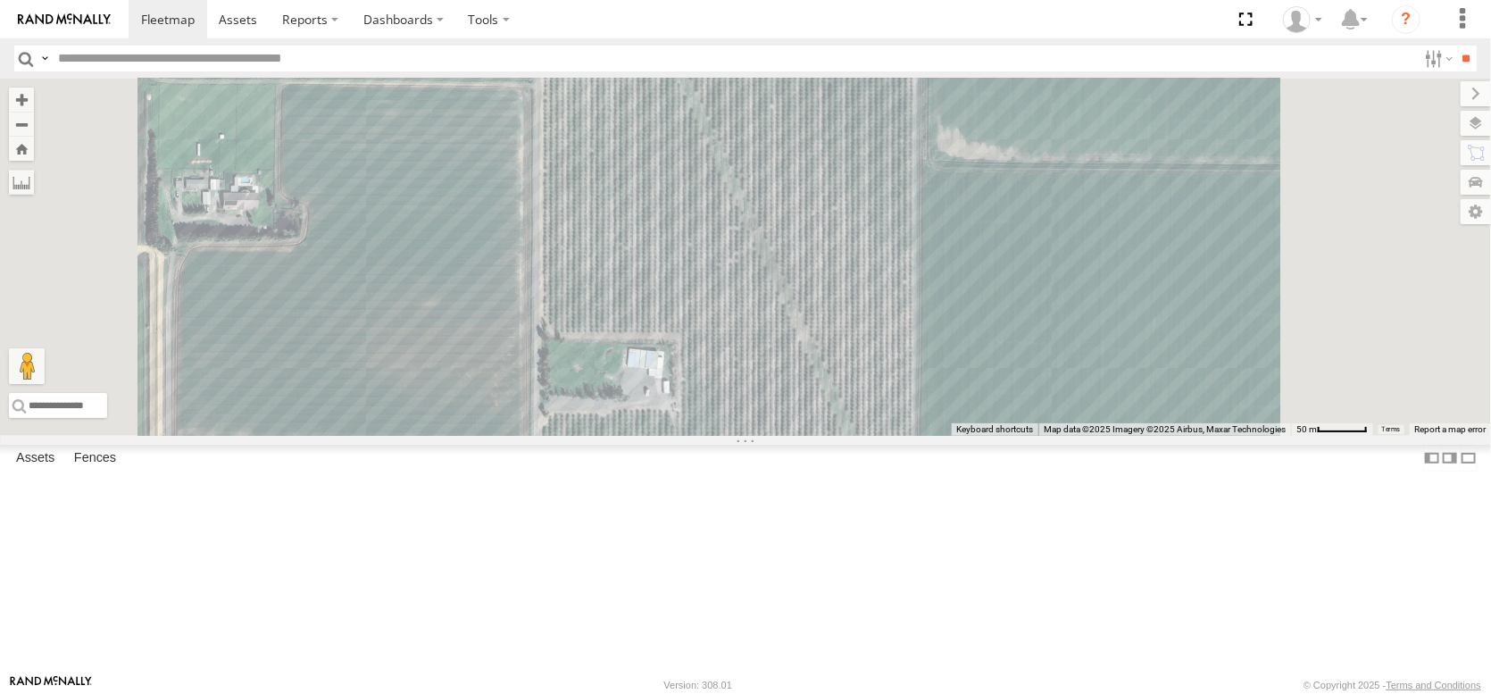
drag, startPoint x: 979, startPoint y: 521, endPoint x: 950, endPoint y: 332, distance: 190.5
click at [952, 347] on div "AL2250 AL2123 AL2383 AL2375 Loading... POMONA FARMS DIXON POMONA FARMS DIXON Di…" at bounding box center [745, 257] width 1491 height 357
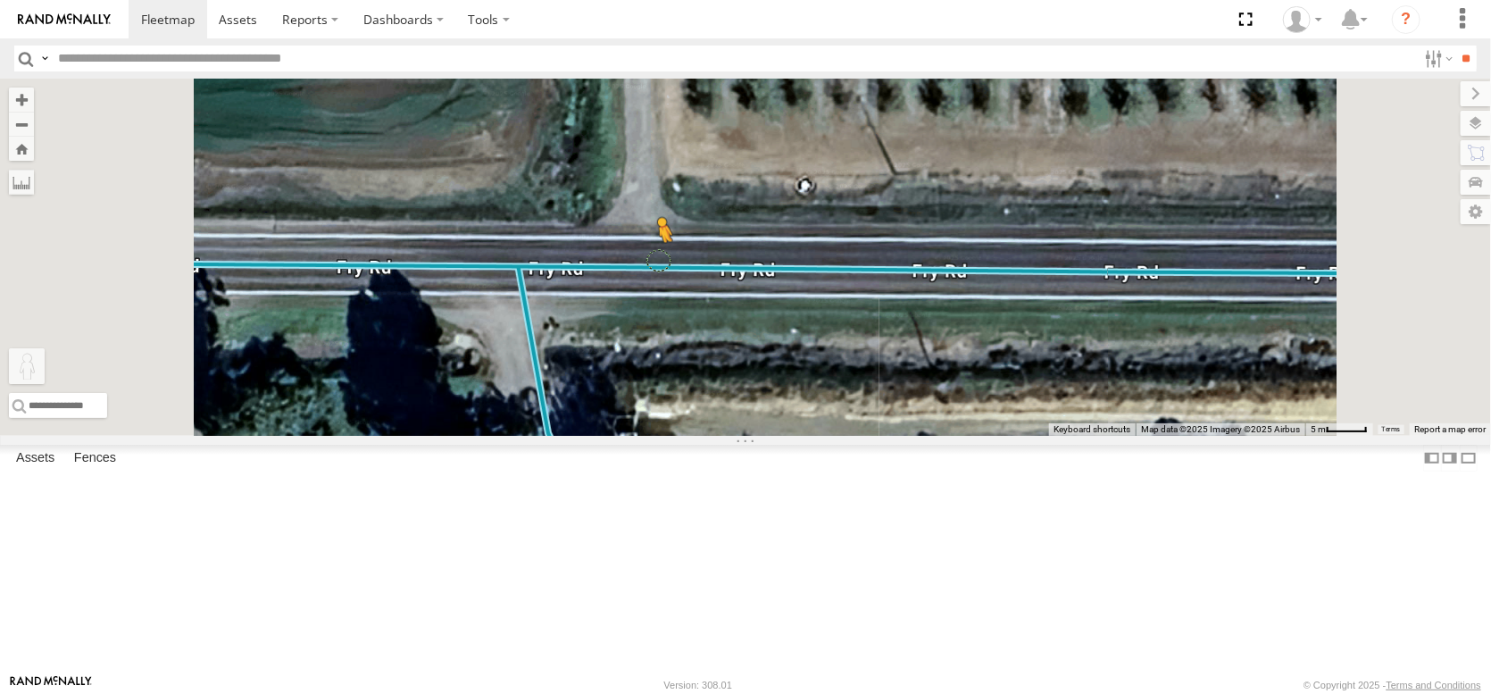
drag, startPoint x: 466, startPoint y: 610, endPoint x: 886, endPoint y: 382, distance: 477.4
click at [886, 382] on div "AL2250 AL2123 AL2383 AL2375 To activate drag with keyboard, press Alt + Enter. …" at bounding box center [745, 257] width 1491 height 357
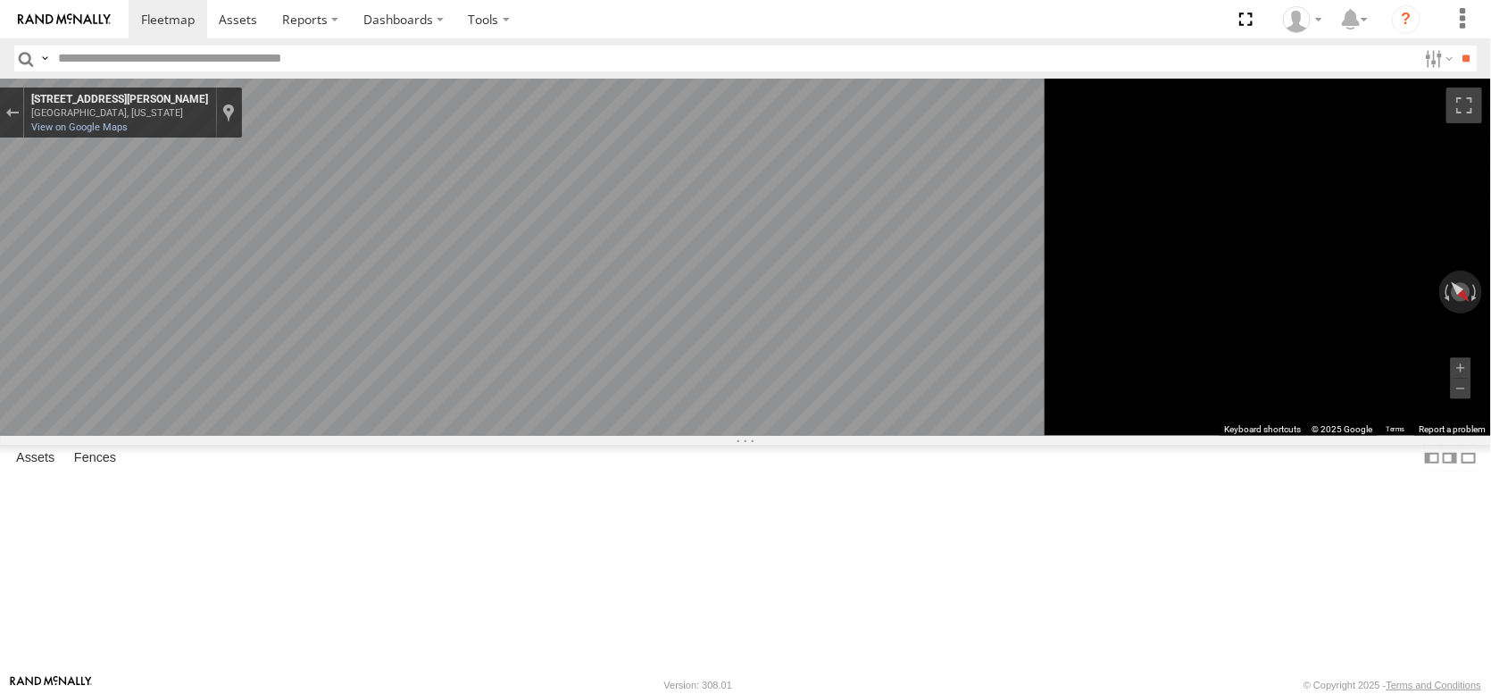
click at [310, 326] on main "← Move left → Move right ↑ Move up ↓ Move down + Zoom in - Zoom out Home Jump l…" at bounding box center [745, 377] width 1491 height 596
click at [106, 326] on main "← Move left → Move right ↑ Move up ↓ Move down + Zoom in - Zoom out Home Jump l…" at bounding box center [745, 377] width 1491 height 596
click at [0, 344] on main "← Move left → Move right ↑ Move up ↓ Move down + Zoom in - Zoom out Home Jump l…" at bounding box center [745, 377] width 1491 height 596
click at [223, 338] on main "← Move left → Move right ↑ Move up ↓ Move down + Zoom in - Zoom out Home Jump l…" at bounding box center [745, 377] width 1491 height 596
click at [420, 380] on main "← Move left → Move right ↑ Move up ↓ Move down + Zoom in - Zoom out Home Jump l…" at bounding box center [745, 377] width 1491 height 596
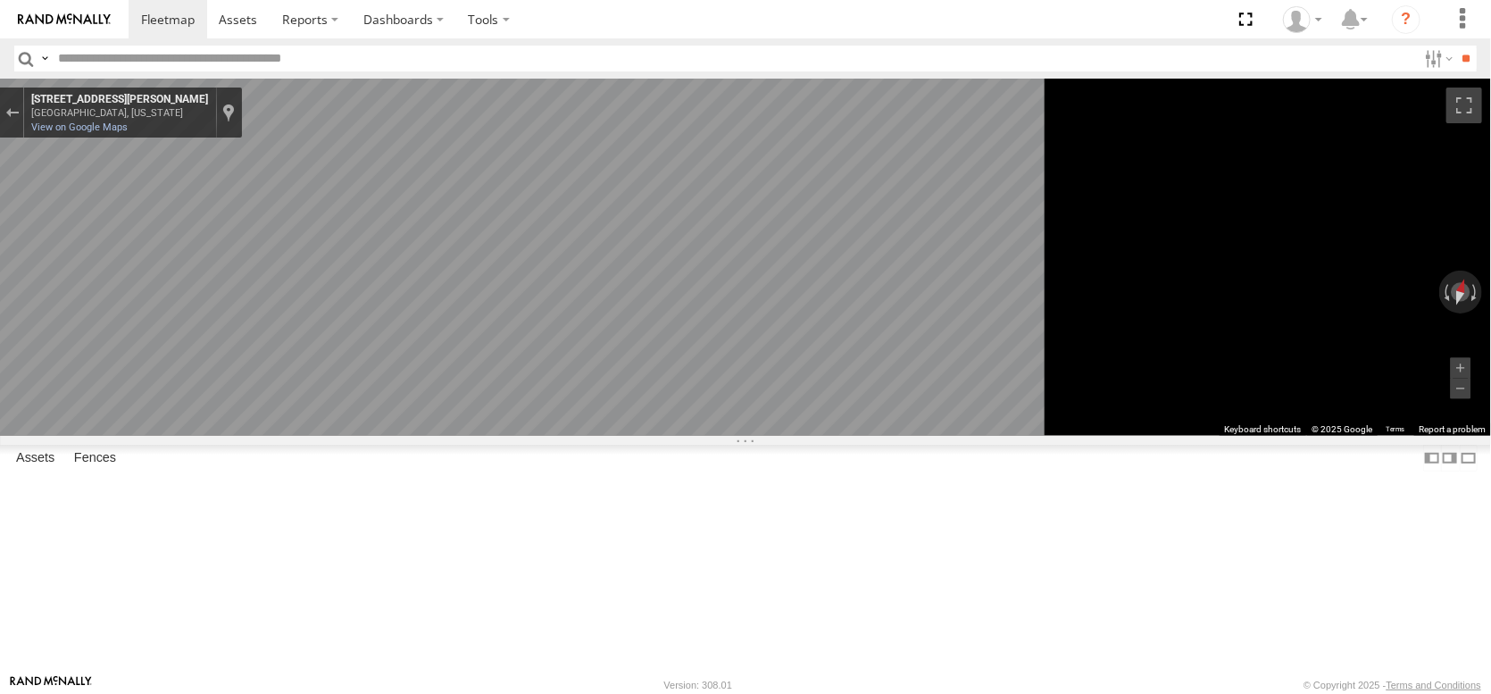
click at [1281, 436] on div "← Move left → Move right ↑ Move up ↓ Move down + Zoom in - Zoom out Home Jump l…" at bounding box center [745, 257] width 1491 height 357
click at [23, 125] on button "Exit the Street View" at bounding box center [11, 113] width 23 height 24
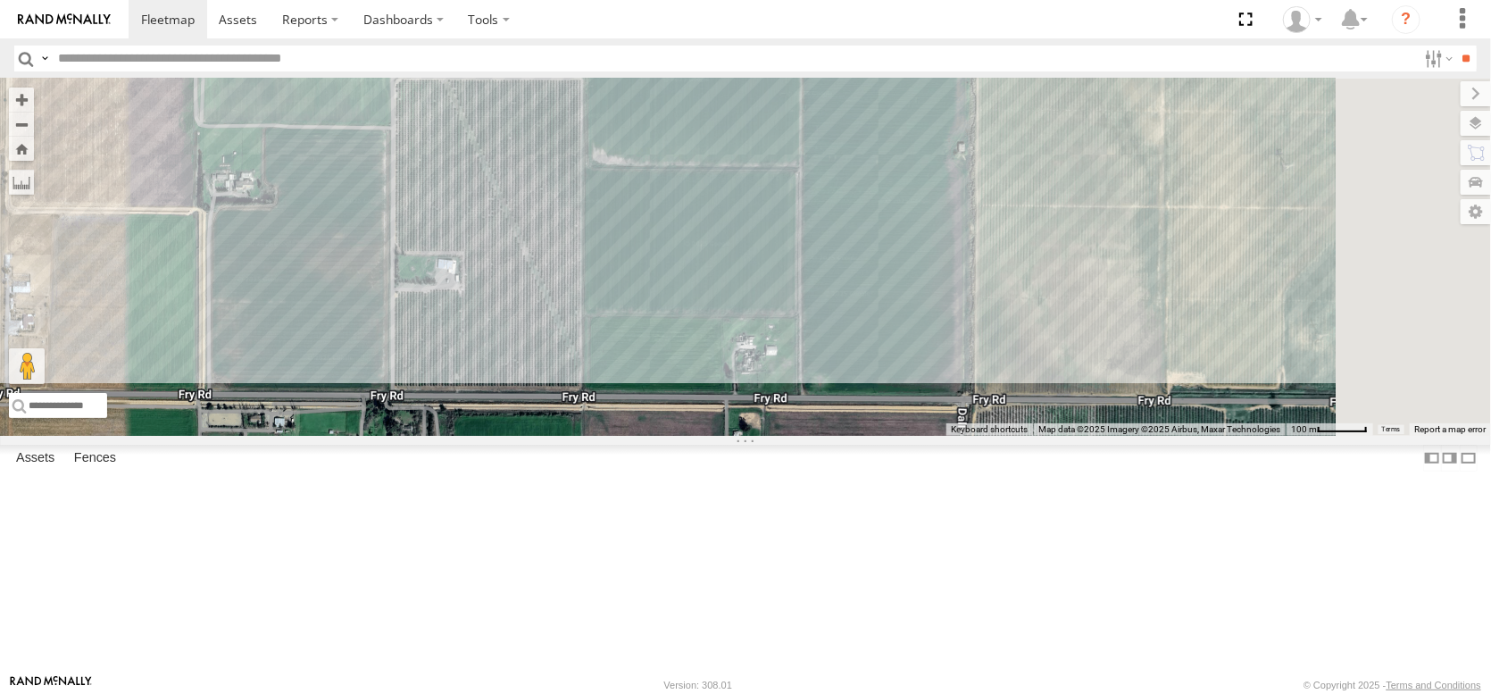
drag, startPoint x: 663, startPoint y: 320, endPoint x: 595, endPoint y: 519, distance: 210.6
click at [595, 436] on div "AL2250 AL2123 AL2383 AL2375 Loading... POMONA FARMS DIXON POMONA FARMS DIXON Di…" at bounding box center [745, 257] width 1491 height 357
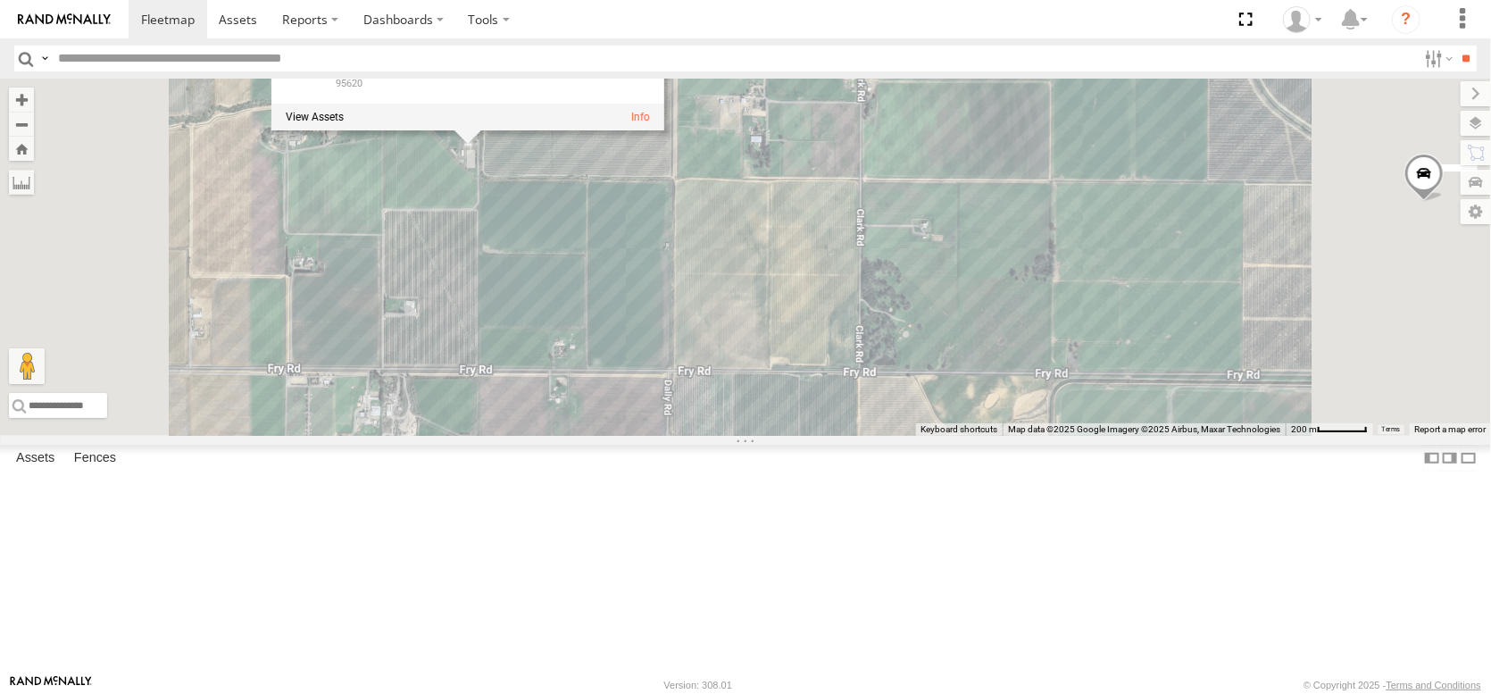
scroll to position [89, 0]
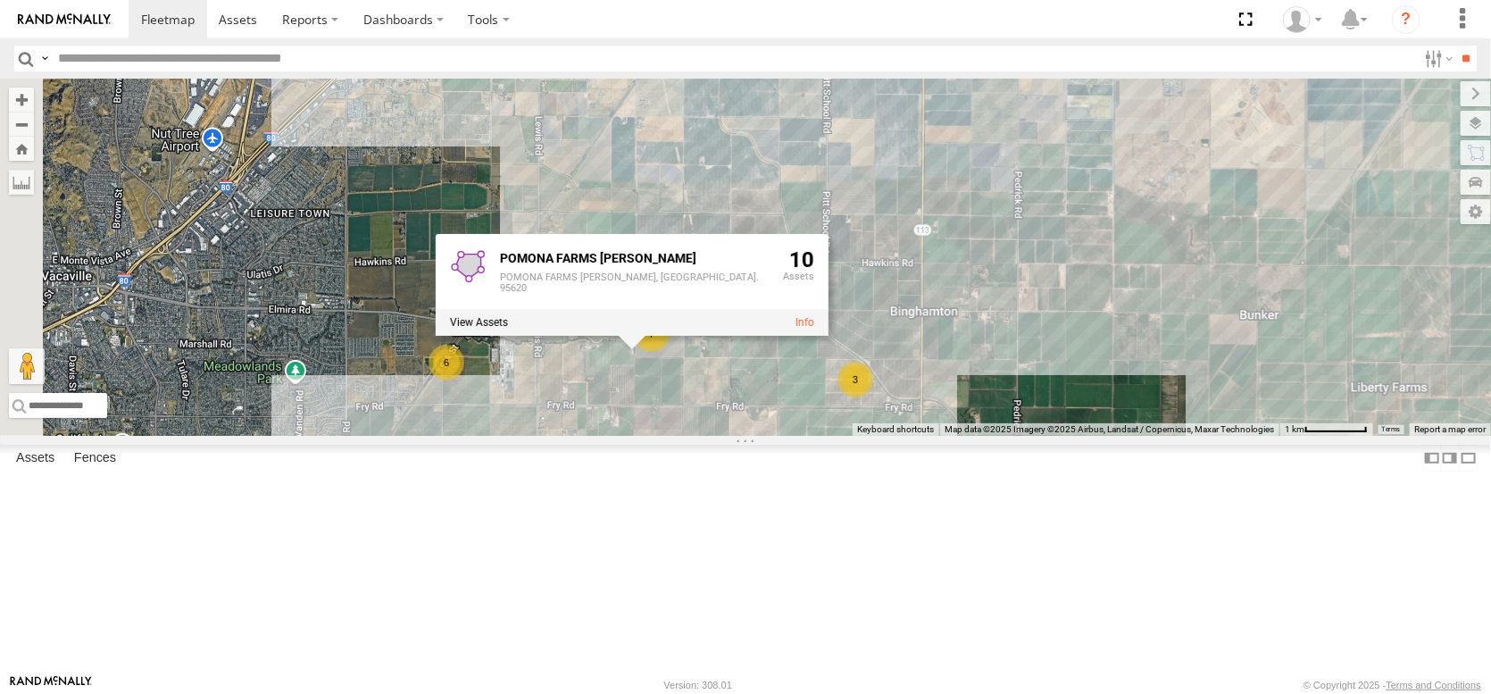
drag, startPoint x: 738, startPoint y: 482, endPoint x: 909, endPoint y: 499, distance: 172.3
click at [909, 436] on div "AL2250 AL2123 AL2383 6 AL2284 7 3 Loading... POMONA FARMS DIXON POMONA FARMS DI…" at bounding box center [745, 257] width 1491 height 357
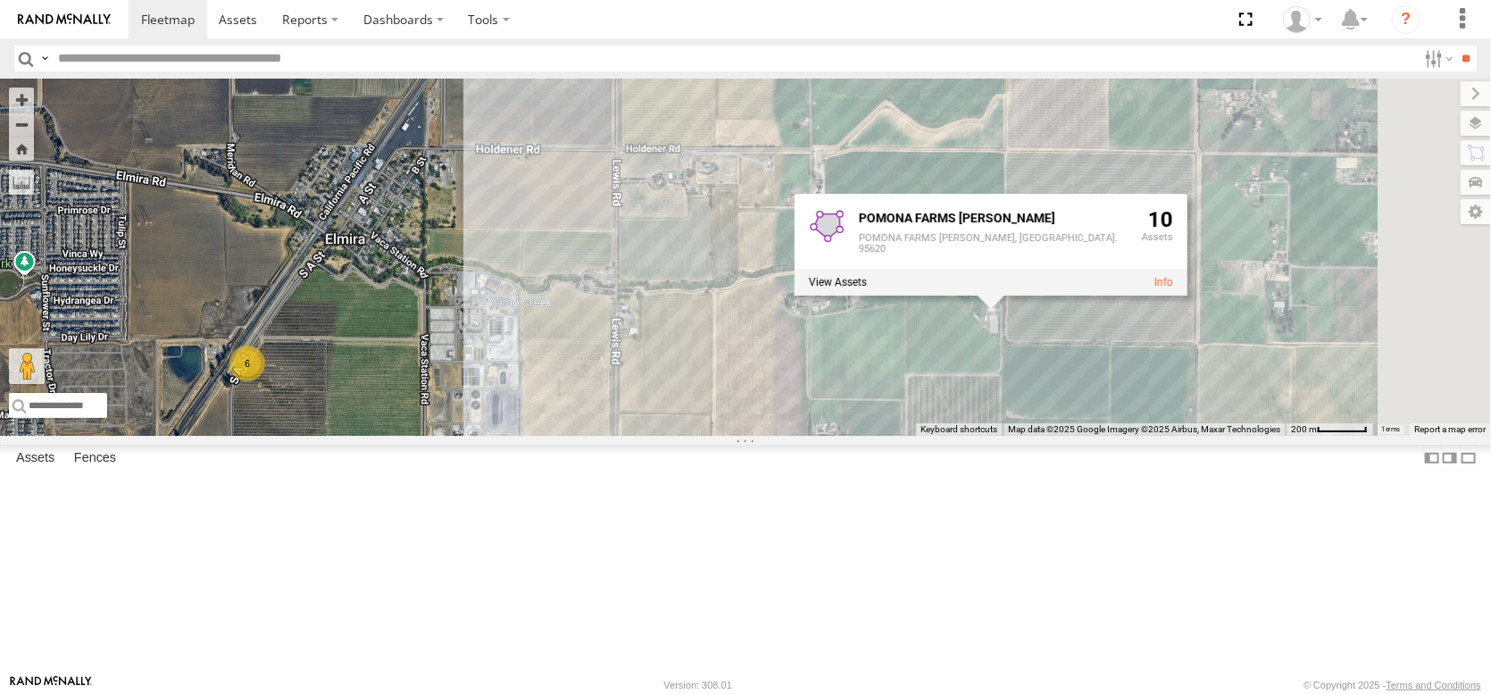
drag, startPoint x: 958, startPoint y: 486, endPoint x: 714, endPoint y: 523, distance: 246.6
click at [714, 436] on div "AL2250 AL2123 AL2383 AL2284 6 AL2375 Loading... POMONA FARMS DIXON POMONA FARMS…" at bounding box center [745, 257] width 1491 height 357
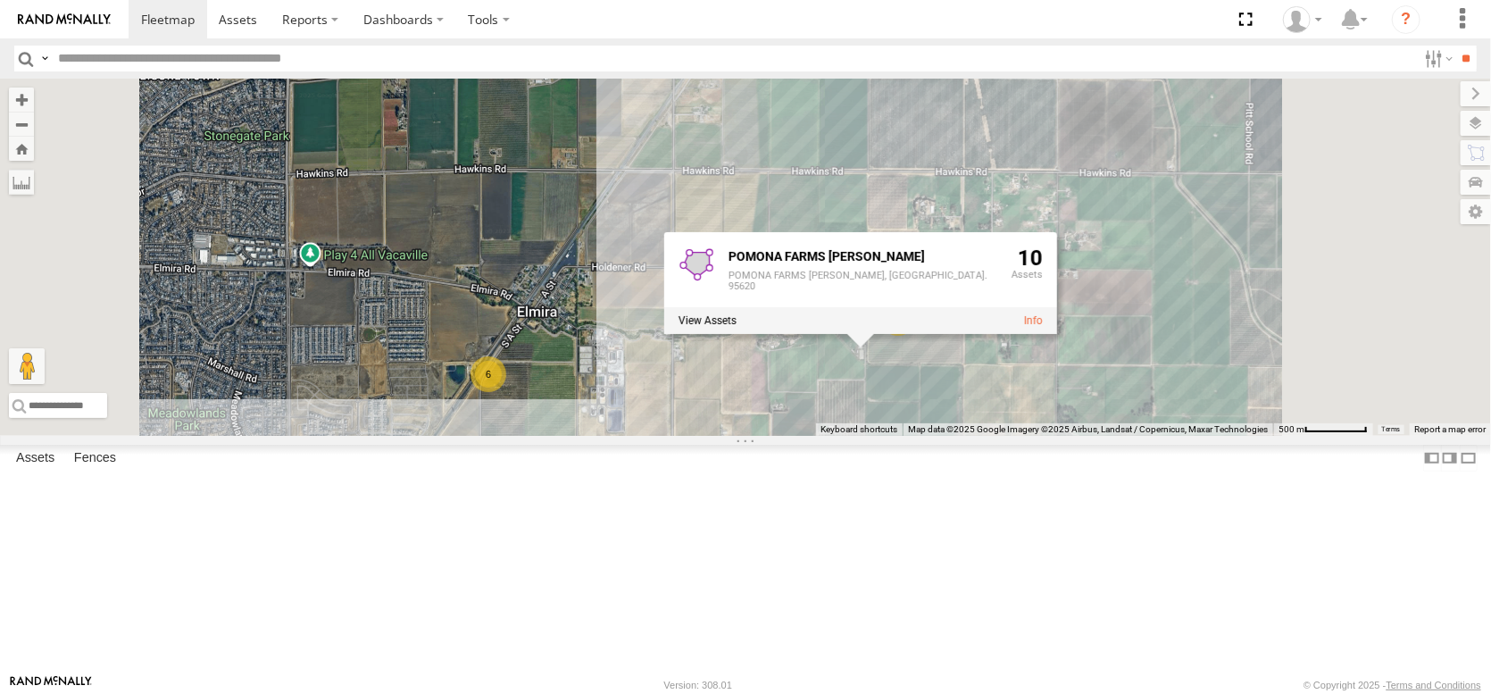
click at [958, 436] on div "AL2250 AL2123 AL2383 AL2284 6 7 Loading... POMONA FARMS DIXON POMONA FARMS DIXO…" at bounding box center [745, 257] width 1491 height 357
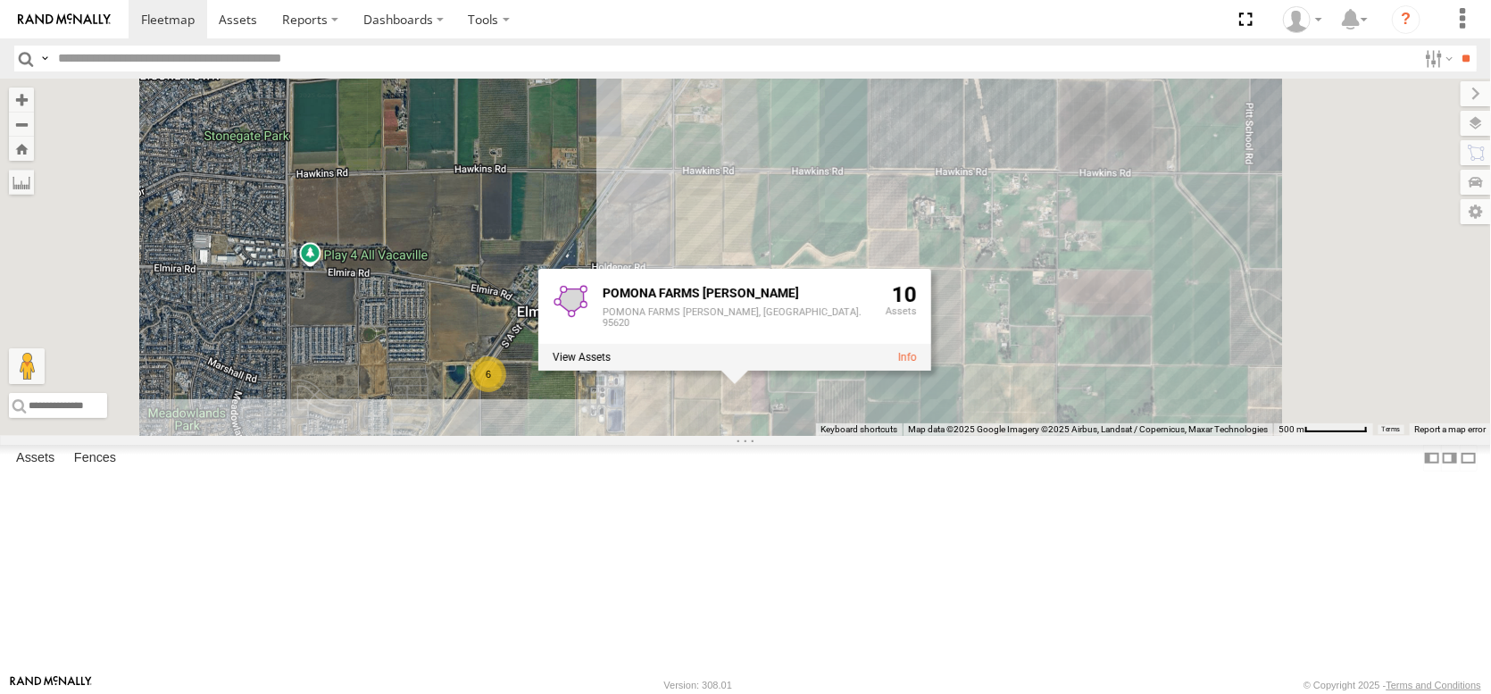
click at [931, 371] on div "POMONA FARMS DIXON POMONA FARMS DIXON Dixon, CA. 95620 10" at bounding box center [734, 320] width 393 height 102
click at [1087, 436] on div "AL2250 AL2123 AL2383 AL2284 6 7 Loading... POMONA FARMS DIXON POMONA FARMS DIXO…" at bounding box center [745, 257] width 1491 height 357
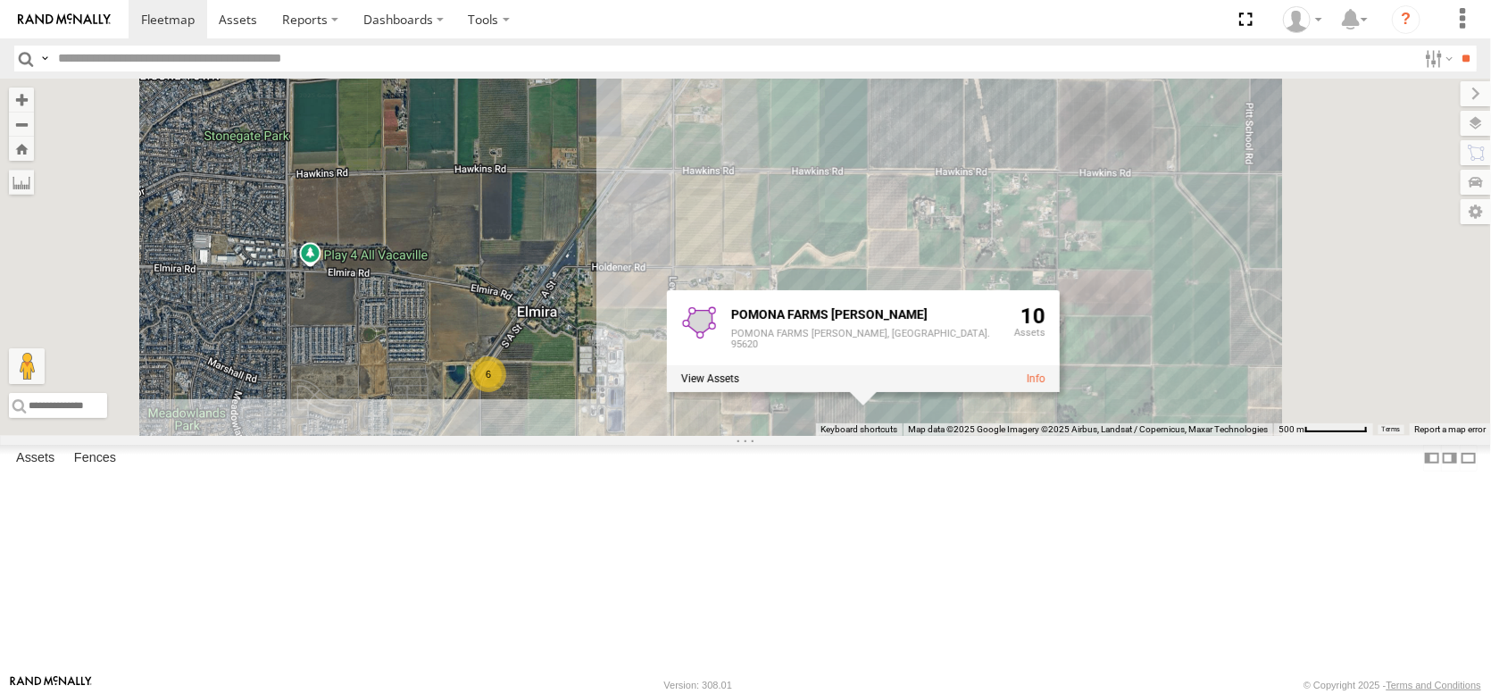
click at [1060, 392] on div "POMONA FARMS DIXON POMONA FARMS DIXON Dixon, CA. 95620 10" at bounding box center [863, 341] width 393 height 102
click at [1037, 436] on div "AL2250 AL2123 AL2383 AL2284 6 7 Loading... POMONA FARMS DIXON POMONA FARMS DIXO…" at bounding box center [745, 257] width 1491 height 357
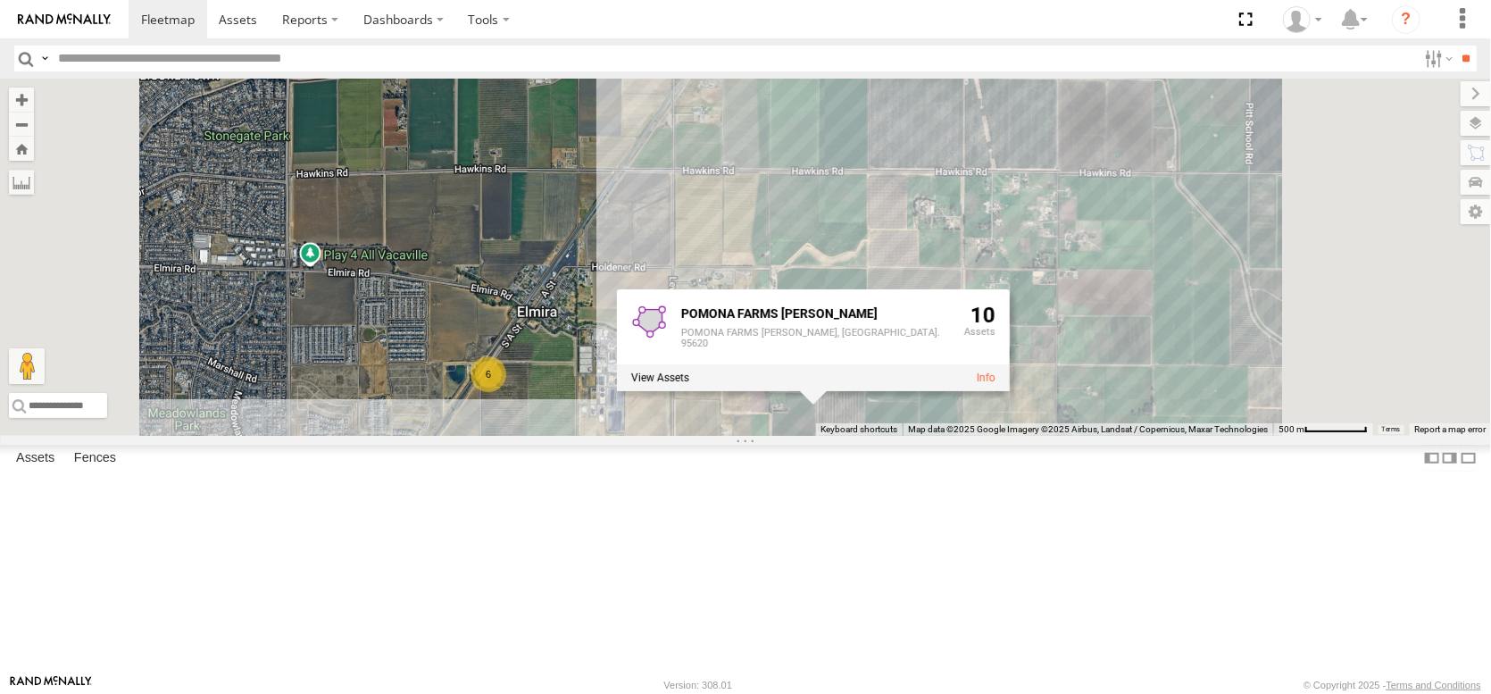
click at [842, 436] on div "AL2250 AL2123 AL2383 AL2284 6 7 Loading... POMONA FARMS DIXON POMONA FARMS DIXO…" at bounding box center [745, 257] width 1491 height 357
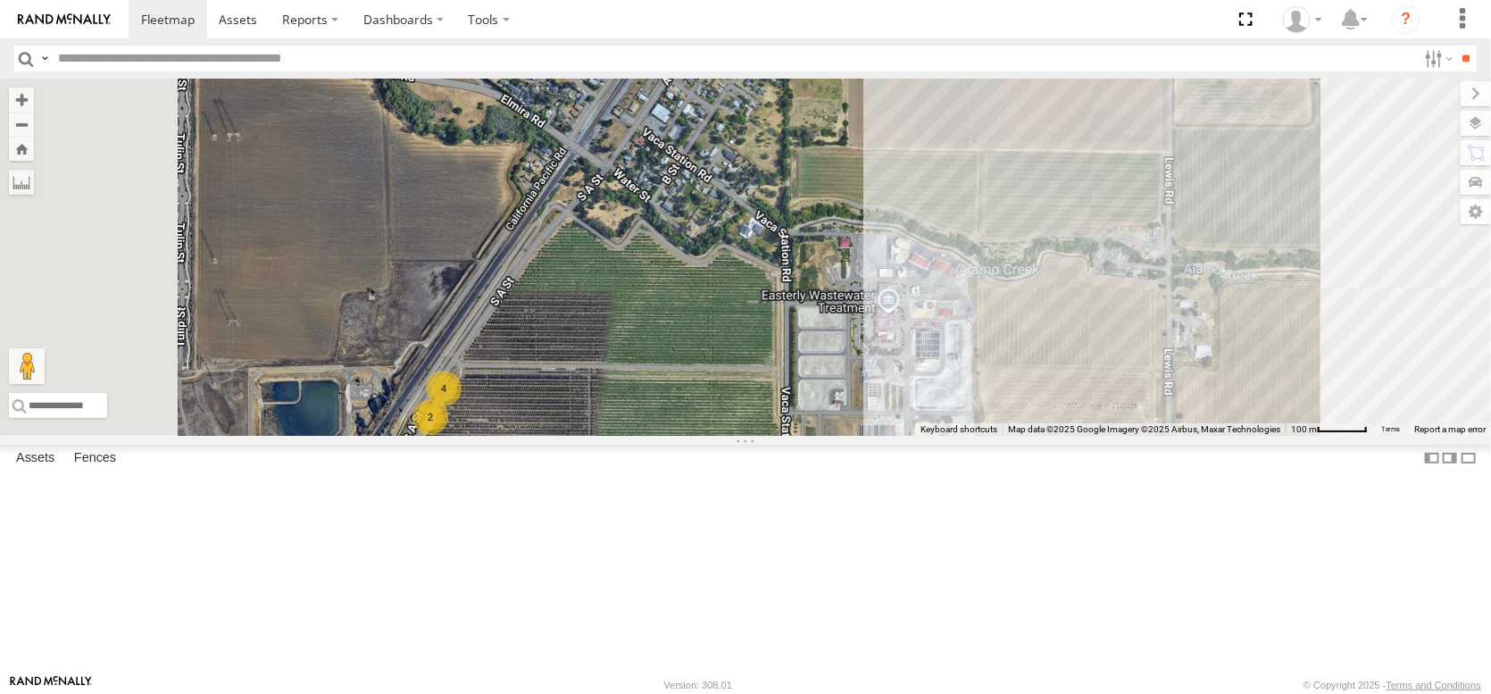
drag, startPoint x: 946, startPoint y: 464, endPoint x: 879, endPoint y: 582, distance: 136.0
click at [882, 436] on div "AL2250 AL2123 AL2383 AL2284 2 4 Loading..." at bounding box center [745, 257] width 1491 height 357
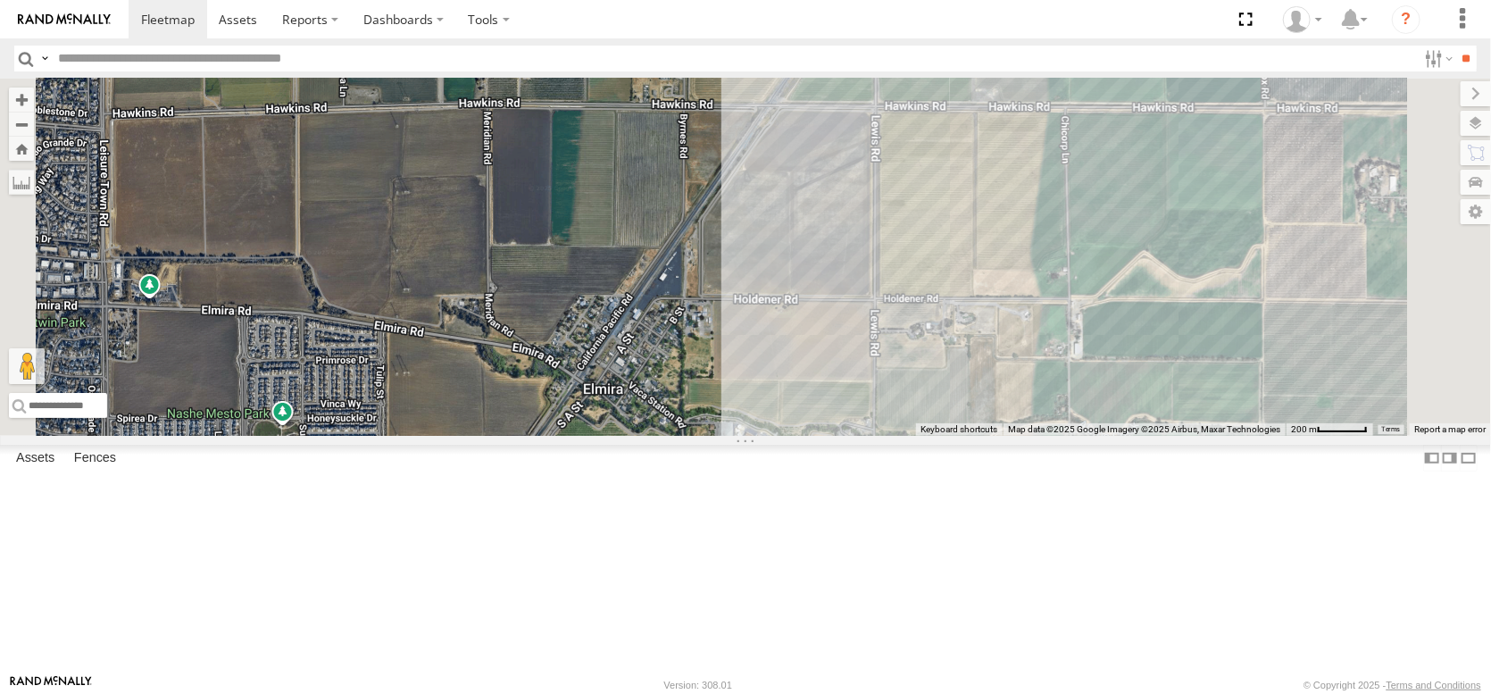
drag, startPoint x: 861, startPoint y: 499, endPoint x: 830, endPoint y: 604, distance: 109.6
click at [830, 436] on div "AL2250 AL2123 AL2383 AL2284 6 Loading..." at bounding box center [745, 257] width 1491 height 357
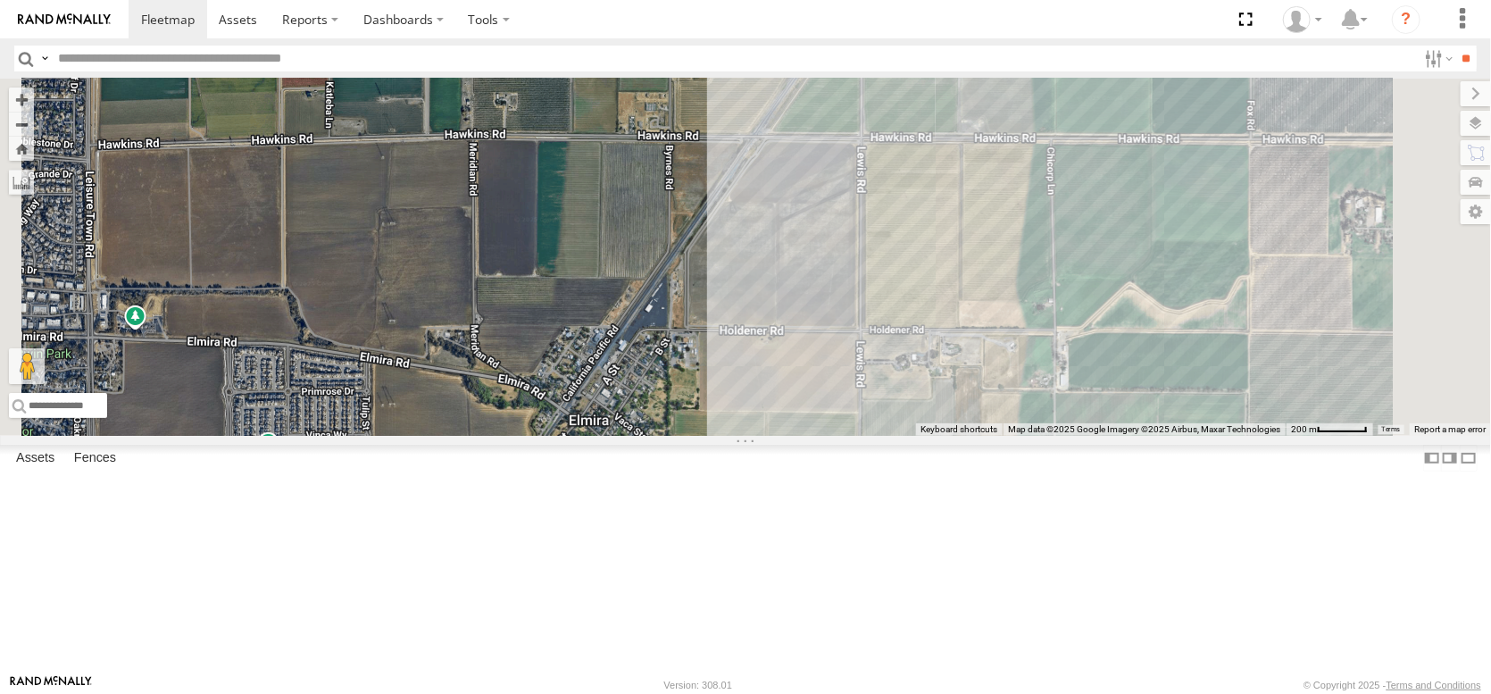
drag, startPoint x: 779, startPoint y: 517, endPoint x: 761, endPoint y: 546, distance: 34.9
click at [762, 436] on div "AL2250 AL2123 AL2383 AL2284 6 Loading..." at bounding box center [745, 257] width 1491 height 357
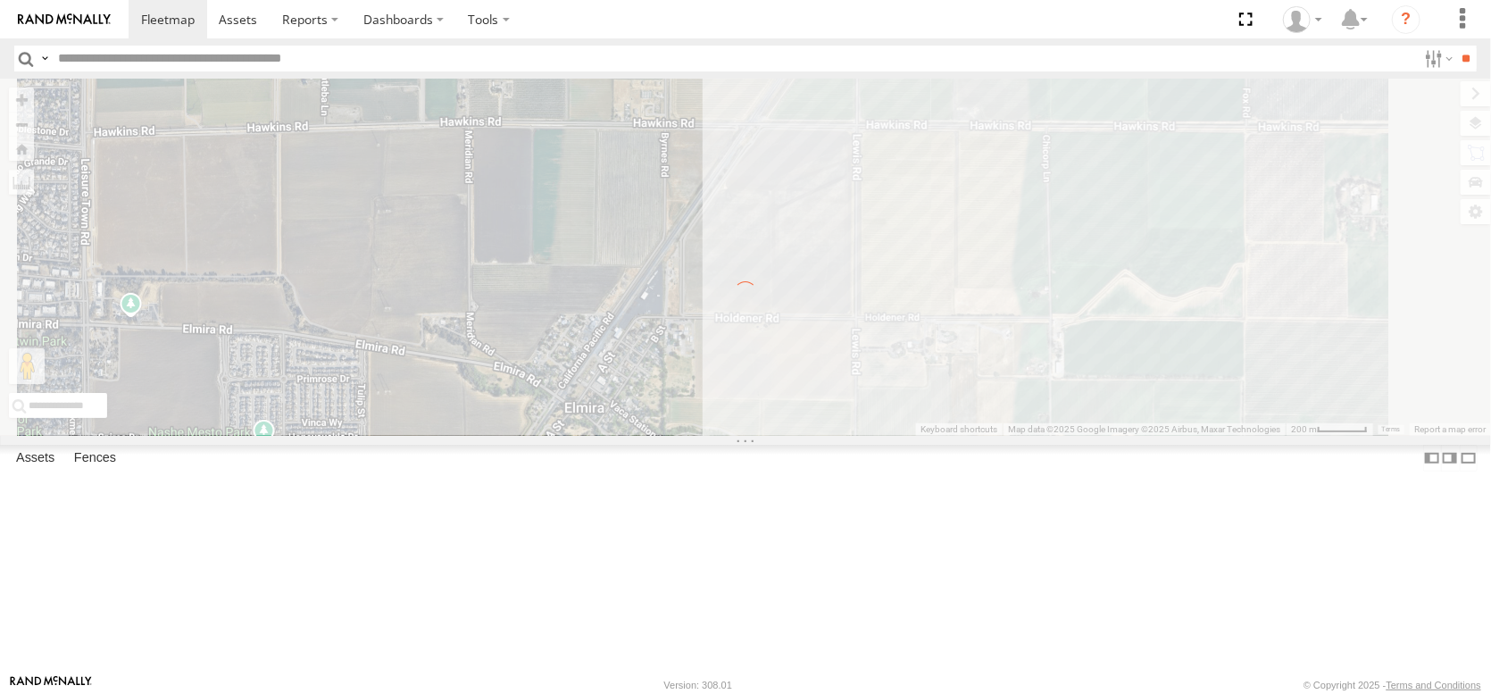
scroll to position [0, 0]
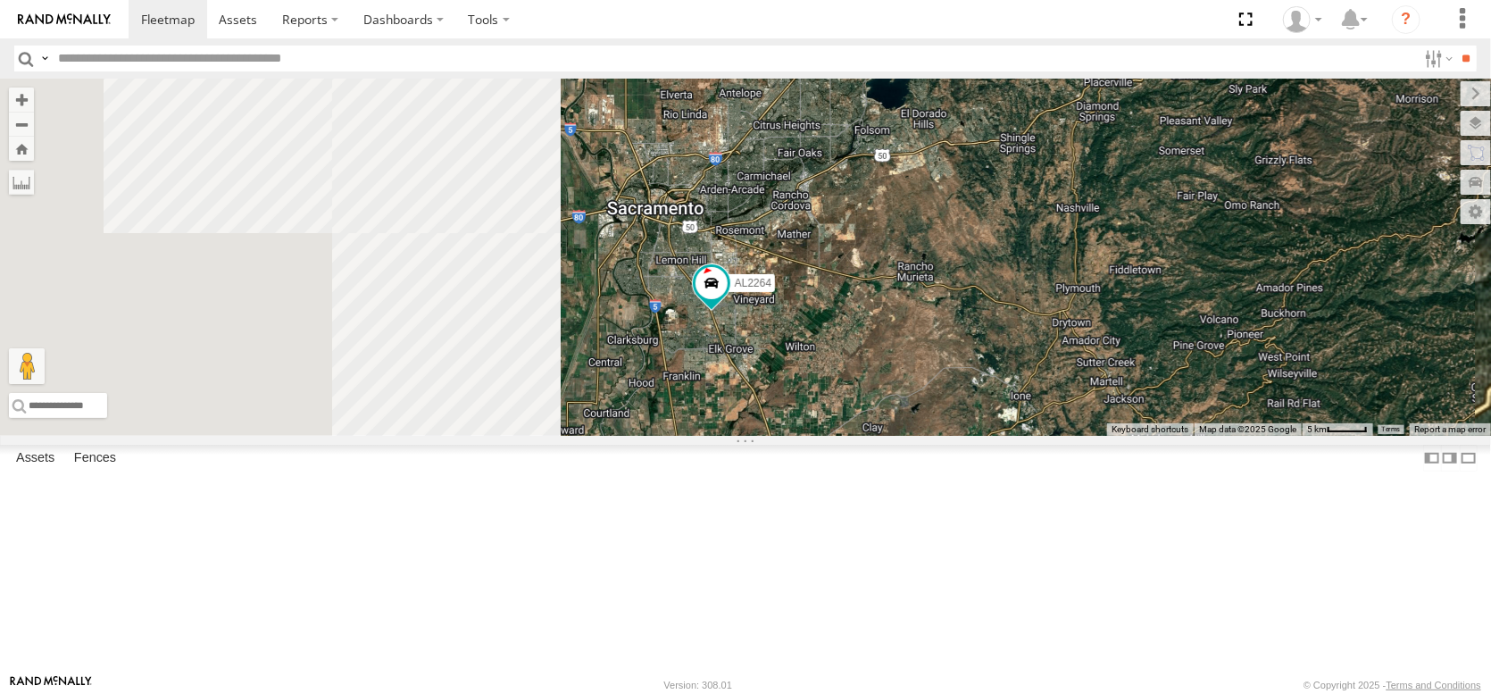
drag, startPoint x: 683, startPoint y: 520, endPoint x: 1196, endPoint y: 270, distance: 571.0
click at [1182, 276] on div "AL2372 AL2368 AL2245 AL2122 AL2264 Loading..." at bounding box center [745, 257] width 1491 height 357
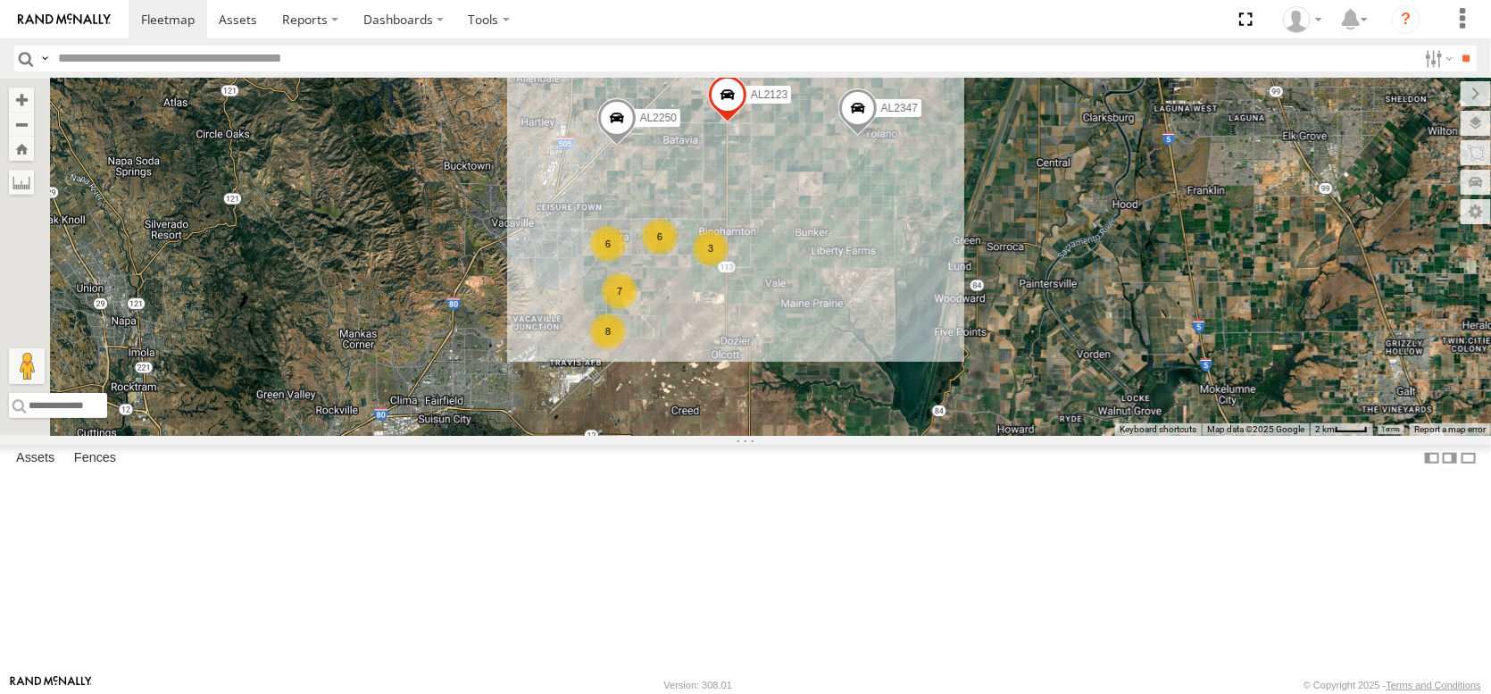
drag, startPoint x: 627, startPoint y: 513, endPoint x: 961, endPoint y: 355, distance: 369.1
click at [961, 355] on div "AL2372 AL2368 AL2245 AL2122 AL2264 AL2123 AL2347 PT2387 AL2278 AL2250 PT2435 PT…" at bounding box center [745, 257] width 1491 height 357
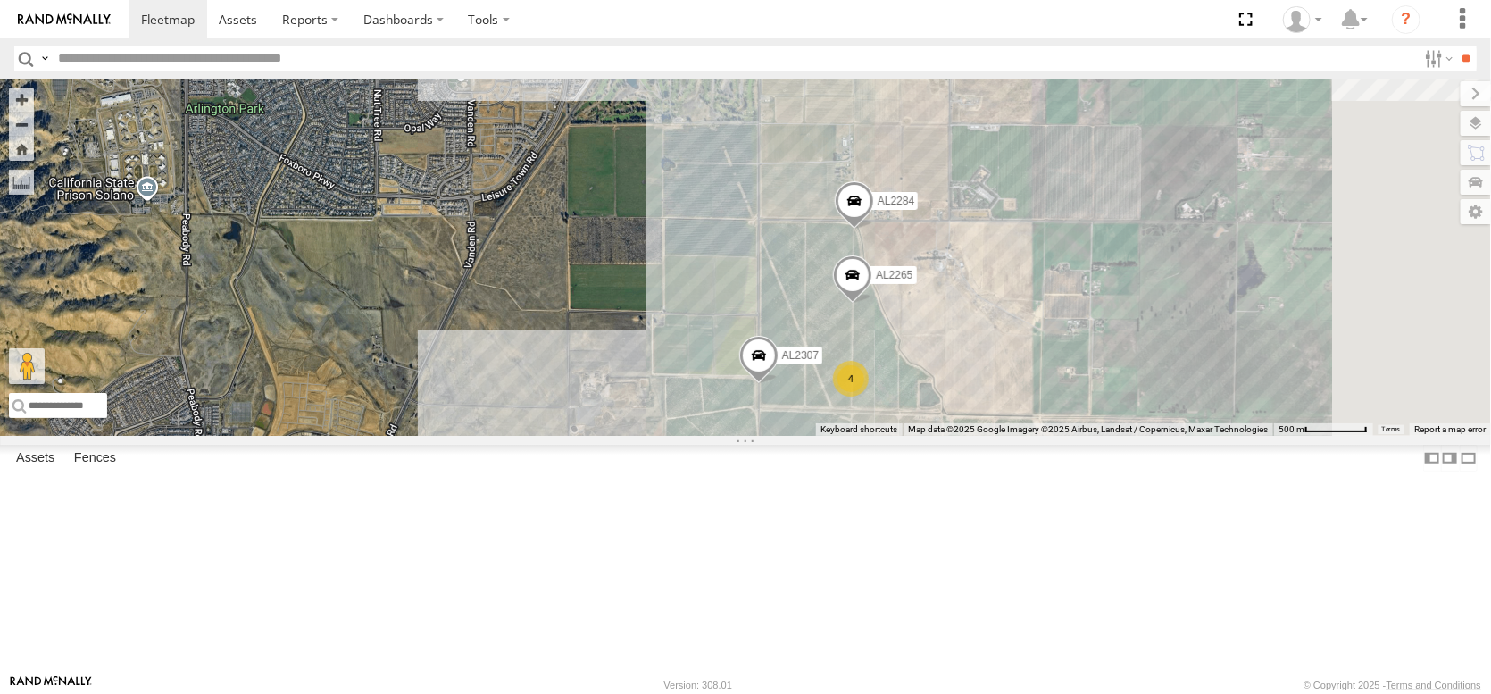
drag, startPoint x: 869, startPoint y: 344, endPoint x: 696, endPoint y: 254, distance: 194.1
click at [696, 254] on div "AL2372 AL2368 AL2245 AL2122 AL2264 AL2123 AL2347 PT2387 AL2278 AL2250 PT2435 PT…" at bounding box center [745, 257] width 1491 height 357
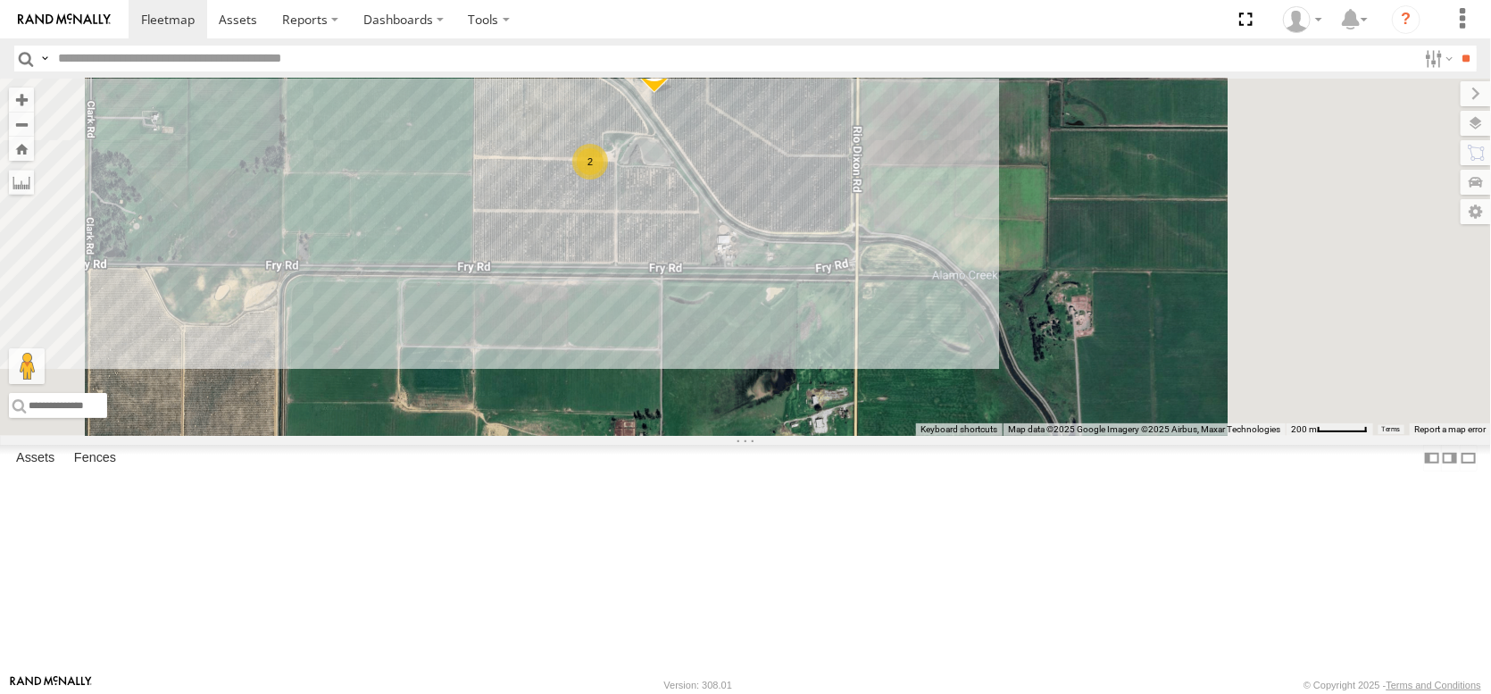
drag, startPoint x: 894, startPoint y: 196, endPoint x: 833, endPoint y: 314, distance: 132.6
click at [833, 314] on div "AL2372 AL2368 AL2245 AL2122 AL2264 AL2123 AL2347 PT2387 AL2278 AL2250 PT2435 PT…" at bounding box center [745, 257] width 1491 height 357
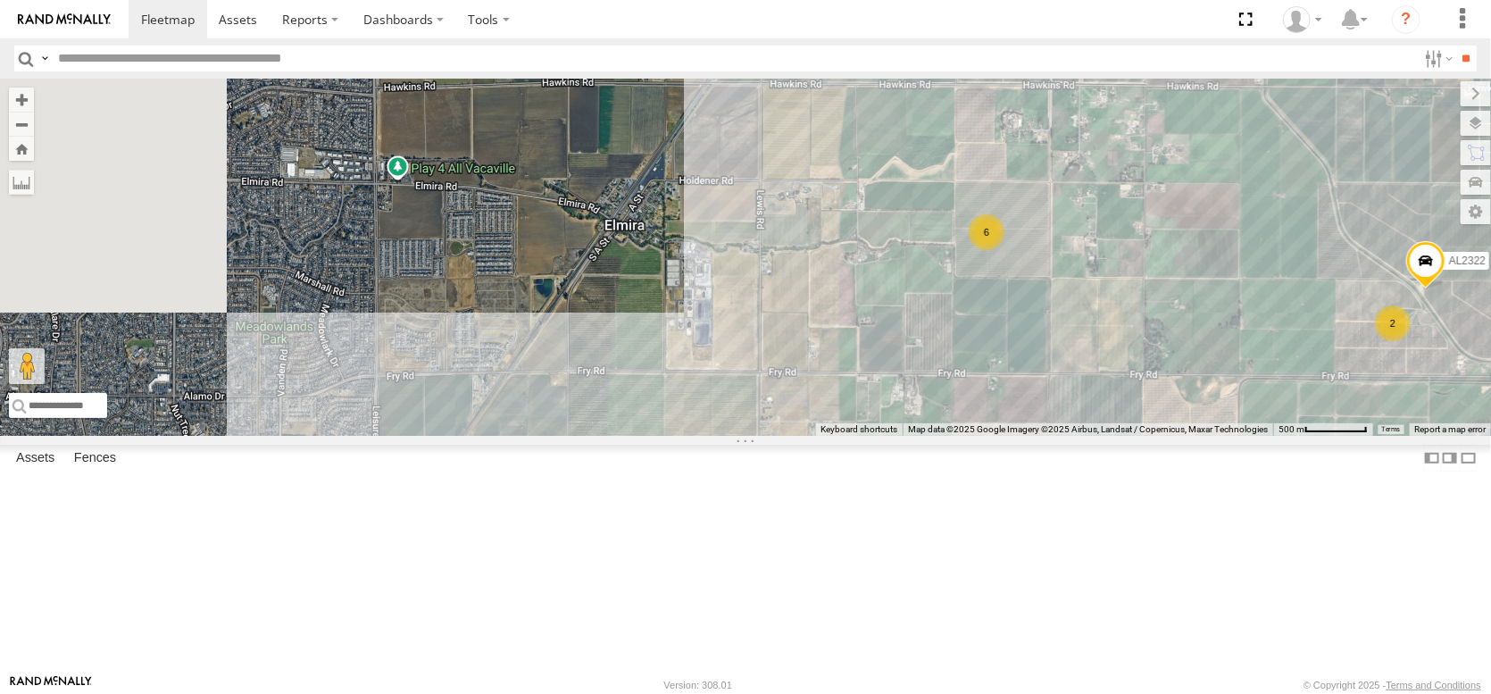
drag, startPoint x: 554, startPoint y: 376, endPoint x: 1013, endPoint y: 454, distance: 466.5
click at [1013, 436] on div "AL2325 AL2284 AL2265 6 2 AL2322 Loading..." at bounding box center [745, 257] width 1491 height 357
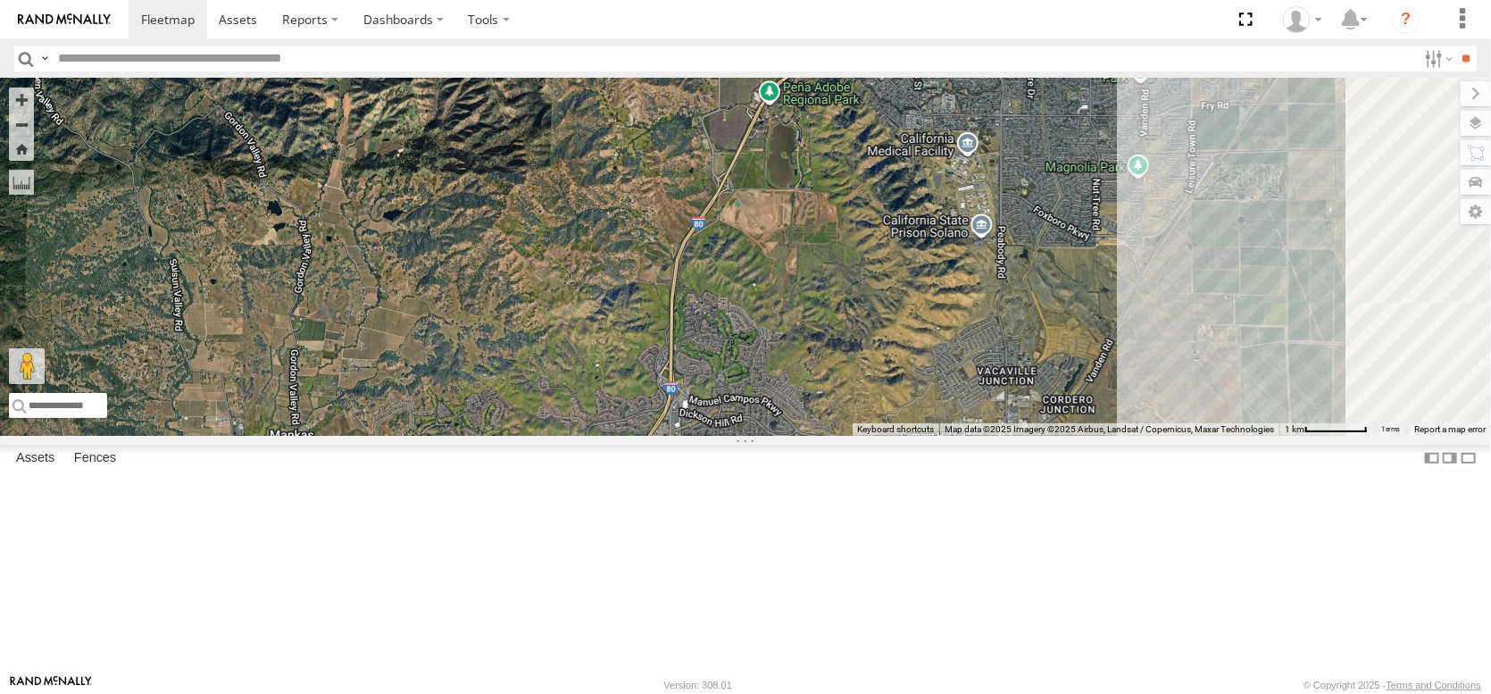
drag, startPoint x: 827, startPoint y: 301, endPoint x: 688, endPoint y: 337, distance: 143.8
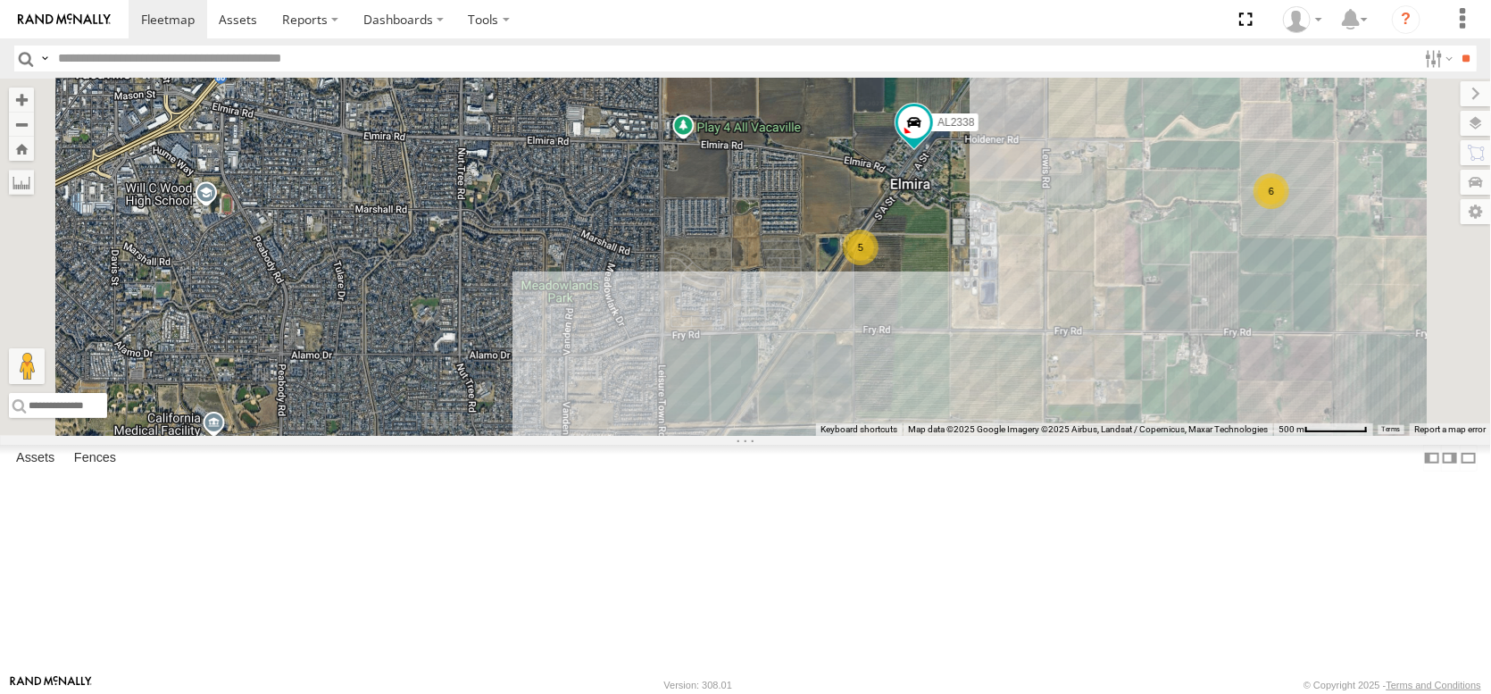
click at [1091, 388] on div "AL2259 AL2325 AL2284 AL2307 AL2265 AL2338 5 6 Loading..." at bounding box center [745, 257] width 1491 height 357
click at [879, 265] on div "5" at bounding box center [861, 247] width 36 height 36
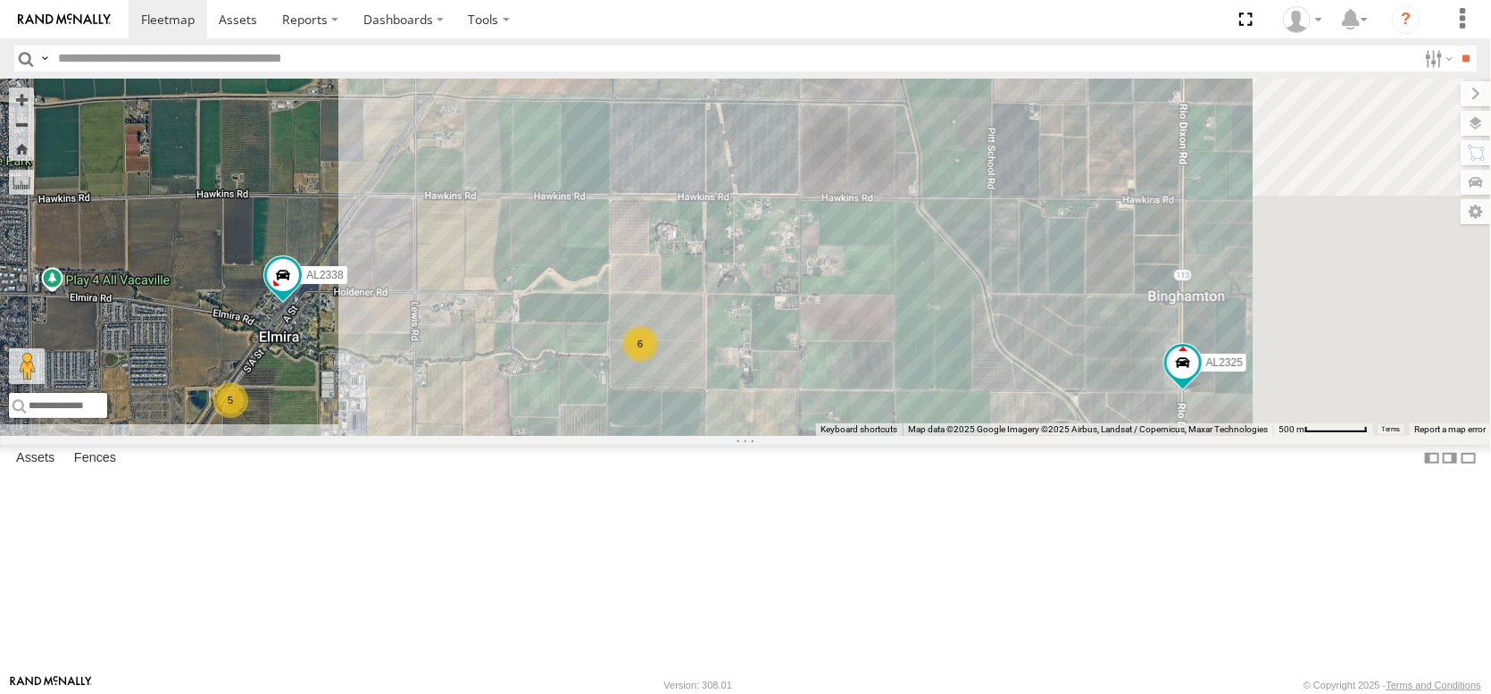
drag, startPoint x: 1063, startPoint y: 339, endPoint x: 604, endPoint y: 487, distance: 482.8
click at [610, 436] on div "AL2259 AL2325 AL2284 AL2307 AL2265 AL2338 5 6 Loading..." at bounding box center [745, 257] width 1491 height 357
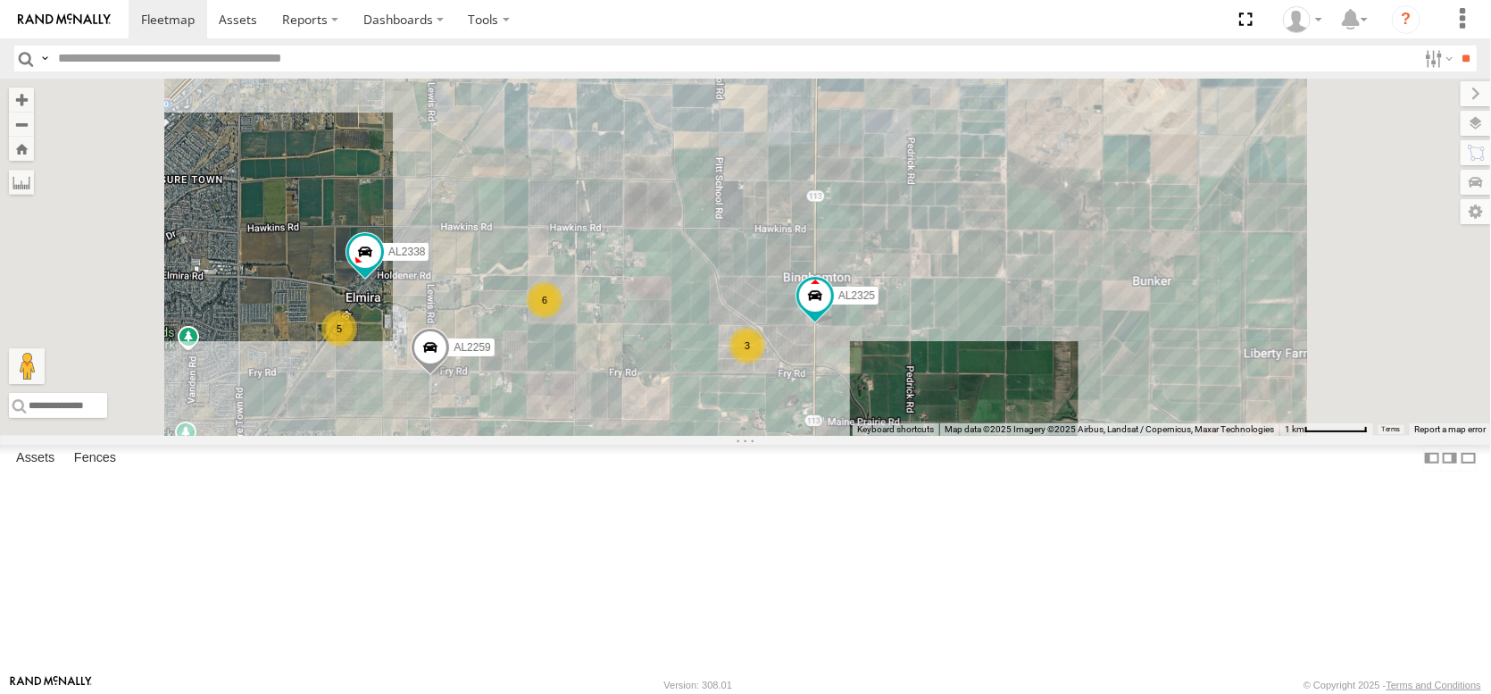
drag, startPoint x: 778, startPoint y: 371, endPoint x: 671, endPoint y: 412, distance: 114.4
click at [671, 412] on div "AL2259 AL2325 AL2284 AL2307 AL2265 AL2338 5 6 3 Loading..." at bounding box center [745, 257] width 1491 height 357
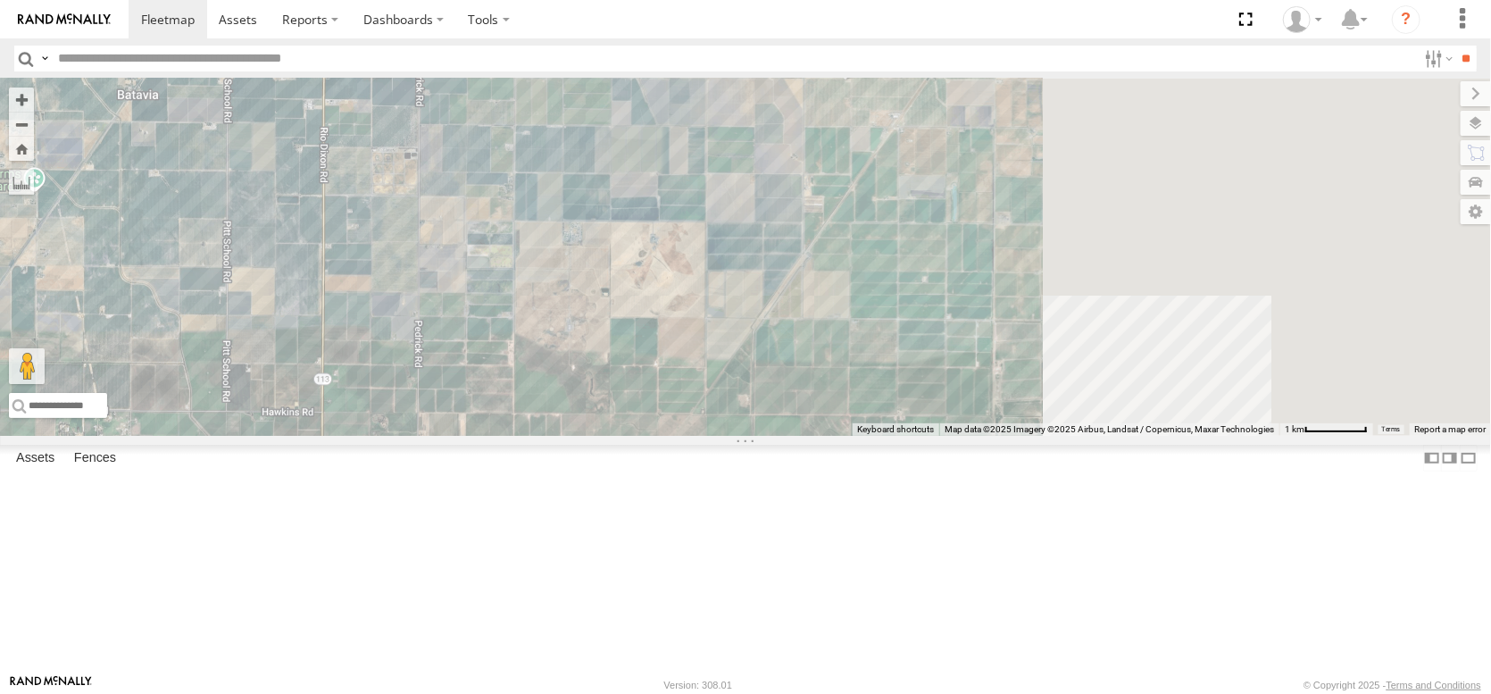
drag, startPoint x: 1092, startPoint y: 319, endPoint x: 707, endPoint y: 458, distance: 409.3
click at [708, 436] on div "AL2259 AL2325 AL2284 AL2307 AL2265 AL2338 5 6 3 AL2347 Loading..." at bounding box center [745, 257] width 1491 height 357
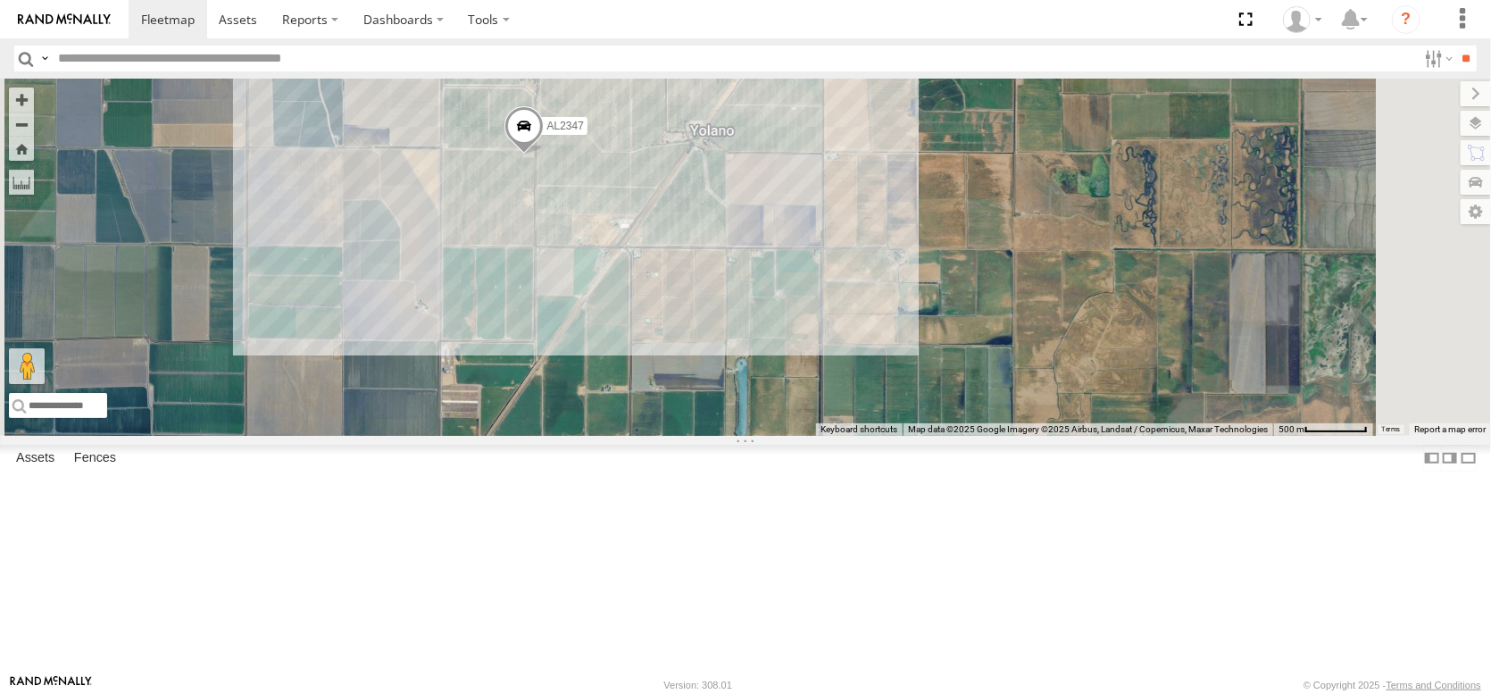
click at [544, 77] on span at bounding box center [523, 53] width 39 height 48
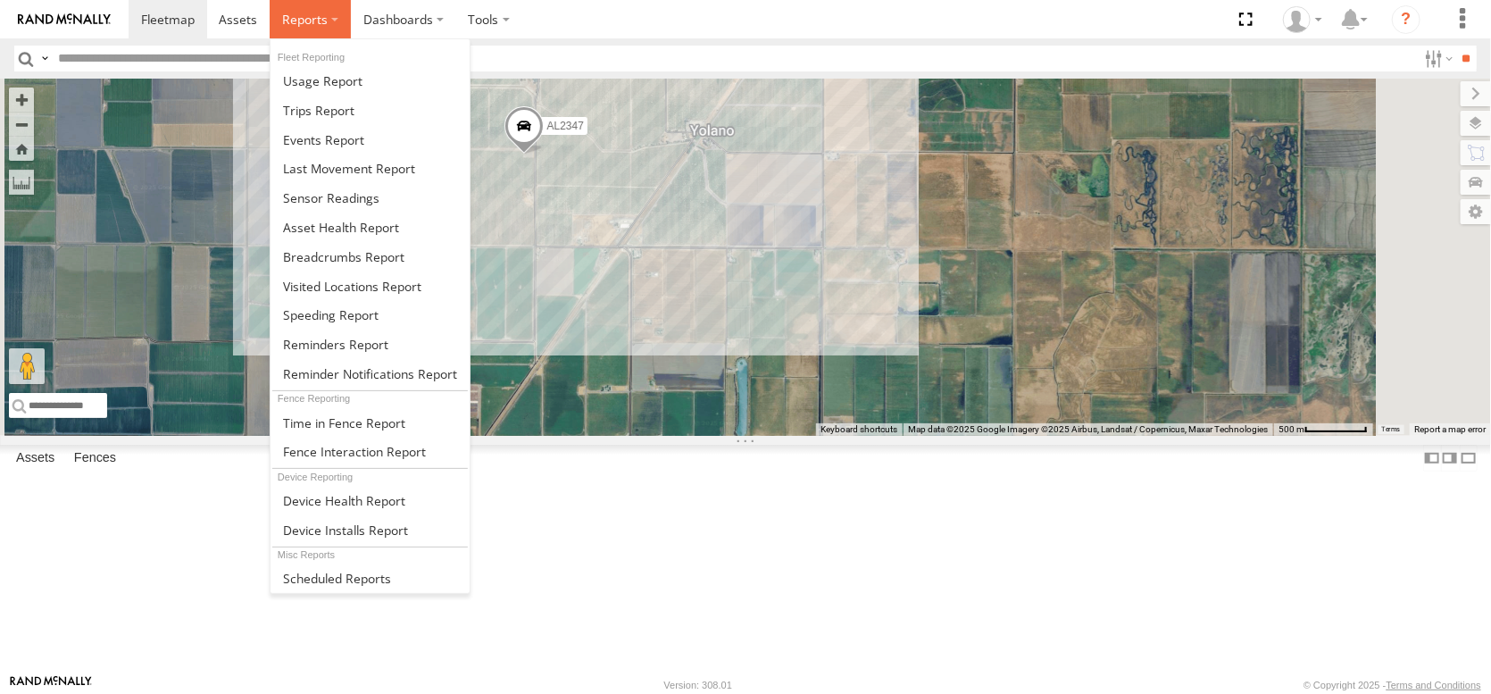
click at [351, 13] on label at bounding box center [310, 19] width 81 height 38
click at [399, 236] on span at bounding box center [341, 227] width 116 height 17
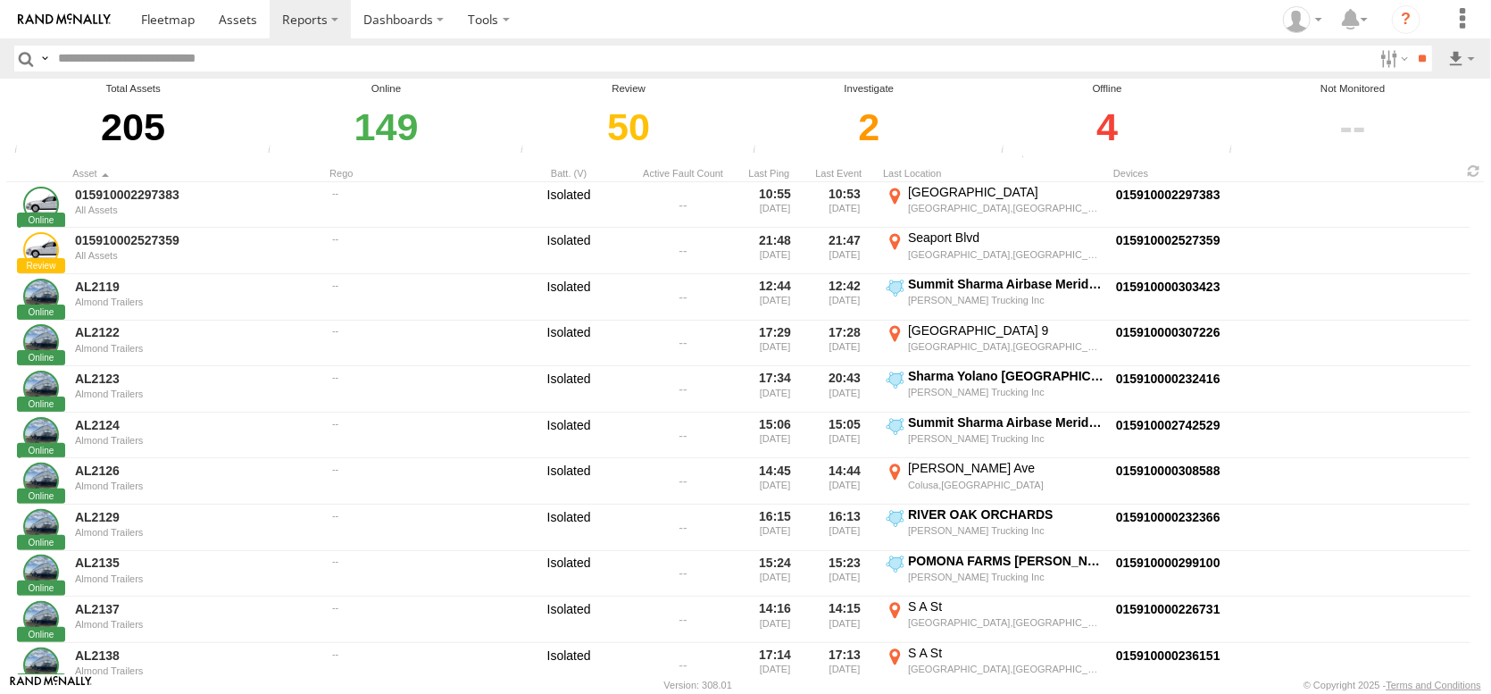
click at [1125, 149] on div "4" at bounding box center [1107, 127] width 223 height 62
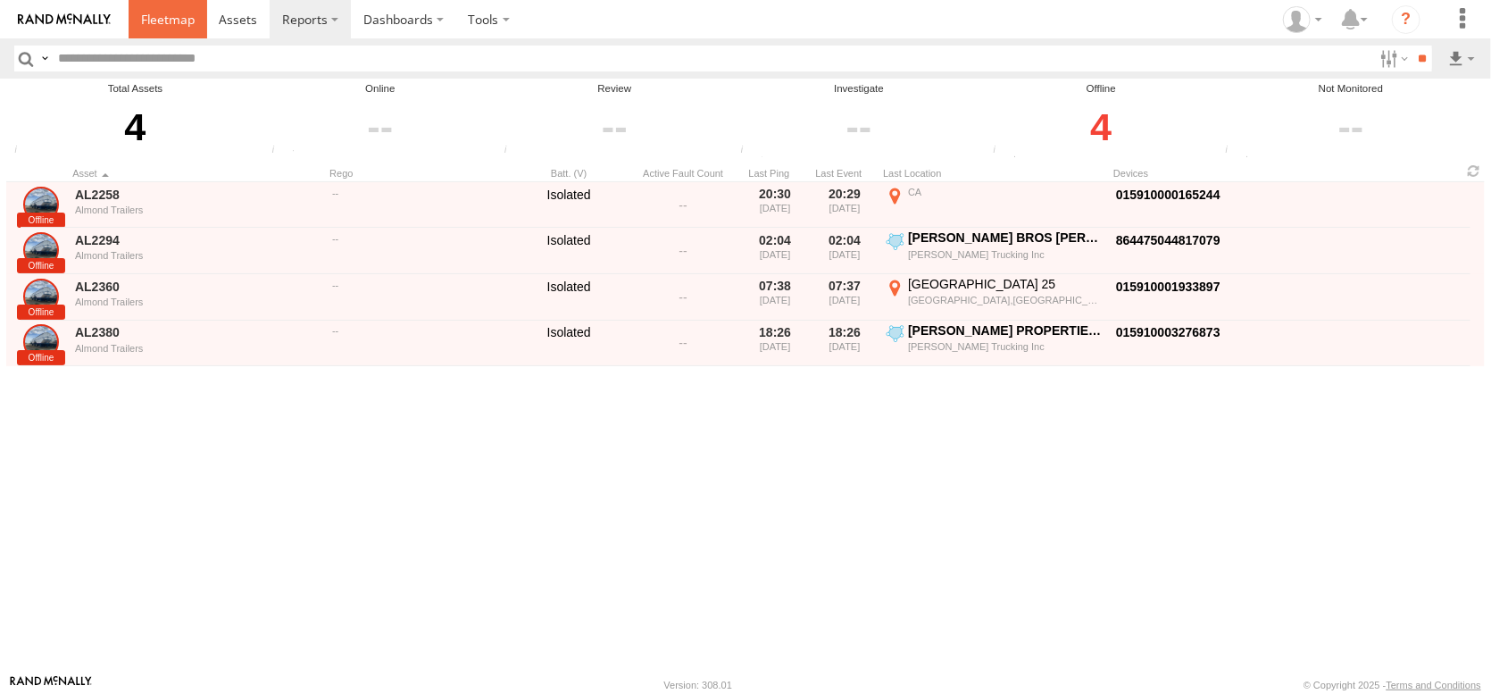
click at [195, 24] on span at bounding box center [168, 19] width 54 height 17
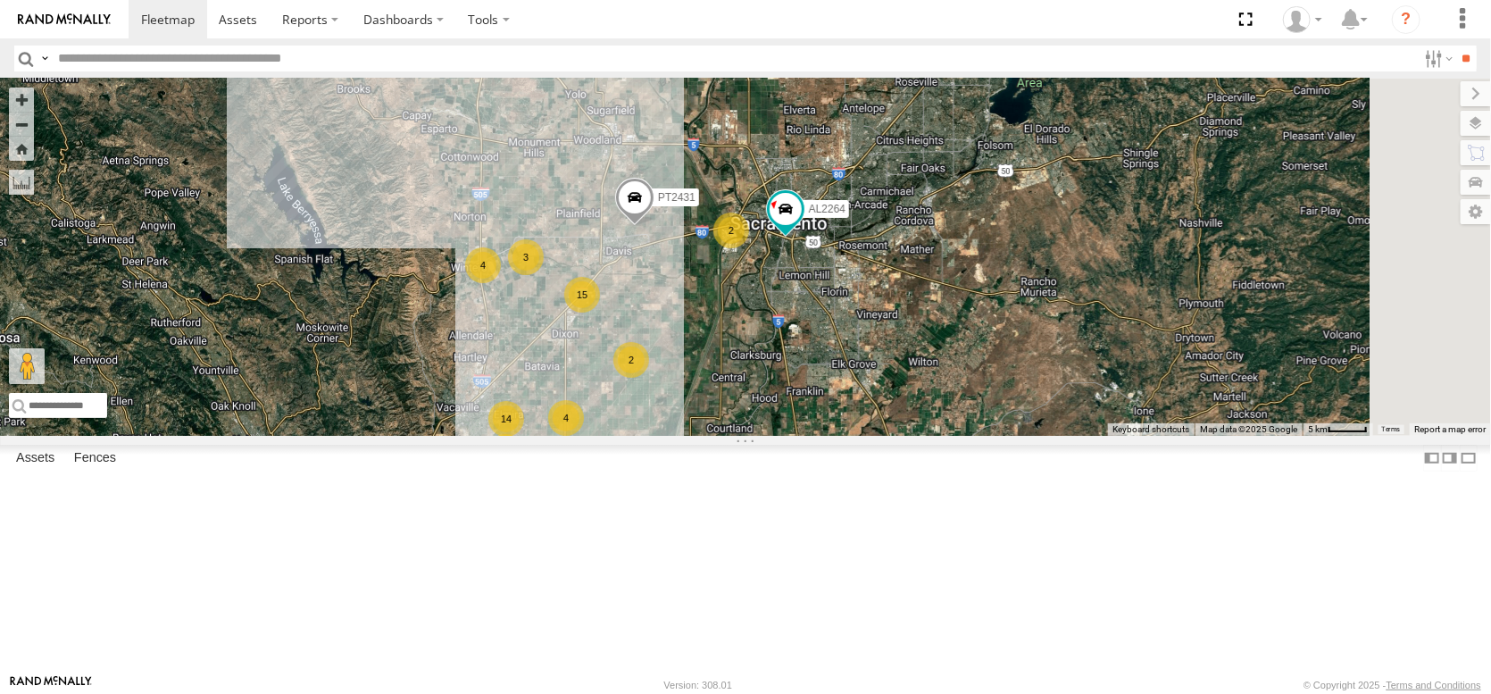
drag, startPoint x: 910, startPoint y: 208, endPoint x: 900, endPoint y: 446, distance: 237.7
click at [900, 436] on div "FRONTLOADER JD344H AL2367 AL2368 AL2245 14 2 4 15 2 4 15 3 AL2264 PT2431" at bounding box center [745, 257] width 1491 height 357
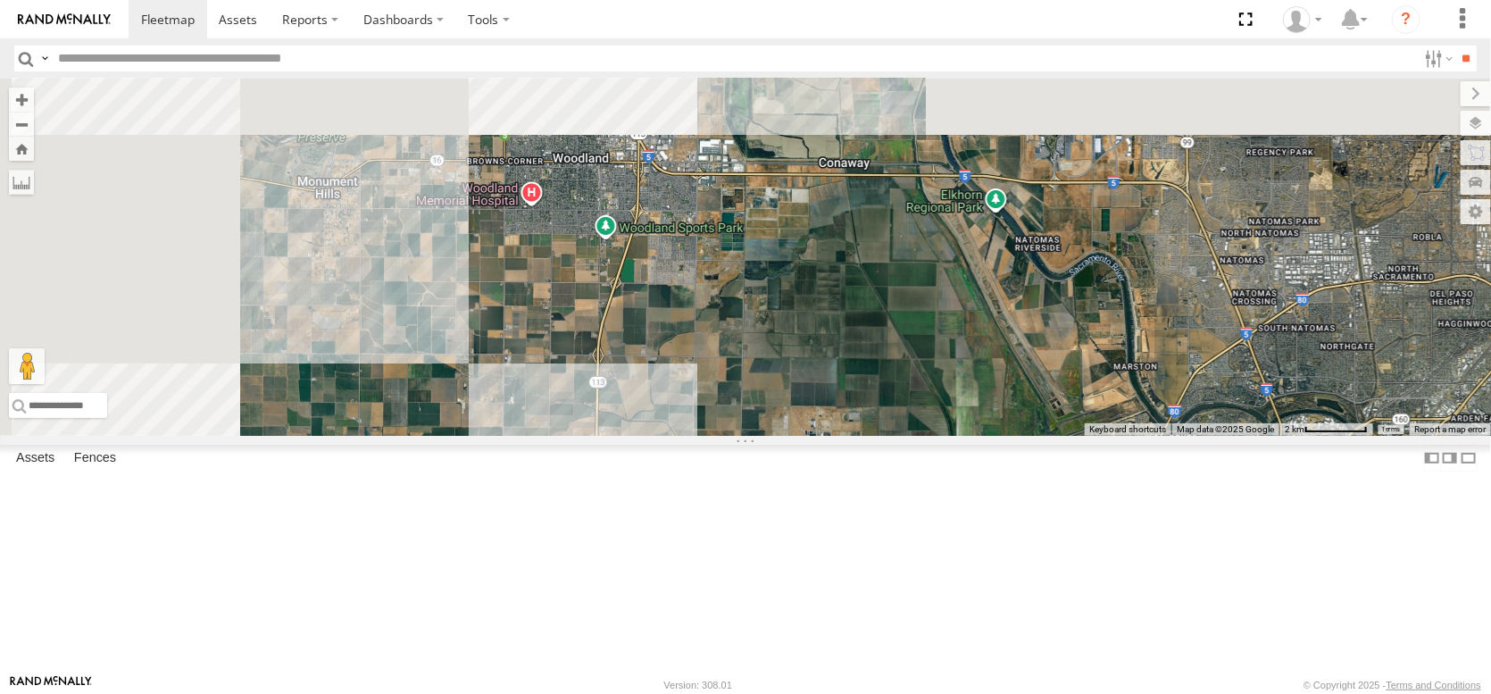
drag, startPoint x: 905, startPoint y: 509, endPoint x: 1061, endPoint y: 633, distance: 198.8
click at [1061, 436] on div "FRONTLOADER JD344H AL2367 AL2368 AL2245 AL2264 PT2431 PT2435 AL2372 2 2 13" at bounding box center [745, 257] width 1491 height 357
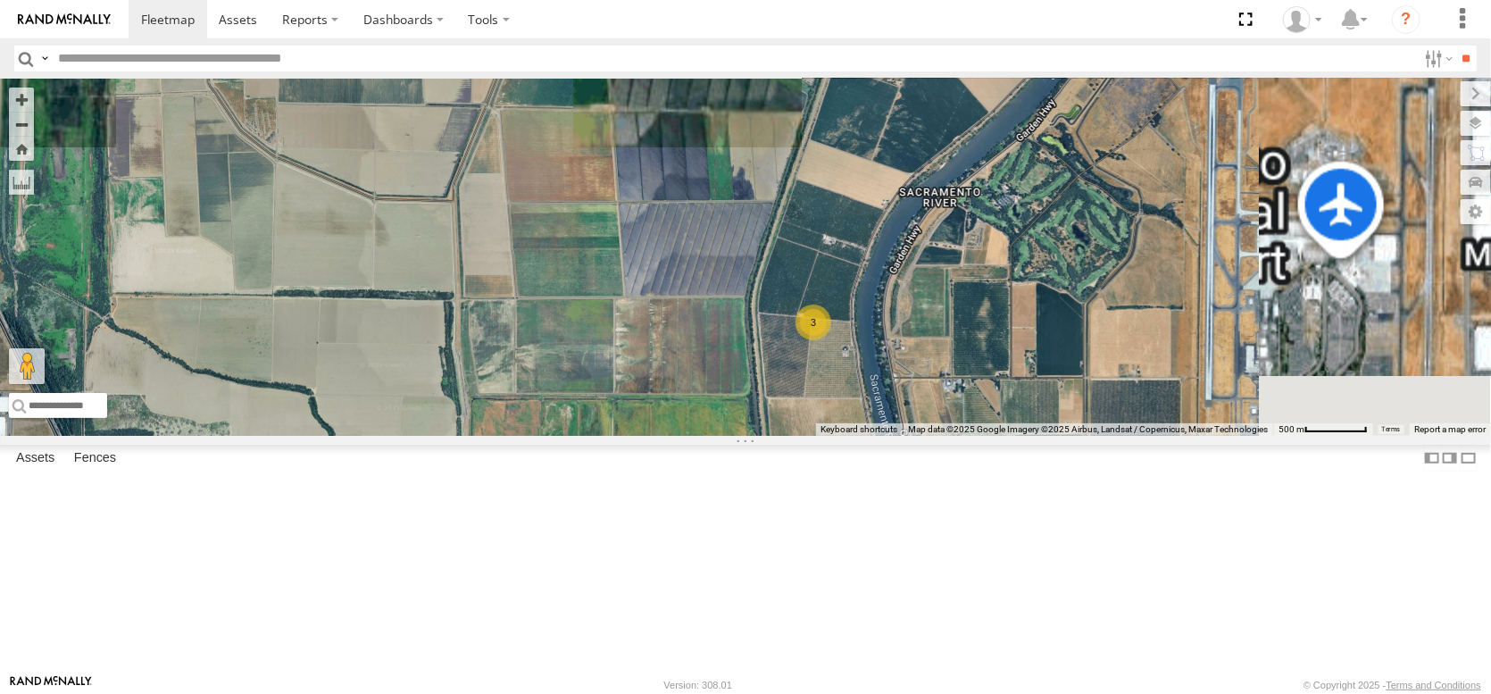
drag, startPoint x: 1200, startPoint y: 213, endPoint x: 994, endPoint y: 570, distance: 412.4
click at [994, 436] on div "FRONTLOADER JD344H AL2367 AL2368 AL2245 AL2264 PT2431 PT2435 AL2372 3" at bounding box center [745, 257] width 1491 height 357
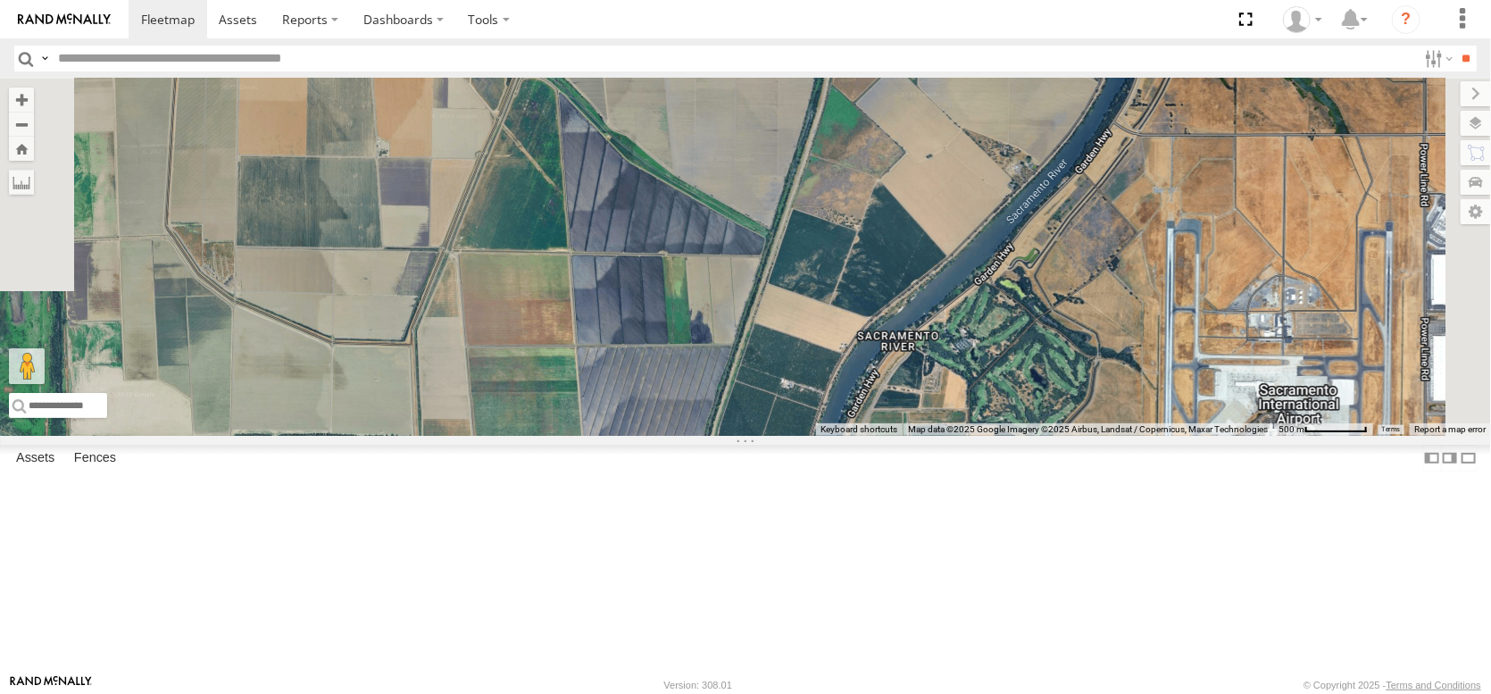
drag, startPoint x: 1059, startPoint y: 420, endPoint x: 1013, endPoint y: 572, distance: 159.6
click at [1013, 436] on div "FRONTLOADER JD344H AL2367 AL2368 AL2245 AL2264 PT2431 PT2435 AL2372 3" at bounding box center [745, 257] width 1491 height 357
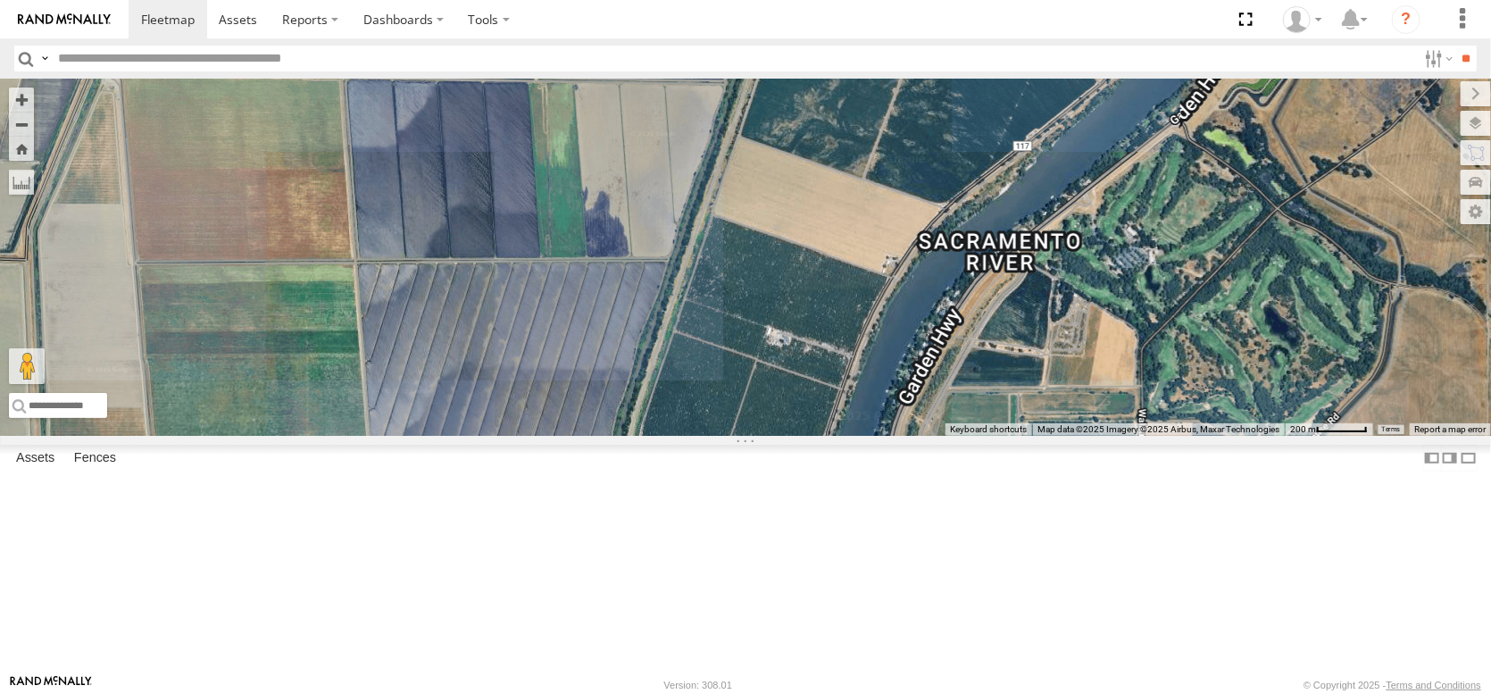
drag, startPoint x: 971, startPoint y: 614, endPoint x: 985, endPoint y: 451, distance: 163.9
click at [766, 483] on div "3" at bounding box center [748, 501] width 36 height 36
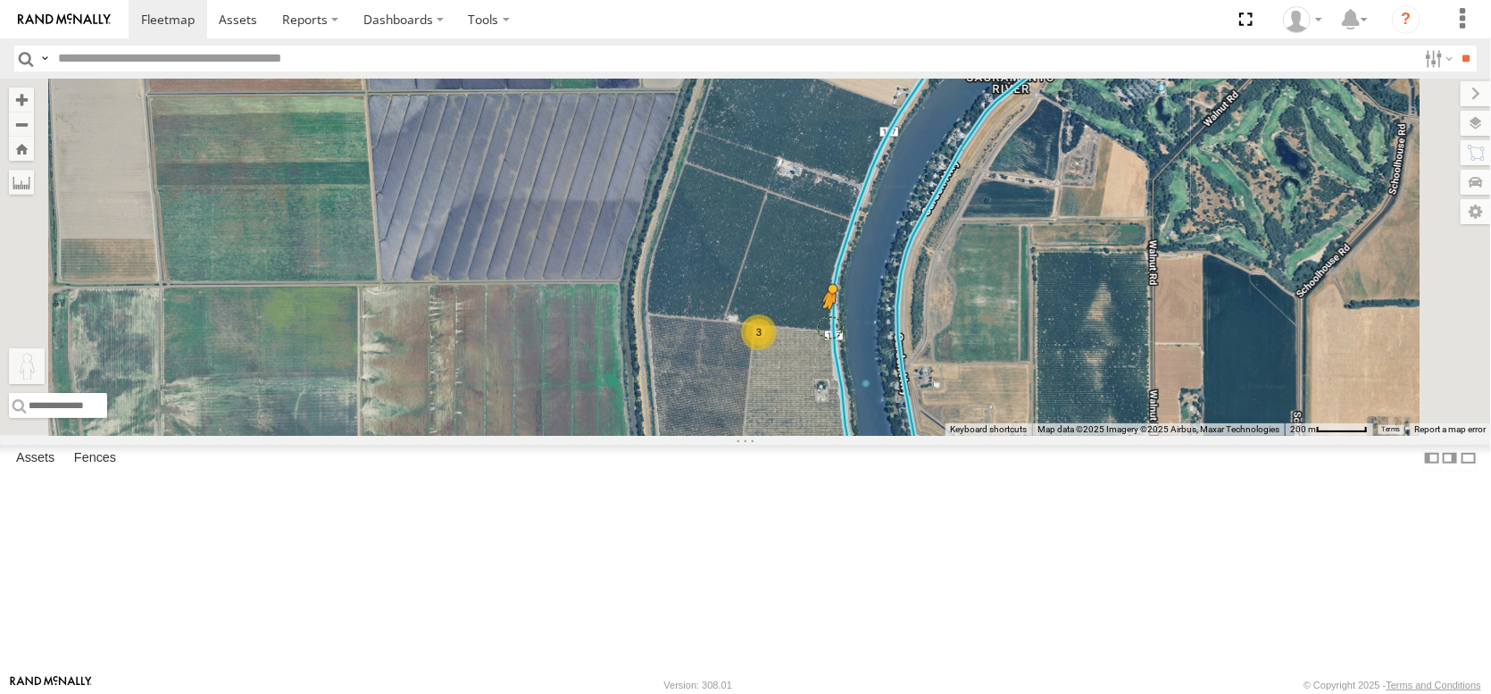
drag, startPoint x: 476, startPoint y: 613, endPoint x: 1054, endPoint y: 451, distance: 599.9
click at [1054, 436] on div "FRONTLOADER JD344H AL2367 AL2368 AL2245 AL2264 PT2431 PT2435 AL2372 3 To activa…" at bounding box center [745, 257] width 1491 height 357
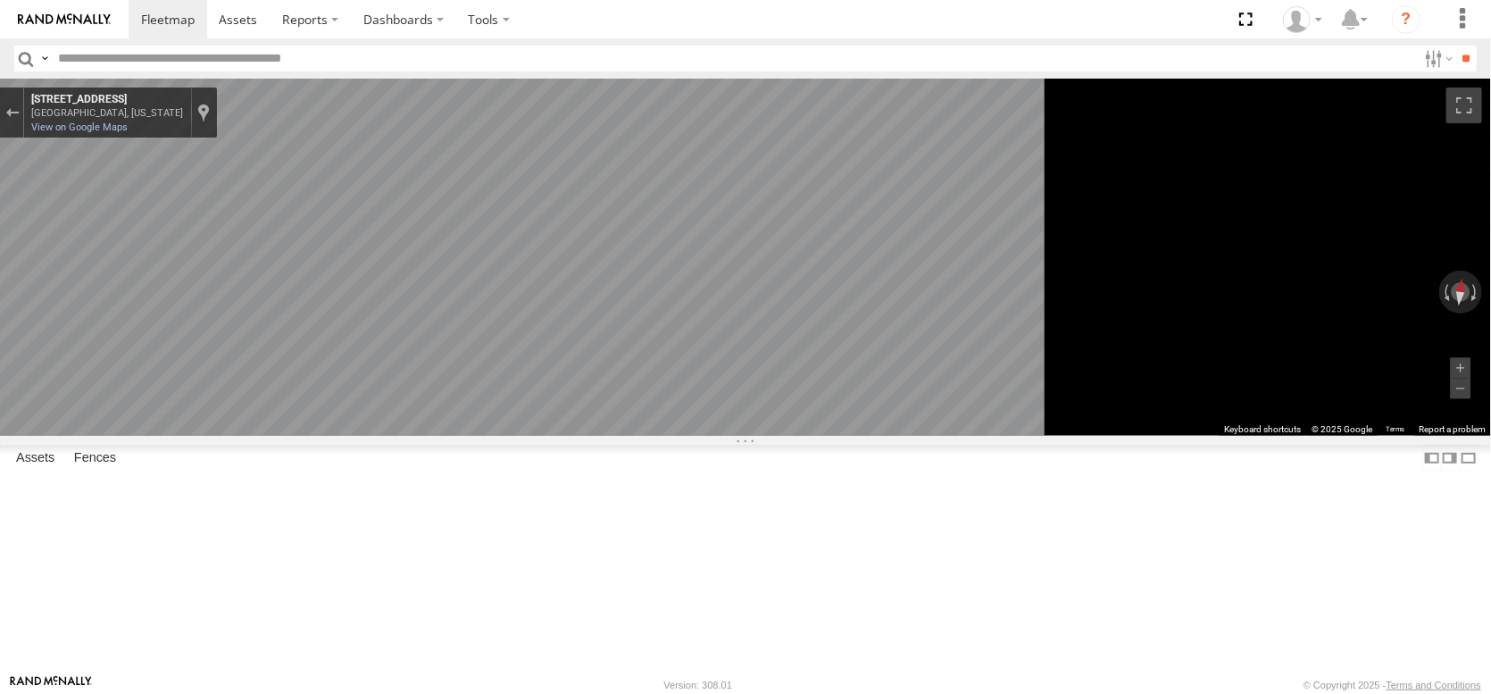
click at [1490, 537] on html at bounding box center [745, 347] width 1491 height 694
click at [24, 107] on div at bounding box center [12, 113] width 24 height 50
click at [19, 115] on div "Exit the Street View" at bounding box center [11, 112] width 13 height 11
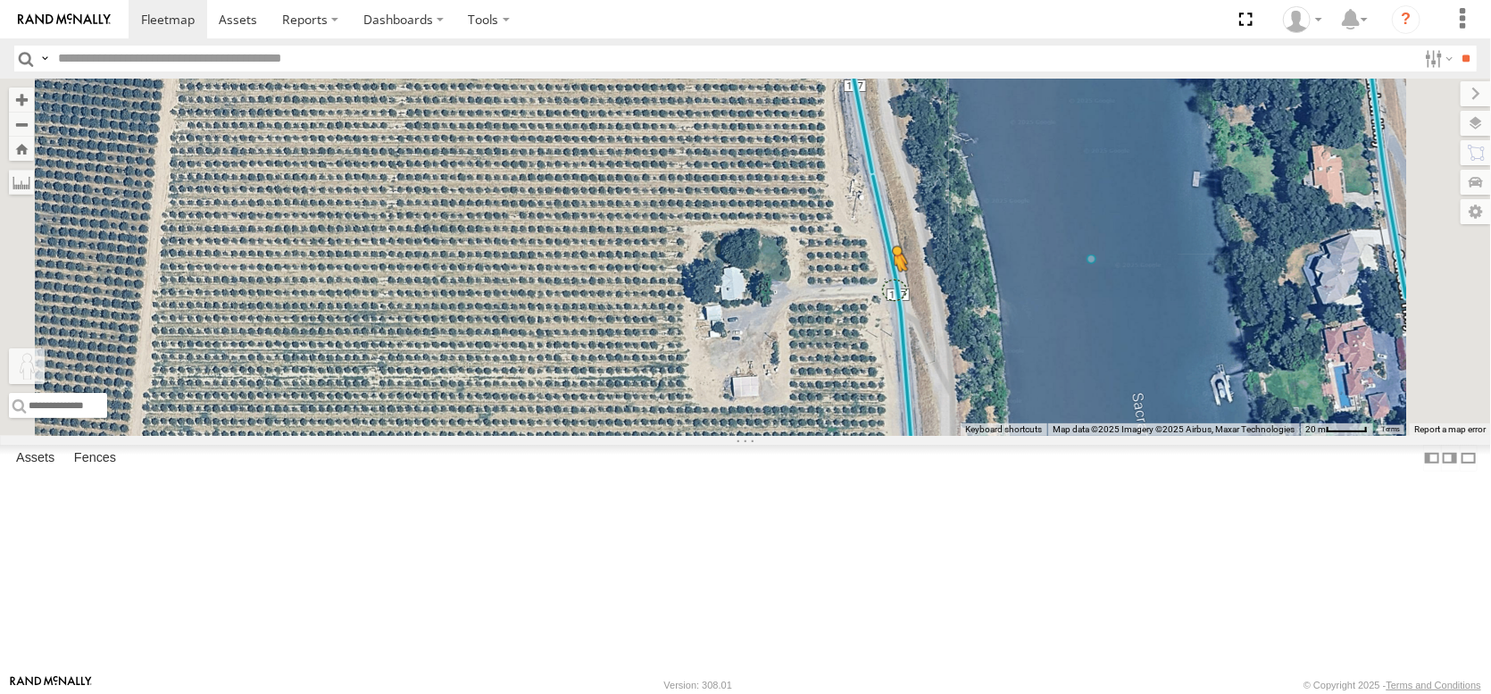
drag, startPoint x: 473, startPoint y: 610, endPoint x: 1121, endPoint y: 410, distance: 678.4
click at [1121, 410] on div "FRONTLOADER JD344H AL2367 AL2368 AL2245 AL2264 PT2431 PT2435 AL2372 To activate…" at bounding box center [745, 257] width 1491 height 357
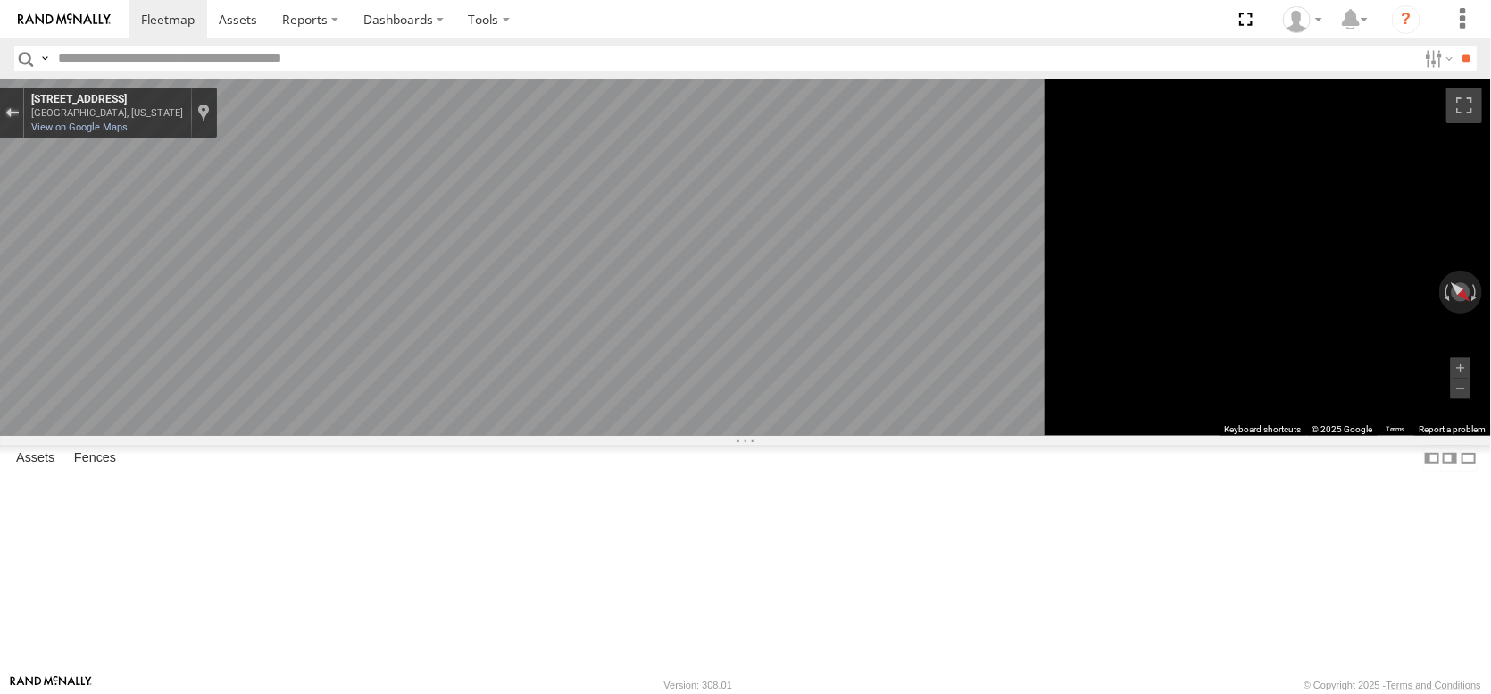
click at [19, 118] on div "Exit the Street View" at bounding box center [11, 112] width 13 height 11
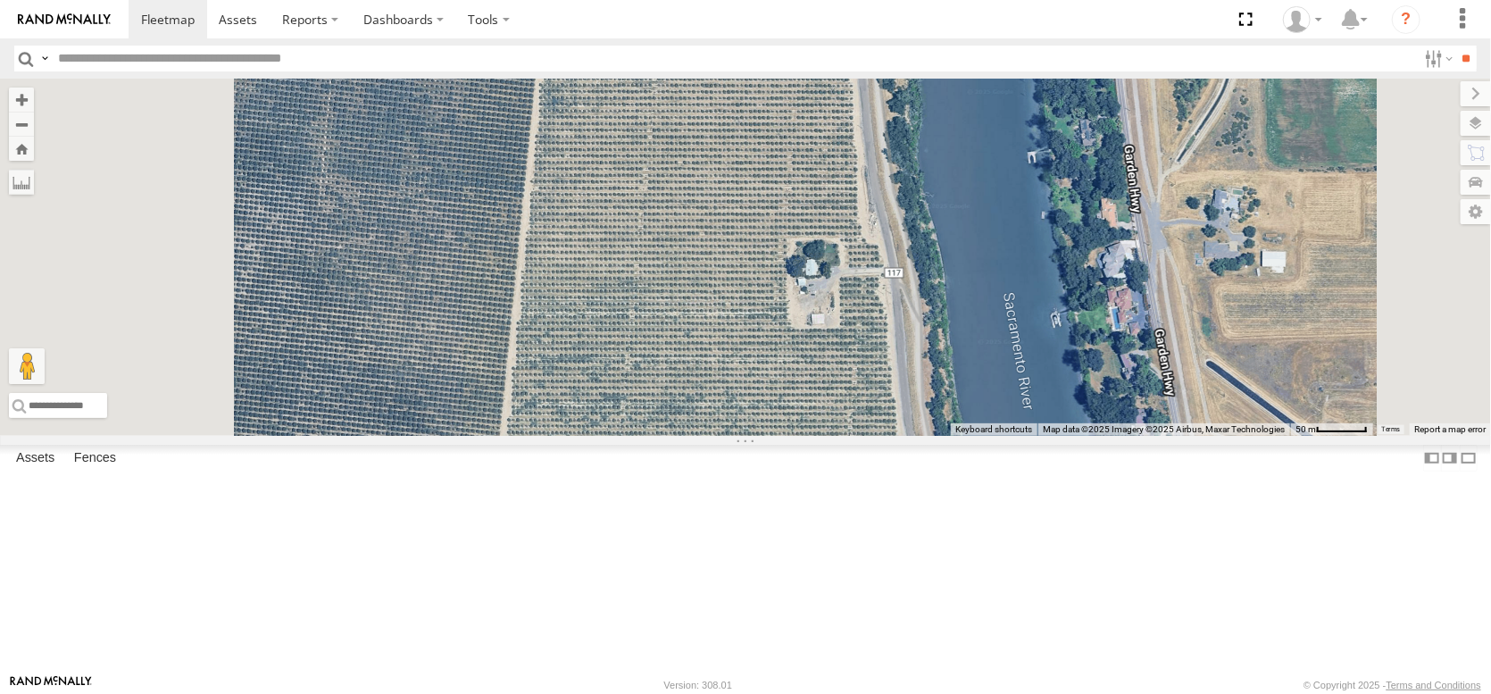
drag, startPoint x: 1006, startPoint y: 608, endPoint x: 994, endPoint y: 397, distance: 211.1
click at [1005, 432] on div "FRONTLOADER JD344H AL2367 AL2368 AL2245 AL2264 PT2431 PT2435 AL2372 3 Loading..." at bounding box center [745, 257] width 1491 height 357
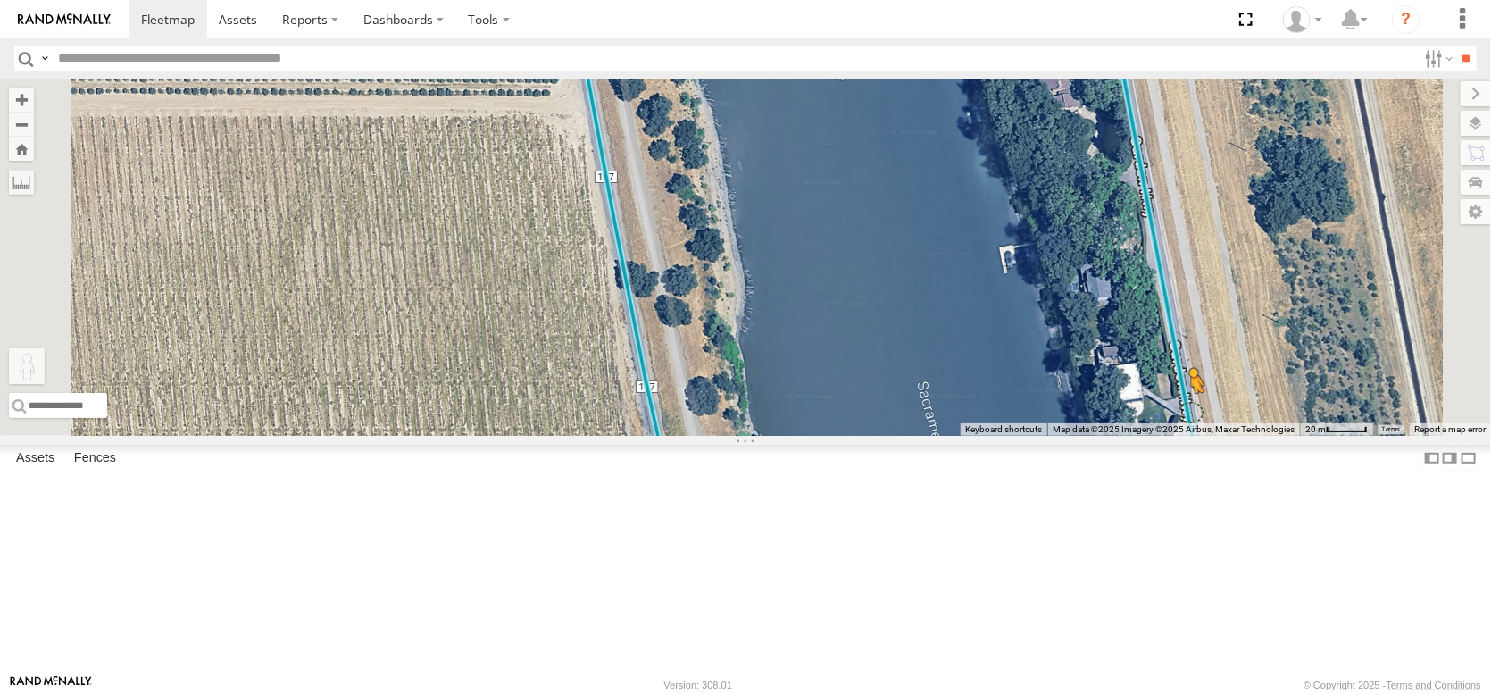
drag, startPoint x: 477, startPoint y: 606, endPoint x: 1416, endPoint y: 537, distance: 941.9
click at [1416, 436] on div "FRONTLOADER JD344H AL2367 AL2368 AL2245 AL2264 PT2431 PT2435 AL2372 To activate…" at bounding box center [745, 257] width 1491 height 357
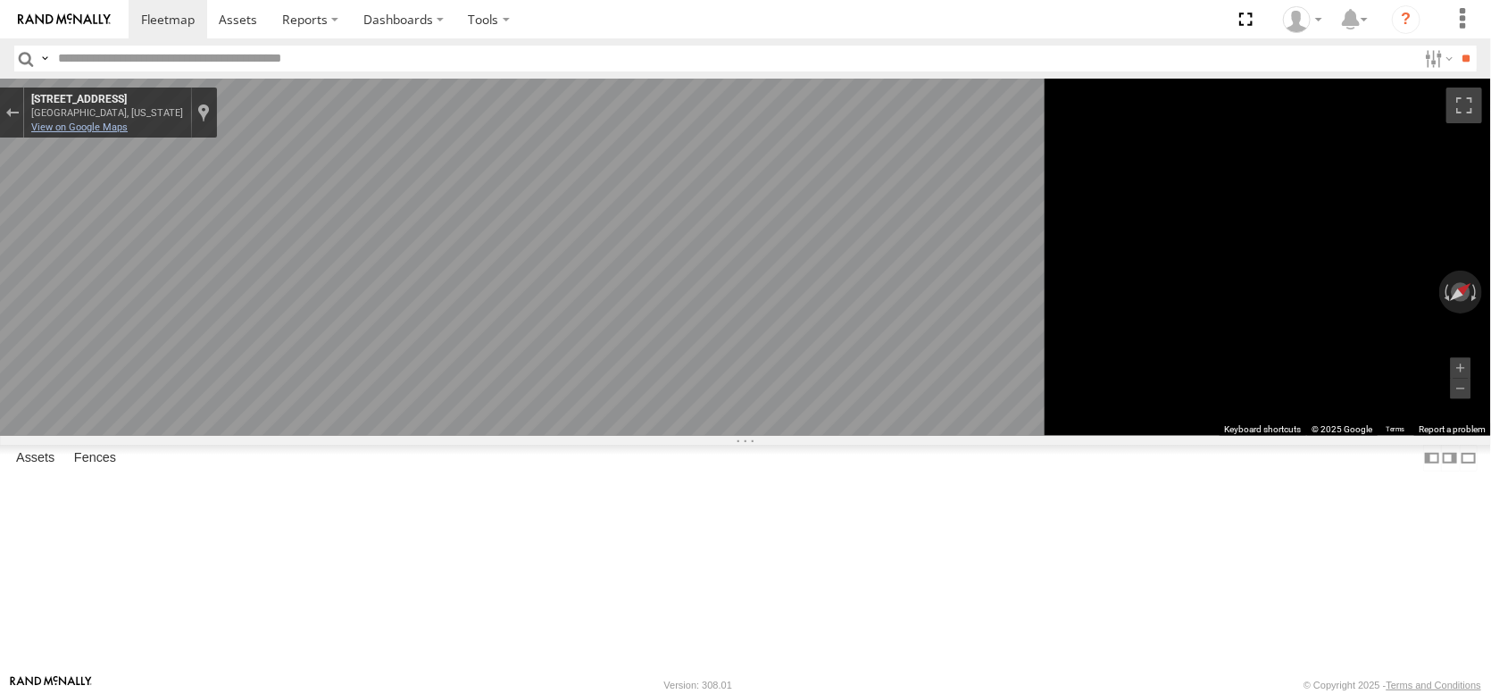
click at [128, 133] on link "View on Google Maps" at bounding box center [79, 127] width 96 height 12
click at [192, 11] on span at bounding box center [168, 19] width 54 height 17
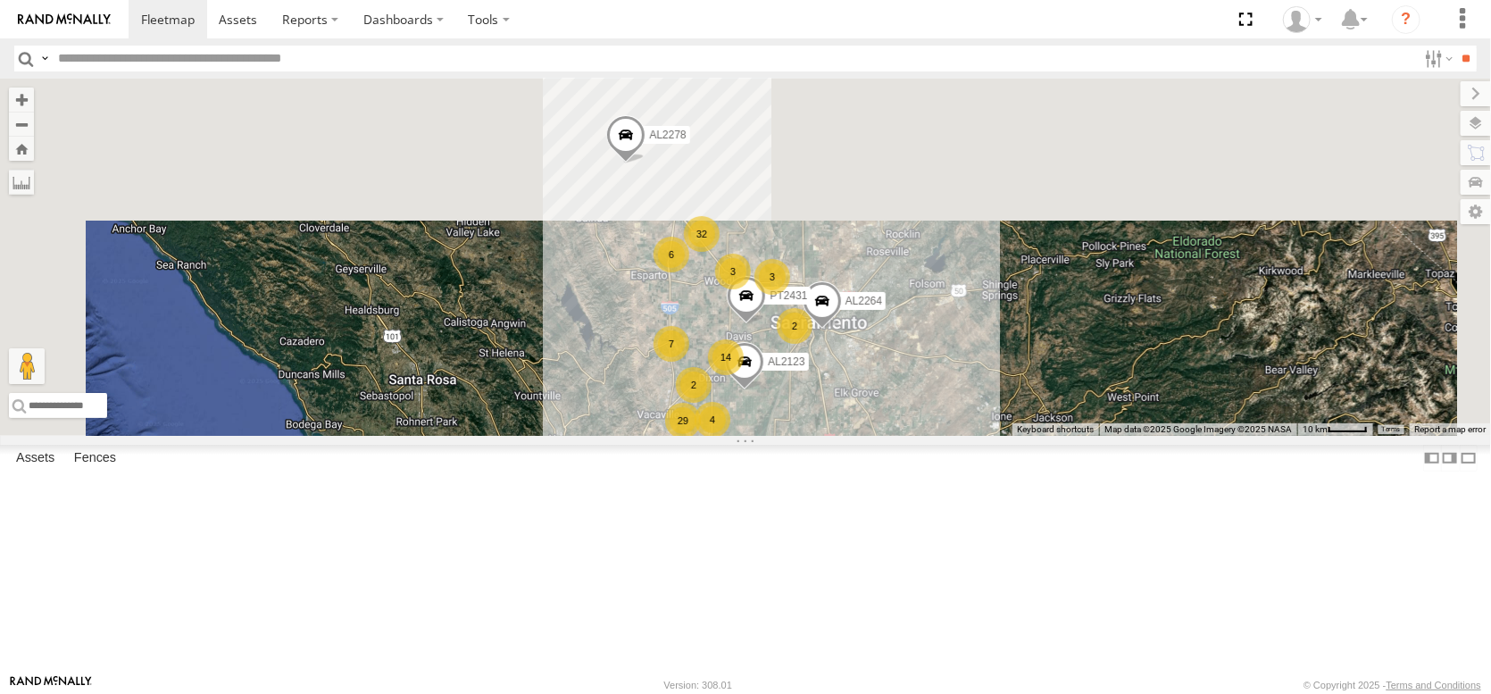
drag, startPoint x: 858, startPoint y: 310, endPoint x: 888, endPoint y: 597, distance: 289.0
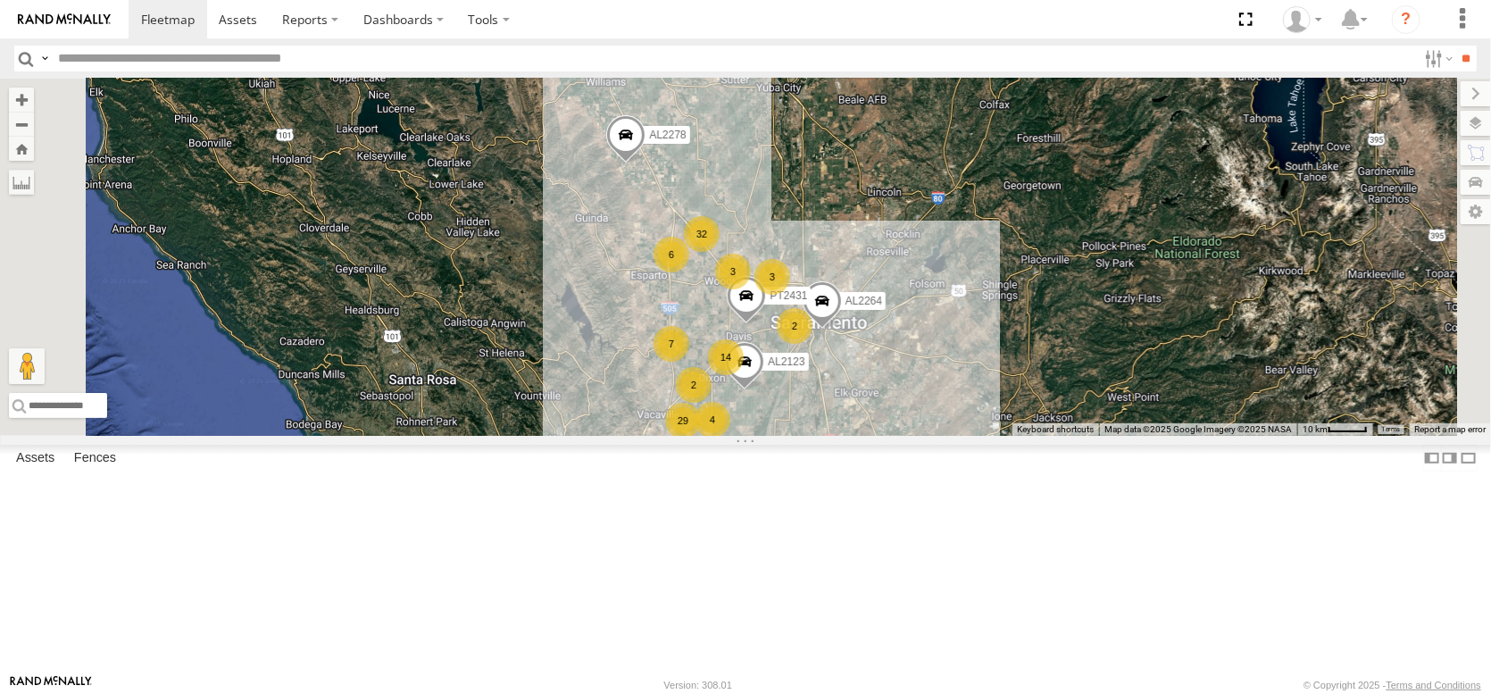
click at [888, 436] on div "FRONTLOADER JD344H AL2367 AL2368 AL2245 AL2278 AL2341 29 2 8 4 2 32 6 AL2123 7 …" at bounding box center [745, 257] width 1491 height 357
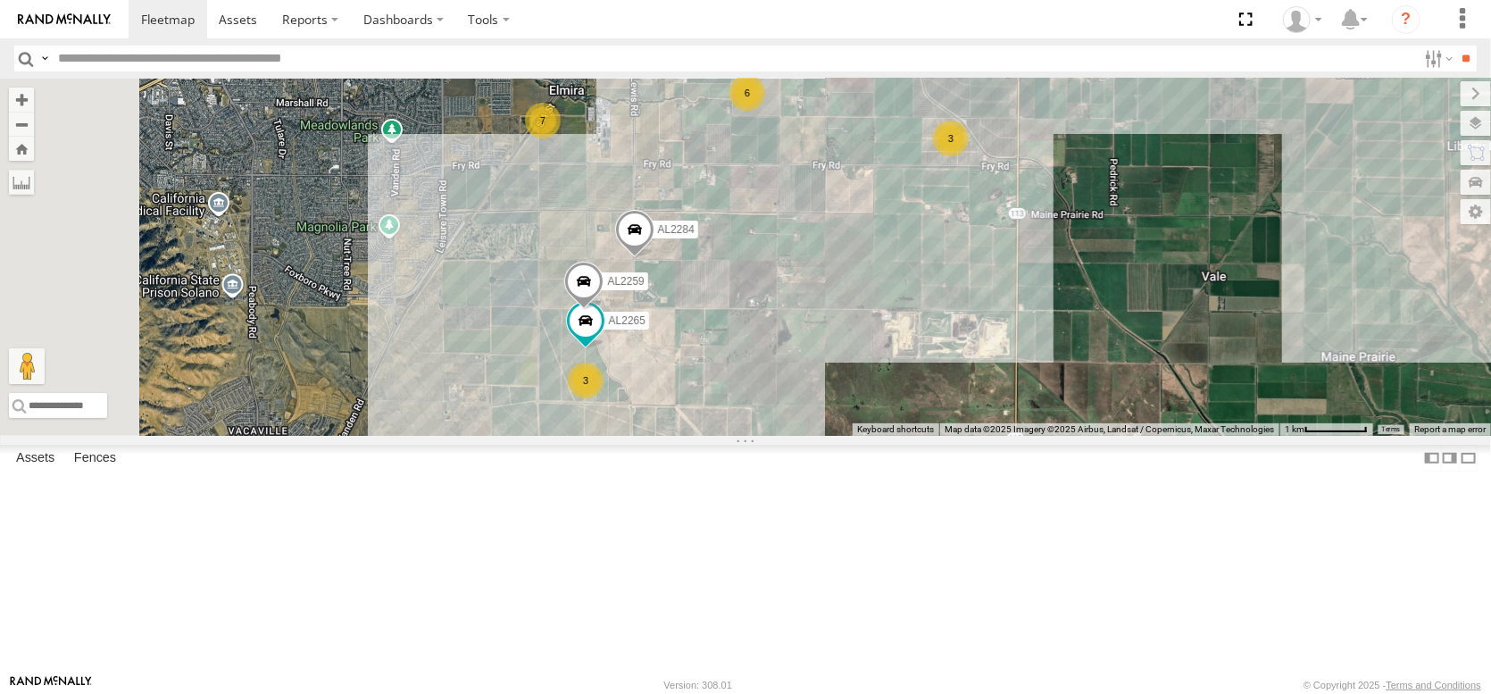
drag, startPoint x: 887, startPoint y: 569, endPoint x: 1078, endPoint y: 368, distance: 277.2
click at [1079, 363] on div "AL2353 AL2385 PT2435 PT2437 PT2431 AL2364 AL2299 AL2284 7 AL2265 6 3 AL2259 3 A…" at bounding box center [745, 257] width 1491 height 357
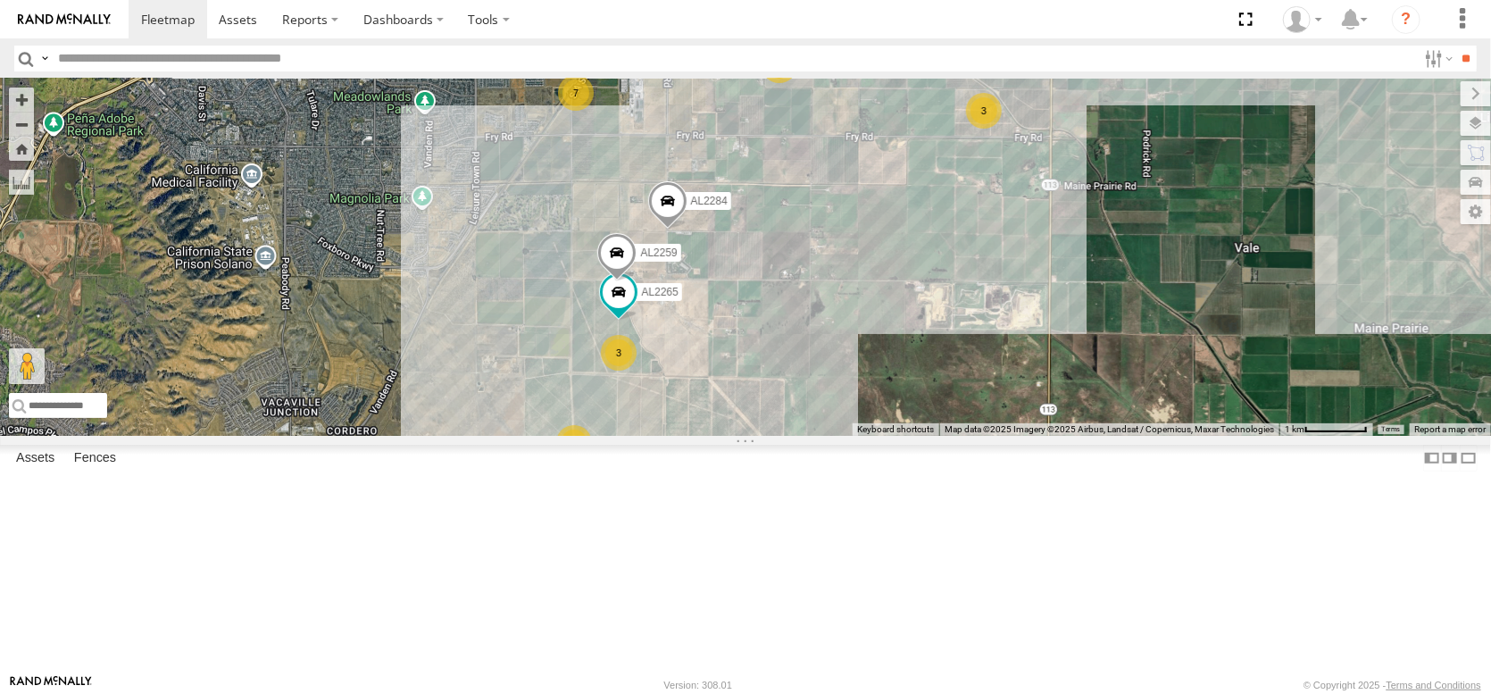
drag, startPoint x: 832, startPoint y: 398, endPoint x: 703, endPoint y: 489, distance: 158.3
click at [703, 436] on div "AL2353 AL2385 PT2435 PT2437 PT2431 AL2364 AL2299 AL2284 7 AL2265 6 3 AL2259 3 A…" at bounding box center [745, 257] width 1491 height 357
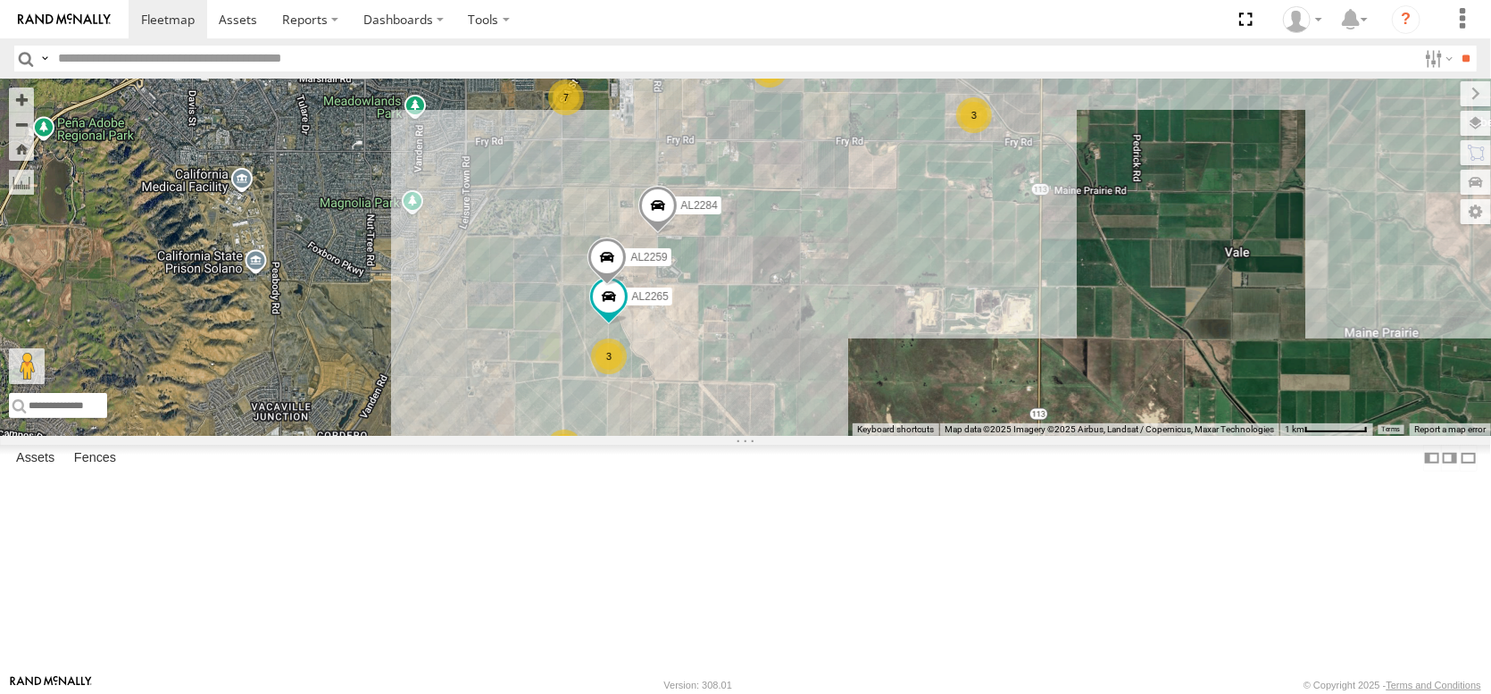
click at [678, 234] on span at bounding box center [657, 210] width 39 height 48
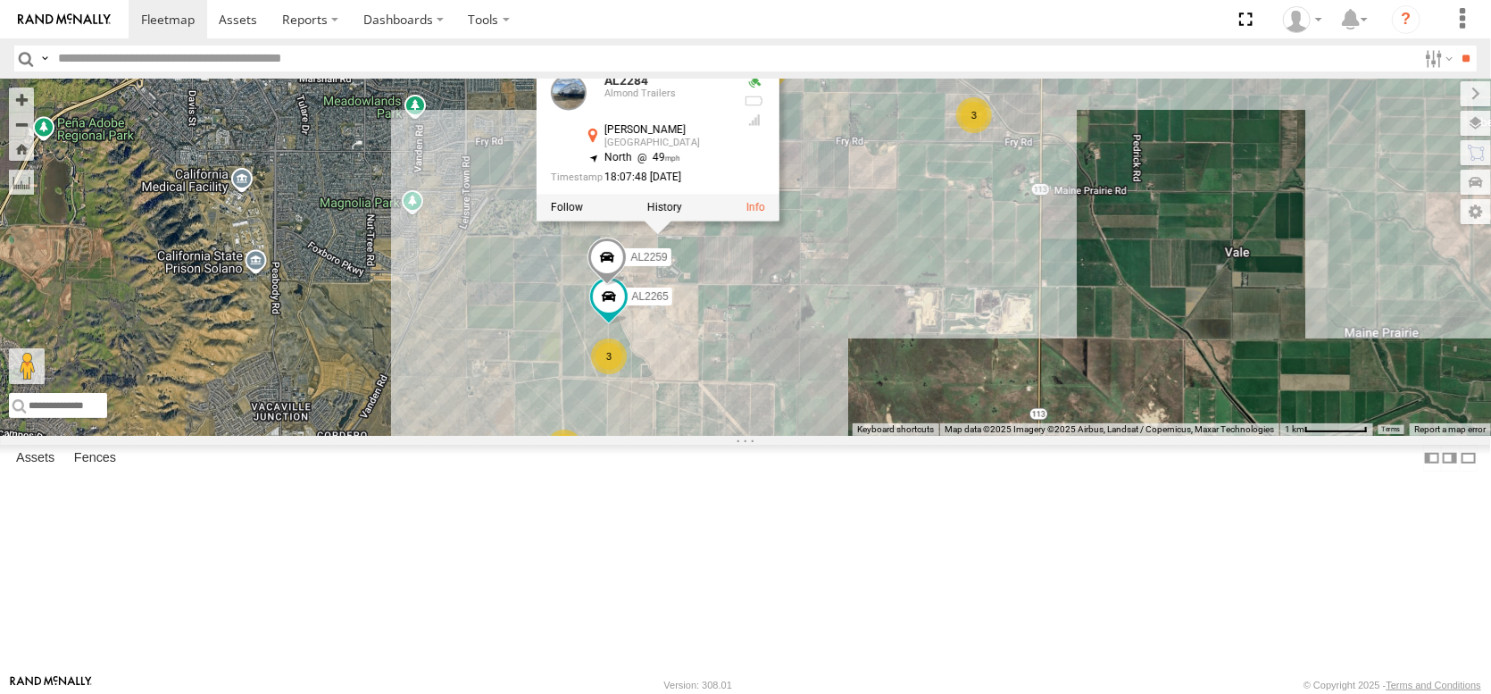
click at [1062, 406] on div "AL2353 AL2385 PT2435 PT2437 PT2431 AL2364 AL2299 AL2284 7 AL2265 6 3 AL2259 3 A…" at bounding box center [745, 257] width 1491 height 357
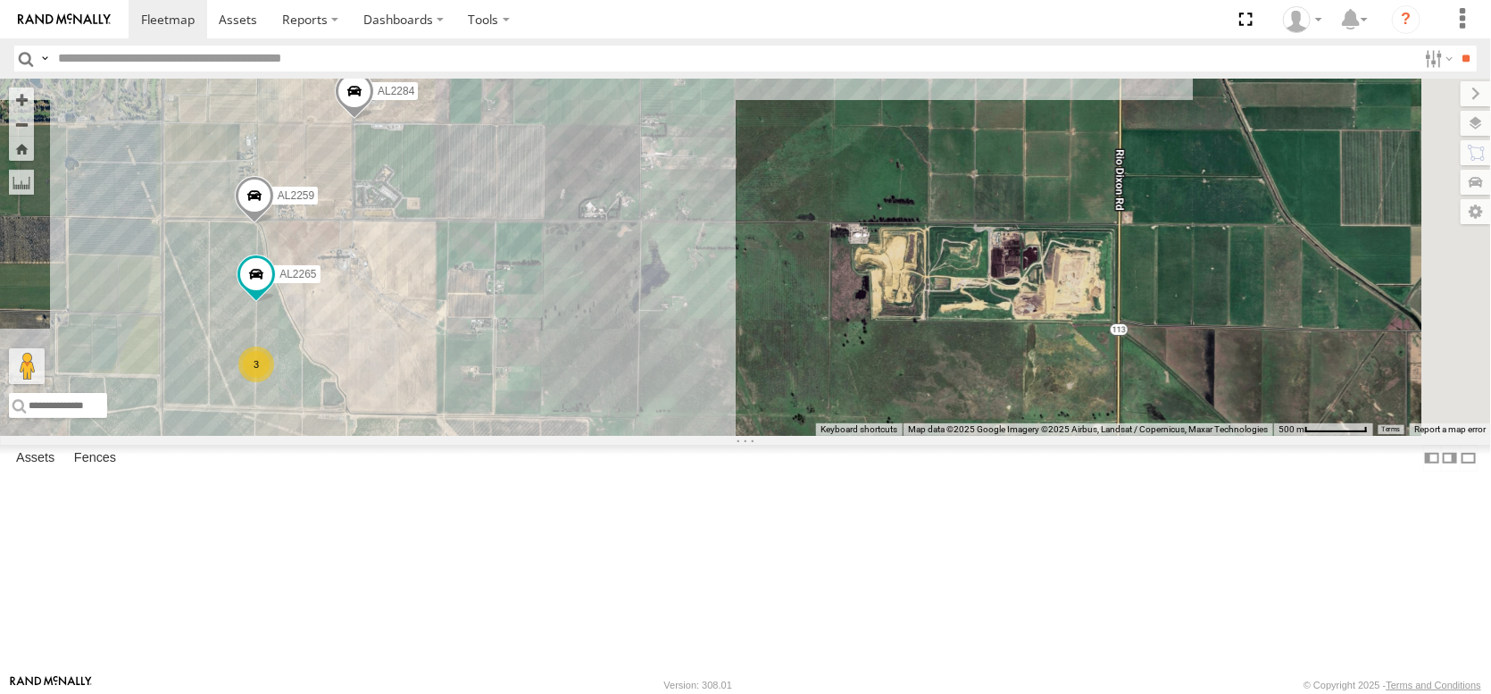
drag, startPoint x: 1019, startPoint y: 202, endPoint x: 729, endPoint y: 113, distance: 302.8
click at [733, 118] on div "AL2353 AL2385 PT2435 PT2437 PT2431 AL2364 AL2299 AL2284 AL2265 AL2259 AL2338 3 2" at bounding box center [745, 257] width 1491 height 357
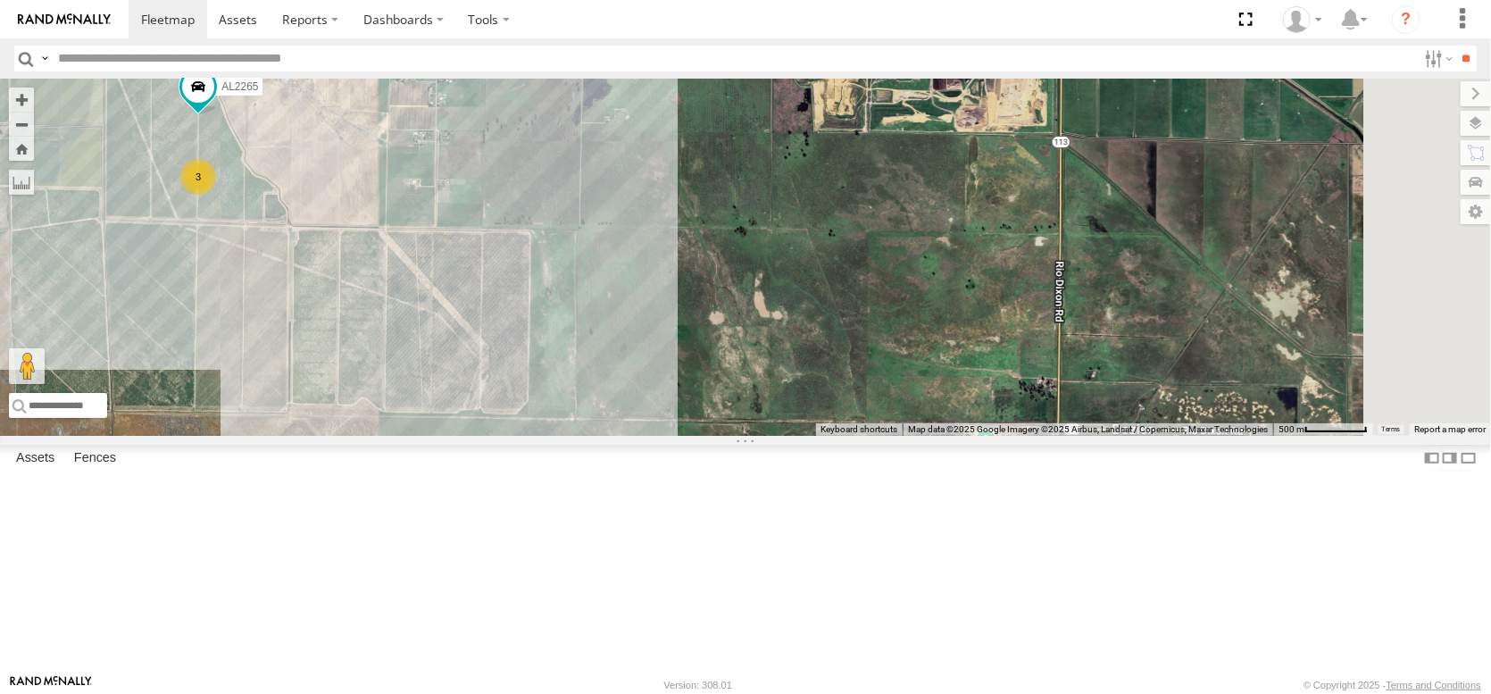
drag, startPoint x: 877, startPoint y: 336, endPoint x: 839, endPoint y: 162, distance: 178.1
click at [840, 163] on div "AL2353 AL2385 PT2435 PT2437 PT2431 AL2364 AL2299 AL2284 AL2265 AL2259 AL2338 3 2" at bounding box center [745, 257] width 1491 height 357
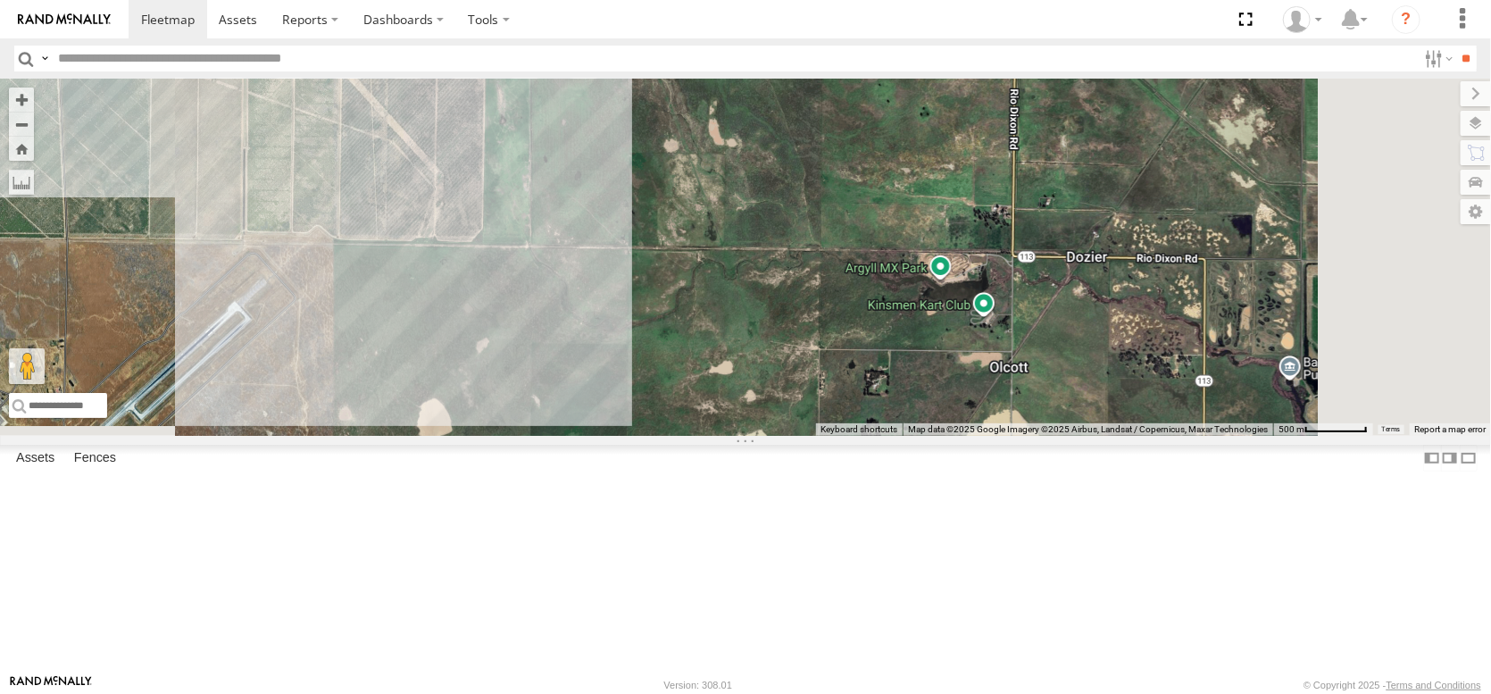
drag, startPoint x: 964, startPoint y: 288, endPoint x: 920, endPoint y: 158, distance: 136.9
click at [920, 158] on div "AL2353 AL2385 PT2435 PT2437 PT2431 AL2364 AL2299 AL2284 AL2265 AL2259 AL2338 3 2" at bounding box center [745, 257] width 1491 height 357
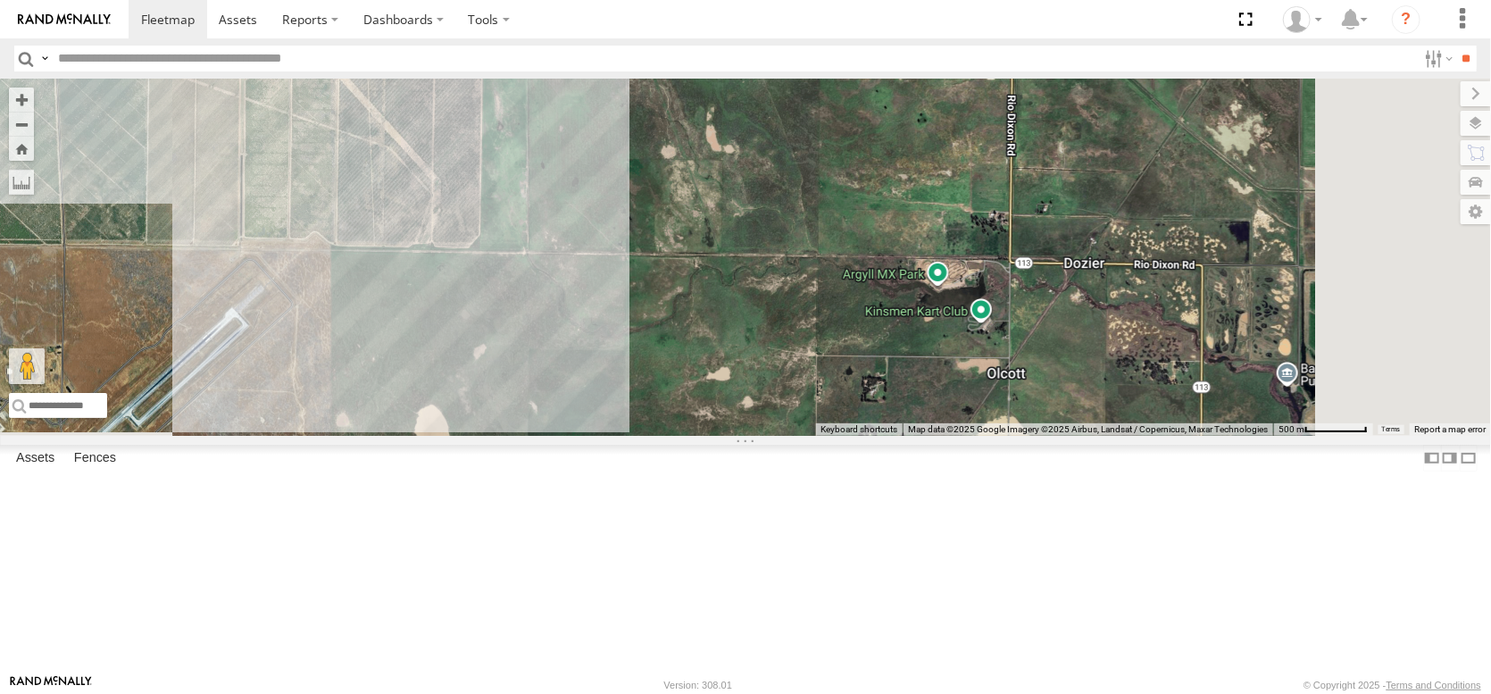
drag, startPoint x: 1183, startPoint y: 329, endPoint x: 1199, endPoint y: 423, distance: 96.0
click at [1199, 423] on div "AL2353 AL2385 PT2435 PT2437 PT2431 AL2364 AL2299 AL2284 AL2265 AL2259 AL2338 3 2" at bounding box center [745, 257] width 1491 height 357
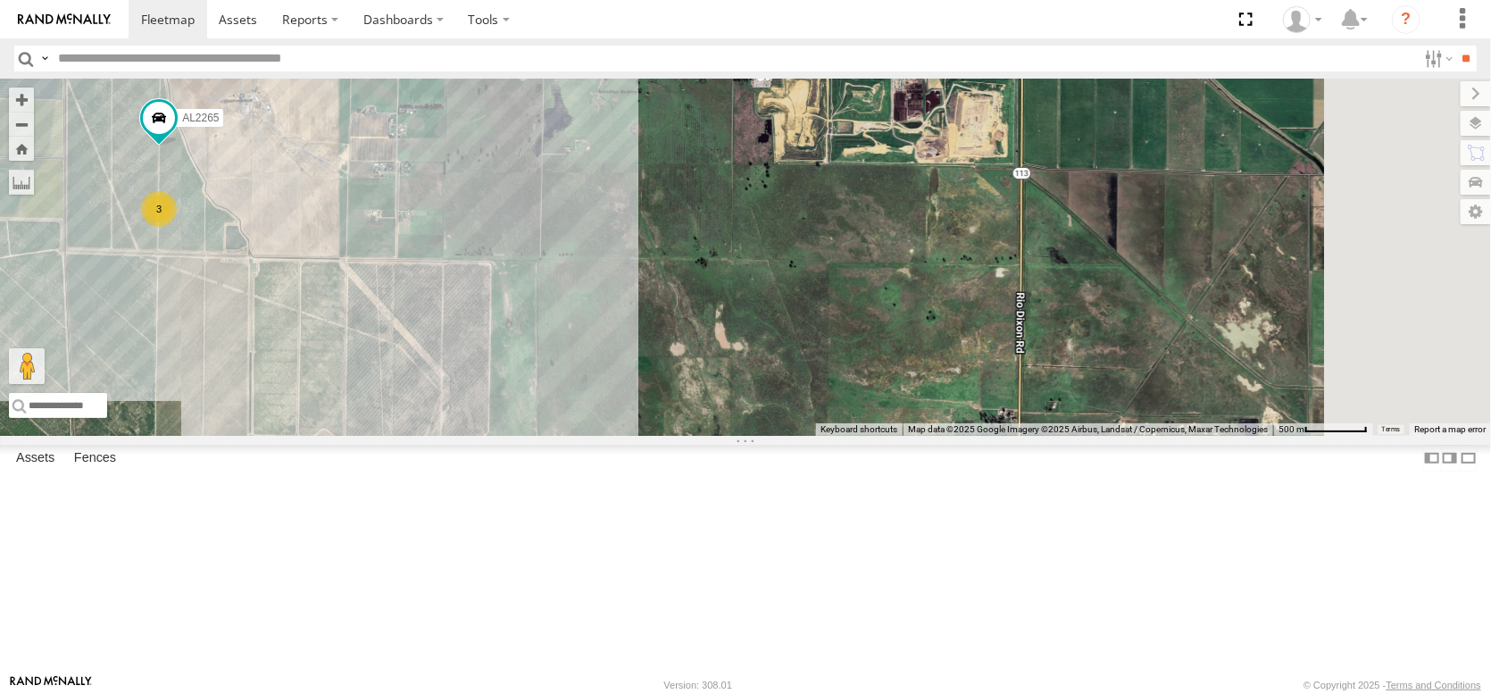
drag, startPoint x: 1170, startPoint y: 311, endPoint x: 1161, endPoint y: 389, distance: 79.1
click at [1161, 389] on div "AL2353 AL2385 PT2435 PT2437 PT2431 AL2364 AL2299 AL2284 AL2265 AL2259 AL2338 3 2" at bounding box center [745, 257] width 1491 height 357
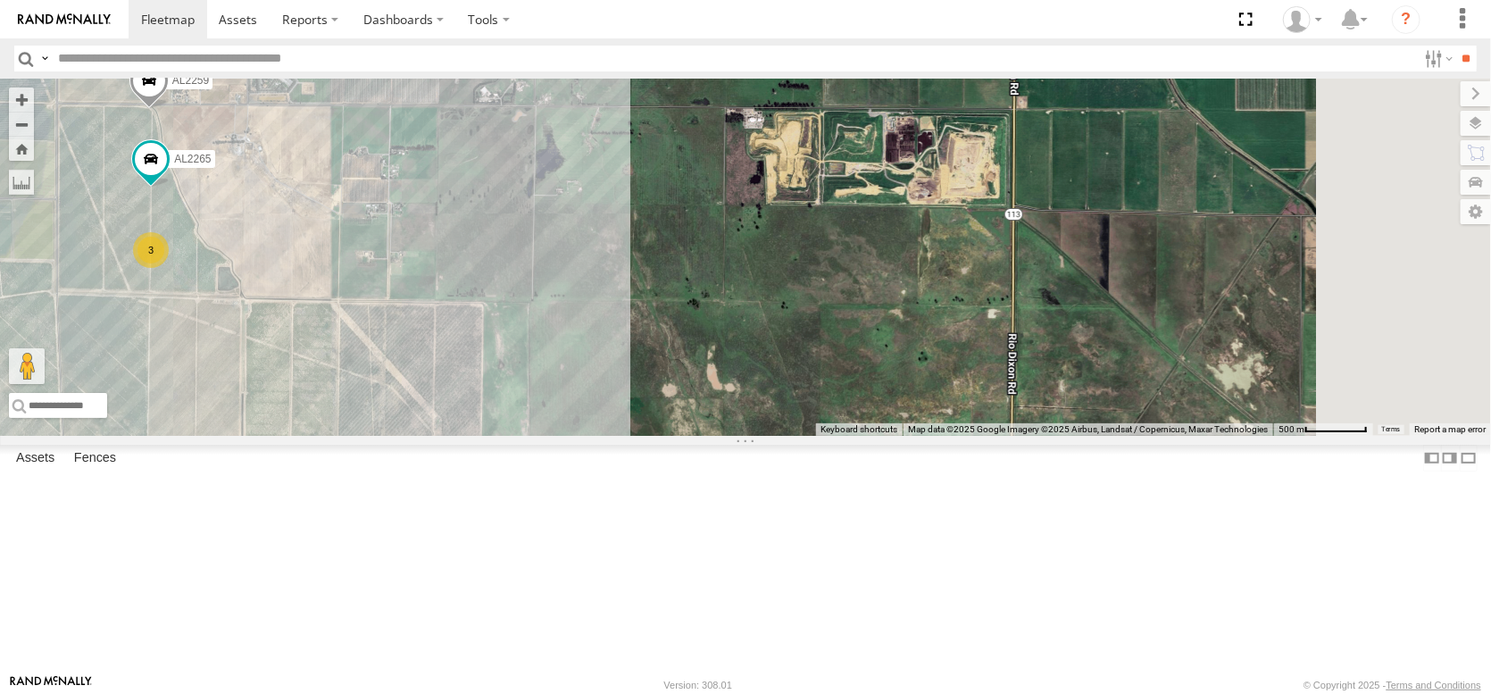
drag, startPoint x: 1172, startPoint y: 258, endPoint x: 1165, endPoint y: 404, distance: 146.6
click at [1165, 404] on div "AL2353 AL2385 PT2435 PT2437 PT2431 AL2364 AL2299 AL2284 AL2265 AL2259 AL2338 3 2" at bounding box center [745, 257] width 1491 height 357
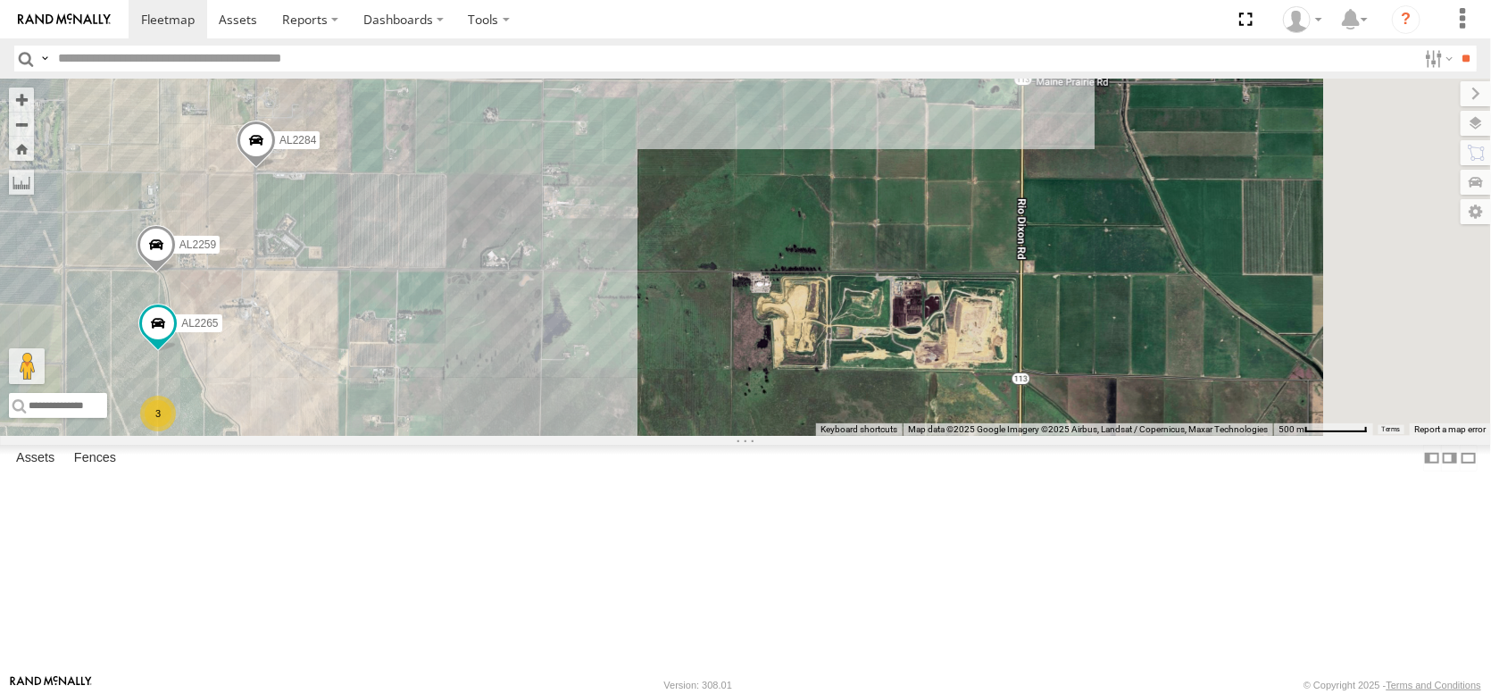
drag, startPoint x: 1159, startPoint y: 273, endPoint x: 1168, endPoint y: 379, distance: 106.6
click at [1168, 379] on div "AL2353 AL2385 PT2435 PT2437 PT2431 AL2364 AL2299 AL2284 AL2265 AL2259 AL2338 3 2" at bounding box center [745, 257] width 1491 height 357
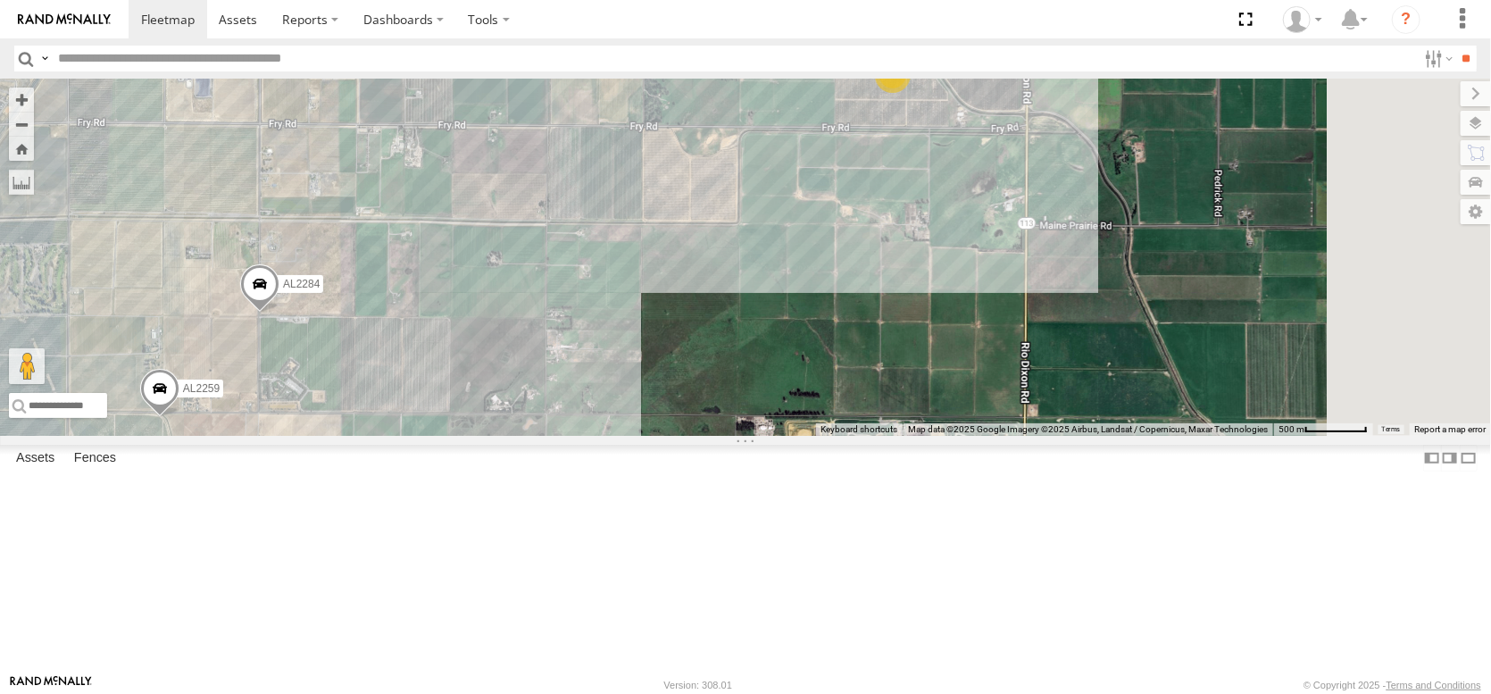
drag, startPoint x: 1182, startPoint y: 303, endPoint x: 1172, endPoint y: 366, distance: 64.1
click at [1172, 366] on div "AL2353 AL2385 PT2435 PT2437 PT2431 AL2364 AL2299 AL2284 AL2265 AL2259 AL2338 3 …" at bounding box center [745, 257] width 1491 height 357
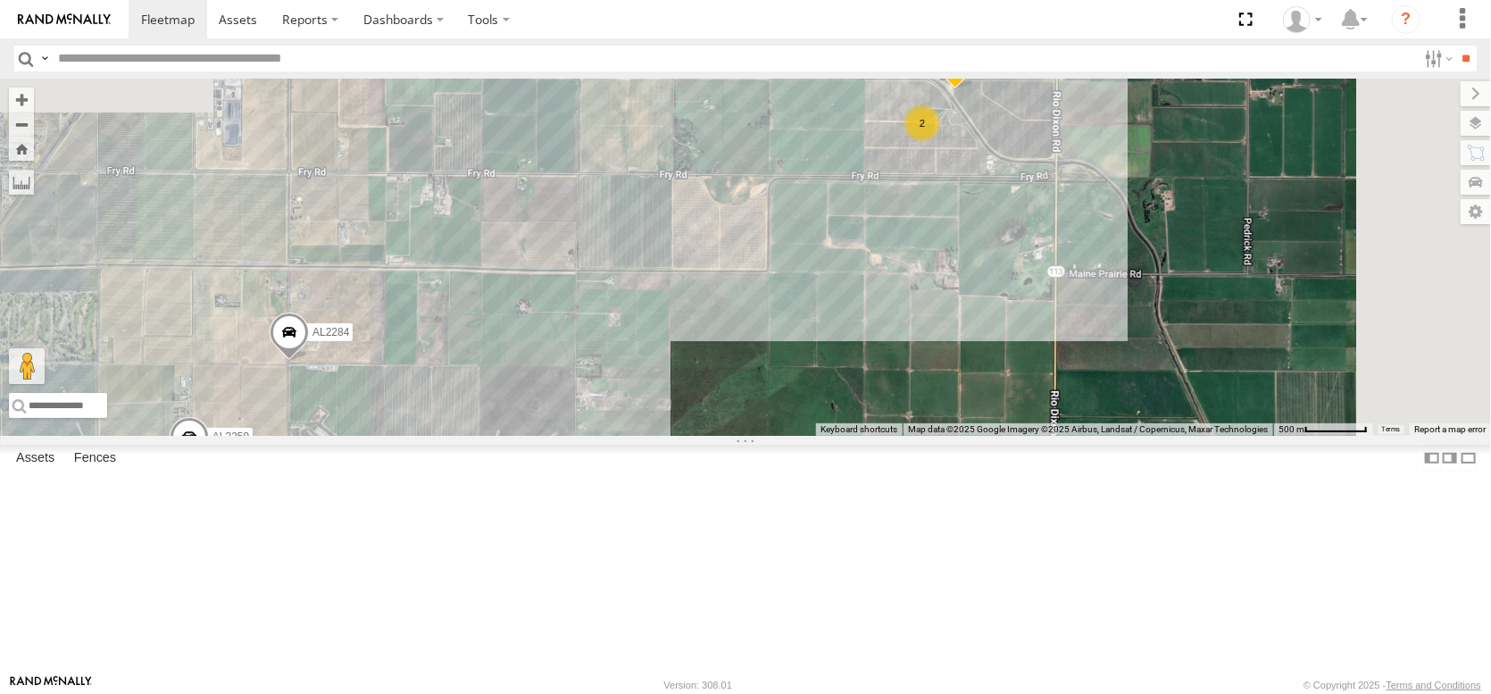
drag, startPoint x: 1167, startPoint y: 332, endPoint x: 1214, endPoint y: 402, distance: 84.2
click at [1216, 404] on div "AL2353 AL2385 PT2435 PT2437 PT2431 AL2364 AL2299 AL2284 AL2265 AL2259 AL2338 3 …" at bounding box center [745, 257] width 1491 height 357
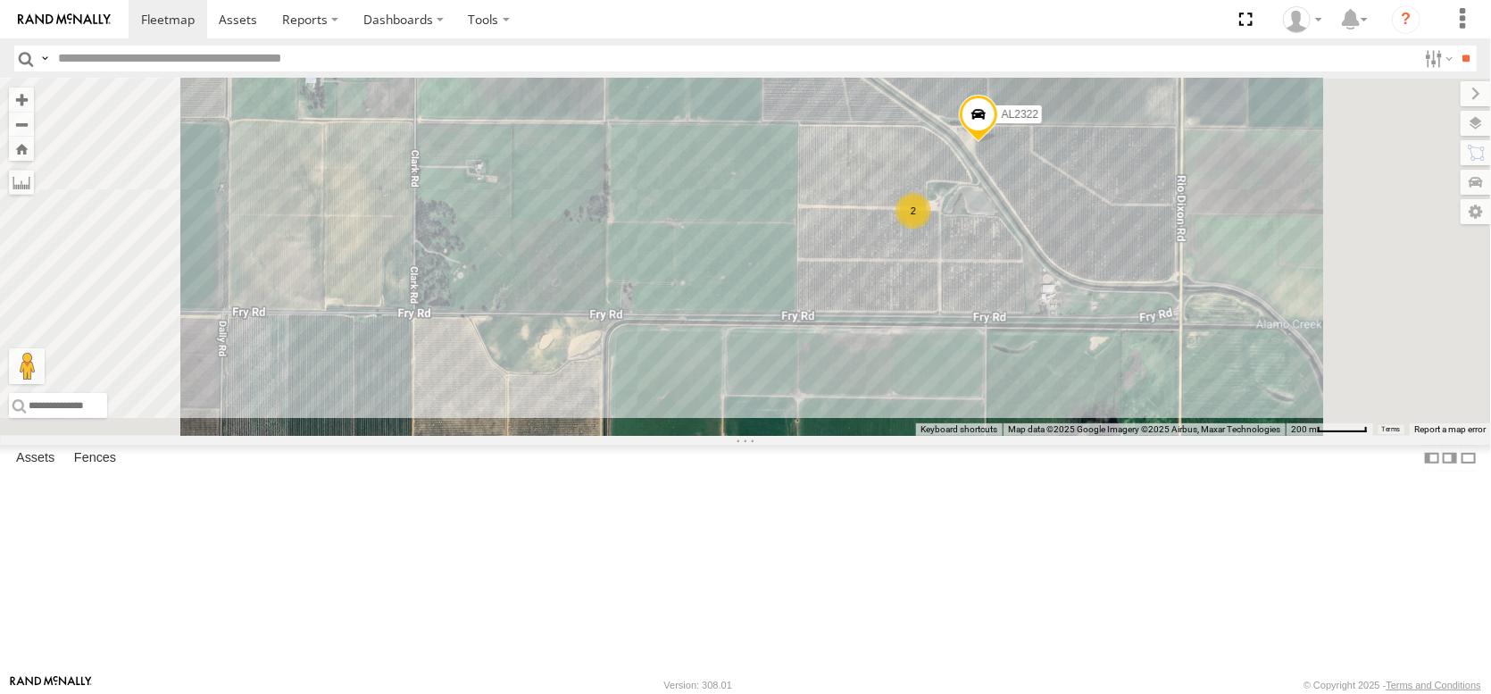
drag, startPoint x: 1204, startPoint y: 271, endPoint x: 1212, endPoint y: 341, distance: 70.1
click at [1212, 341] on div "AL2353 AL2385 PT2435 PT2437 PT2431 AL2364 AL2299 AL2284 AL2265 AL2259 AL2338 AL…" at bounding box center [745, 257] width 1491 height 357
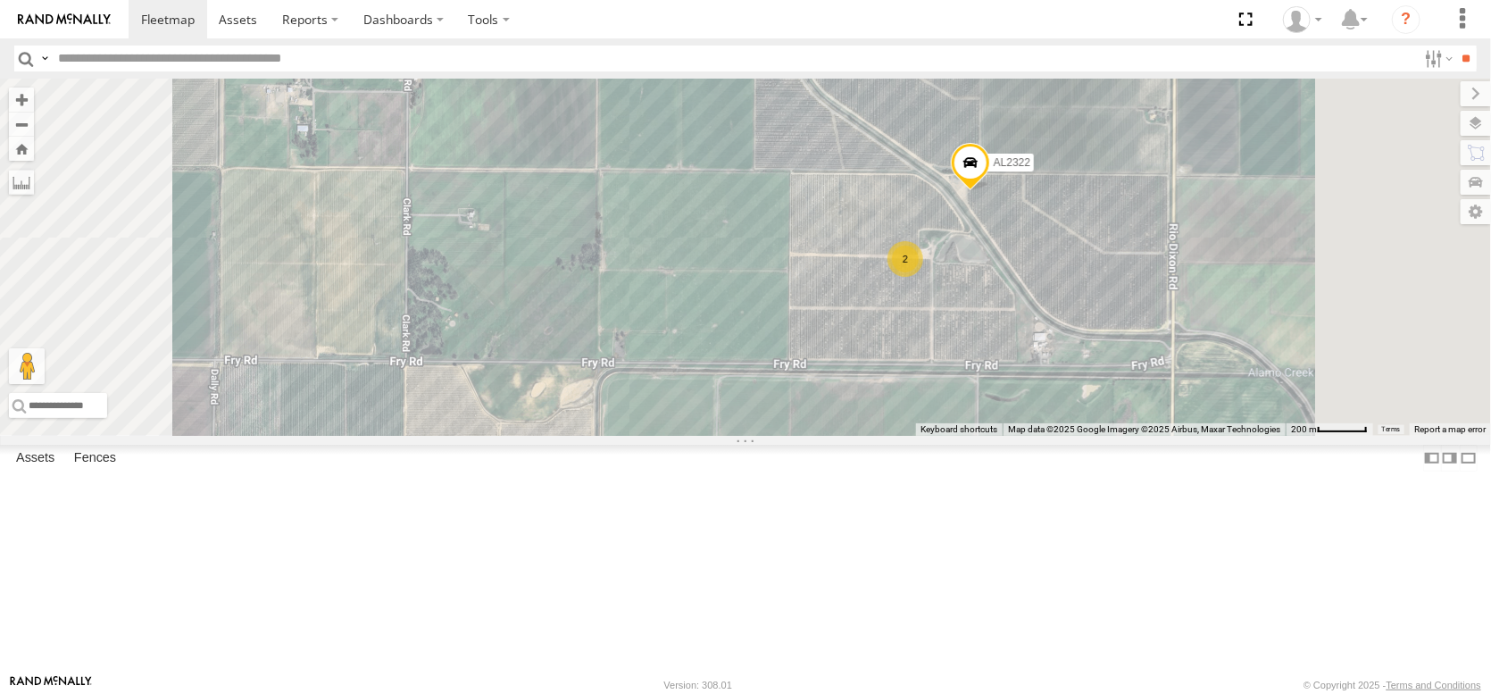
drag, startPoint x: 1216, startPoint y: 296, endPoint x: 1209, endPoint y: 333, distance: 38.2
click at [1209, 333] on div "AL2353 AL2385 PT2435 PT2437 PT2431 AL2364 AL2299 AL2284 AL2265 AL2259 AL2338 AL…" at bounding box center [745, 257] width 1491 height 357
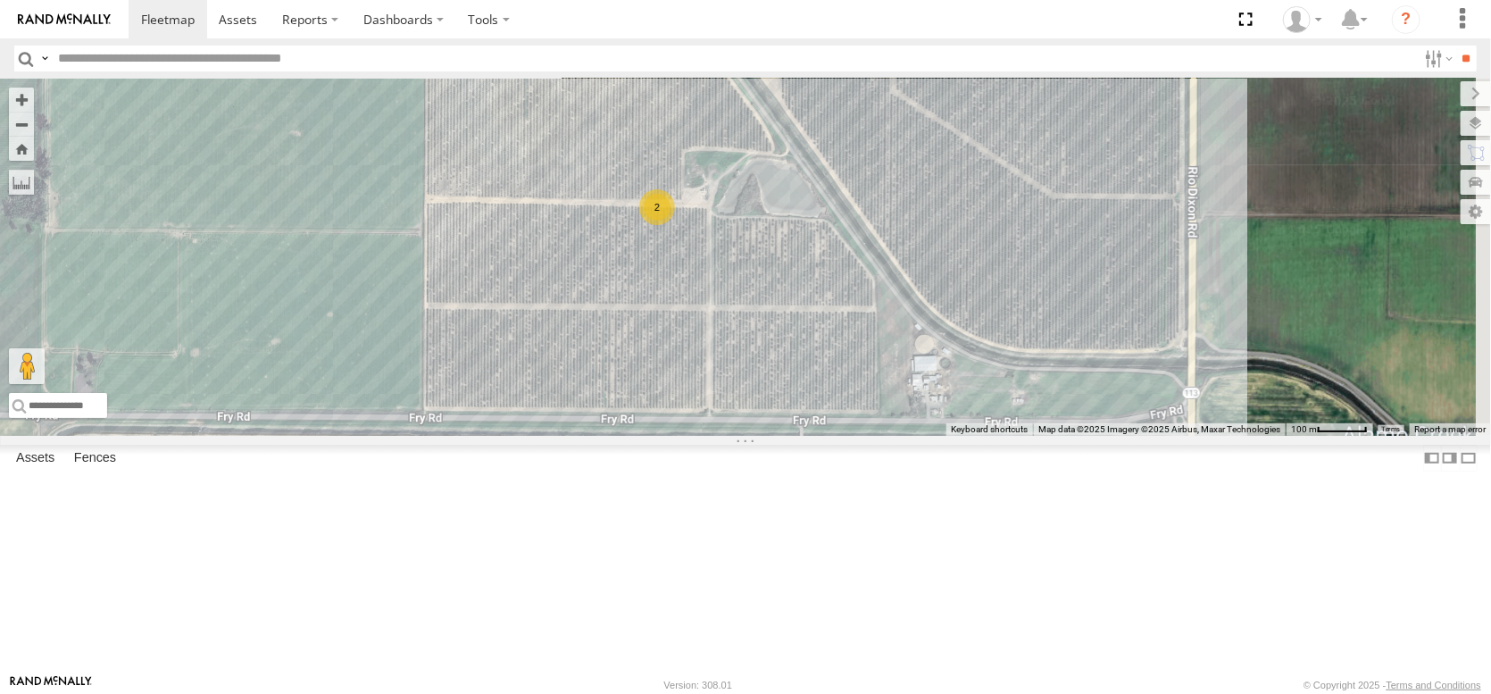
drag, startPoint x: 1263, startPoint y: 329, endPoint x: 1063, endPoint y: 200, distance: 239.0
click at [1065, 200] on div "AL2322 2" at bounding box center [745, 257] width 1491 height 357
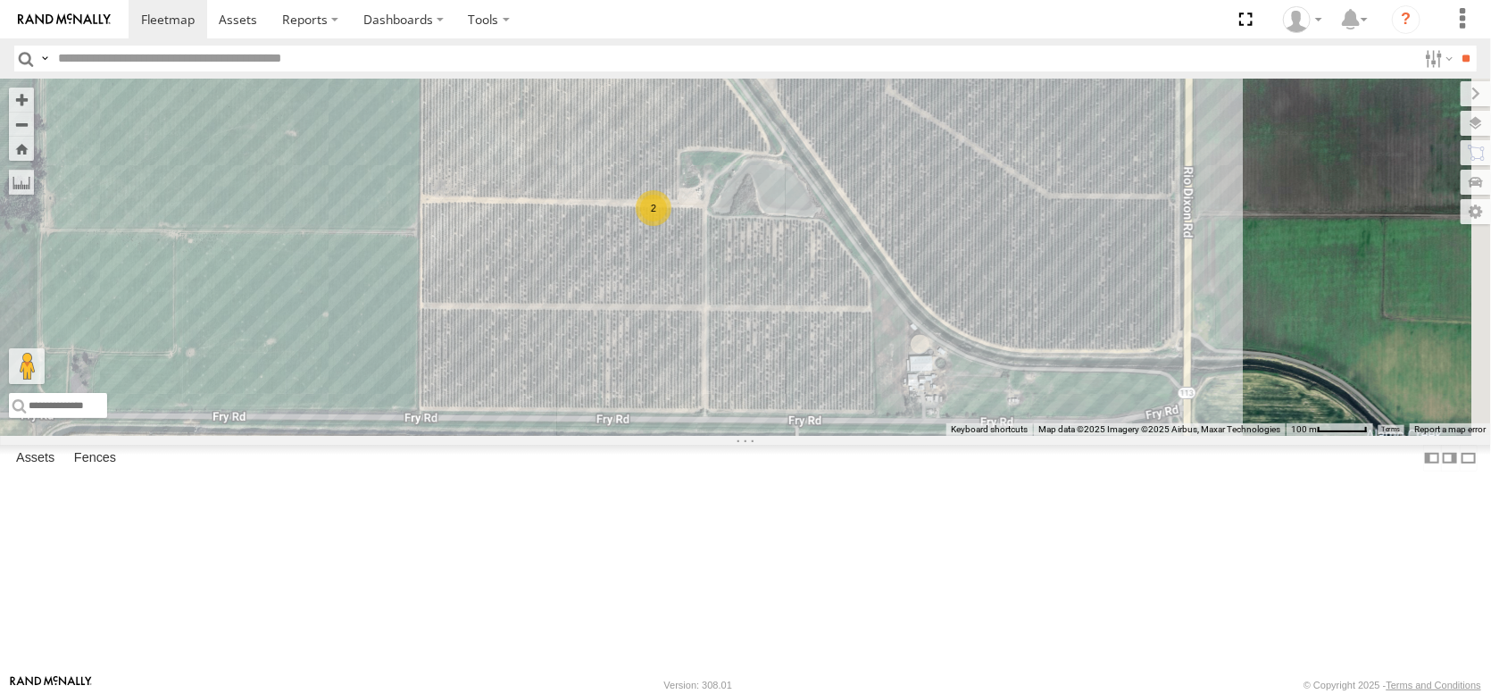
click at [802, 73] on span at bounding box center [782, 49] width 39 height 48
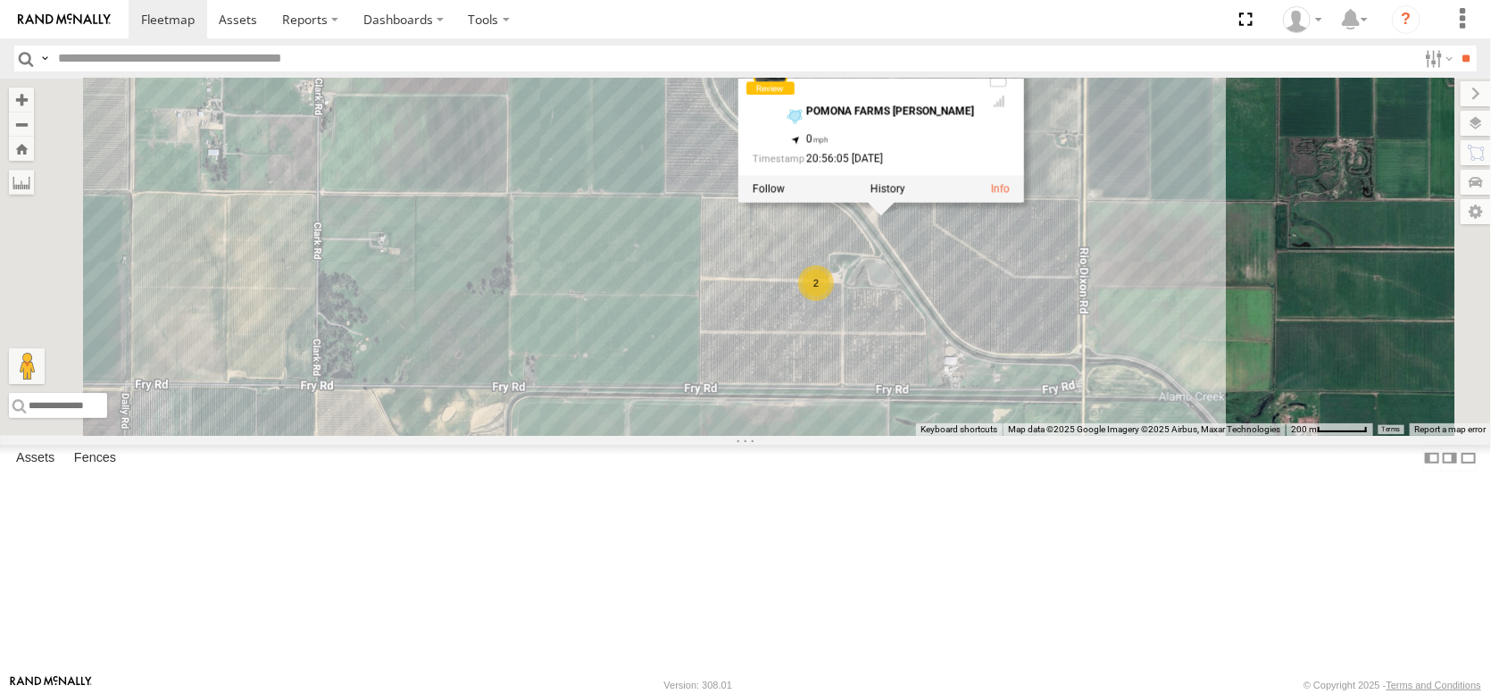
drag, startPoint x: 1013, startPoint y: 251, endPoint x: 946, endPoint y: 335, distance: 107.4
click at [950, 353] on div "AL2322 AL2322 Almond Trailers POMONA FARMS [PERSON_NAME] 38.3434 , -121.83298 0…" at bounding box center [745, 257] width 1491 height 357
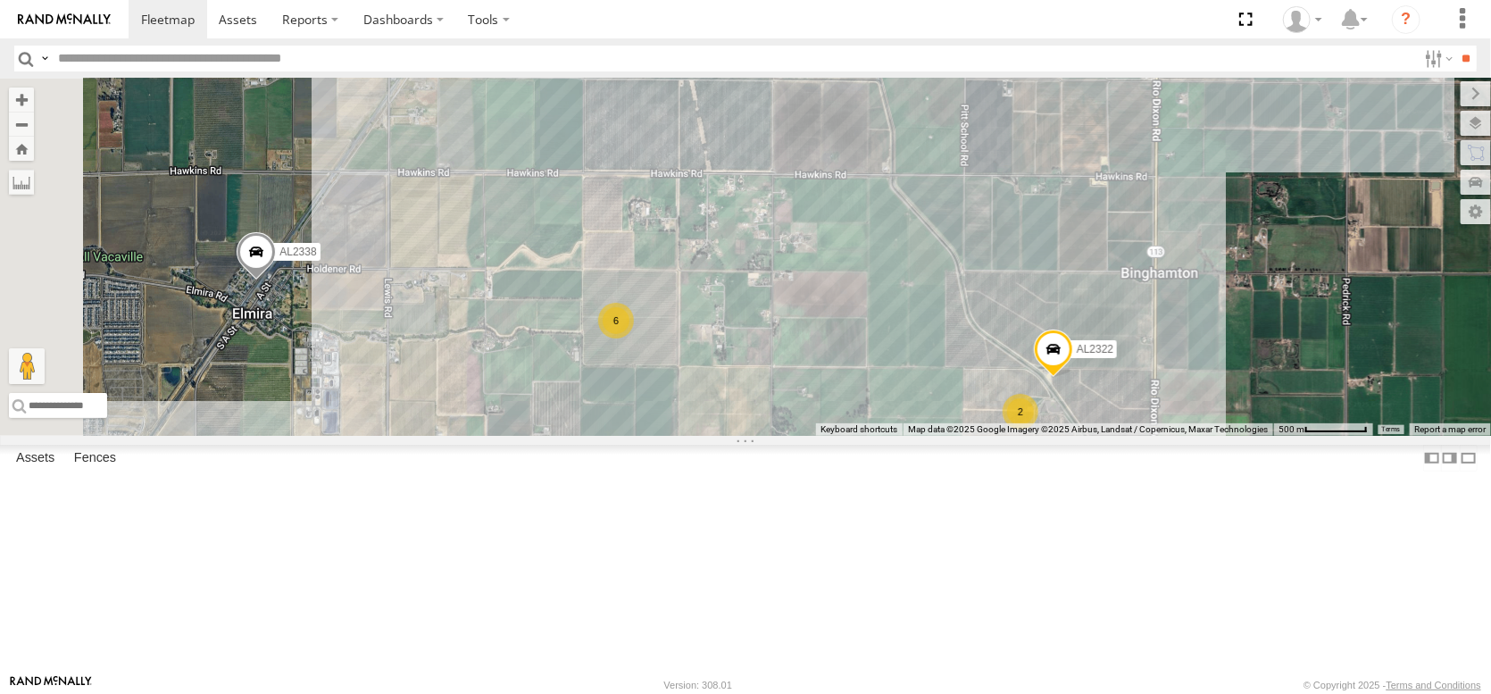
drag, startPoint x: 985, startPoint y: 437, endPoint x: 1071, endPoint y: 498, distance: 106.3
click at [1071, 436] on div "AL2284 AL2265 AL2259 AL2338 6 2 AL2322" at bounding box center [745, 257] width 1491 height 357
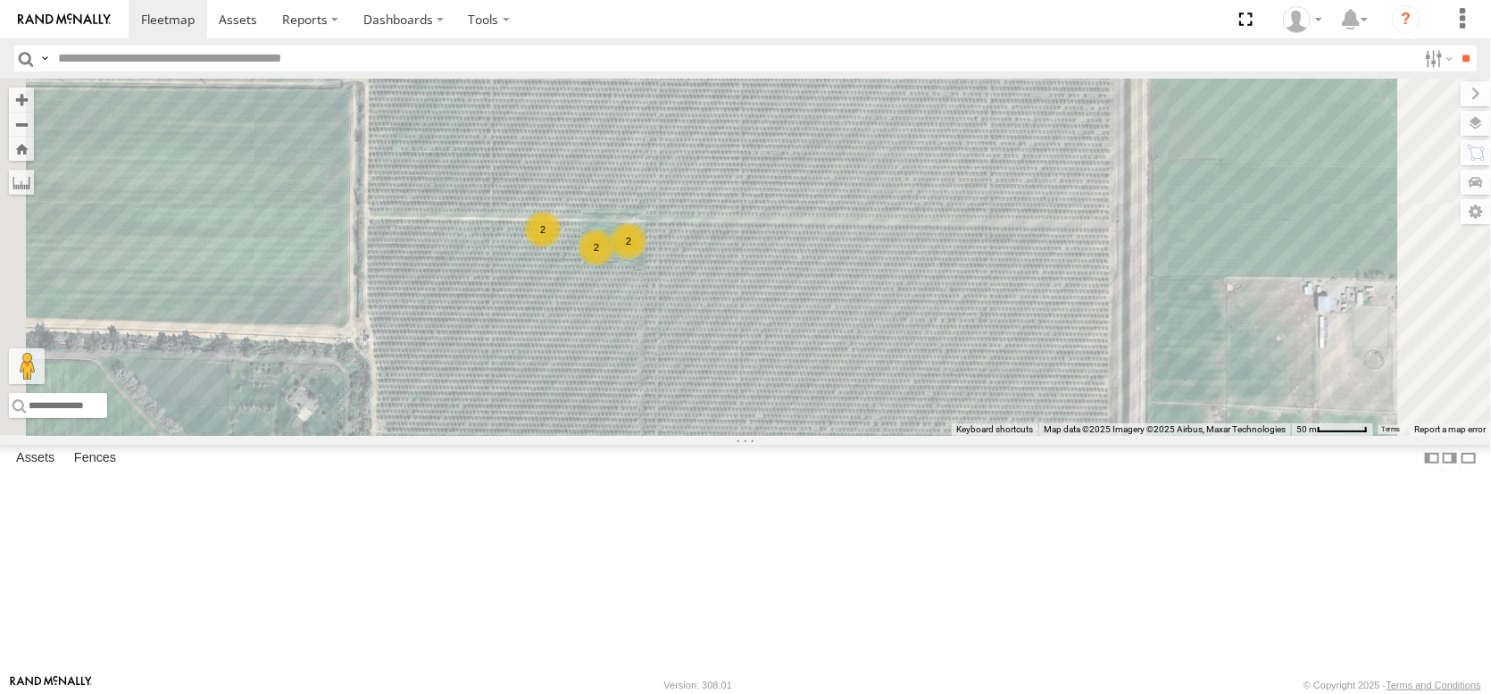
drag, startPoint x: 684, startPoint y: 379, endPoint x: 783, endPoint y: 466, distance: 131.6
click at [777, 436] on div "AL2284 AL2265 AL2259 AL2338 AL2322 2 2 2" at bounding box center [745, 257] width 1491 height 357
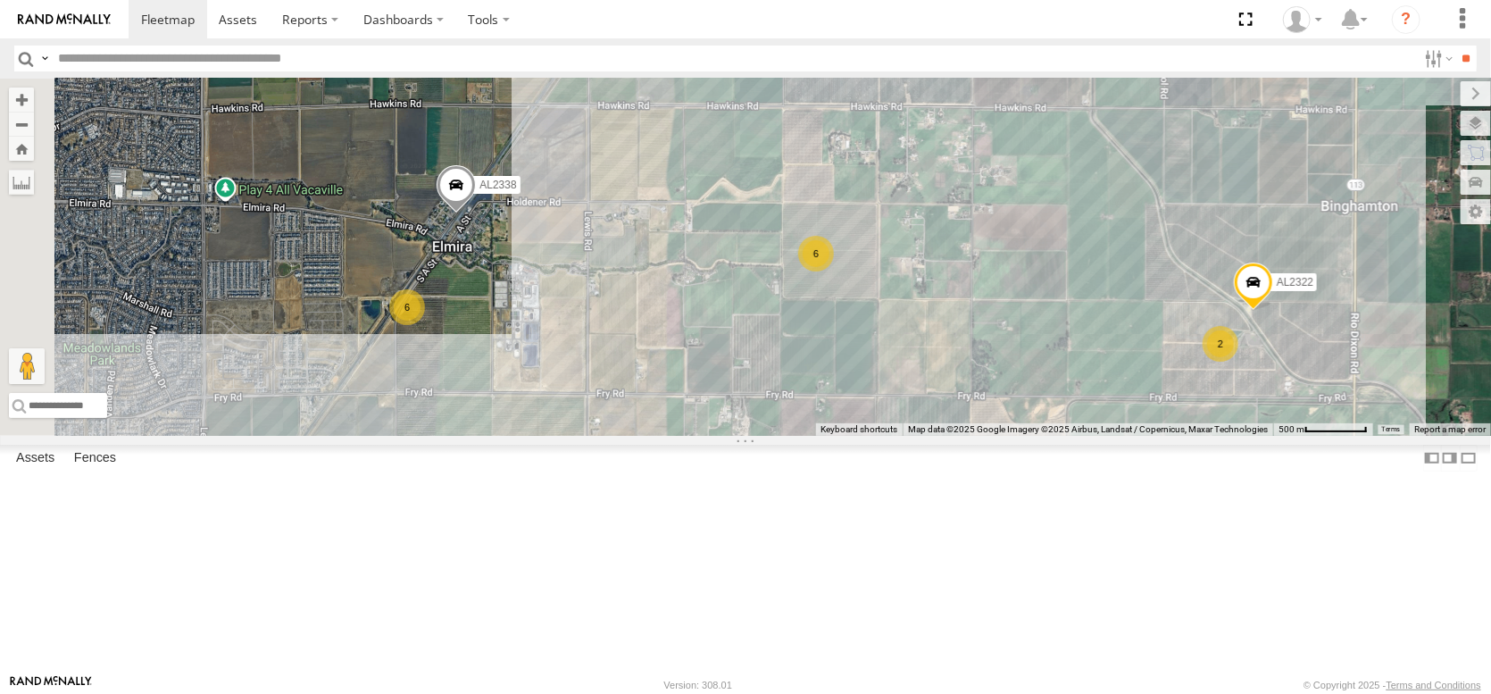
drag, startPoint x: 781, startPoint y: 403, endPoint x: 988, endPoint y: 438, distance: 209.3
click at [988, 436] on div "AL2284 AL2265 AL2259 AL2338 AL2322 6 6 2" at bounding box center [745, 257] width 1491 height 357
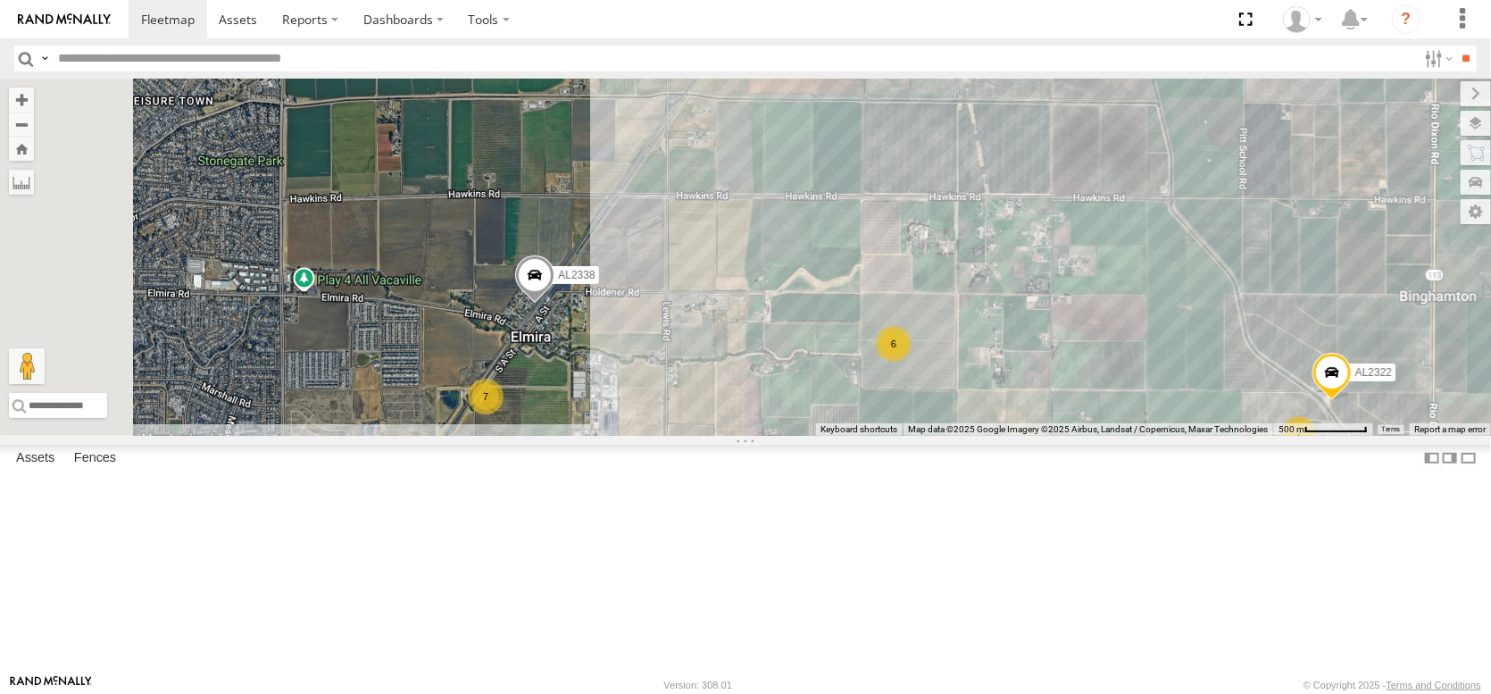
drag, startPoint x: 842, startPoint y: 413, endPoint x: 922, endPoint y: 508, distance: 124.8
click at [922, 436] on div "AL2284 AL2265 AL2259 AL2338 AL2322 6 7 2" at bounding box center [745, 257] width 1491 height 357
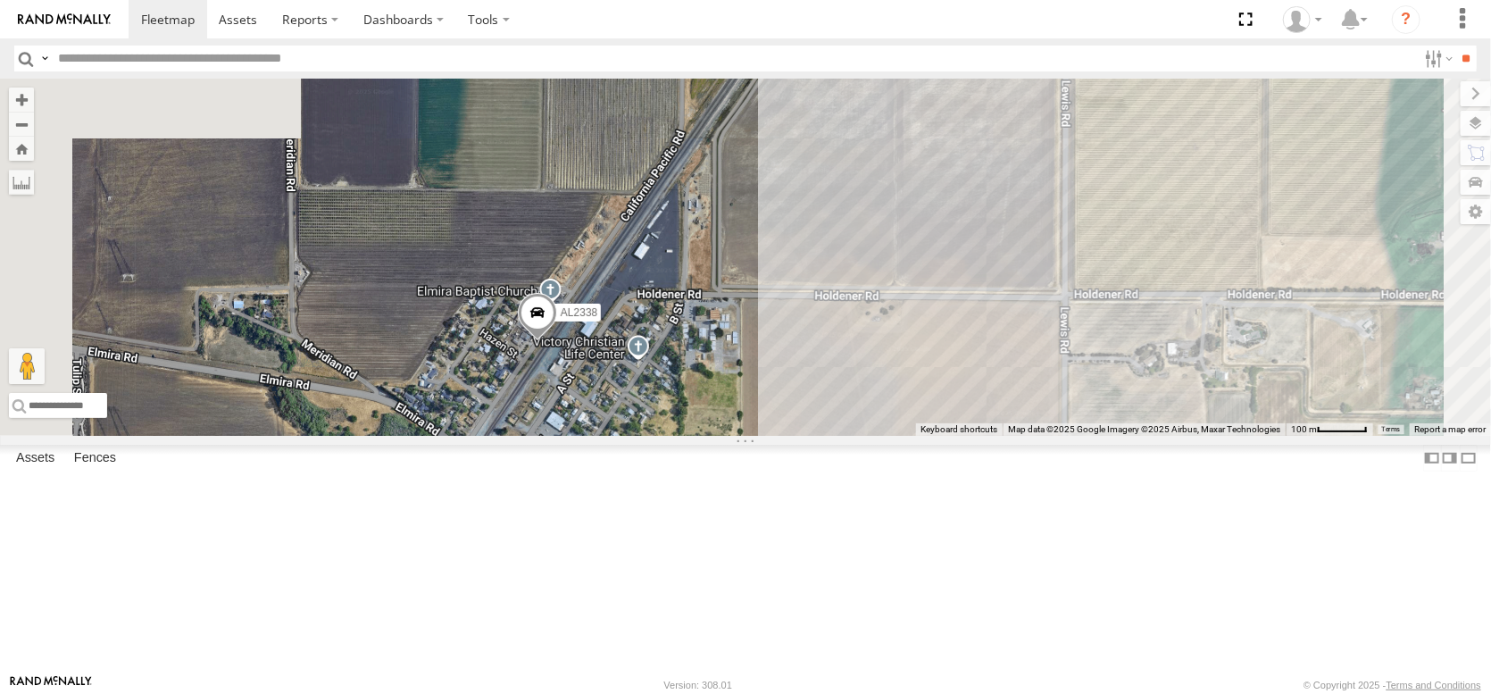
drag, startPoint x: 702, startPoint y: 415, endPoint x: 846, endPoint y: 518, distance: 177.4
click at [851, 436] on div "AL2284 AL2265 AL2259 AL2338 AL2322" at bounding box center [745, 257] width 1491 height 357
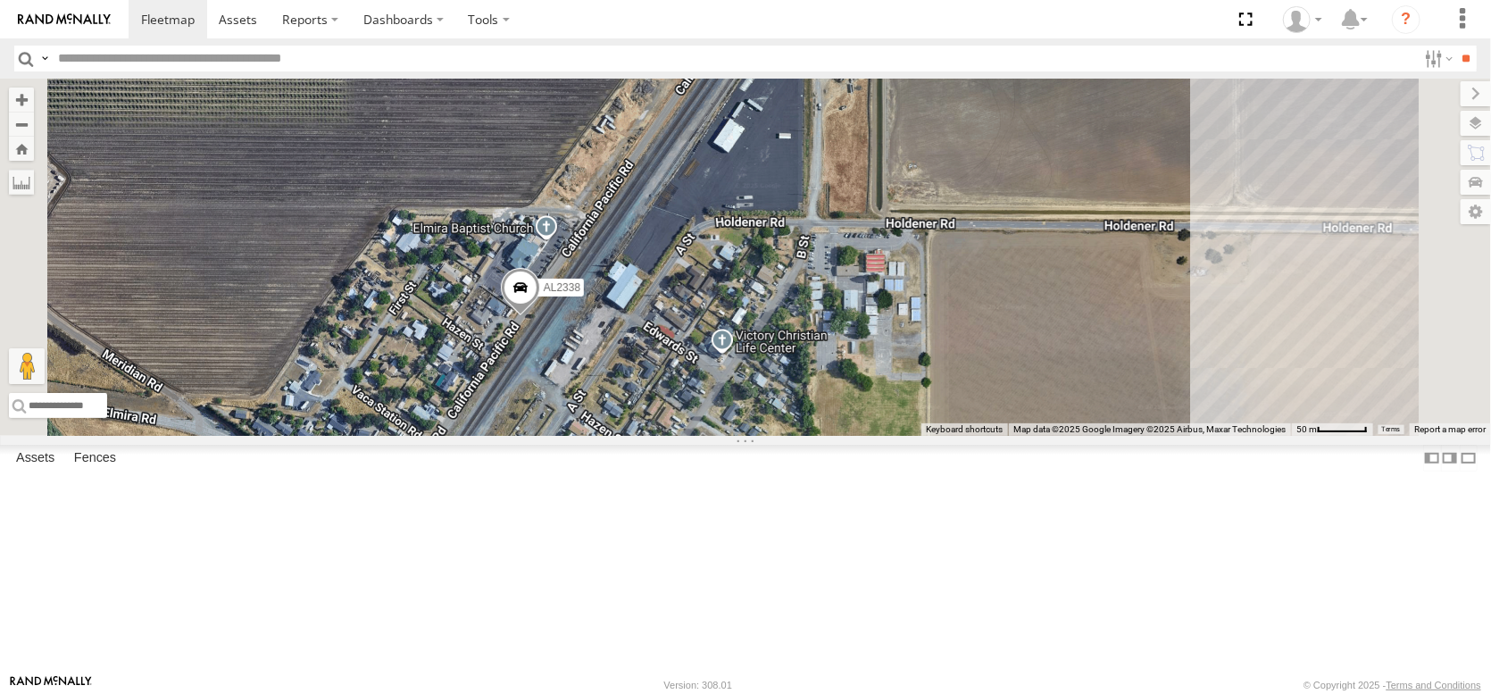
click at [540, 316] on span at bounding box center [520, 292] width 39 height 48
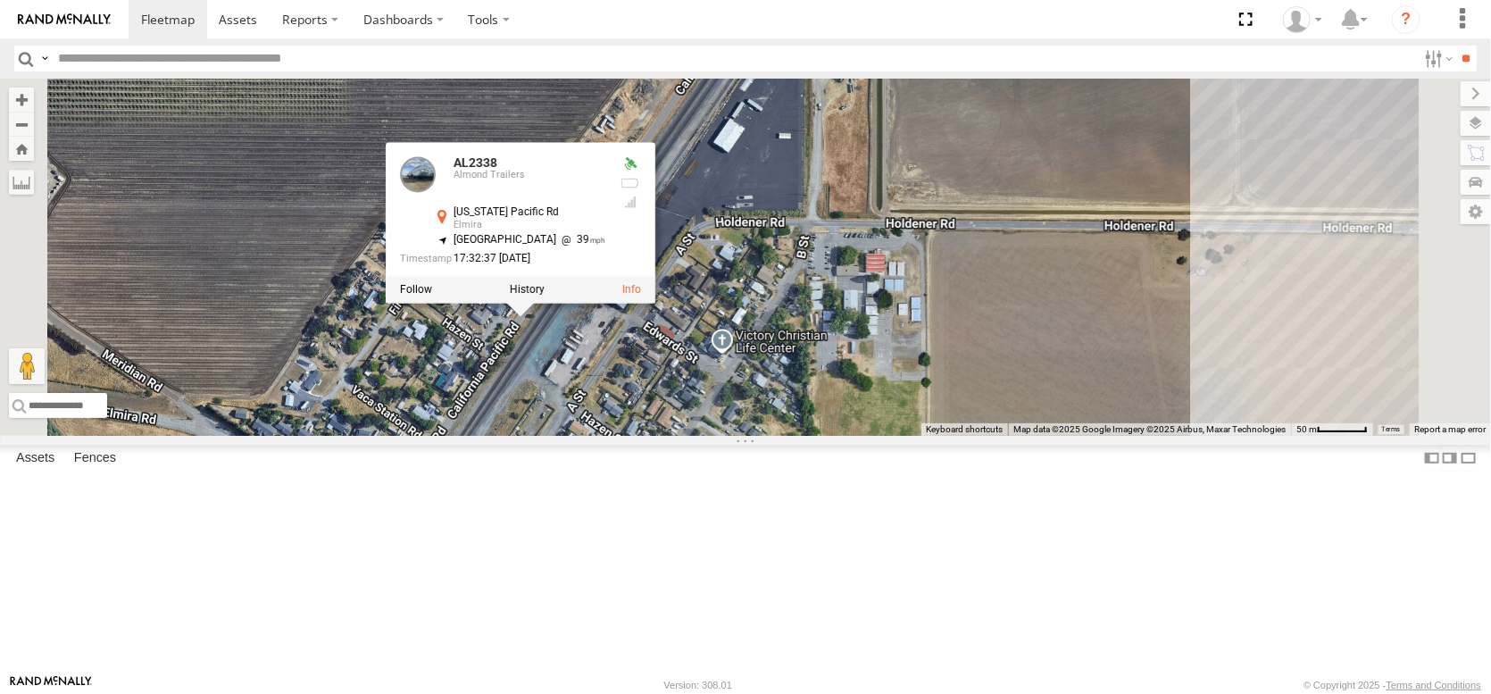
click at [888, 411] on div "AL2284 AL2265 AL2259 AL2338 AL2322 AL2338 Almond Trailers [US_STATE][GEOGRAPHIC…" at bounding box center [745, 257] width 1491 height 357
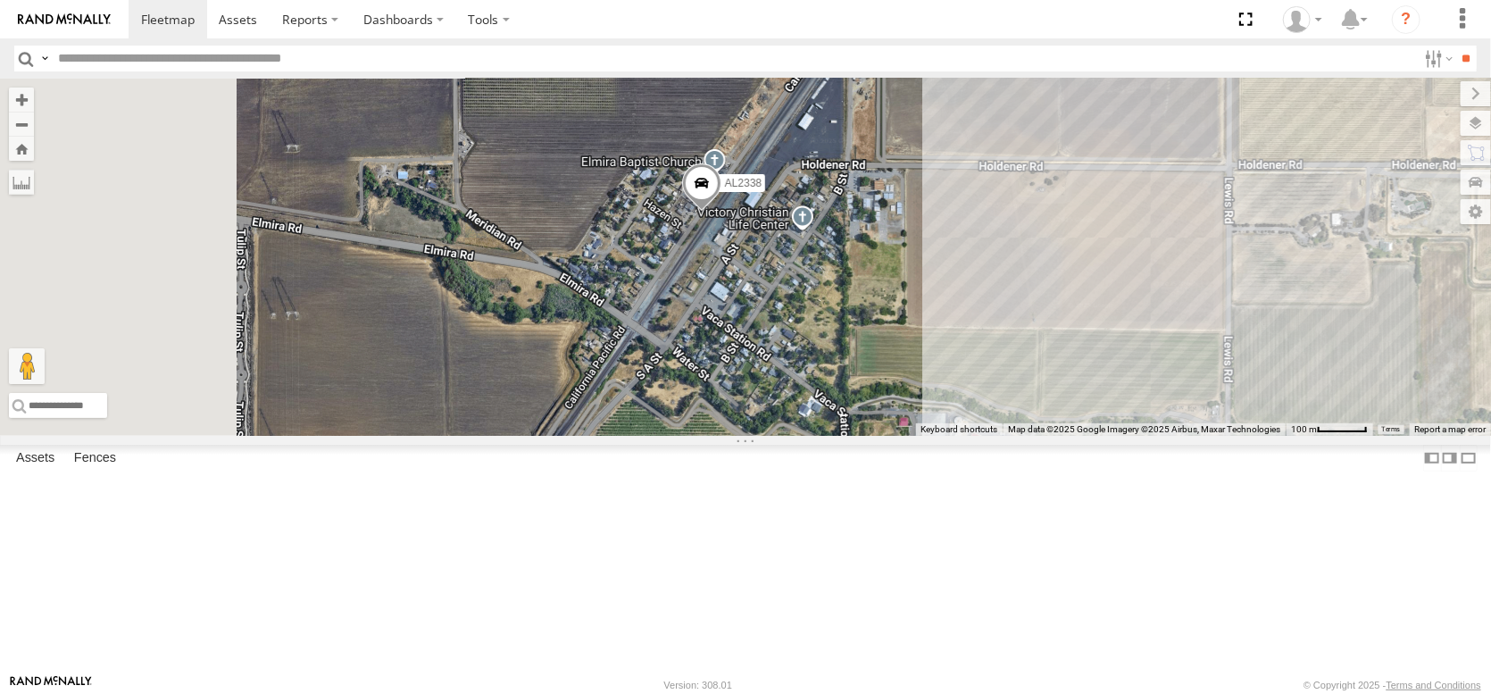
drag, startPoint x: 821, startPoint y: 477, endPoint x: 982, endPoint y: 321, distance: 224.2
click at [976, 332] on div "AL2284 AL2265 AL2259 AL2338 AL2322" at bounding box center [745, 257] width 1491 height 357
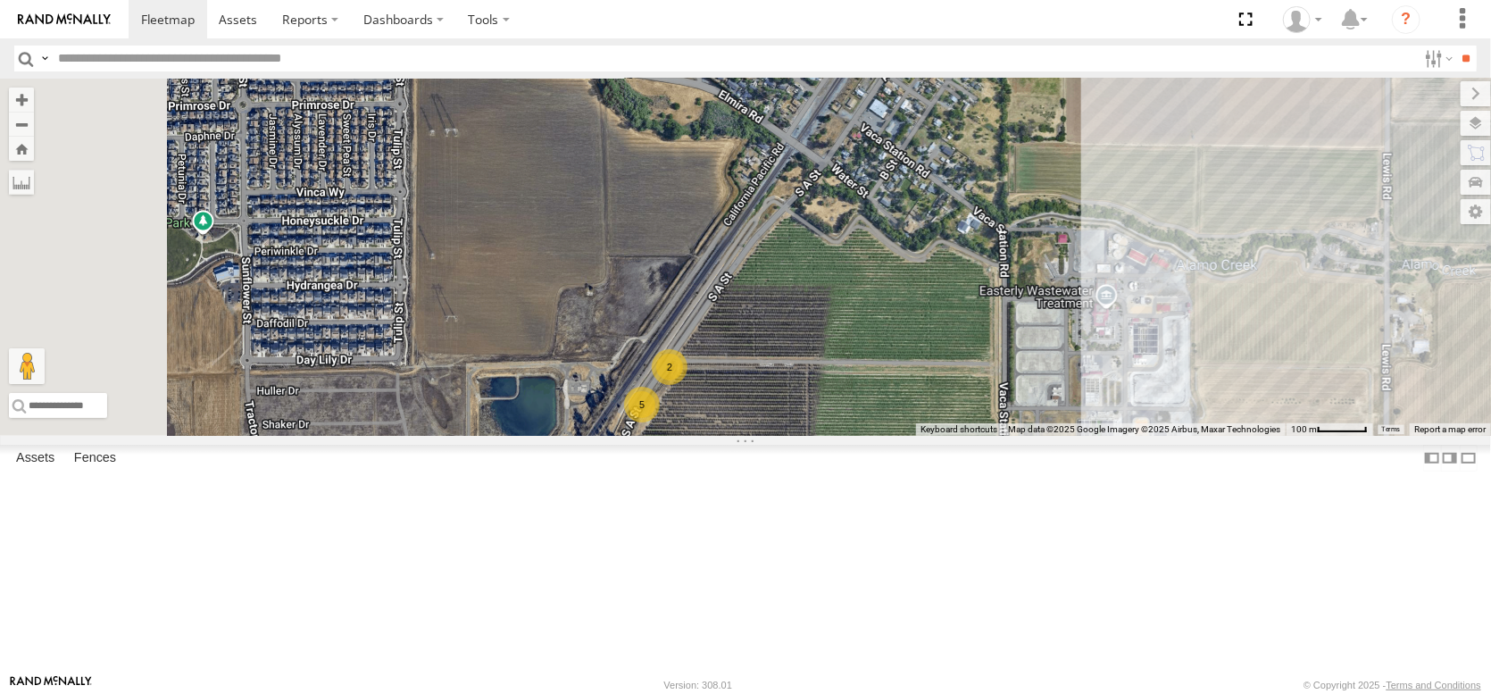
drag, startPoint x: 884, startPoint y: 463, endPoint x: 956, endPoint y: 392, distance: 101.0
click at [954, 394] on div "AL2284 AL2265 AL2259 AL2338 AL2322 5 2" at bounding box center [745, 257] width 1491 height 357
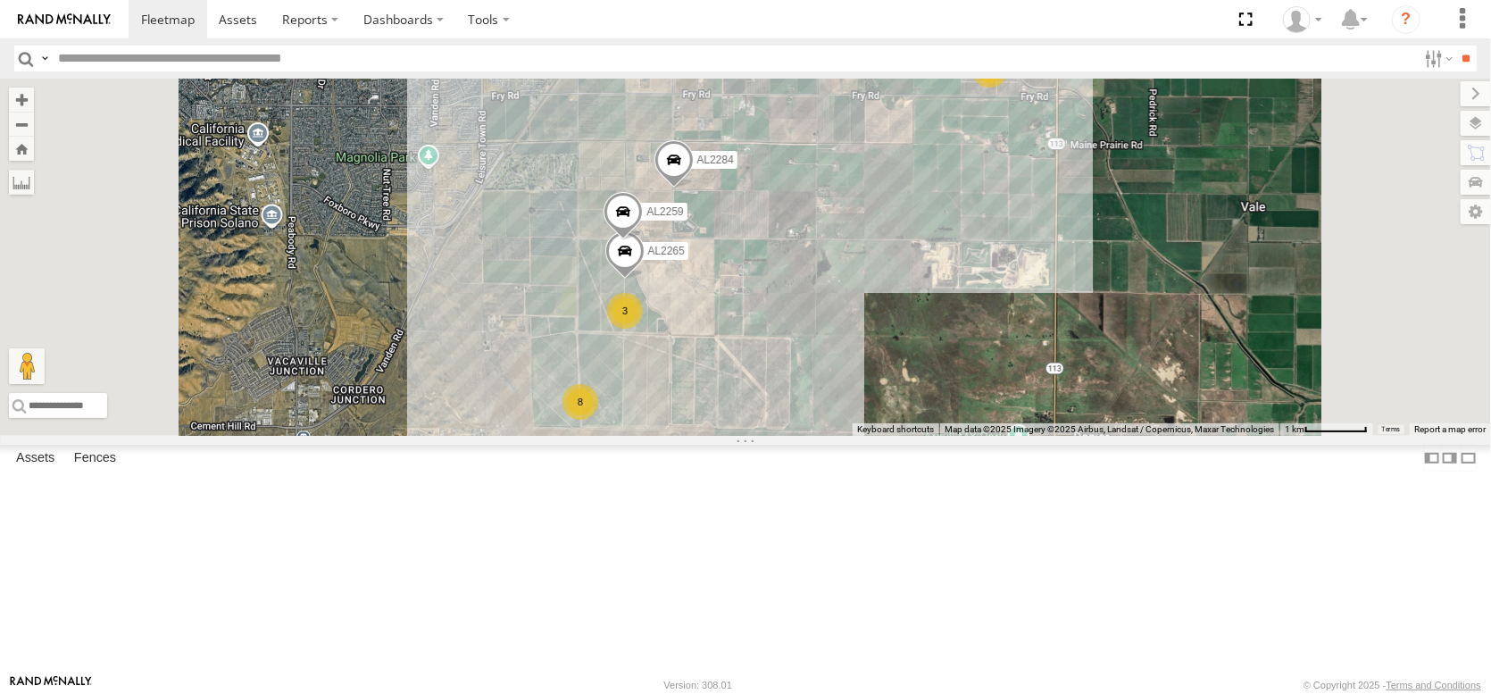
drag, startPoint x: 768, startPoint y: 452, endPoint x: 772, endPoint y: 296, distance: 156.3
click at [772, 296] on div "AL2284 AL2265 AL2259 AL2338 7 8 6 3 3" at bounding box center [745, 257] width 1491 height 357
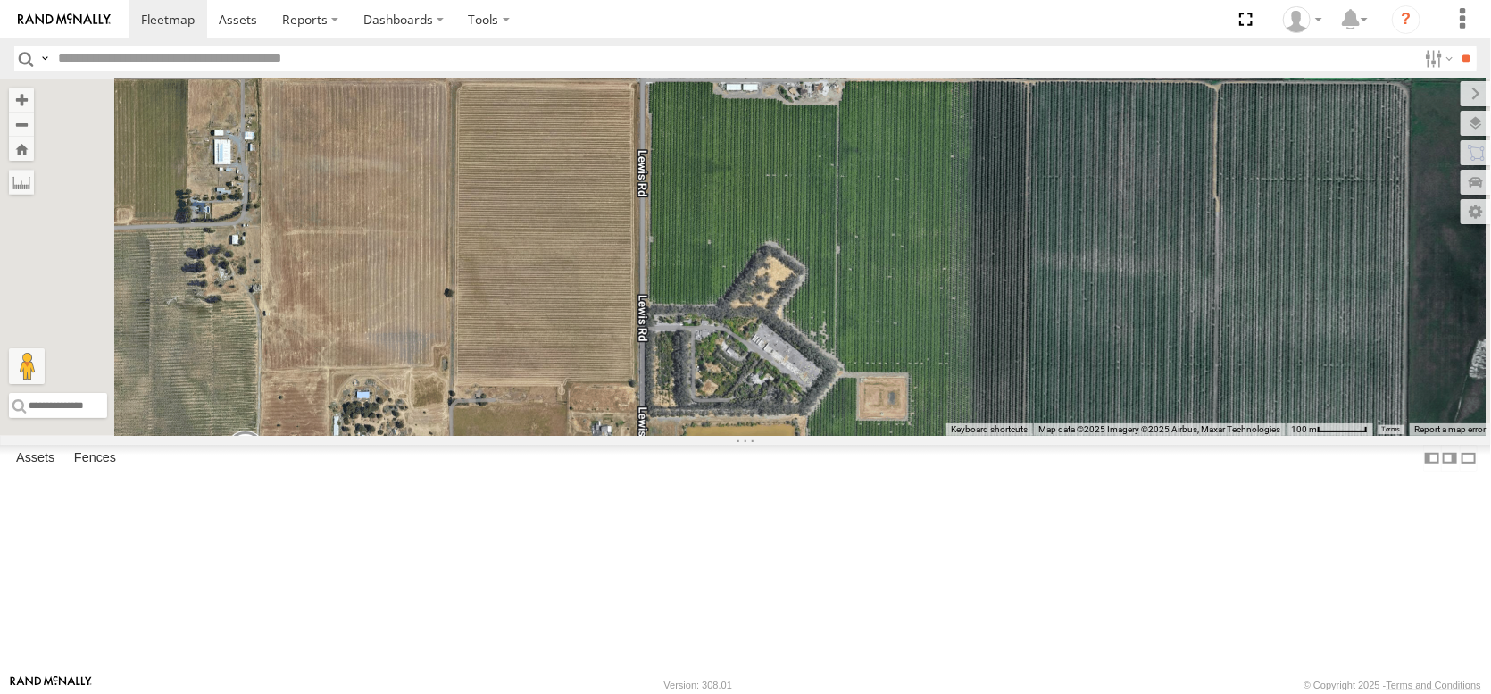
drag, startPoint x: 892, startPoint y: 320, endPoint x: 915, endPoint y: 338, distance: 29.8
click at [915, 338] on div "AL2284 AL2265 AL2259 AL2338" at bounding box center [745, 257] width 1491 height 357
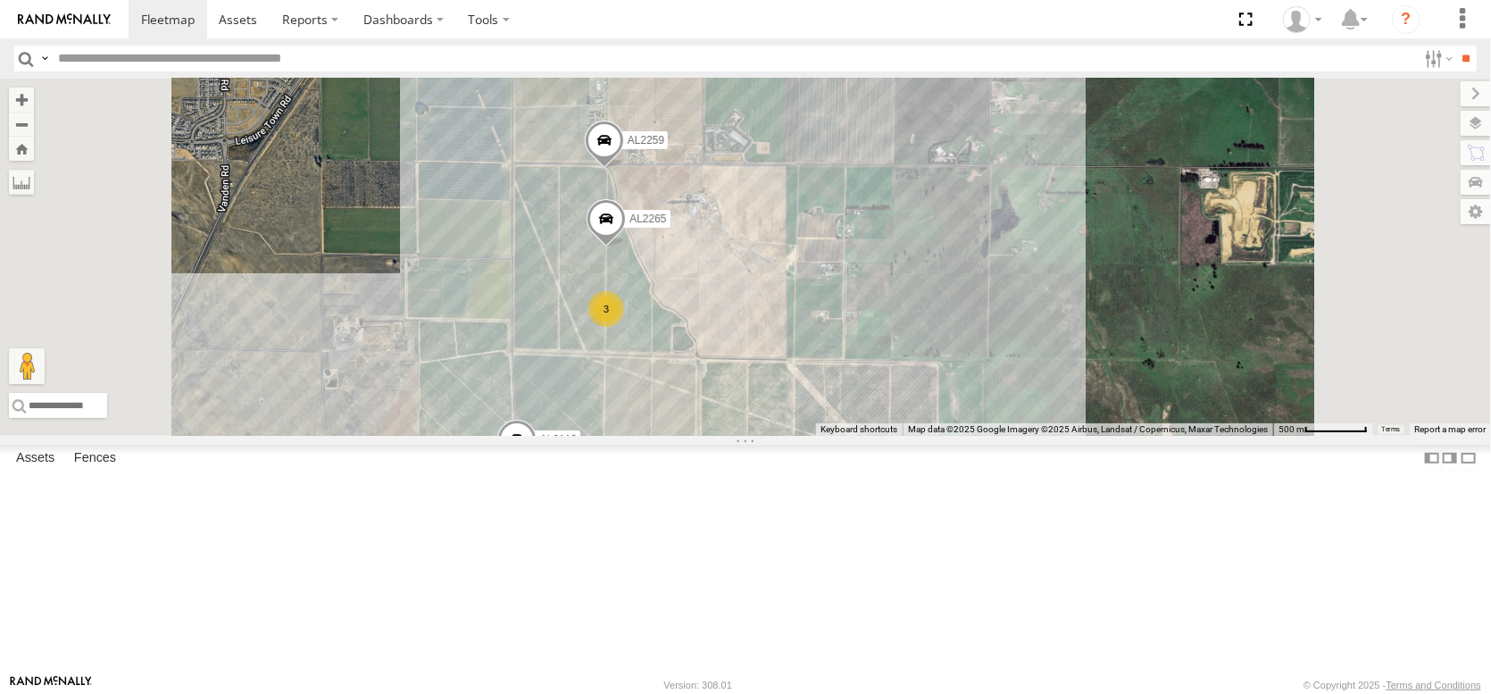
drag, startPoint x: 833, startPoint y: 496, endPoint x: 871, endPoint y: 380, distance: 122.3
click at [871, 381] on div "AL2284 AL2265 AL2259 AL2338 AL2119 3" at bounding box center [745, 257] width 1491 height 357
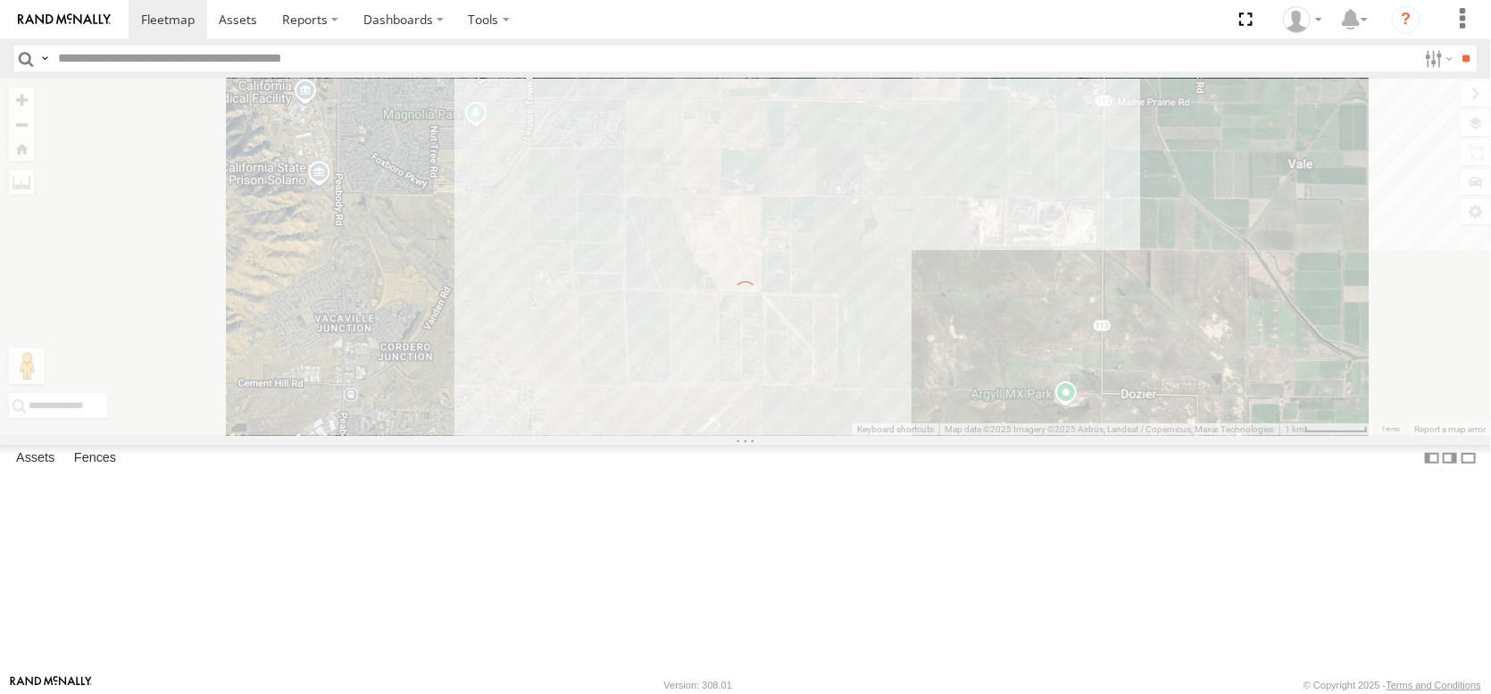
drag, startPoint x: 813, startPoint y: 529, endPoint x: 869, endPoint y: 480, distance: 73.4
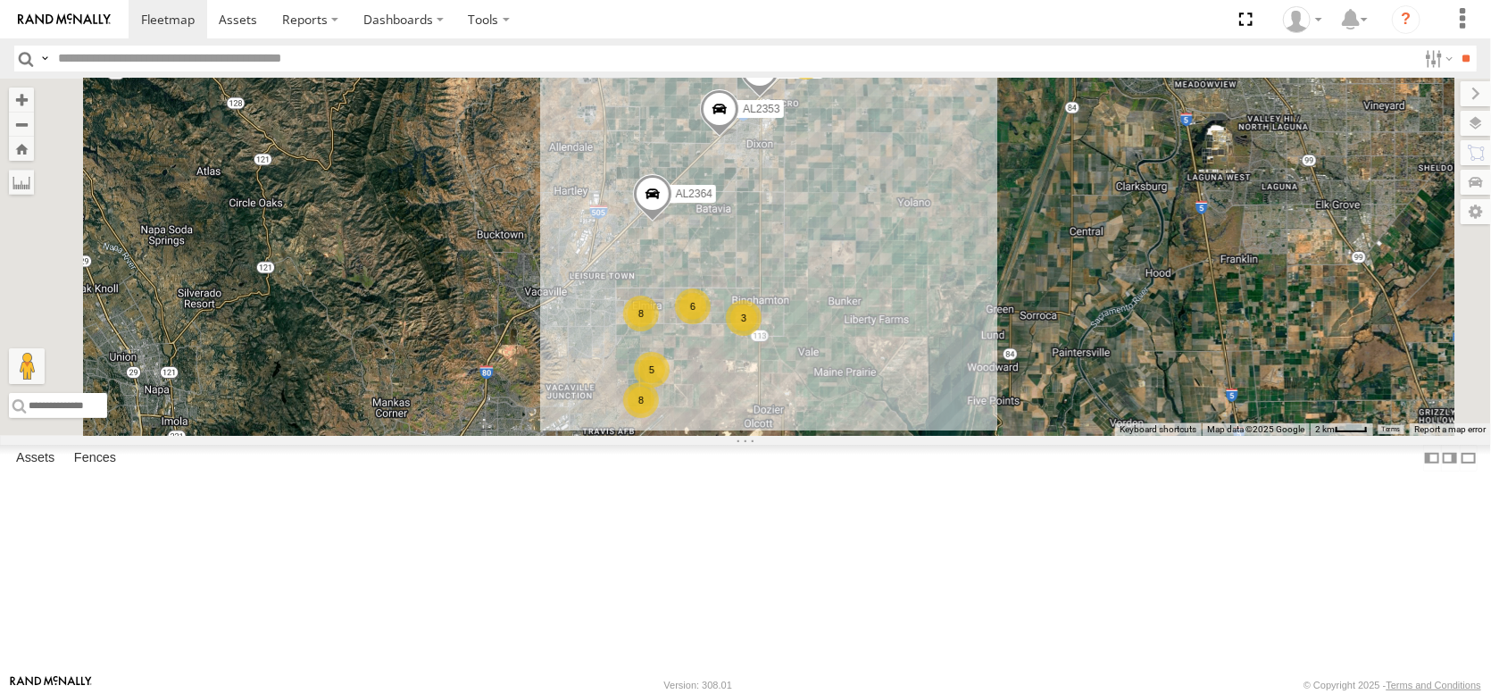
drag, startPoint x: 914, startPoint y: 459, endPoint x: 1005, endPoint y: 638, distance: 200.5
click at [1004, 436] on div "AL2284 8 18 8 5 6 4 AL2353 AL2364 3" at bounding box center [745, 257] width 1491 height 357
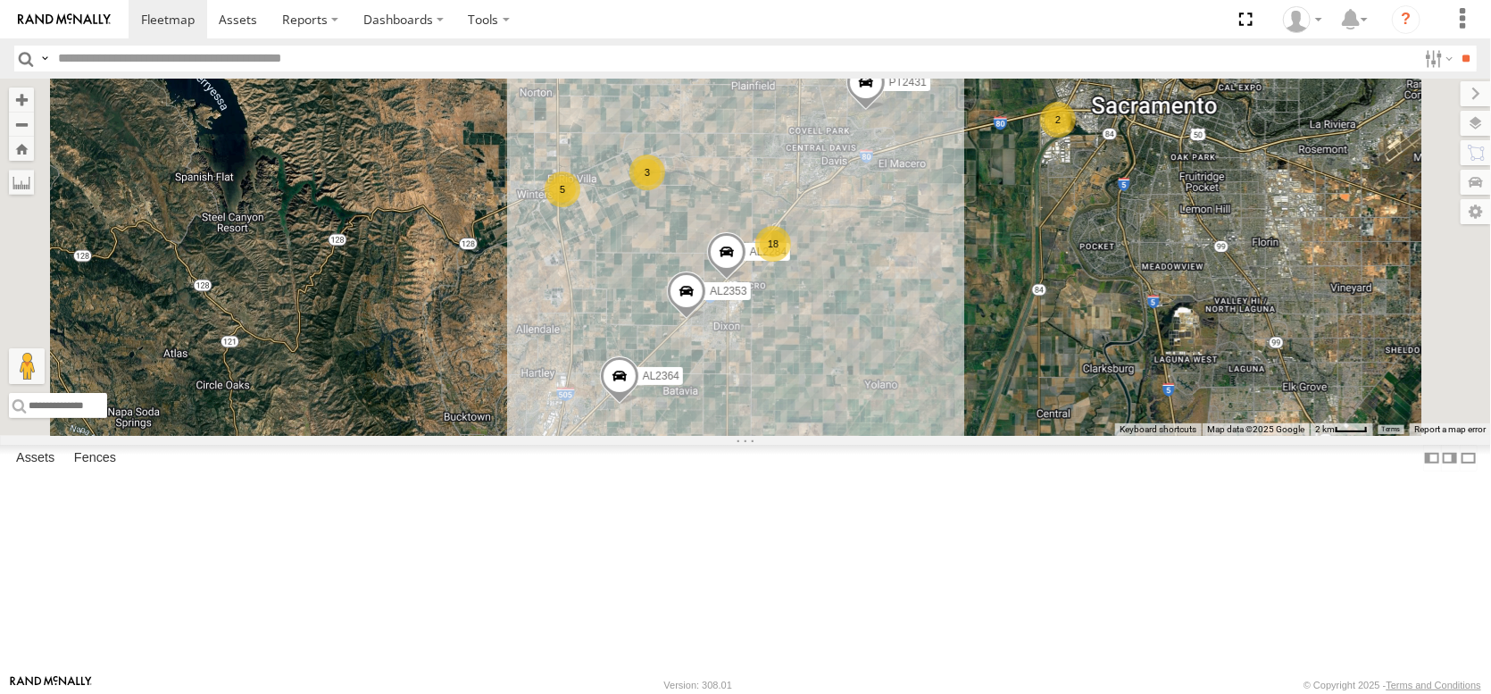
drag, startPoint x: 1060, startPoint y: 492, endPoint x: 941, endPoint y: 504, distance: 119.3
click at [901, 436] on div "AL2284 8 18 8 5 6 5 AL2353 AL2364 3 2 3 PT2431" at bounding box center [745, 257] width 1491 height 357
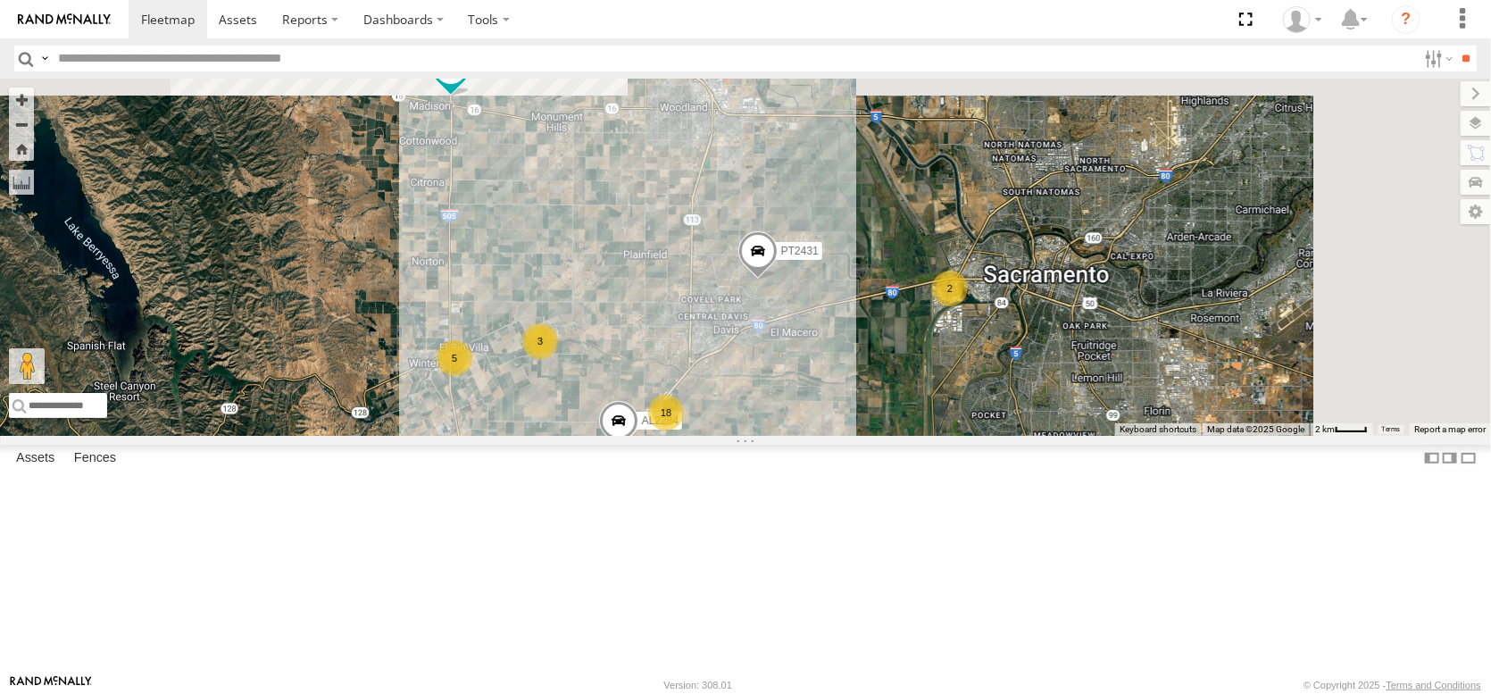
drag, startPoint x: 1149, startPoint y: 338, endPoint x: 1065, endPoint y: 522, distance: 202.2
click at [1065, 436] on div "AL2284 8 18 8 5 6 5 AL2353 AL2364 3 2 3 AL2299 PT2431" at bounding box center [745, 257] width 1491 height 357
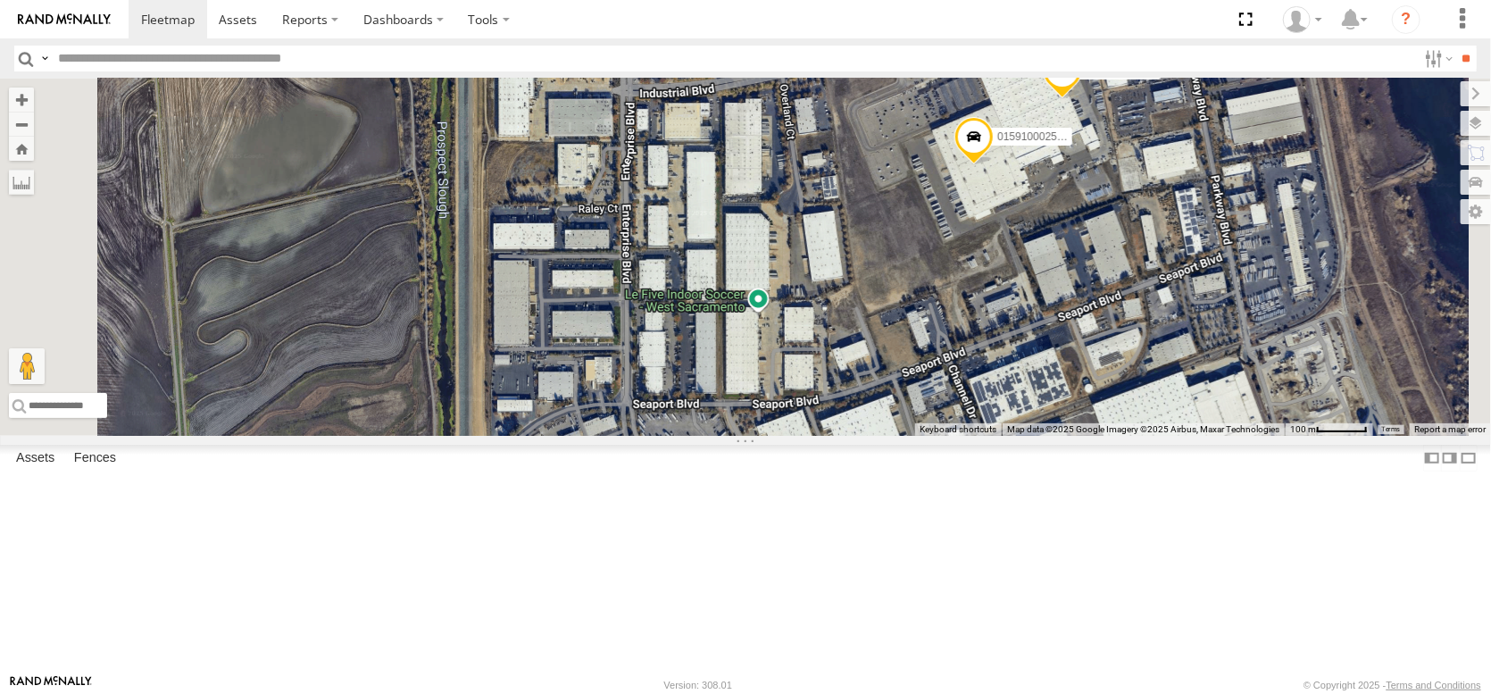
drag, startPoint x: 1200, startPoint y: 337, endPoint x: 1209, endPoint y: 442, distance: 105.7
click at [1209, 436] on div "AL2284 AL2353 AL2364 AL2299 PT2431 PT2435 015910002297383 015910002527359" at bounding box center [745, 257] width 1491 height 357
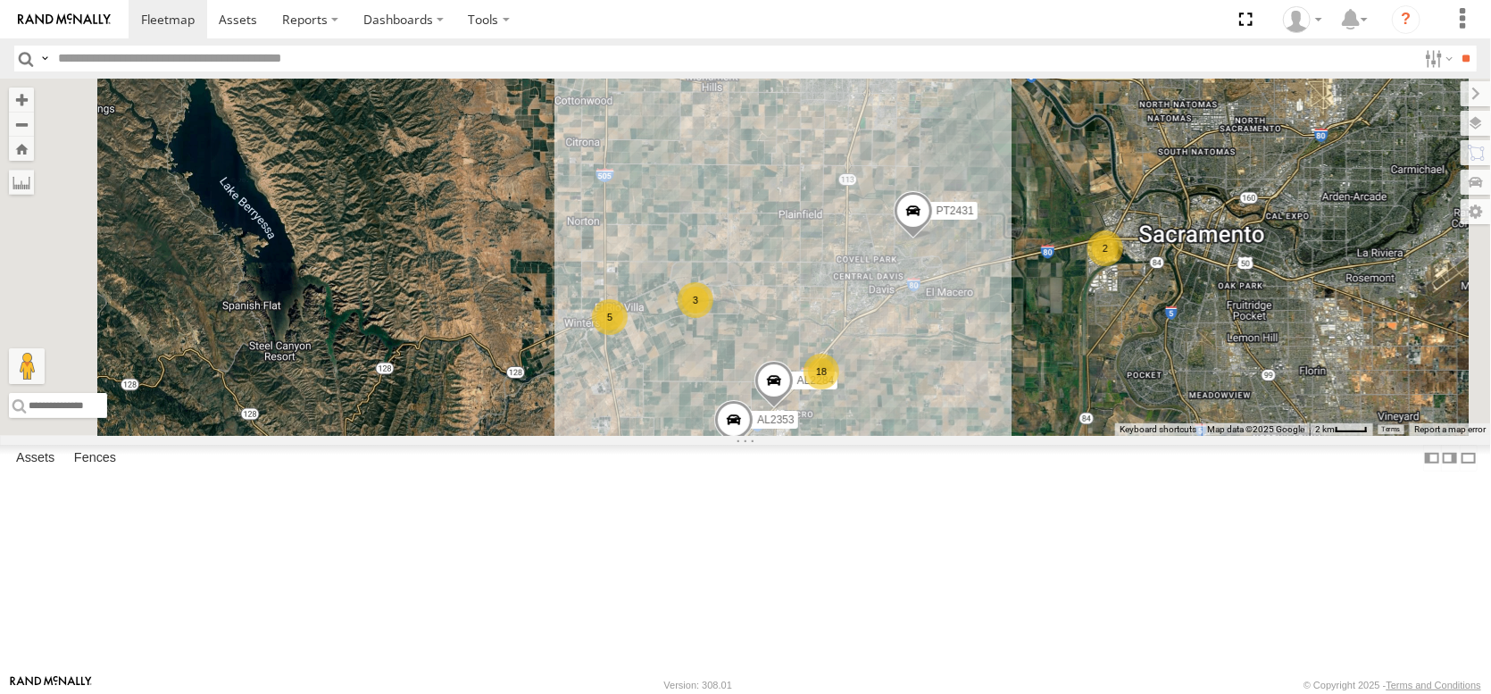
drag, startPoint x: 950, startPoint y: 519, endPoint x: 1106, endPoint y: 517, distance: 156.3
click at [1106, 436] on div "AL2284 AL2353 AL2364 AL2299 PT2431 PT2435 2 18 4 5 3 2 2" at bounding box center [745, 257] width 1491 height 357
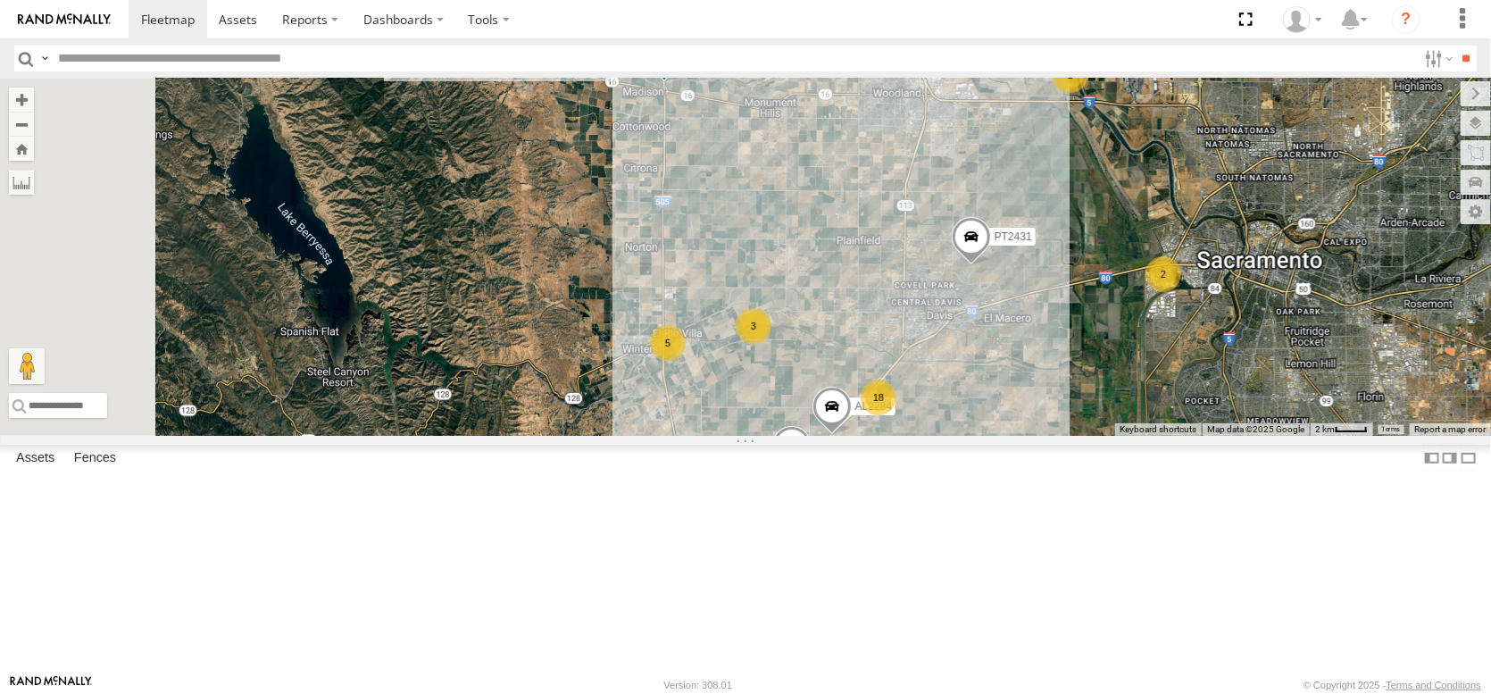
drag, startPoint x: 938, startPoint y: 476, endPoint x: 998, endPoint y: 504, distance: 67.1
click at [998, 436] on div "AL2284 AL2353 AL2364 AL2299 PT2431 PT2435 2 18 4 5 3 2 2" at bounding box center [745, 257] width 1491 height 357
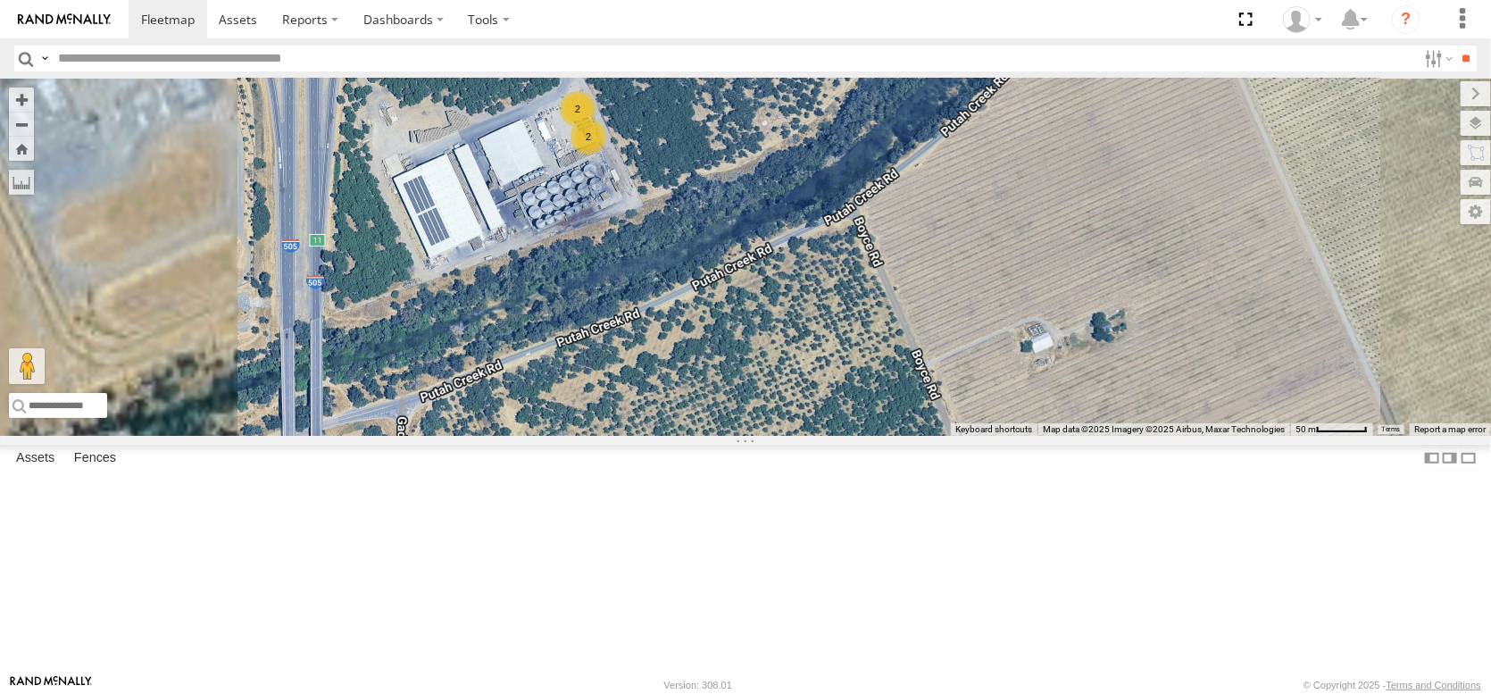
drag, startPoint x: 828, startPoint y: 379, endPoint x: 879, endPoint y: 536, distance: 164.6
click at [879, 436] on div "AL2284 AL2353 AL2364 AL2299 PT2431 PT2435 AL2383 2 2" at bounding box center [745, 257] width 1491 height 357
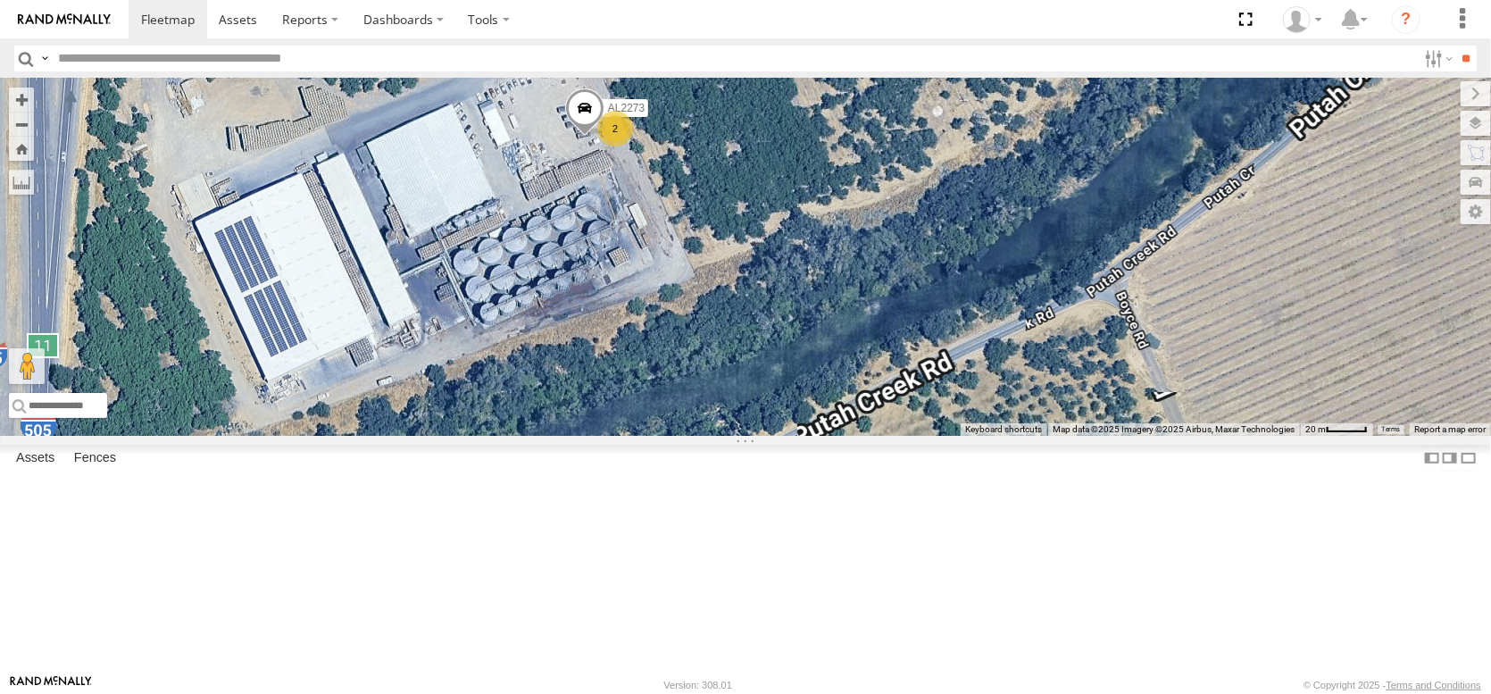
drag, startPoint x: 863, startPoint y: 490, endPoint x: 879, endPoint y: 606, distance: 117.2
click at [879, 436] on div "AL2284 AL2353 AL2364 AL2299 PT2431 PT2435 AL2383 2 AL2273" at bounding box center [745, 257] width 1491 height 357
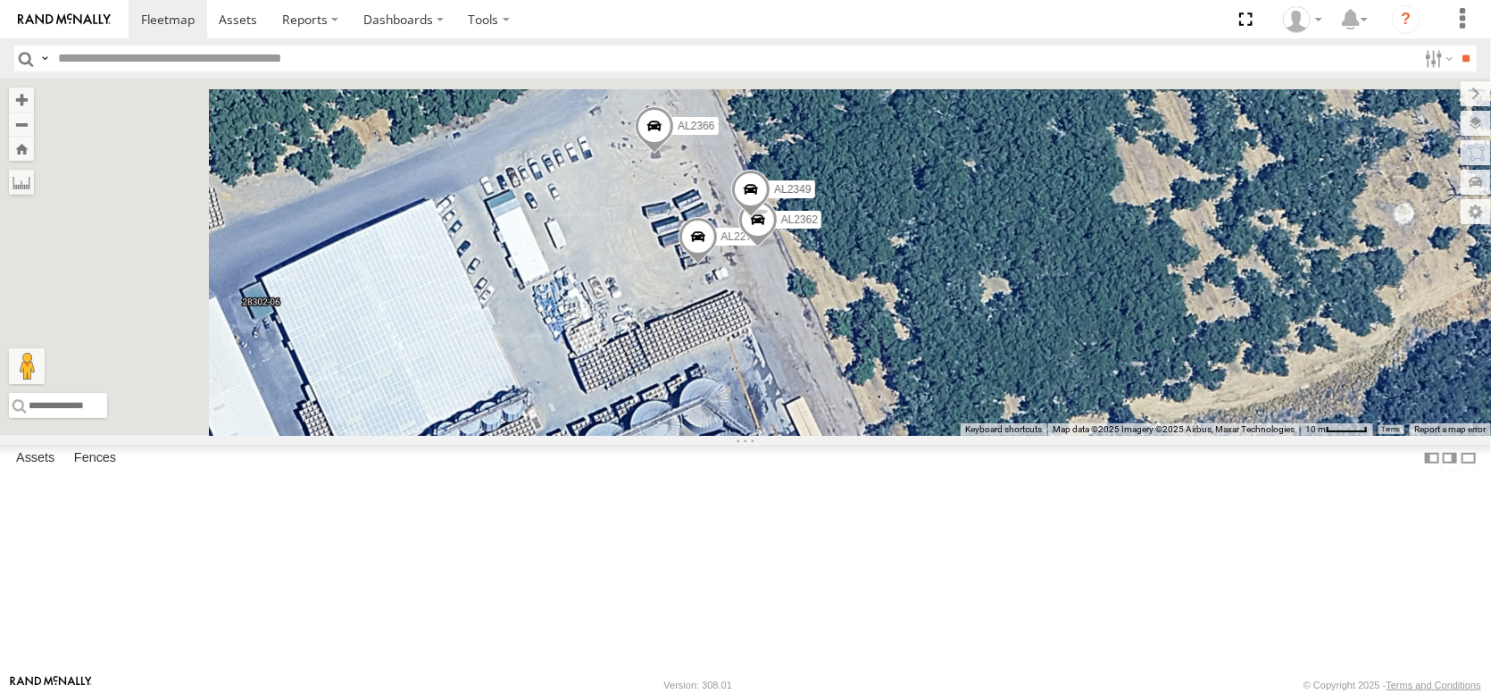
drag, startPoint x: 869, startPoint y: 421, endPoint x: 1014, endPoint y: 587, distance: 220.1
click at [1014, 436] on div "AL2284 AL2353 AL2364 AL2299 PT2431 PT2435 AL2383 AL2273 AL2366 AL2362 AL2349" at bounding box center [745, 257] width 1491 height 357
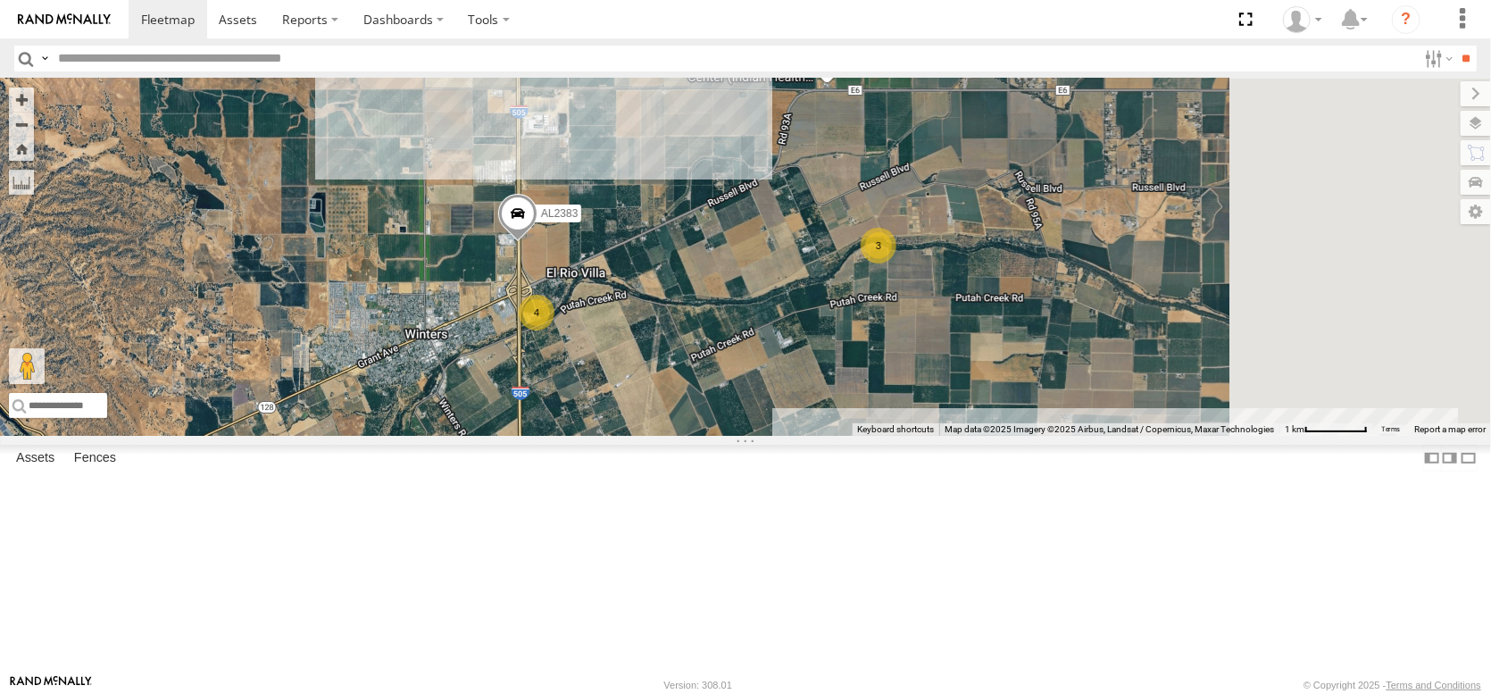
drag, startPoint x: 1246, startPoint y: 517, endPoint x: 1083, endPoint y: 514, distance: 163.4
click at [1083, 436] on div "AL2284 AL2353 AL2364 AL2299 PT2431 PT2435 AL2383 4 3" at bounding box center [745, 257] width 1491 height 357
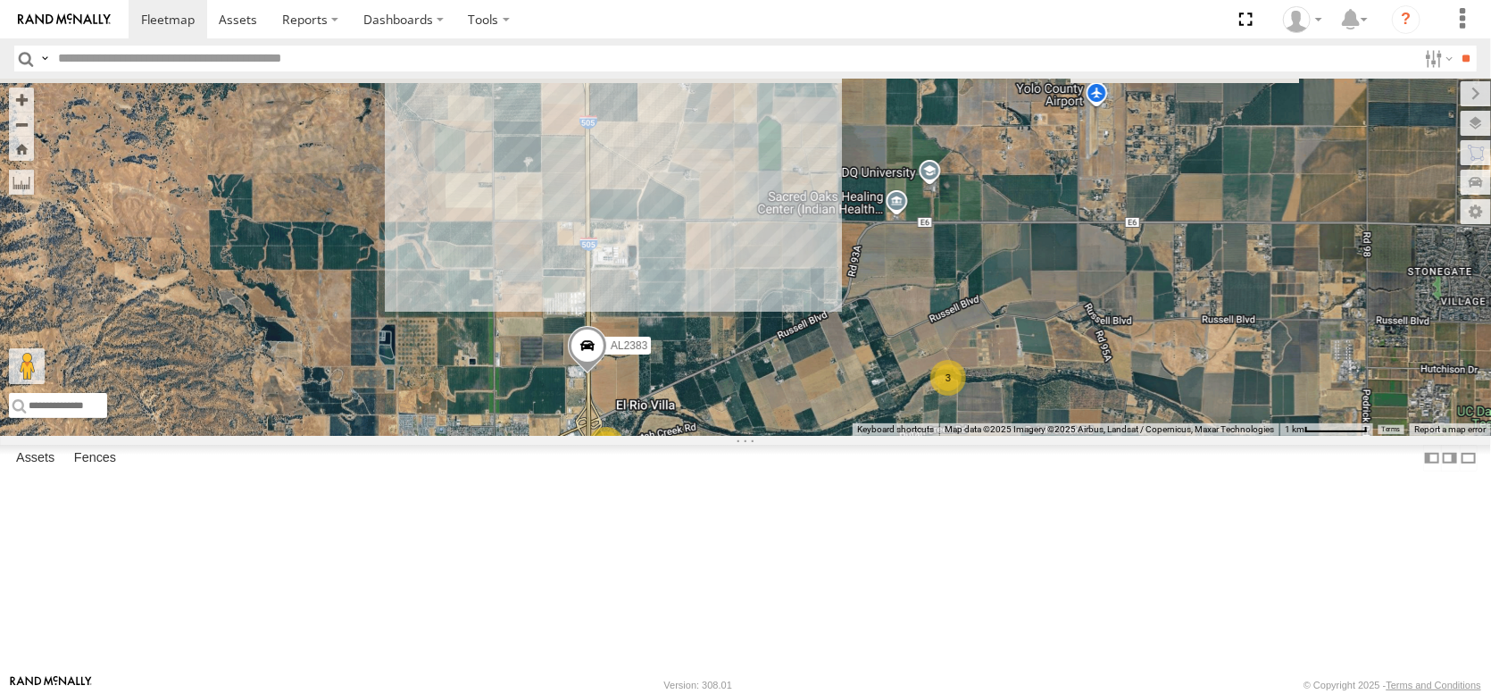
drag, startPoint x: 1083, startPoint y: 463, endPoint x: 1160, endPoint y: 599, distance: 156.7
click at [1160, 436] on div "AL2284 AL2353 AL2364 AL2299 PT2431 PT2435 AL2383 4 3" at bounding box center [745, 257] width 1491 height 357
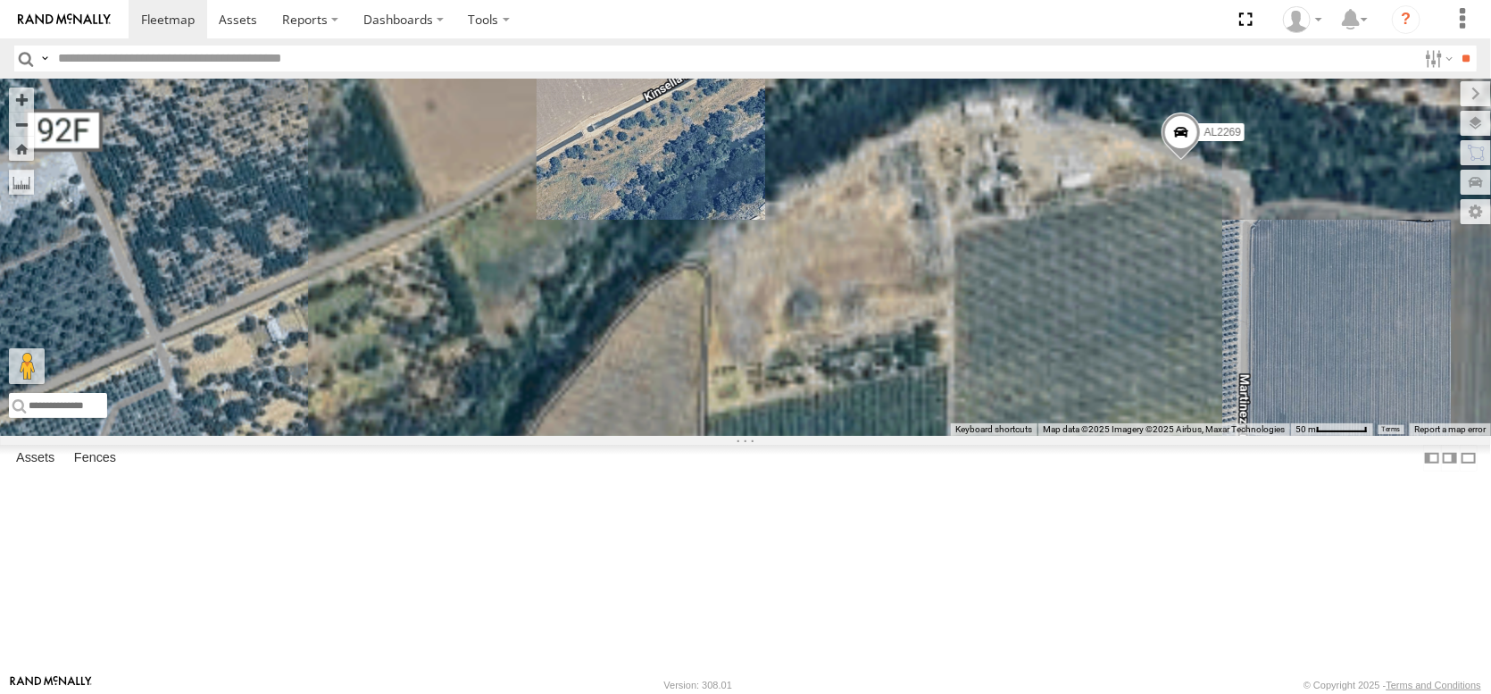
drag, startPoint x: 1262, startPoint y: 490, endPoint x: 1239, endPoint y: 688, distance: 198.6
click at [1239, 688] on body at bounding box center [745, 347] width 1491 height 694
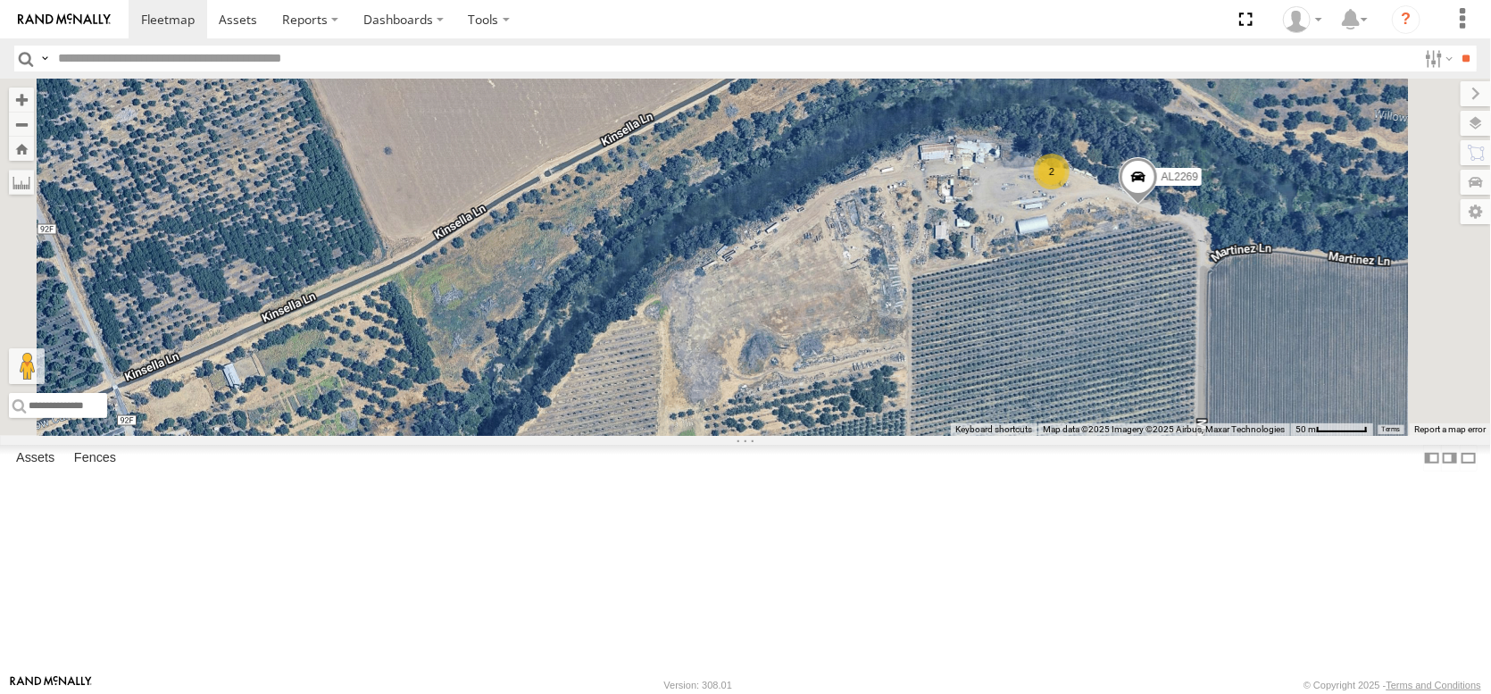
drag, startPoint x: 1321, startPoint y: 511, endPoint x: 1217, endPoint y: 603, distance: 138.5
click at [1217, 436] on div "AL2284 AL2353 AL2364 AL2299 PT2431 PT2435 AL2383 AL2269 2" at bounding box center [745, 257] width 1491 height 357
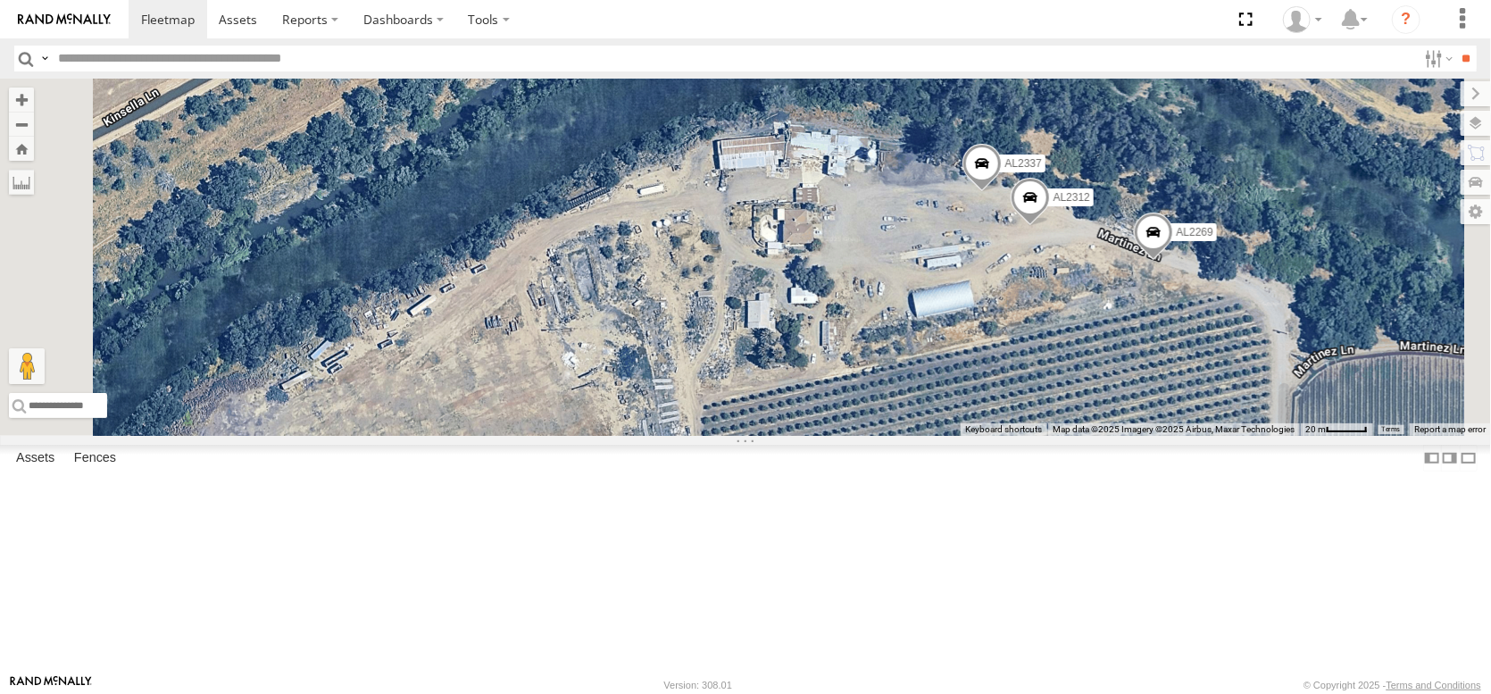
drag, startPoint x: 1141, startPoint y: 331, endPoint x: 1202, endPoint y: 388, distance: 83.4
click at [1202, 388] on div "AL2284 AL2353 AL2364 AL2299 PT2431 PT2435 AL2383 AL2269 AL2337 AL2312" at bounding box center [745, 257] width 1491 height 357
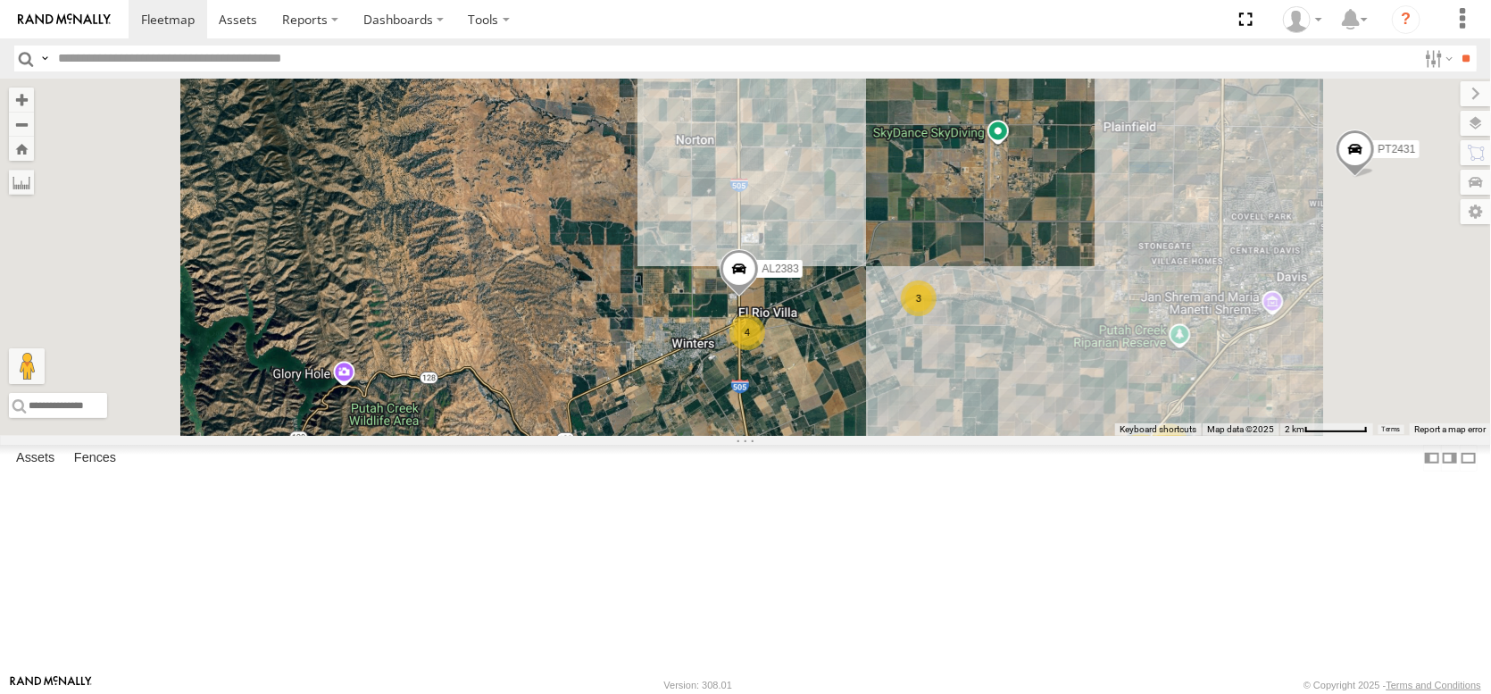
drag, startPoint x: 1161, startPoint y: 465, endPoint x: 1119, endPoint y: 549, distance: 93.8
click at [1119, 436] on div "AL2284 AL2353 AL2364 AL2299 PT2431 PT2435 AL2383 14 4 4 3" at bounding box center [745, 257] width 1491 height 357
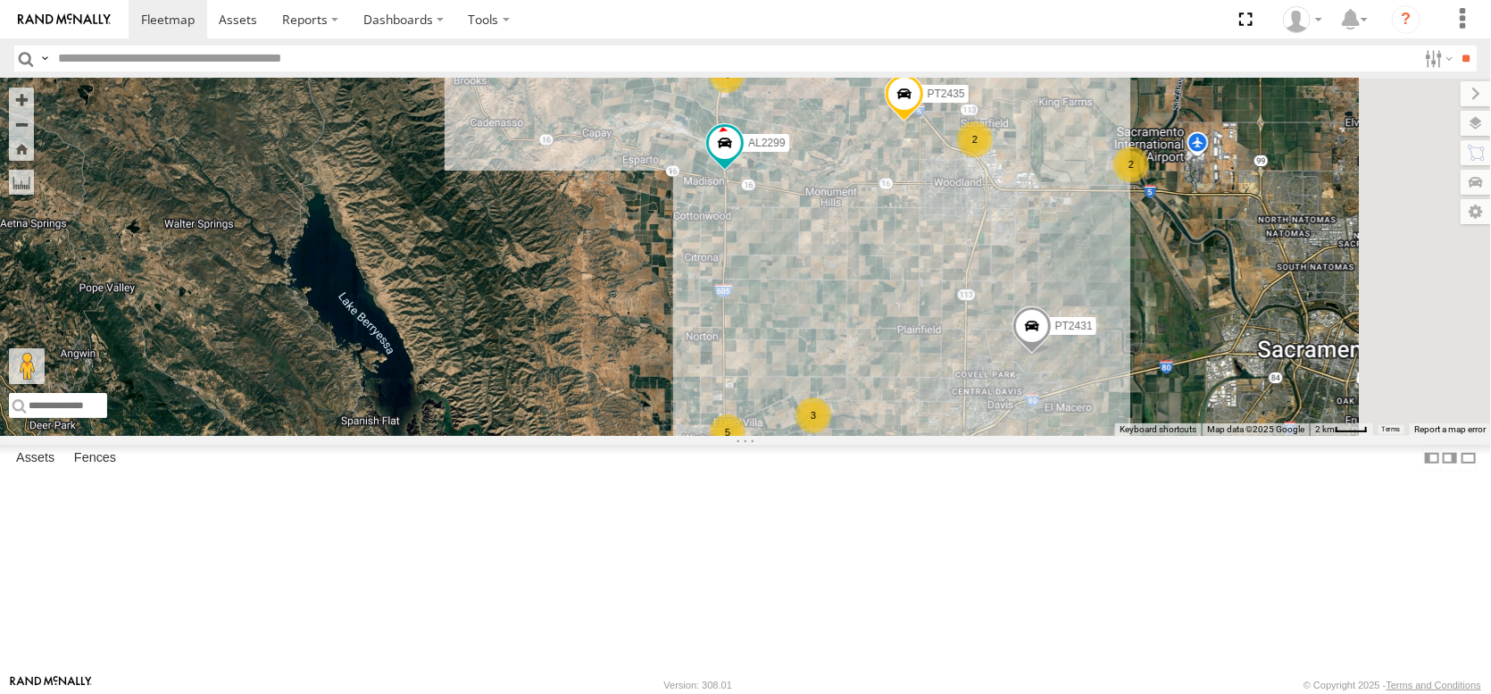
drag, startPoint x: 1190, startPoint y: 352, endPoint x: 1091, endPoint y: 422, distance: 121.6
click at [1096, 423] on div "AL2284 AL2353 AL2364 AL2299 PT2431 PT2435 AL2256 18 4 5 3 2 2" at bounding box center [745, 257] width 1491 height 357
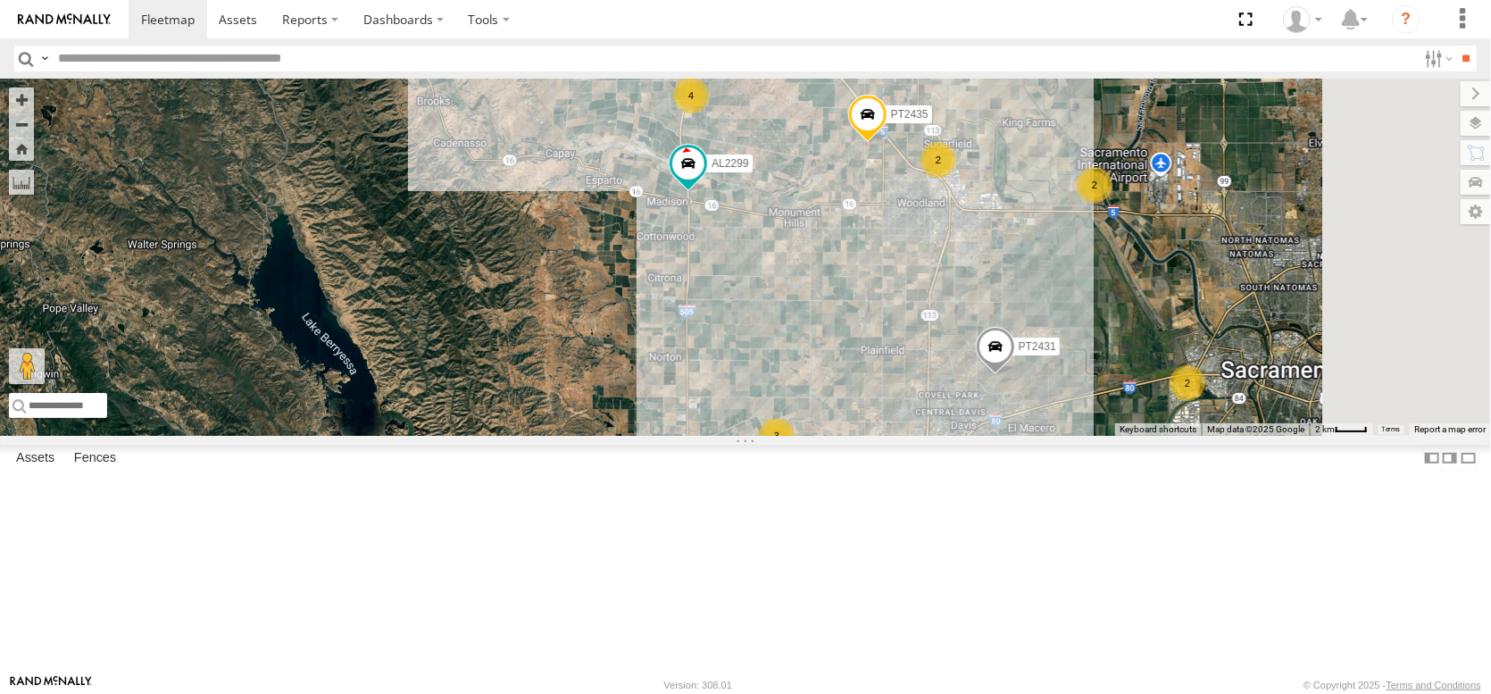
drag, startPoint x: 1272, startPoint y: 390, endPoint x: 1188, endPoint y: 431, distance: 94.2
click at [1188, 431] on div "AL2284 AL2353 AL2364 AL2299 PT2431 PT2435 35 18 4 5 3 2 2 2" at bounding box center [745, 257] width 1491 height 357
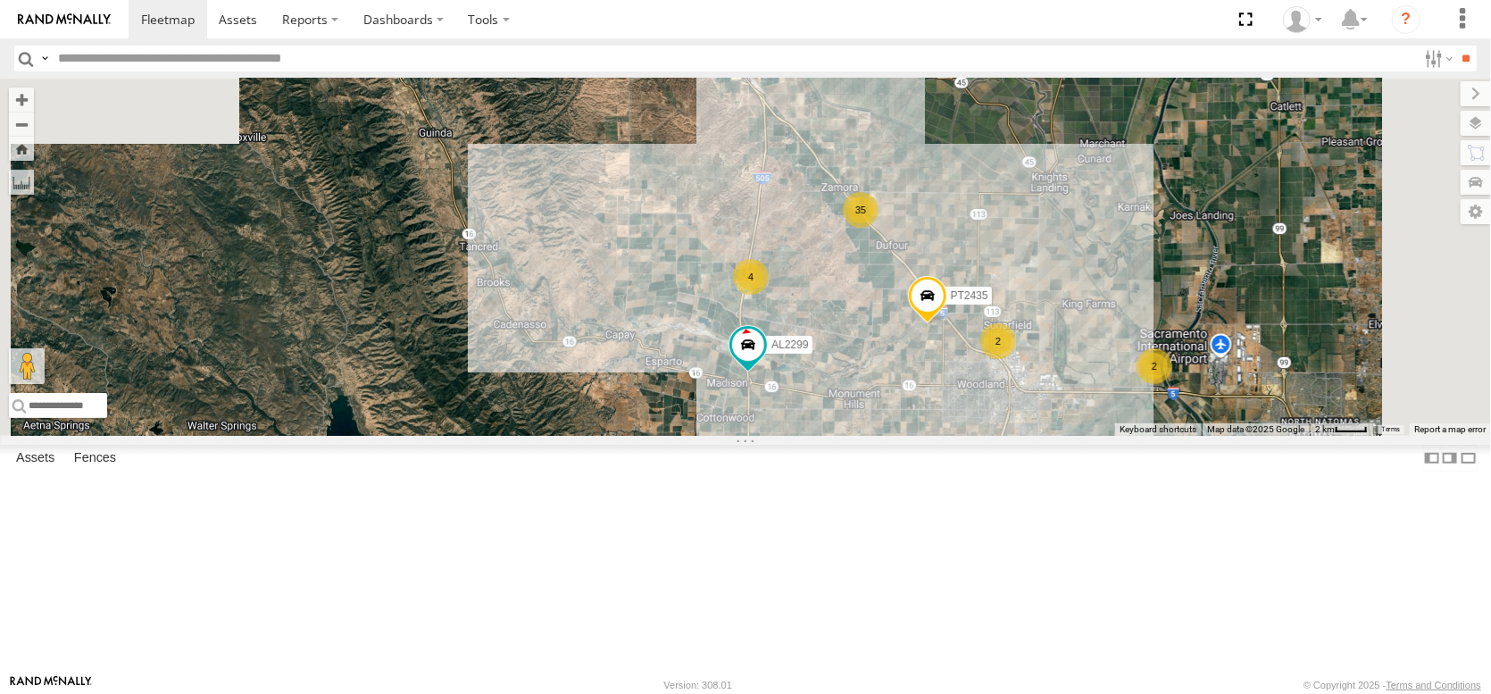
drag, startPoint x: 1078, startPoint y: 377, endPoint x: 1182, endPoint y: 529, distance: 185.0
click at [1182, 436] on div "AL2284 AL2353 AL2364 AL2299 PT2431 PT2435 35 18 4 5 3 2 2 2" at bounding box center [745, 257] width 1491 height 357
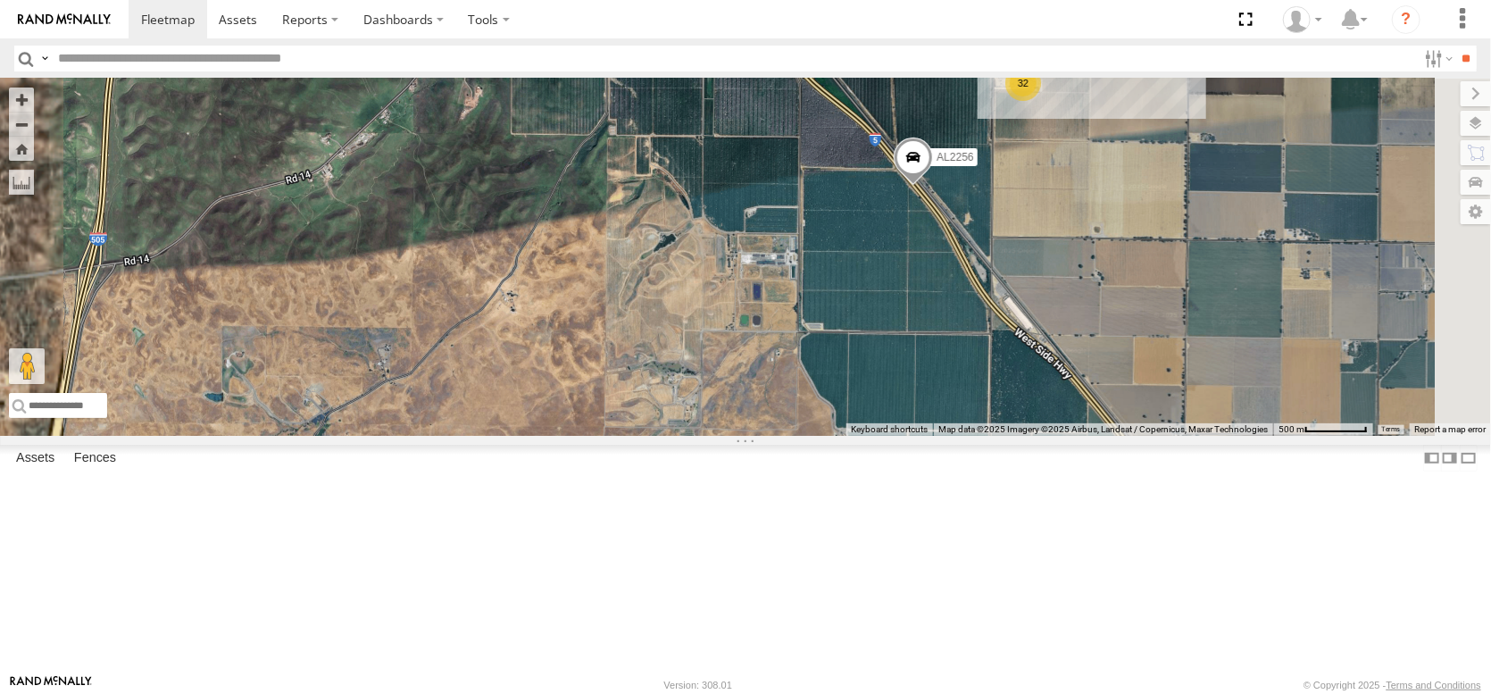
drag, startPoint x: 1173, startPoint y: 346, endPoint x: 1285, endPoint y: 604, distance: 280.3
click at [1285, 436] on div "AL2284 AL2353 AL2364 AL2299 PT2431 PT2435 AL2278 AL2256 AL2371 32" at bounding box center [745, 257] width 1491 height 357
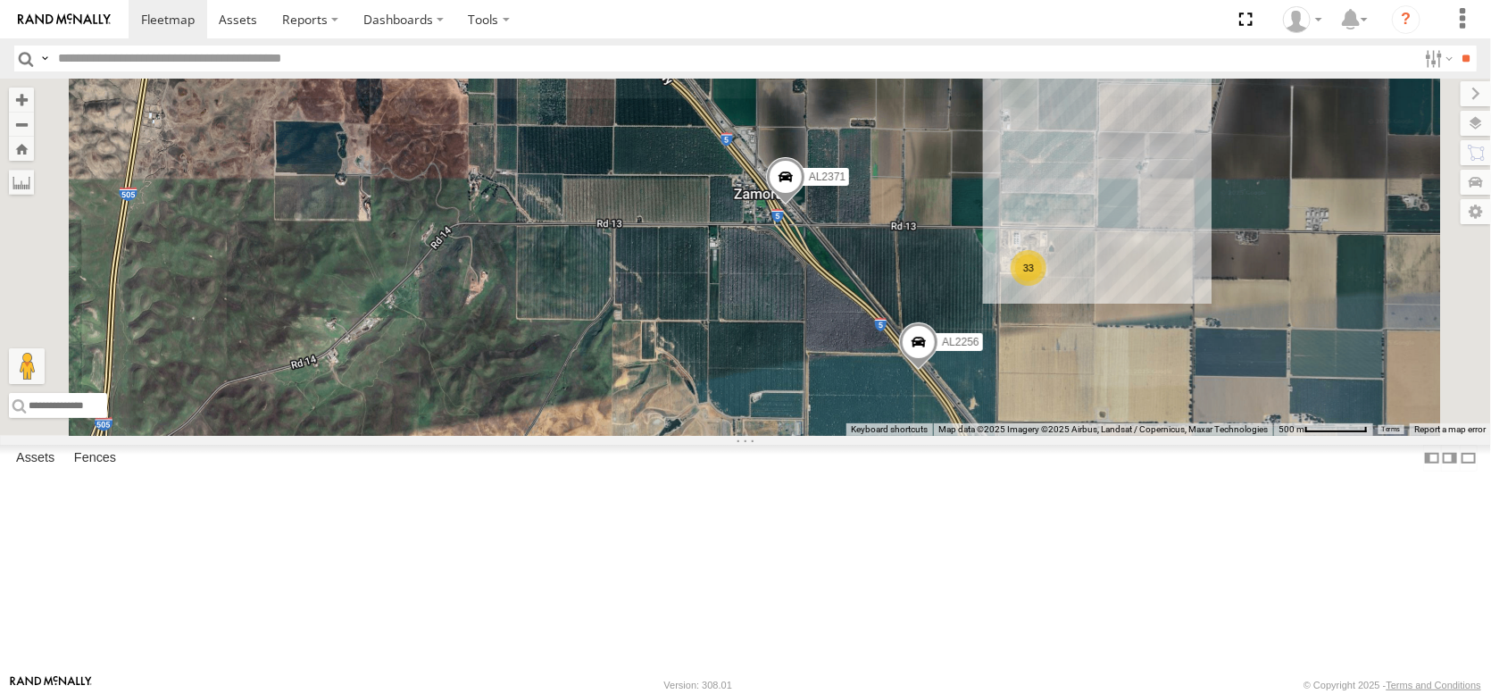
drag, startPoint x: 1334, startPoint y: 481, endPoint x: 1274, endPoint y: 540, distance: 84.0
click at [1274, 436] on div "AL2284 AL2353 AL2364 AL2299 PT2431 PT2435 AL2278 AL2256 AL2371 33" at bounding box center [745, 257] width 1491 height 357
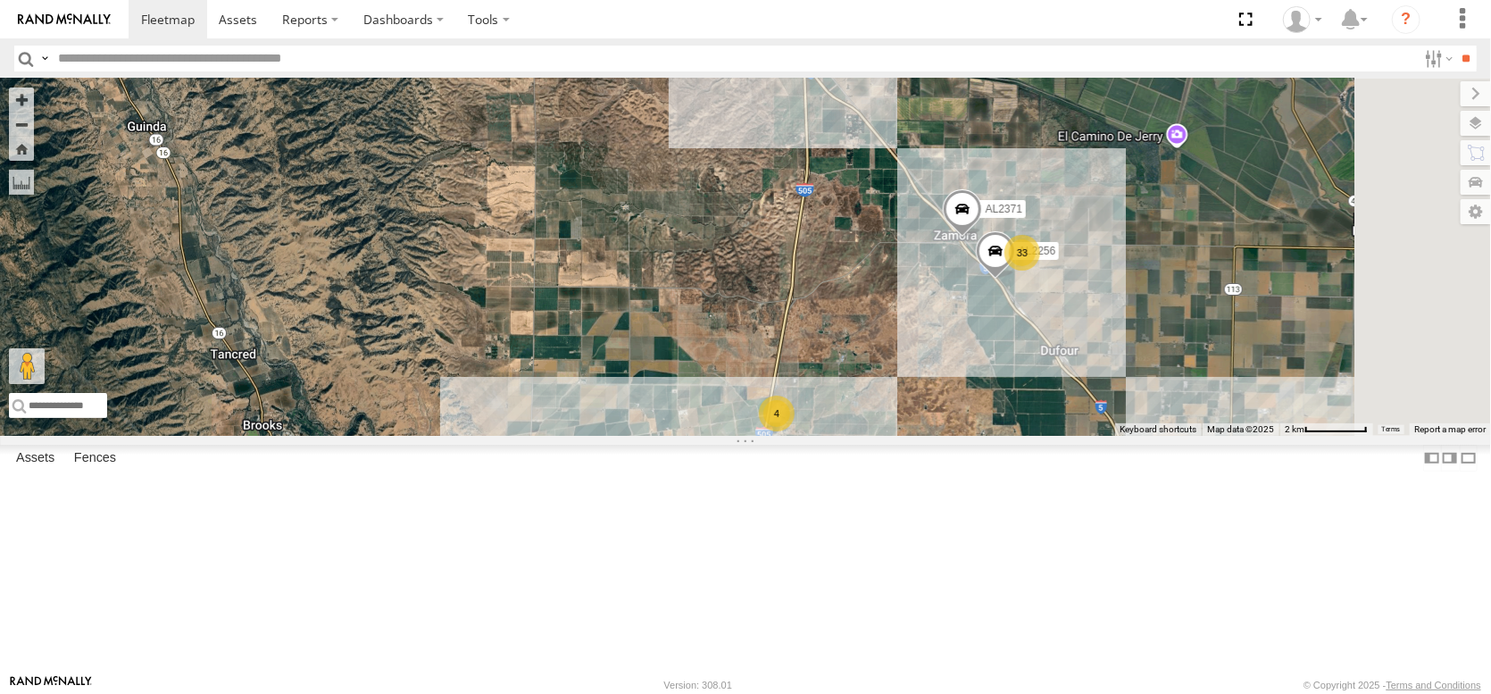
drag, startPoint x: 1254, startPoint y: 531, endPoint x: 1142, endPoint y: 354, distance: 209.5
click at [1146, 358] on div "AL2284 AL2353 AL2364 AL2299 PT2431 PT2435 AL2278 AL2256 AL2371 AL2339 33 4 2 AL…" at bounding box center [745, 257] width 1491 height 357
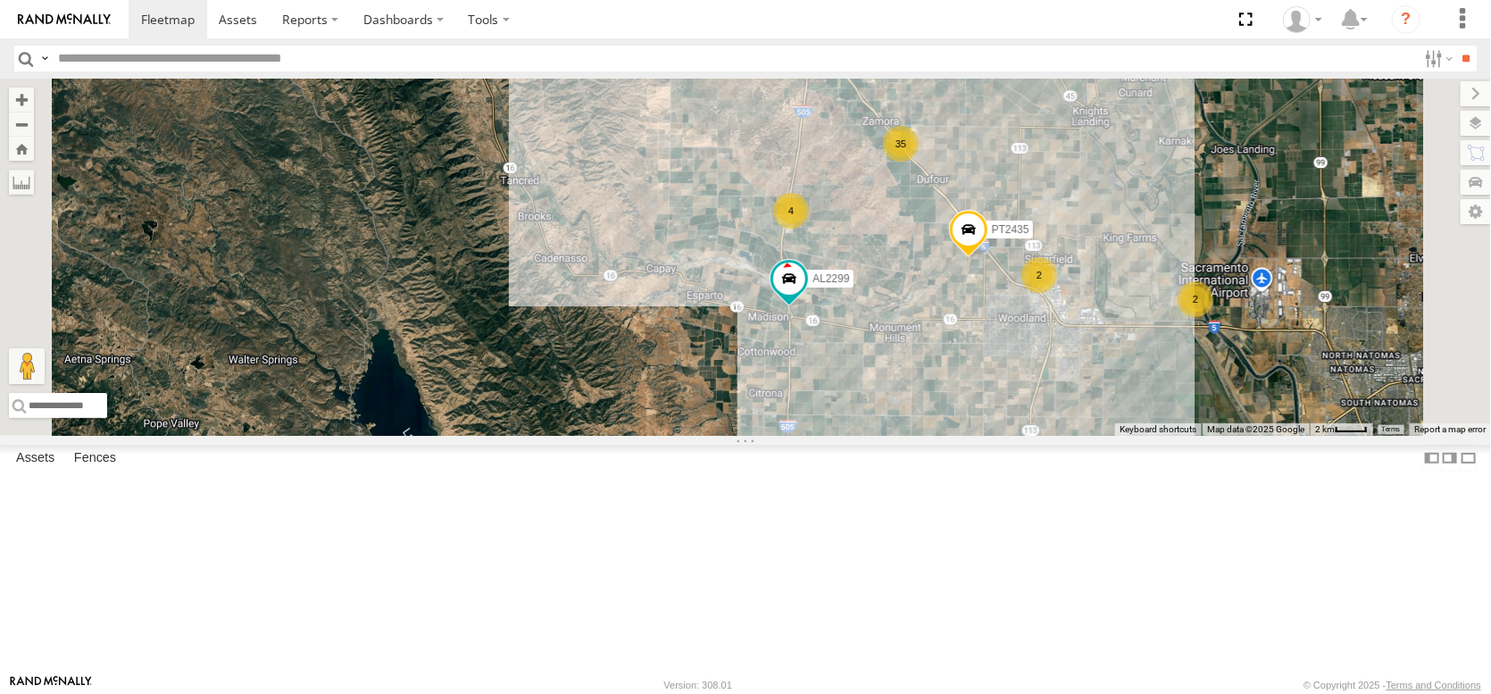
drag, startPoint x: 1146, startPoint y: 422, endPoint x: 1198, endPoint y: 632, distance: 216.1
click at [1188, 436] on div "AL2284 AL2353 AL2364 AL2299 PT2431 PT2435 AL2278 2 35 4 5 3 2 2 2" at bounding box center [745, 257] width 1491 height 357
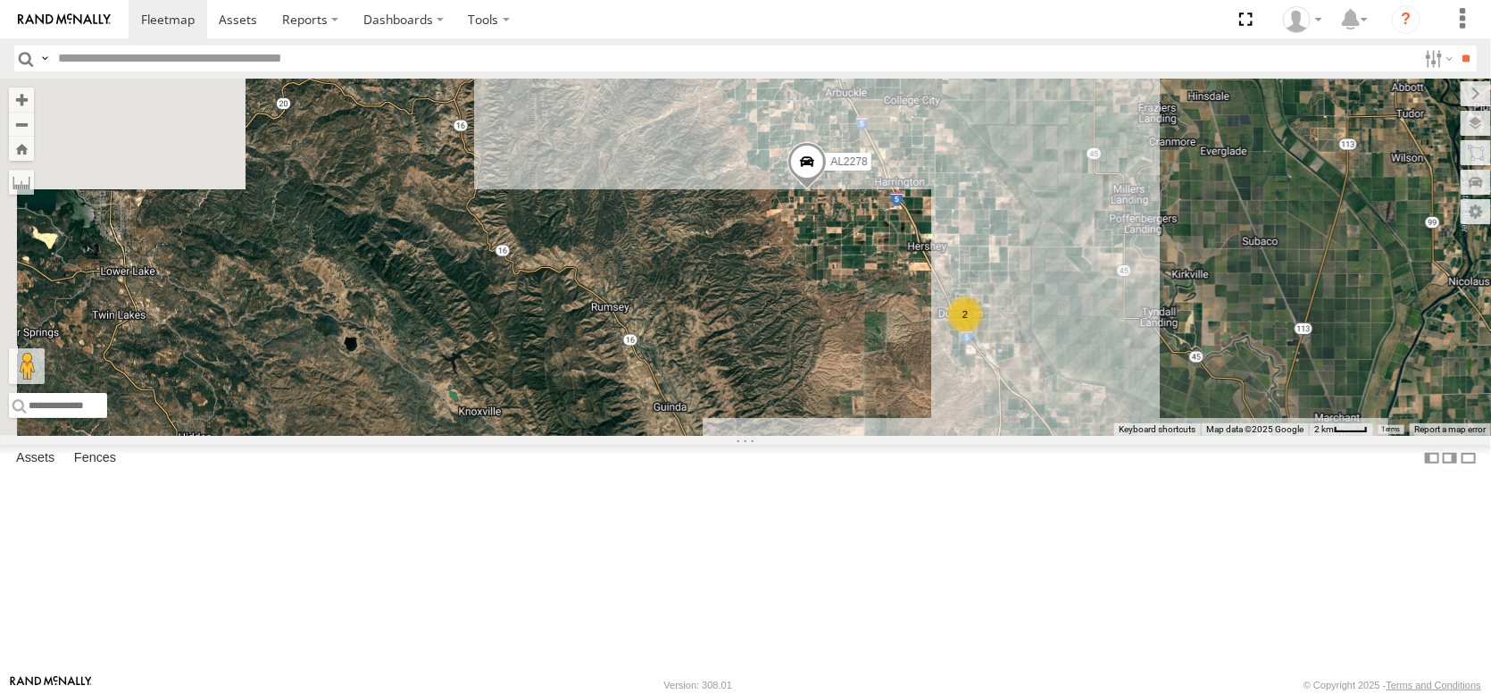
drag, startPoint x: 1140, startPoint y: 469, endPoint x: 1262, endPoint y: 536, distance: 138.7
click at [1262, 436] on div "AL2284 AL2353 AL2364 AL2299 PT2431 PT2435 AL2278 2 35 4 5 3 2 2 2 AL2290 3" at bounding box center [745, 257] width 1491 height 357
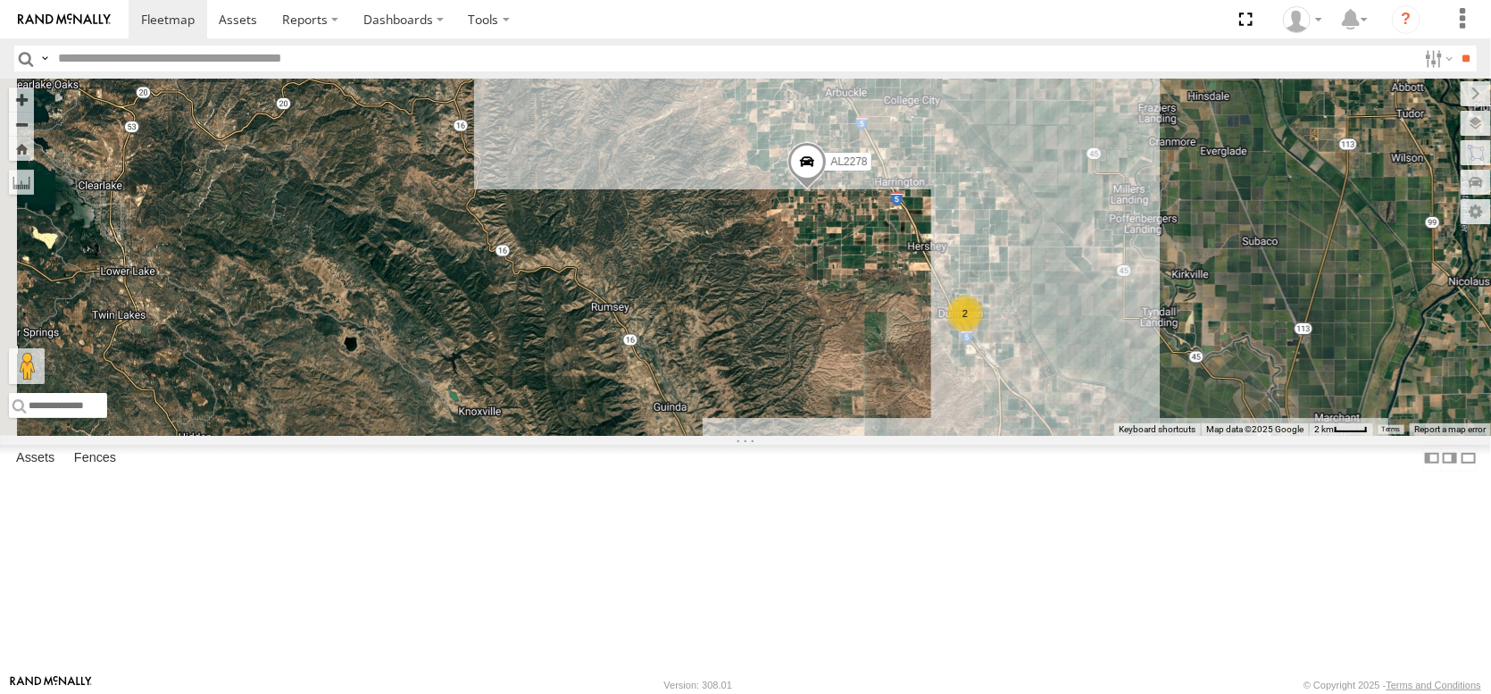
drag, startPoint x: 1163, startPoint y: 382, endPoint x: 1255, endPoint y: 622, distance: 257.2
click at [1255, 436] on div "AL2284 AL2353 AL2364 AL2299 PT2431 PT2435 AL2278 2 35 4 5 3 2 2 2 AL2290 3 3 3 …" at bounding box center [745, 257] width 1491 height 357
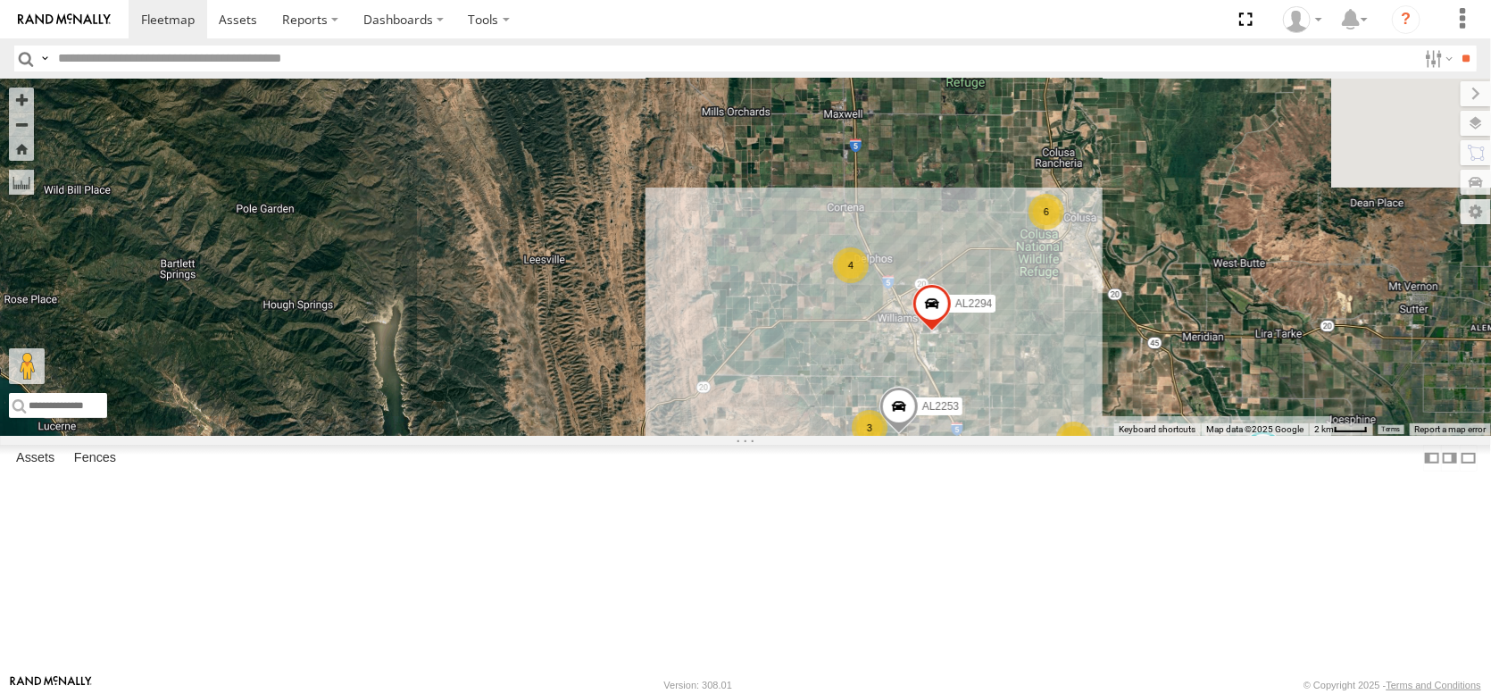
drag, startPoint x: 1224, startPoint y: 579, endPoint x: 1117, endPoint y: 438, distance: 177.1
click at [1138, 436] on div "AL2284 AL2353 AL2364 AL2299 PT2431 PT2435 AL2278 2 35 4 5 3 2 2 2 AL2290 3 3 3 …" at bounding box center [745, 257] width 1491 height 357
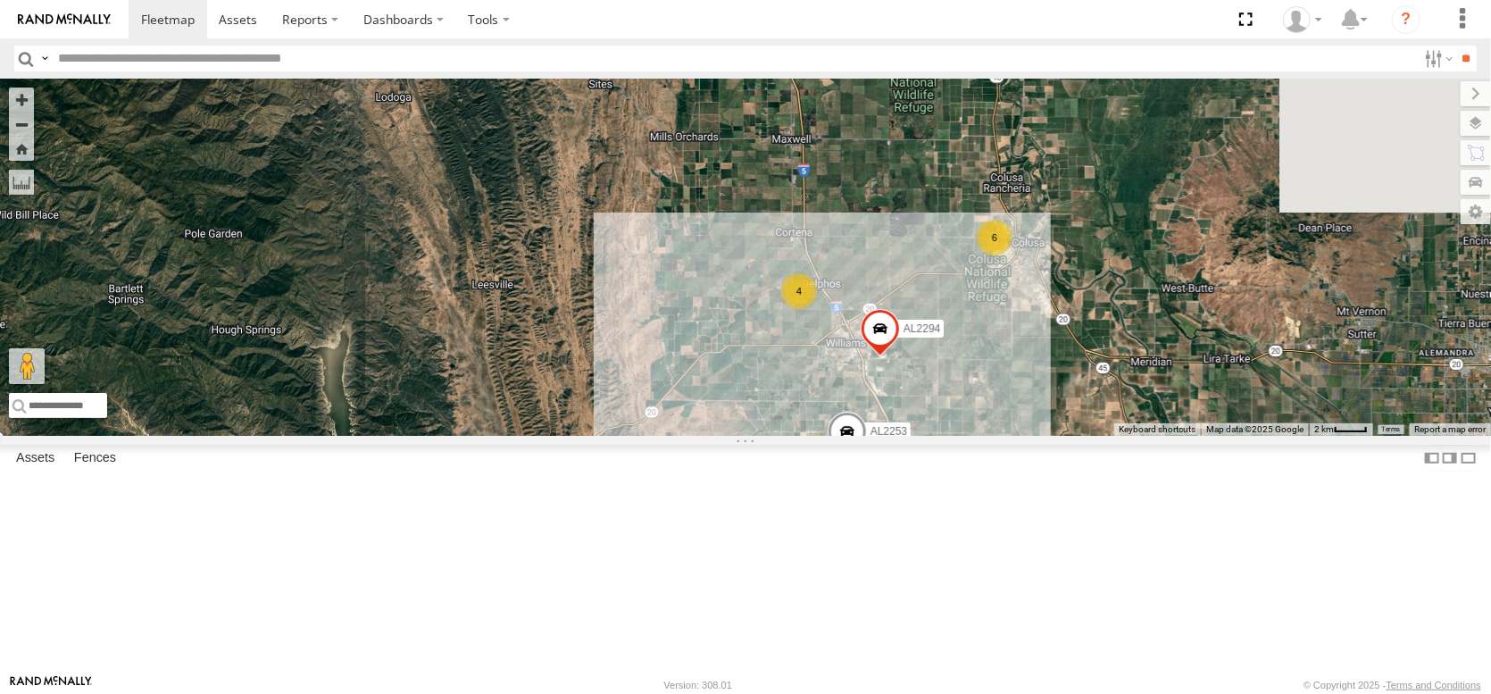
drag, startPoint x: 1267, startPoint y: 461, endPoint x: 1220, endPoint y: 570, distance: 118.8
click at [1220, 436] on div "AL2284 AL2353 AL2364 AL2299 PT2431 PT2435 AL2278 2 35 4 5 3 2 2 2 AL2290 3 3 3 …" at bounding box center [745, 257] width 1491 height 357
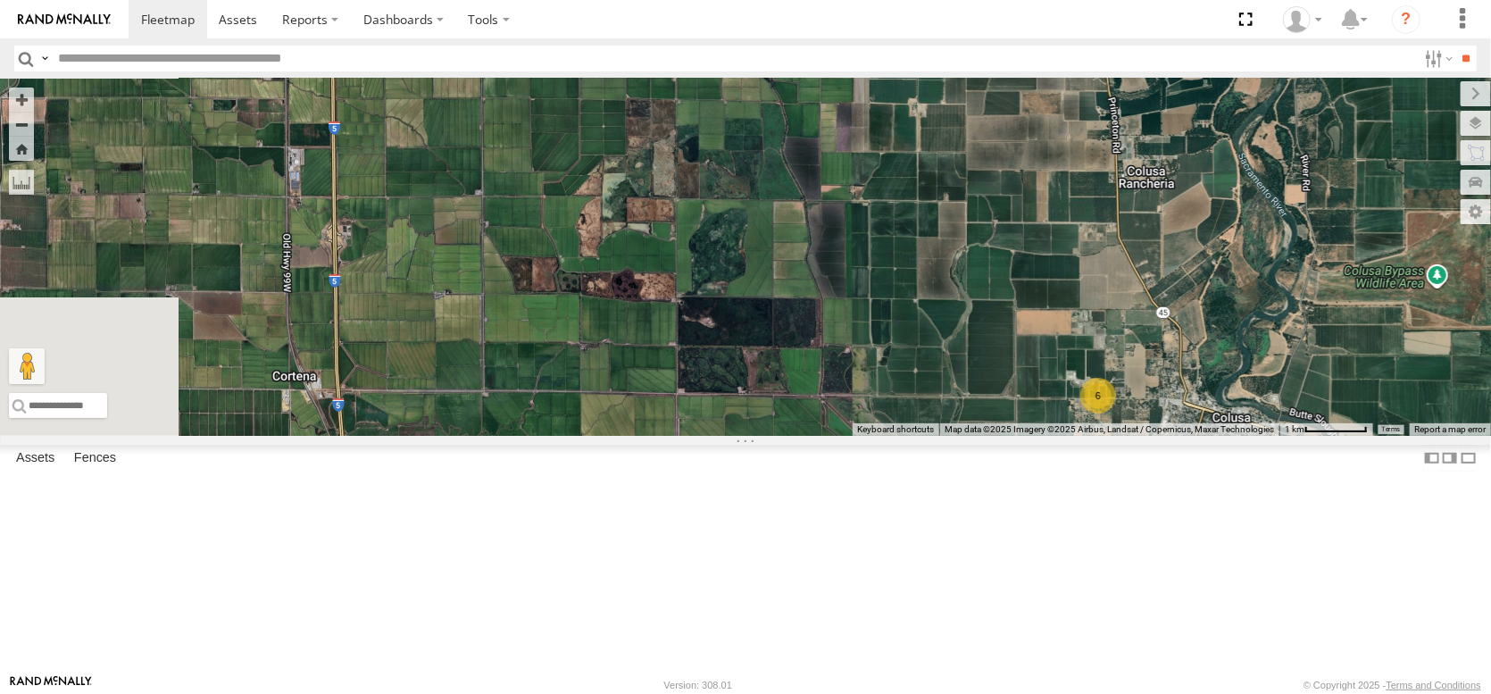
drag, startPoint x: 1238, startPoint y: 446, endPoint x: 1411, endPoint y: 729, distance: 332.1
click at [1411, 693] on html at bounding box center [745, 347] width 1491 height 694
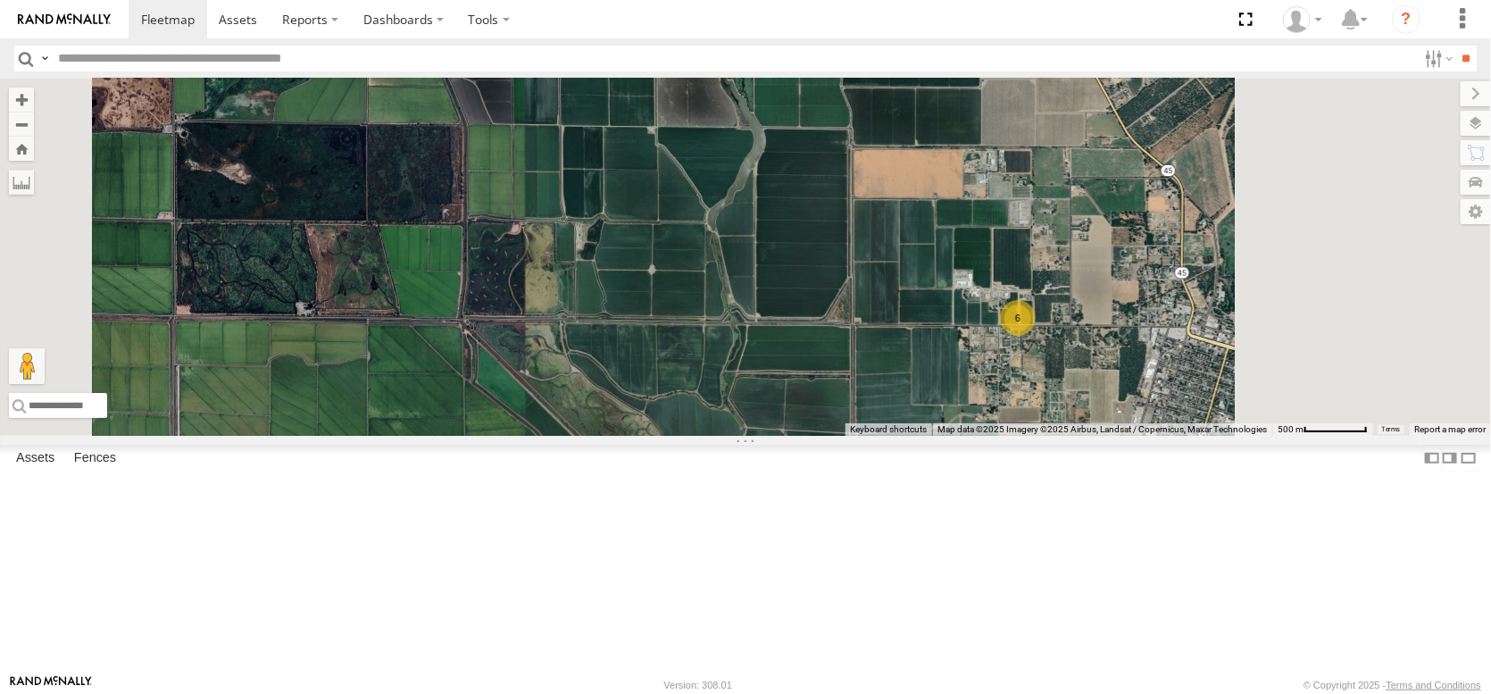
drag, startPoint x: 1366, startPoint y: 564, endPoint x: 1309, endPoint y: 576, distance: 58.3
click at [1310, 436] on div "AL2284 AL2353 AL2364 AL2299 PT2431 PT2435 AL2278 AL2290 AL2253 AL2294 6" at bounding box center [745, 257] width 1491 height 357
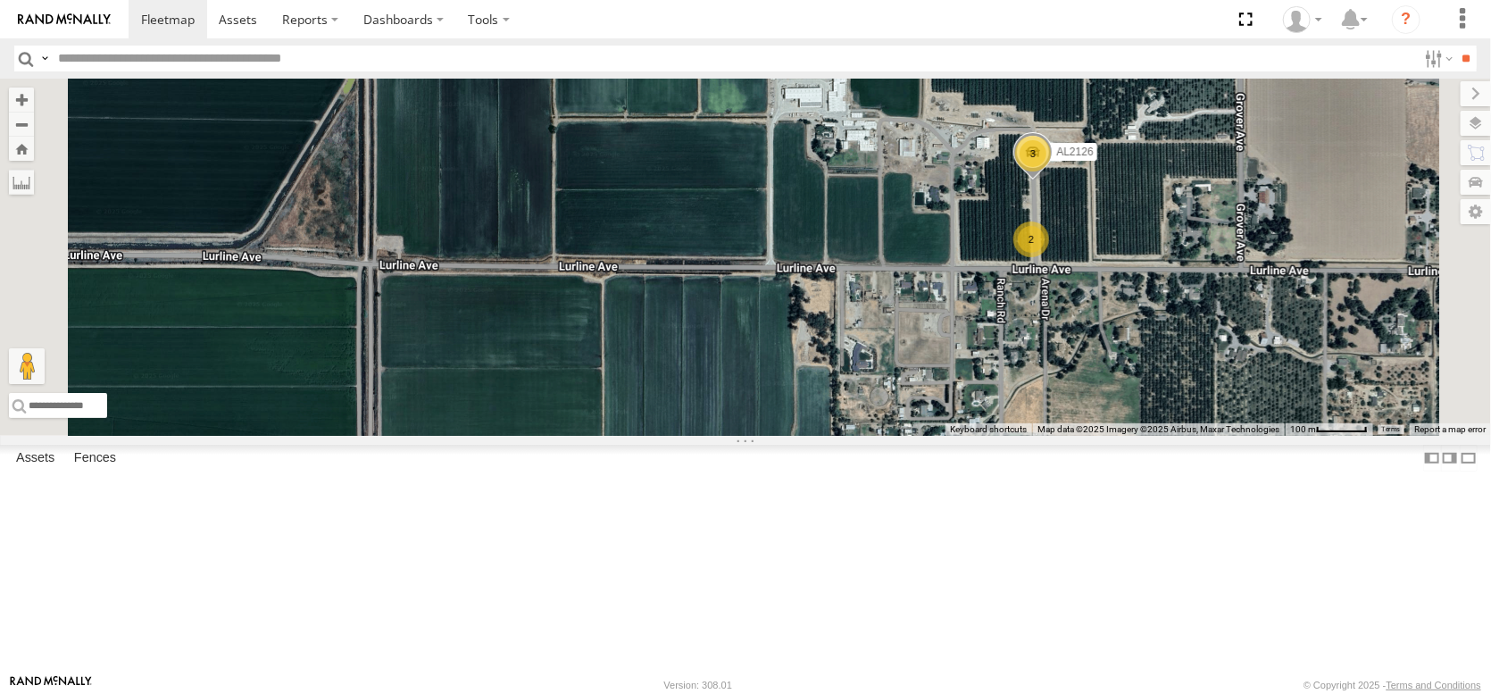
drag, startPoint x: 1309, startPoint y: 463, endPoint x: 1349, endPoint y: 606, distance: 149.3
click at [1349, 436] on div "AL2284 AL2353 AL2364 AL2299 PT2431 PT2435 AL2278 AL2290 AL2253 AL2294 2 3 AL2126" at bounding box center [745, 257] width 1491 height 357
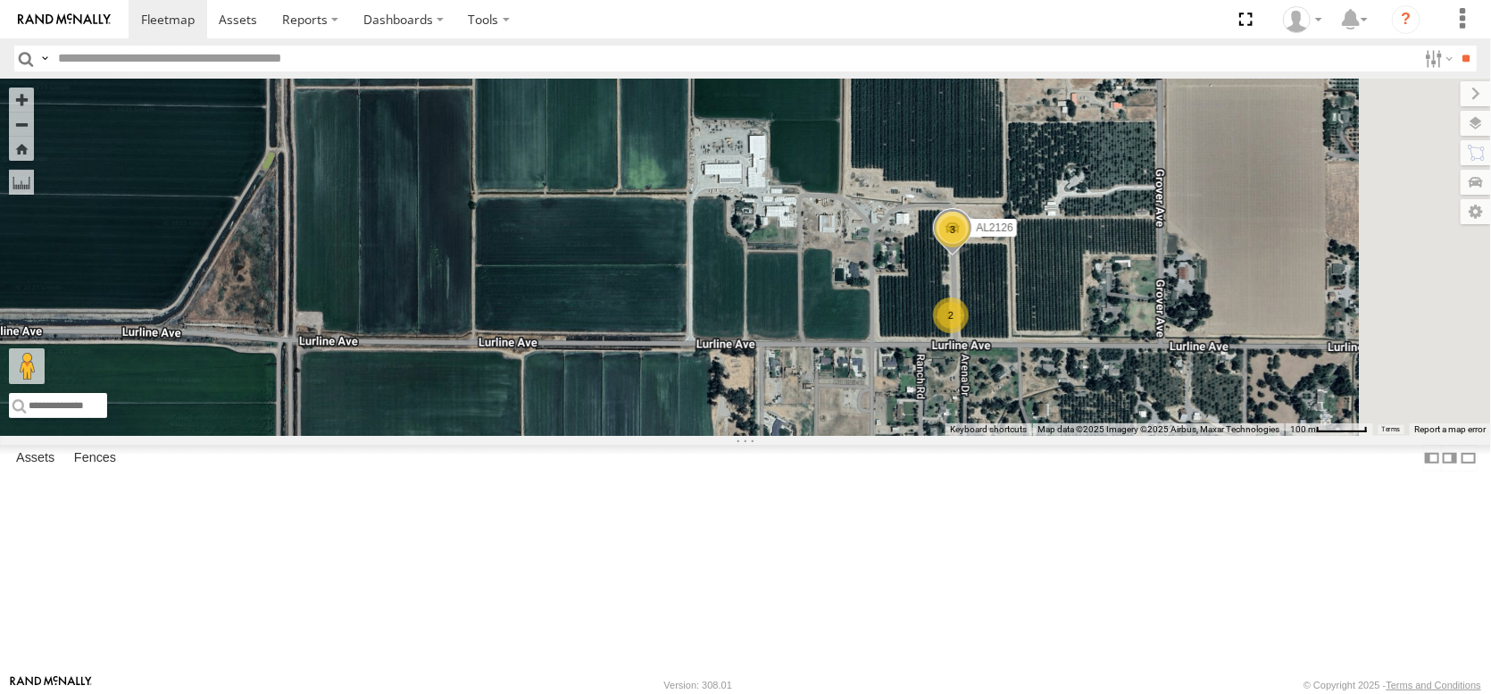
drag, startPoint x: 1386, startPoint y: 563, endPoint x: 1298, endPoint y: 606, distance: 97.8
click at [1302, 436] on div "AL2284 AL2353 AL2364 AL2299 PT2431 PT2435 AL2278 AL2290 AL2253 AL2294 2 3 AL2126" at bounding box center [745, 257] width 1491 height 357
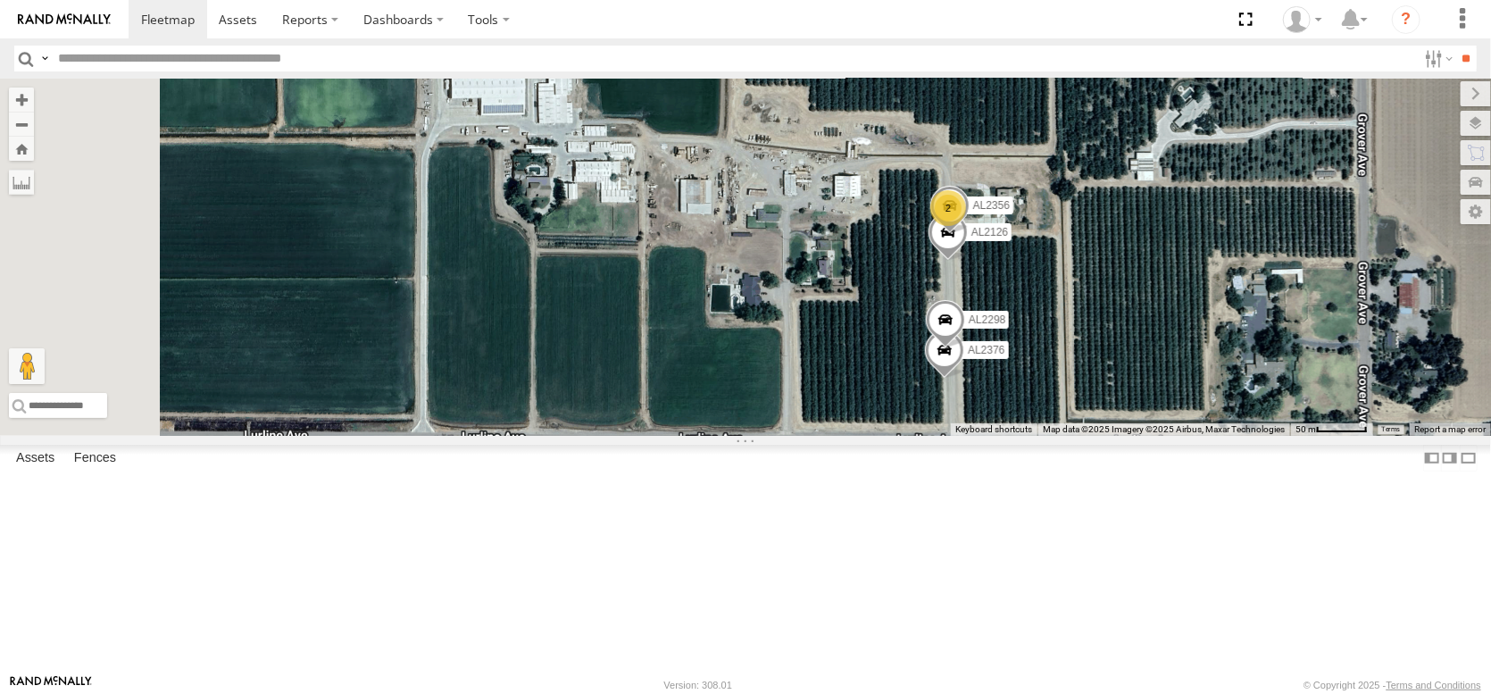
drag, startPoint x: 1188, startPoint y: 471, endPoint x: 1261, endPoint y: 617, distance: 163.3
click at [1261, 436] on div "AL2284 AL2353 AL2364 AL2299 PT2431 PT2435 AL2278 AL2290 AL2253 AL2294 AL2126 AL…" at bounding box center [745, 257] width 1491 height 357
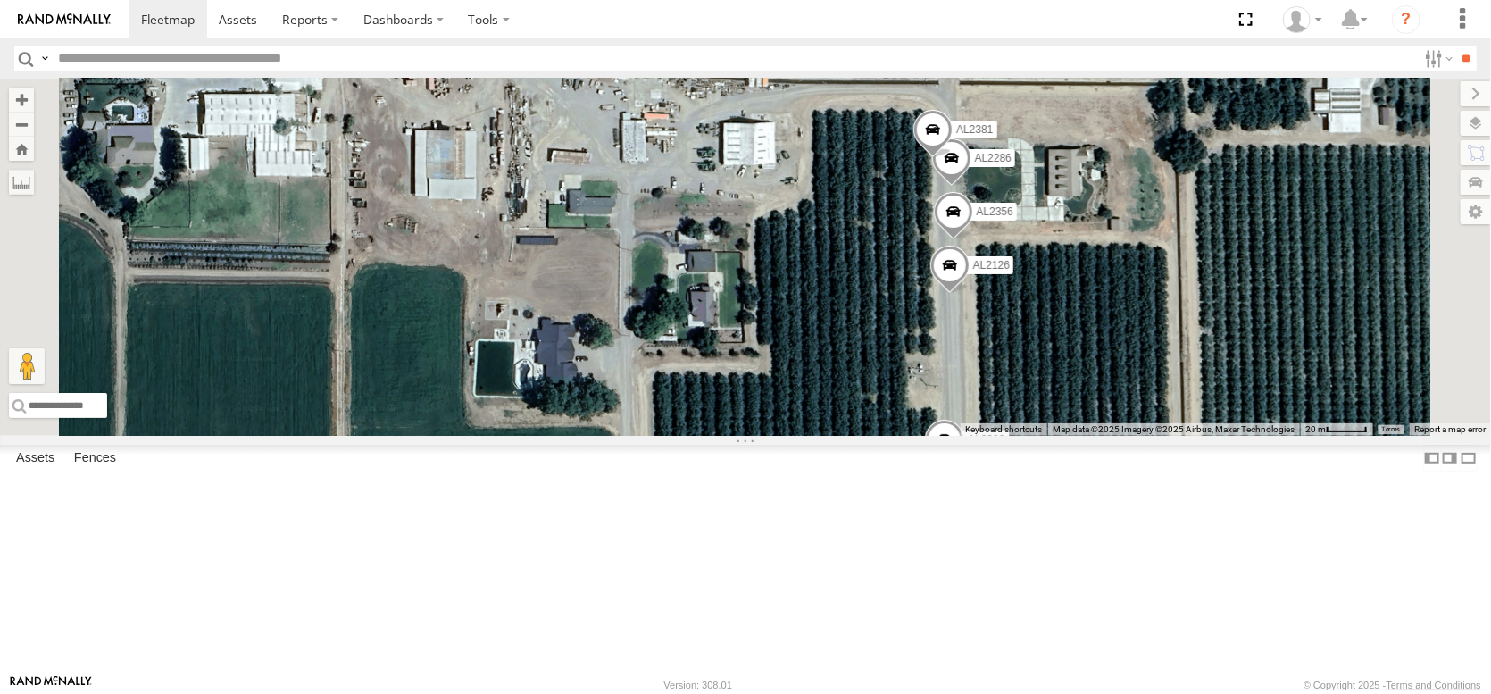
drag, startPoint x: 1231, startPoint y: 469, endPoint x: 1263, endPoint y: 617, distance: 151.7
click at [1263, 436] on div "AL2284 AL2353 AL2364 AL2299 PT2431 PT2435 AL2278 AL2290 AL2253 AL2294 AL2126 AL…" at bounding box center [745, 257] width 1491 height 357
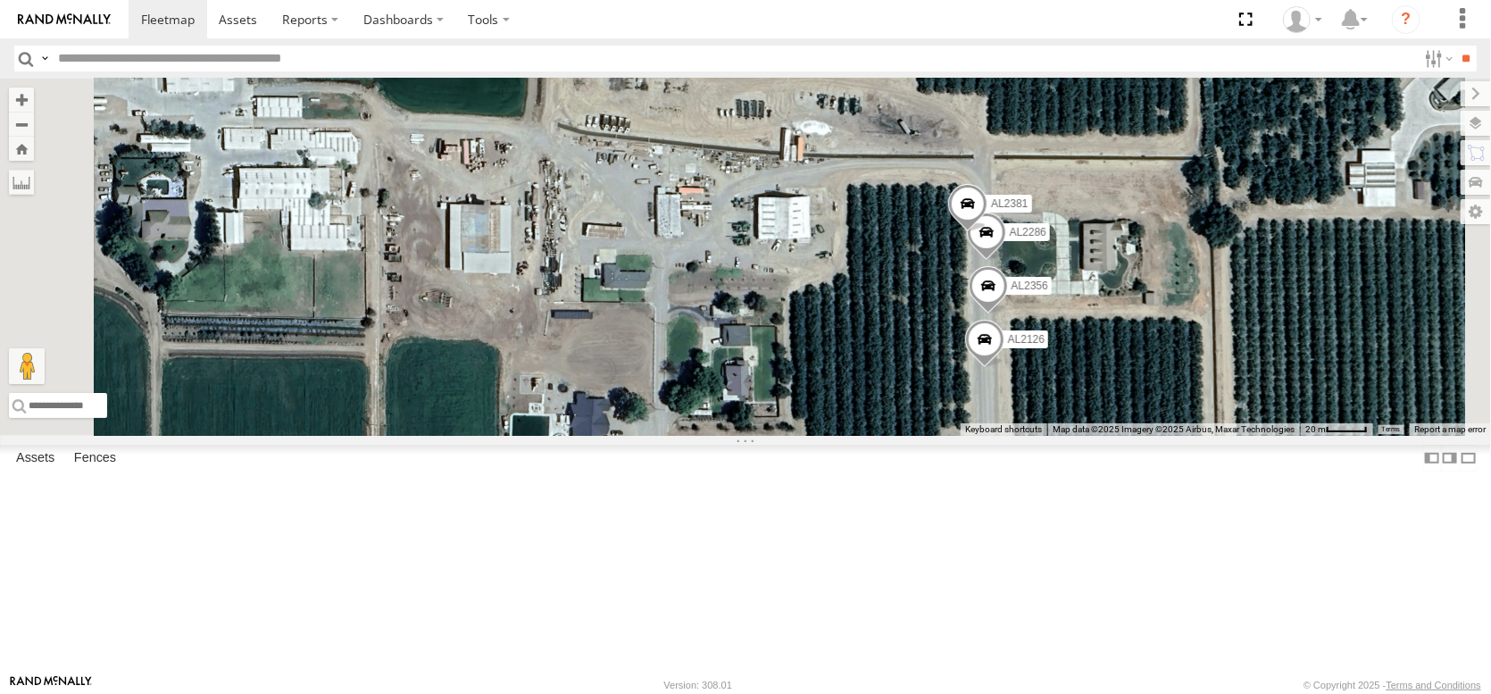
drag, startPoint x: 952, startPoint y: 338, endPoint x: 1059, endPoint y: 479, distance: 176.4
click at [1059, 436] on div "AL2284 AL2353 AL2364 AL2299 PT2431 PT2435 AL2278 AL2290 AL2253 AL2294 AL2126 AL…" at bounding box center [745, 257] width 1491 height 357
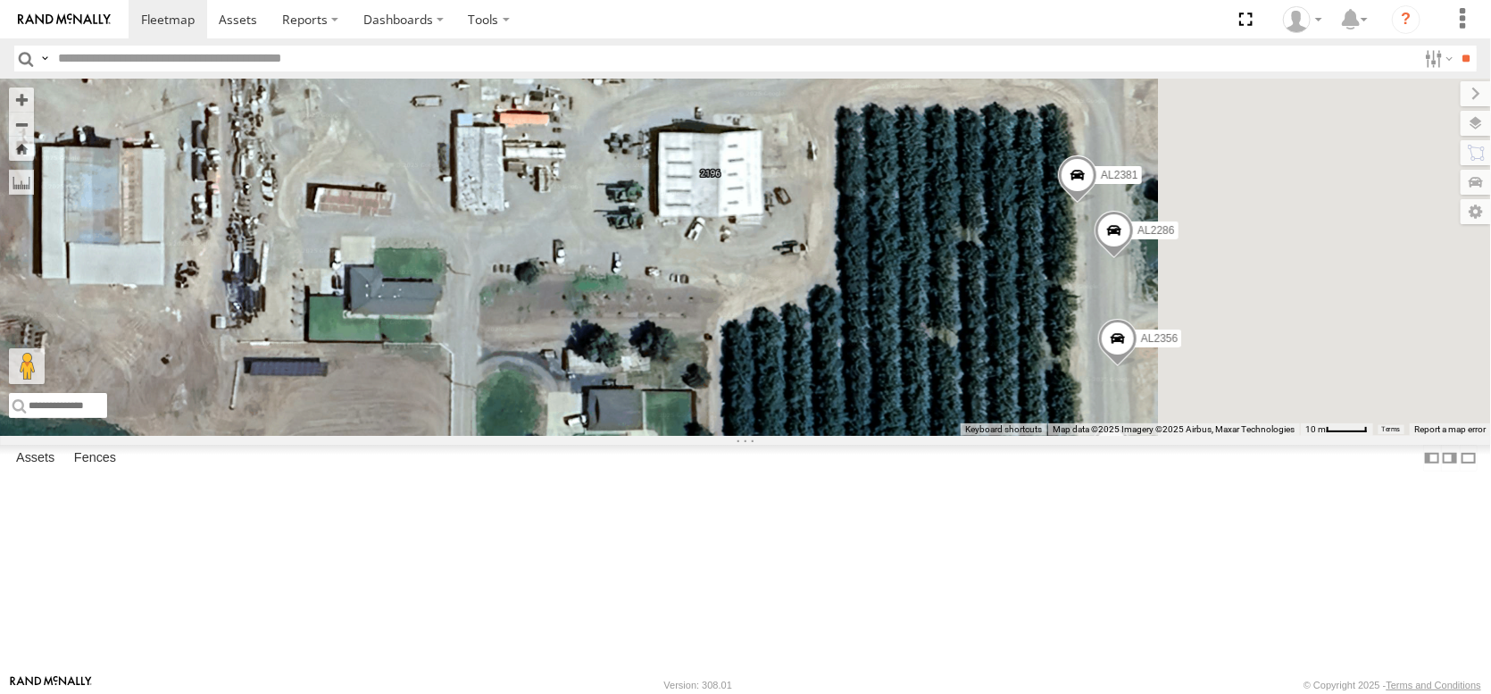
drag, startPoint x: 1046, startPoint y: 460, endPoint x: 773, endPoint y: 306, distance: 312.6
click at [775, 308] on div "AL2284 AL2353 AL2364 AL2299 PT2431 PT2435 AL2278 AL2290 AL2253 AL2294 AL2126 AL…" at bounding box center [745, 257] width 1491 height 357
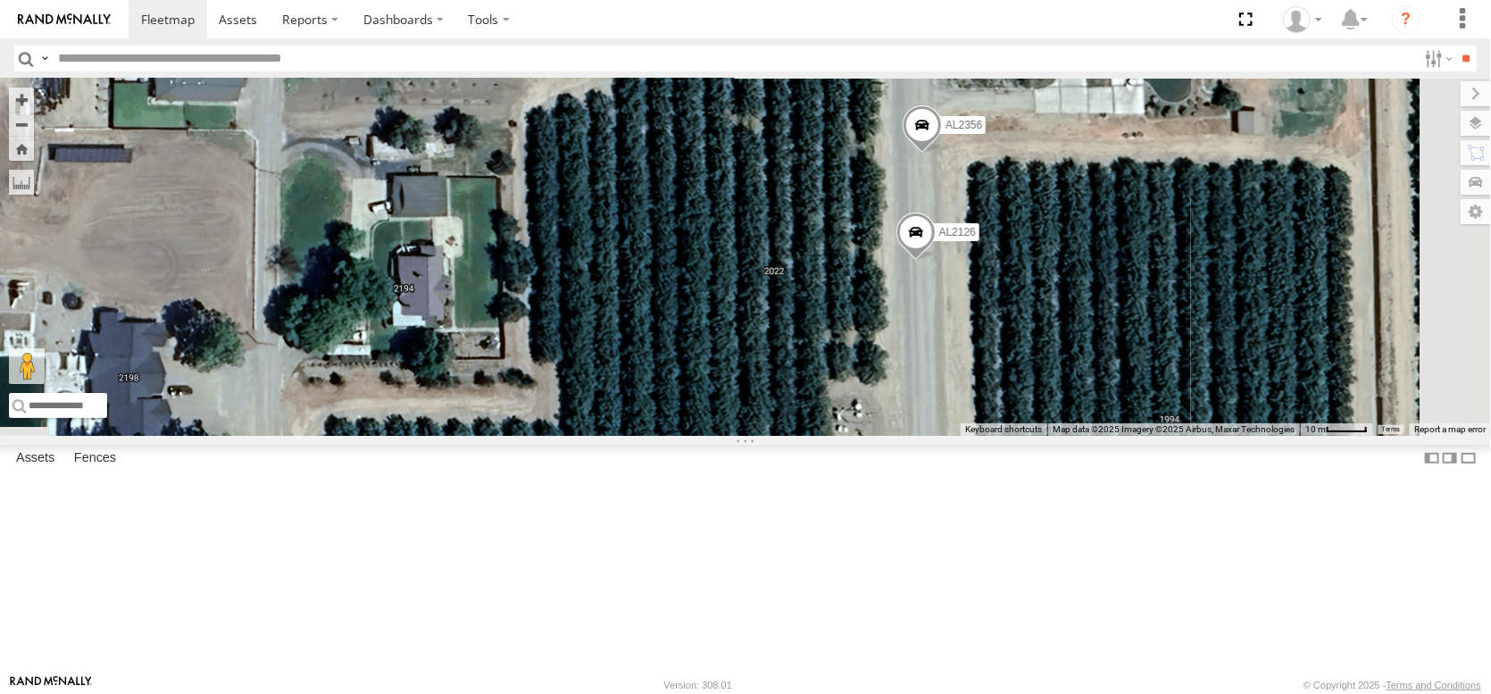
drag, startPoint x: 1014, startPoint y: 414, endPoint x: 946, endPoint y: 259, distance: 169.5
click at [946, 260] on div "AL2284 AL2353 AL2364 AL2299 PT2431 PT2435 AL2278 AL2290 AL2253 AL2294 AL2126 AL…" at bounding box center [745, 257] width 1491 height 357
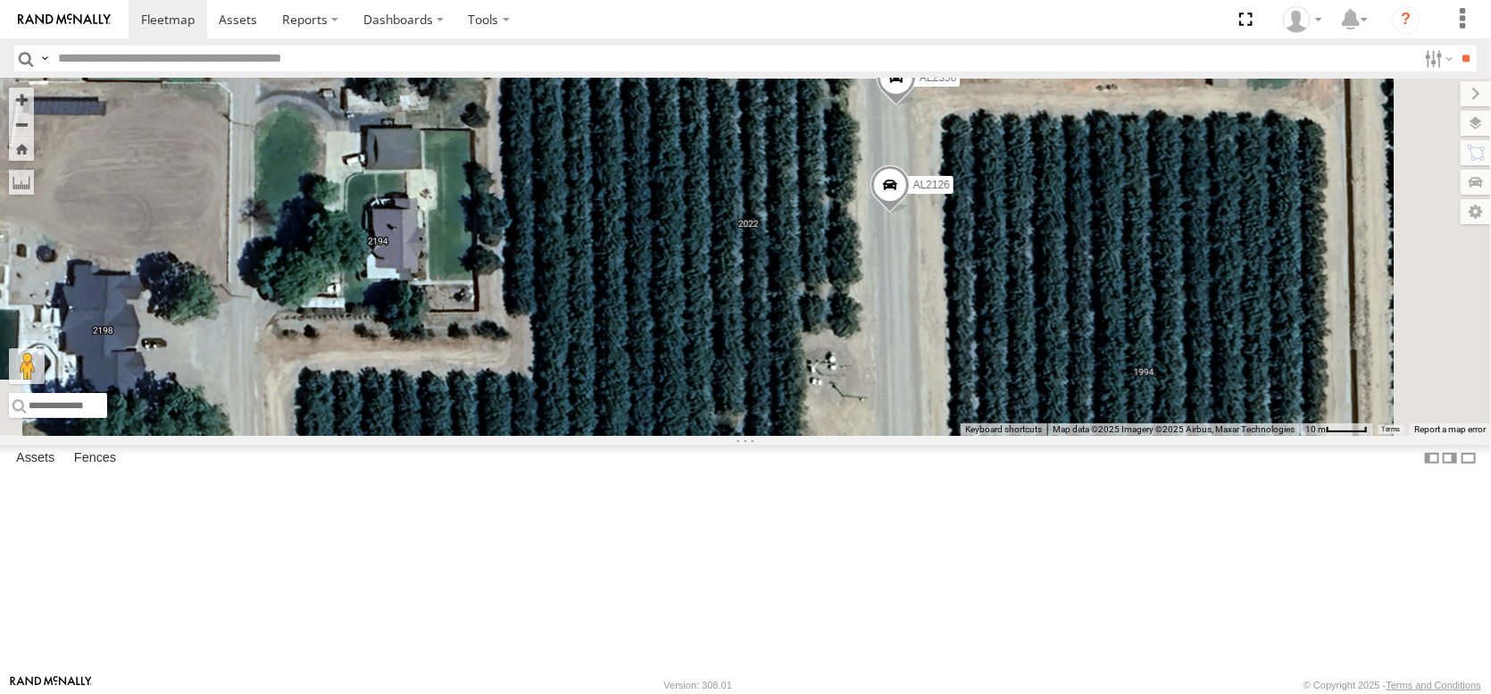
drag, startPoint x: 1061, startPoint y: 437, endPoint x: 940, endPoint y: 277, distance: 200.2
click at [965, 290] on div "AL2284 AL2353 AL2364 AL2299 PT2431 PT2435 AL2278 AL2290 AL2253 AL2294 AL2126 AL…" at bounding box center [745, 257] width 1491 height 357
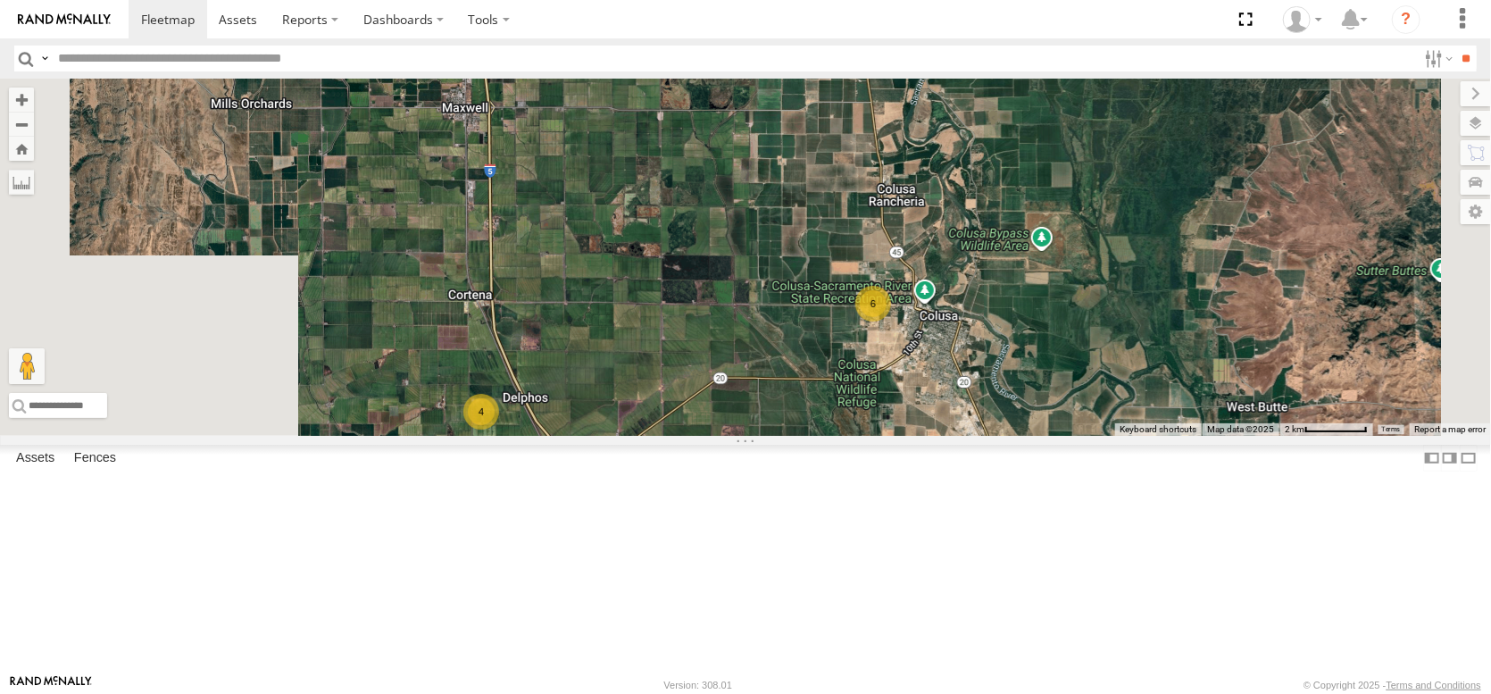
drag, startPoint x: 888, startPoint y: 449, endPoint x: 1027, endPoint y: 446, distance: 138.4
click at [1026, 436] on div "AL2284 AL2353 AL2364 AL2299 PT2431 PT2435 AL2278 AL2290 AL2253 AL2294 6 4" at bounding box center [745, 257] width 1491 height 357
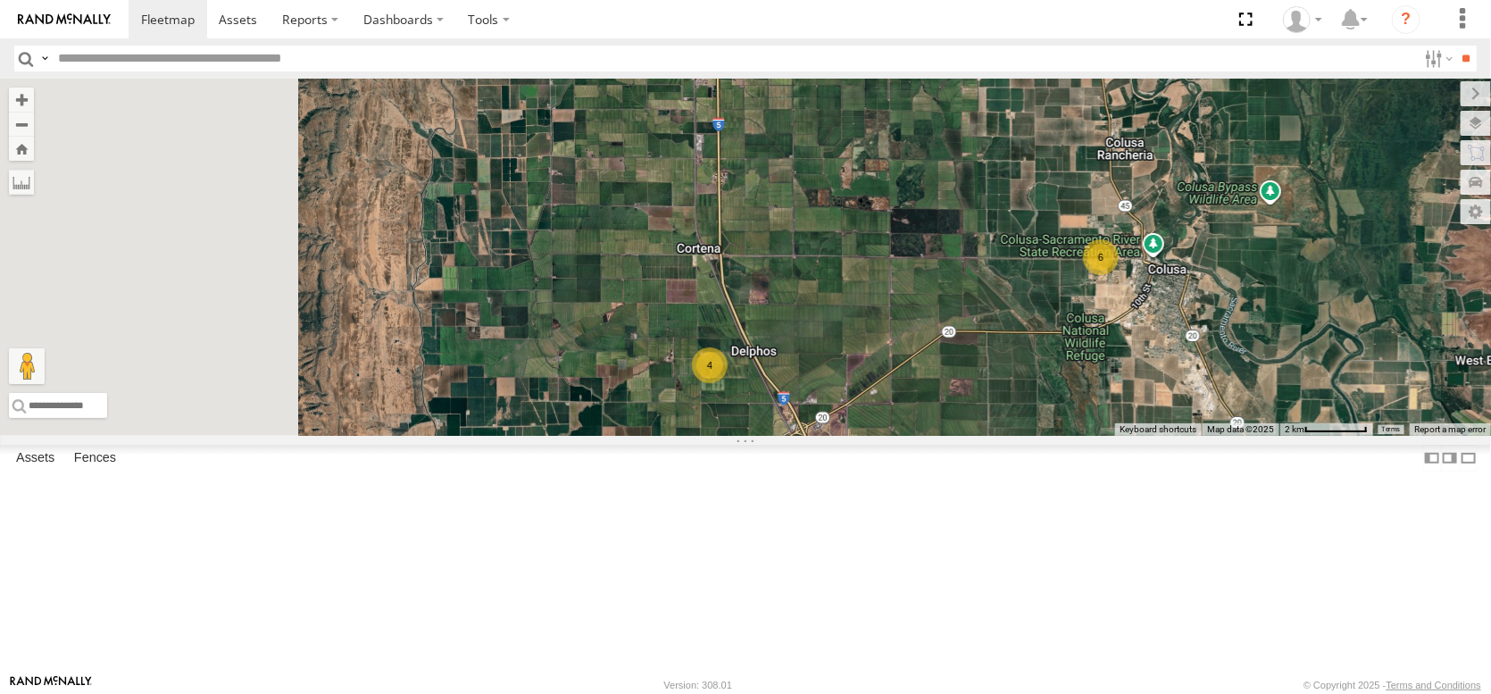
drag, startPoint x: 878, startPoint y: 484, endPoint x: 1092, endPoint y: 448, distance: 217.2
click at [1092, 436] on div "AL2284 AL2353 AL2364 AL2299 PT2431 PT2435 AL2278 AL2290 AL2253 AL2294 6 4" at bounding box center [745, 257] width 1491 height 357
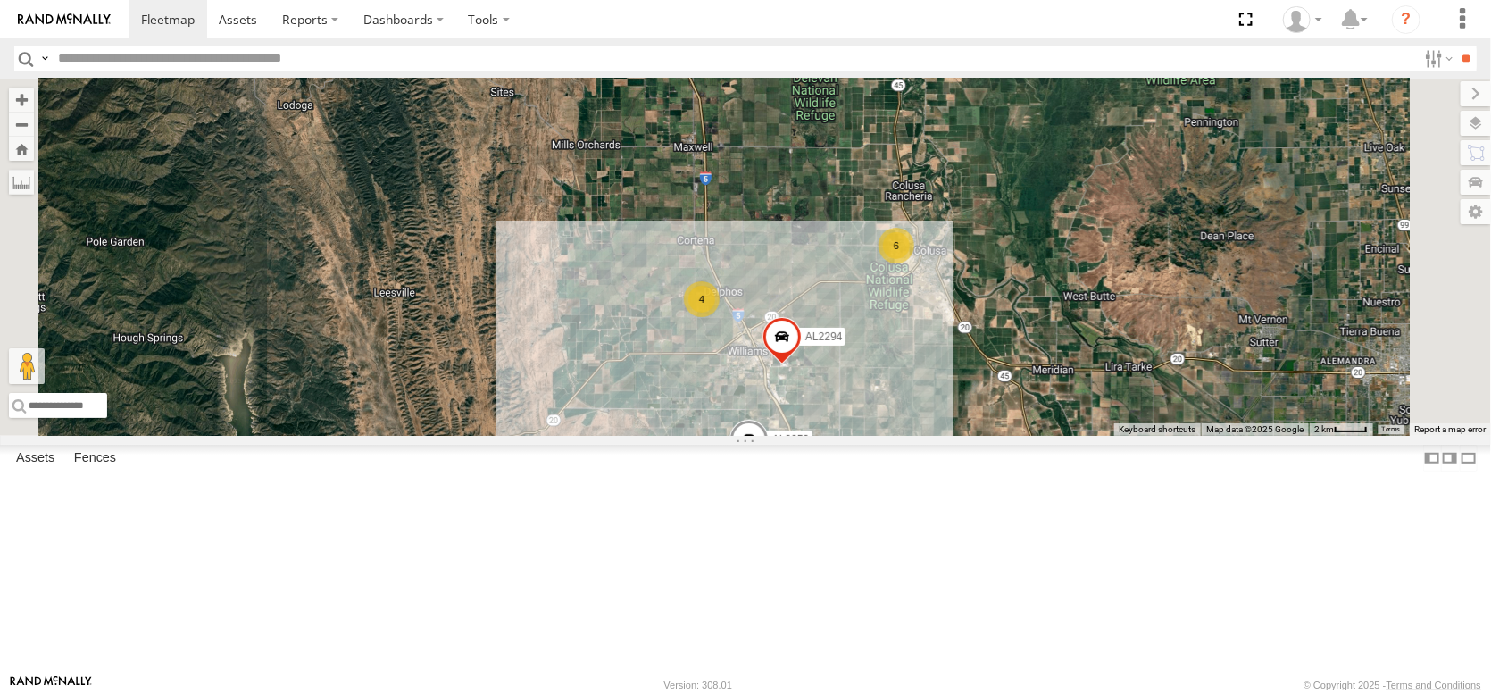
drag, startPoint x: 1153, startPoint y: 371, endPoint x: 1092, endPoint y: 444, distance: 94.4
click at [1092, 436] on div "AL2284 AL2353 AL2364 AL2299 PT2431 PT2435 AL2278 AL2290 AL2253 AL2294 3 6 4 3 3" at bounding box center [745, 257] width 1491 height 357
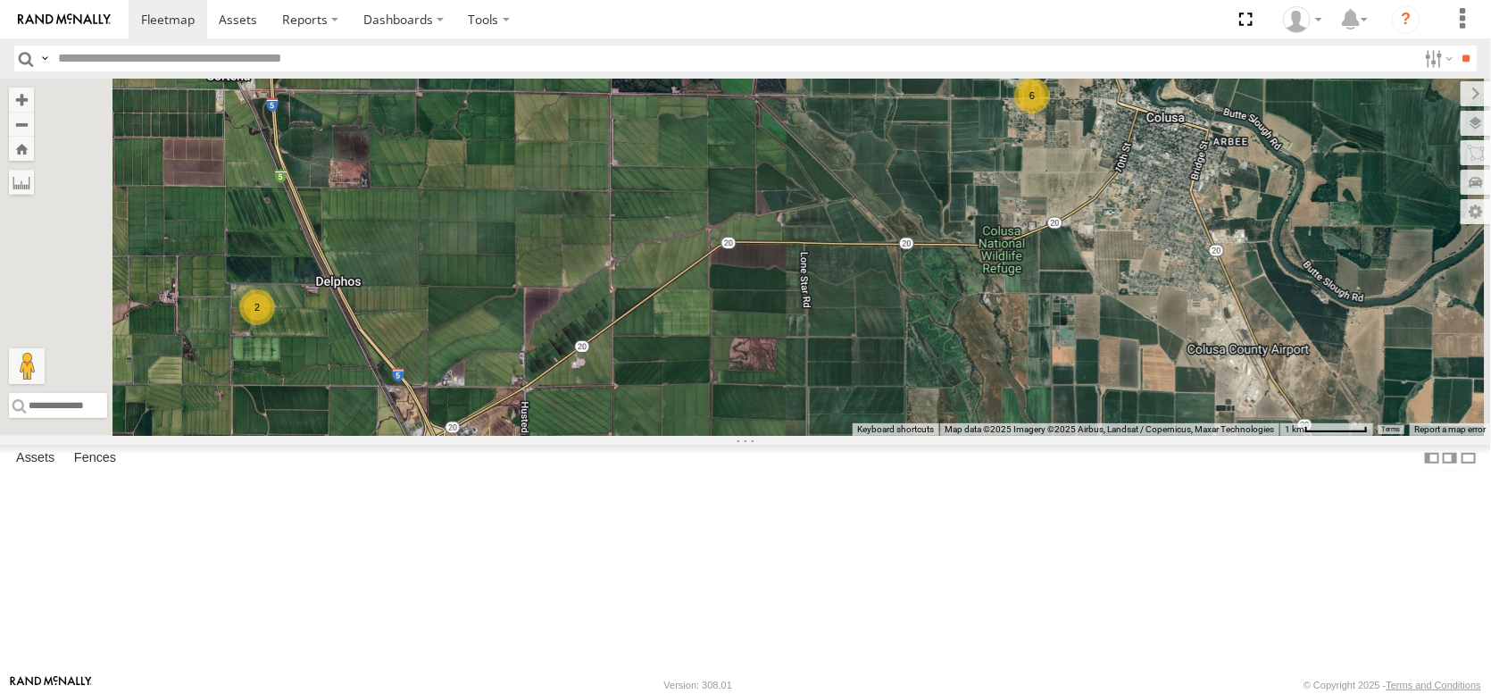
drag, startPoint x: 1123, startPoint y: 422, endPoint x: 1269, endPoint y: 321, distance: 177.6
click at [1262, 322] on div "AL2284 AL2353 AL2364 AL2299 PT2431 PT2435 AL2278 AL2290 AL2253 AL2294 6 2" at bounding box center [745, 257] width 1491 height 357
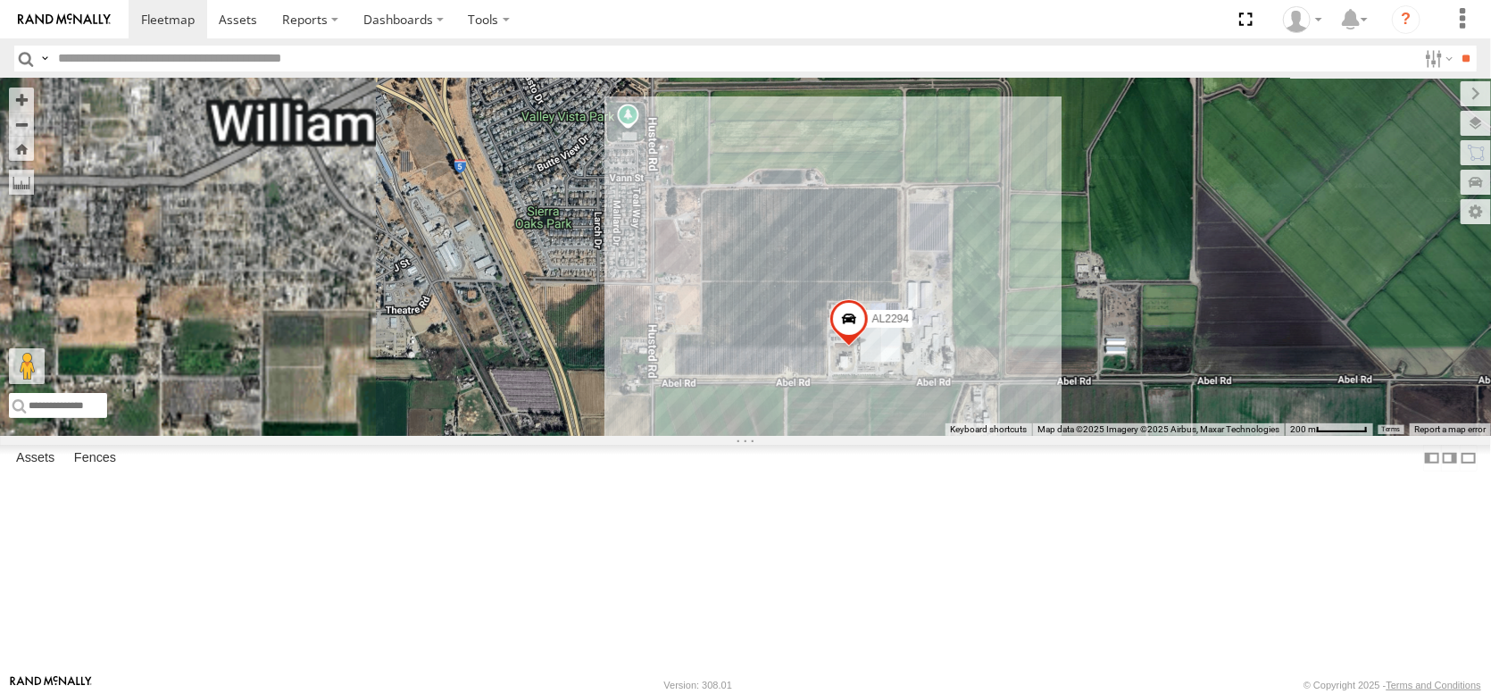
drag, startPoint x: 928, startPoint y: 597, endPoint x: 1113, endPoint y: 452, distance: 235.2
click at [1113, 436] on div "AL2284 AL2353 AL2364 AL2299 PT2431 PT2435 AL2278 AL2290 AL2253 AL2294" at bounding box center [745, 257] width 1491 height 357
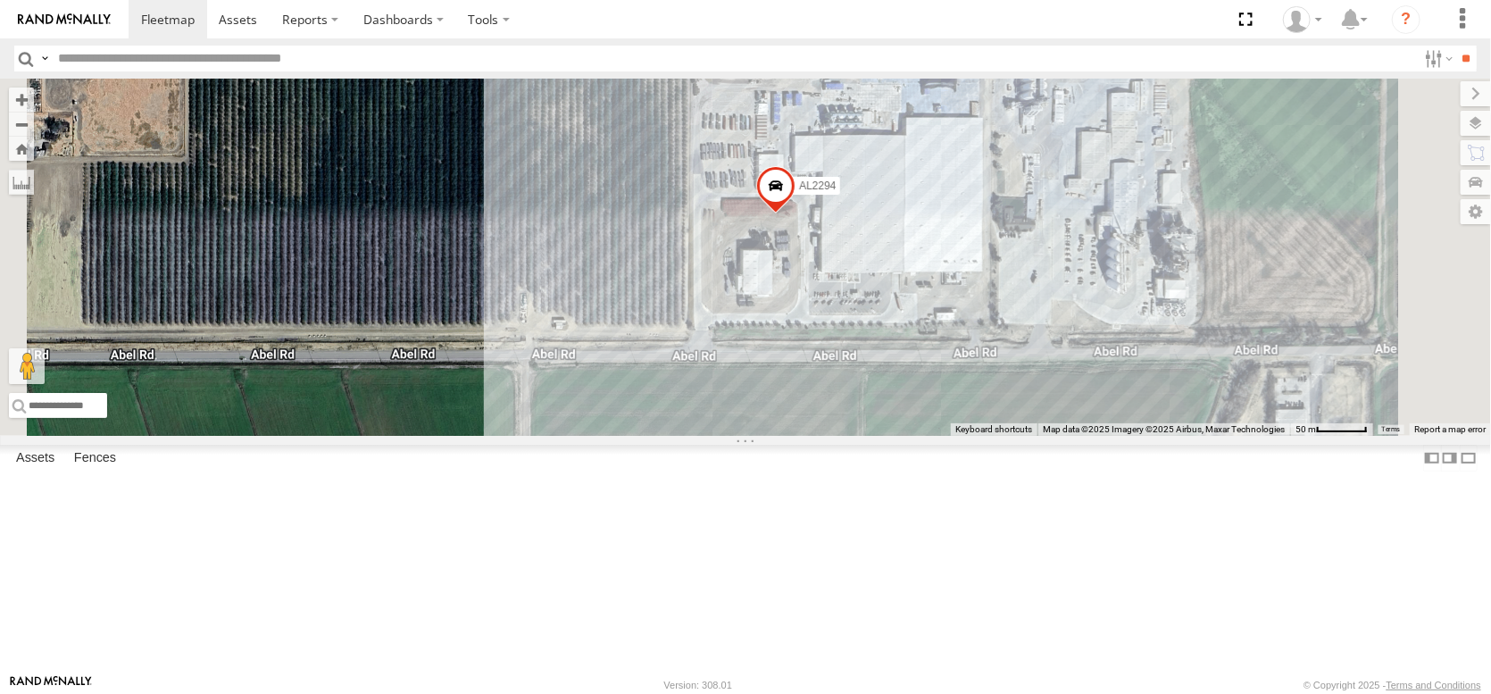
click at [796, 214] on span at bounding box center [775, 190] width 39 height 48
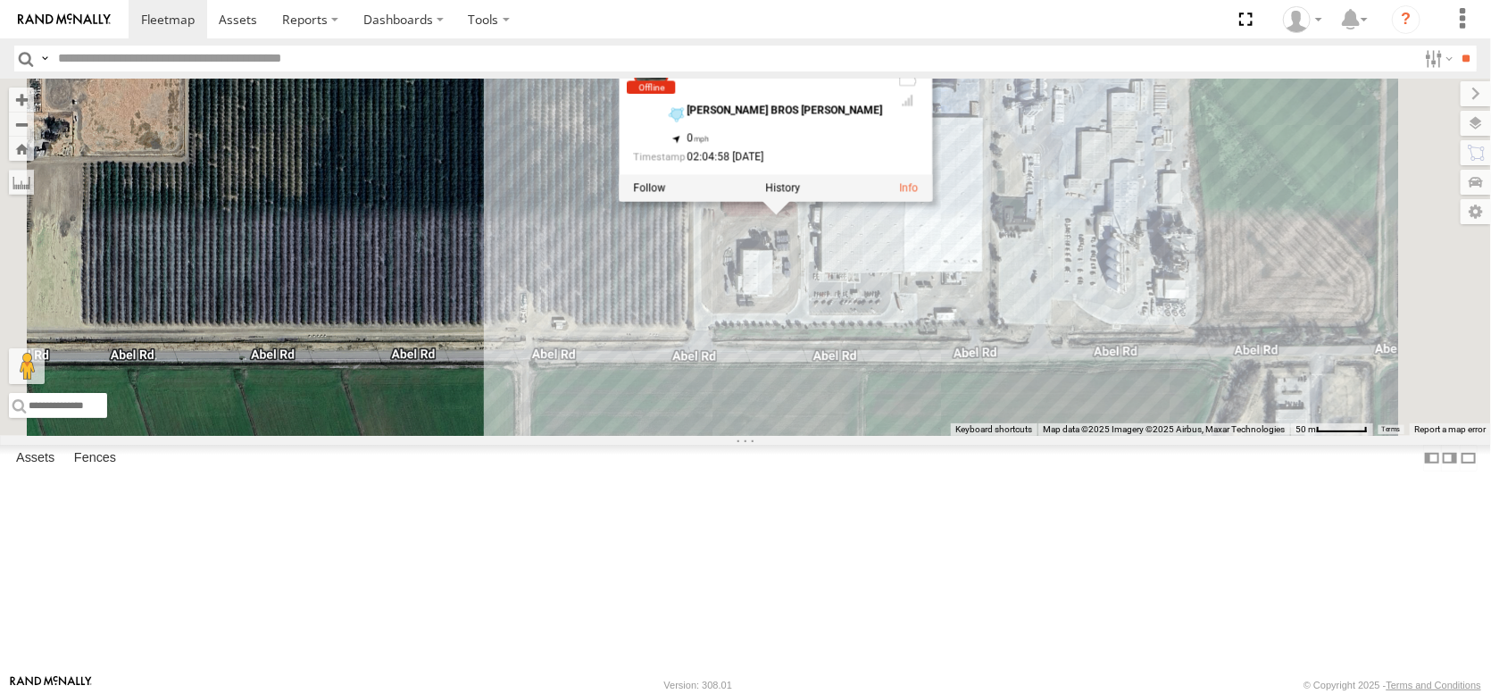
click at [1025, 436] on div "AL2284 AL2353 AL2364 AL2299 PT2431 PT2435 AL2278 AL2290 AL2253 AL2294 AL2294 Al…" at bounding box center [745, 257] width 1491 height 357
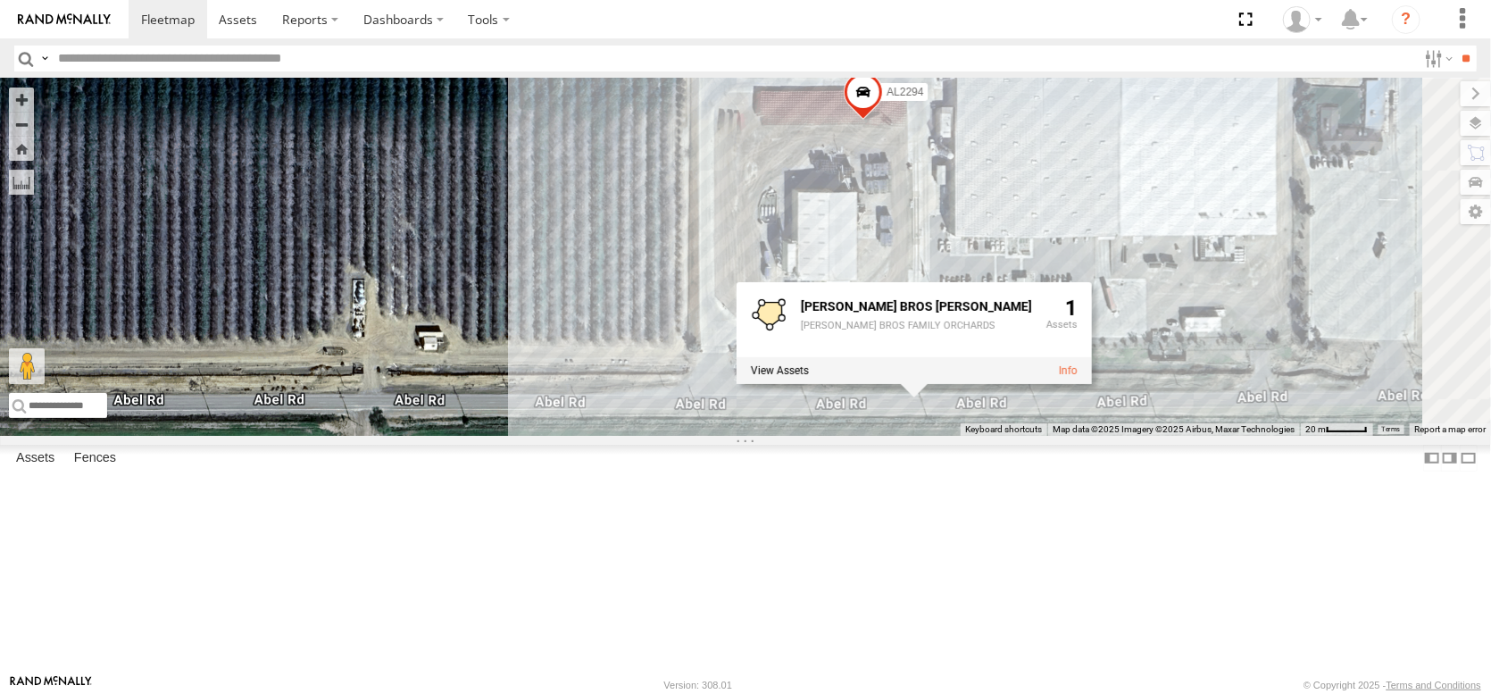
drag, startPoint x: 1157, startPoint y: 456, endPoint x: 1196, endPoint y: 623, distance: 171.3
click at [1196, 436] on div "AL2284 AL2353 AL2364 AL2299 PT2431 PT2435 AL2278 AL2290 AL2253 AL2294 [PERSON_N…" at bounding box center [745, 257] width 1491 height 357
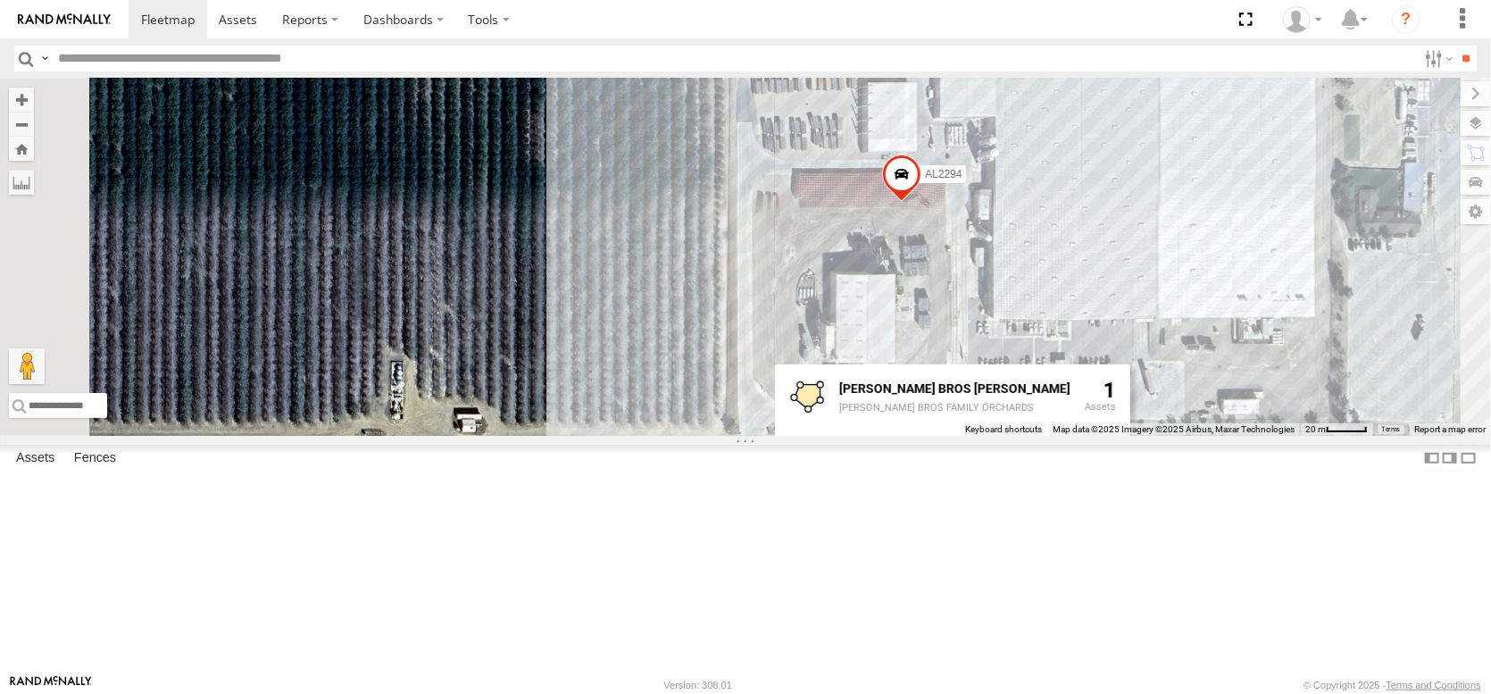
drag, startPoint x: 1179, startPoint y: 317, endPoint x: 1196, endPoint y: 363, distance: 49.4
click at [1196, 363] on div "AL2284 AL2353 AL2364 AL2299 PT2431 PT2435 AL2278 AL2290 AL2253 AL2294 [PERSON_N…" at bounding box center [745, 257] width 1491 height 357
